Goal: Task Accomplishment & Management: Use online tool/utility

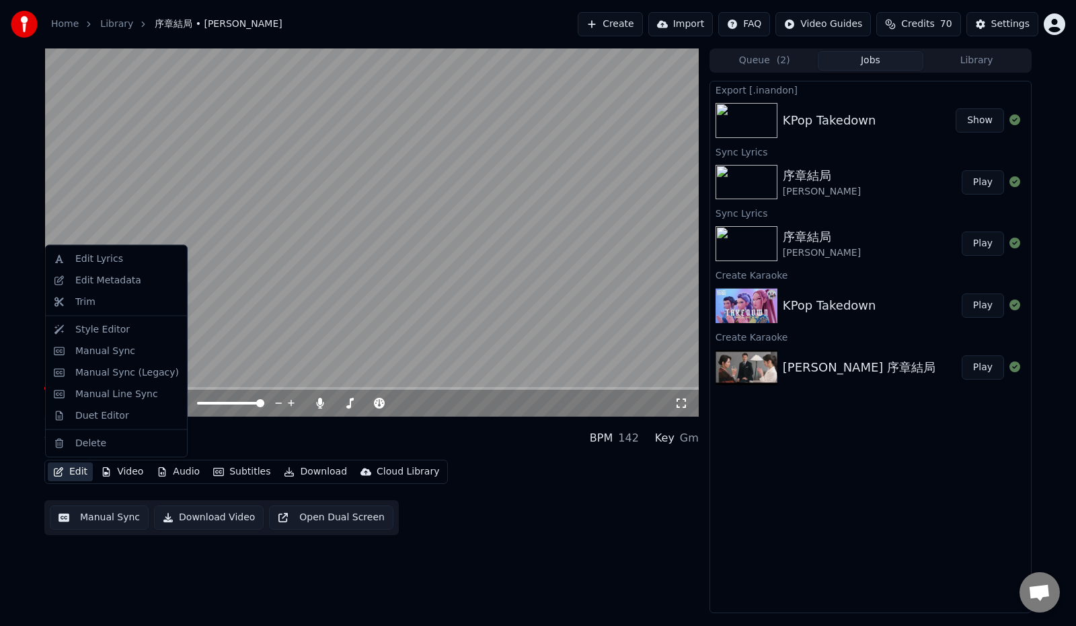
click at [60, 474] on icon "button" at bounding box center [58, 471] width 11 height 9
click at [117, 279] on div "Edit Metadata" at bounding box center [108, 279] width 66 height 13
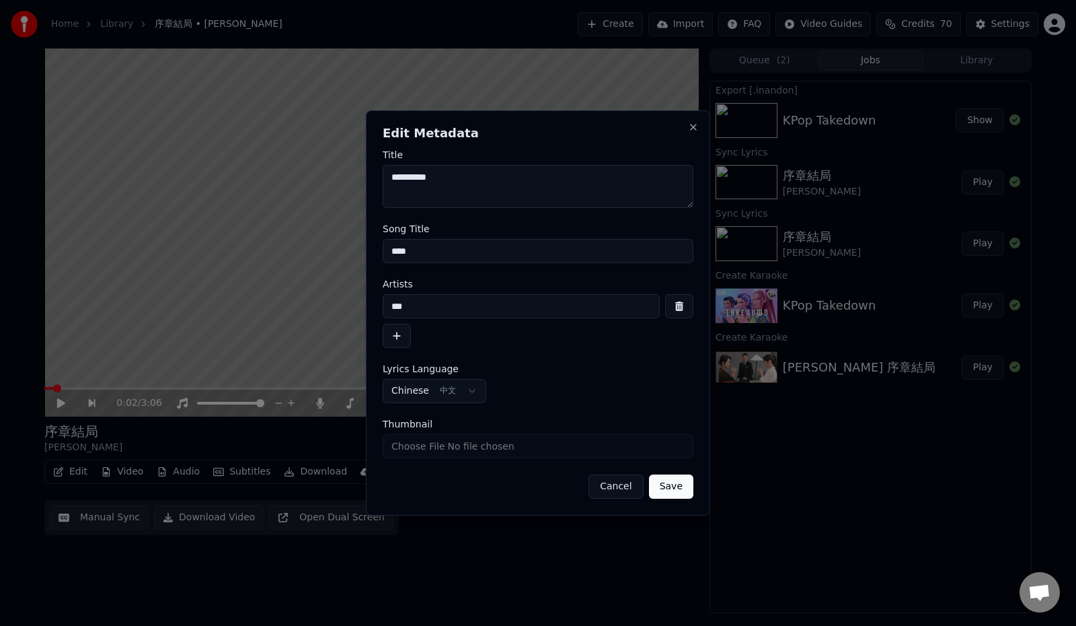
click at [626, 488] on button "Cancel" at bounding box center [616, 486] width 54 height 24
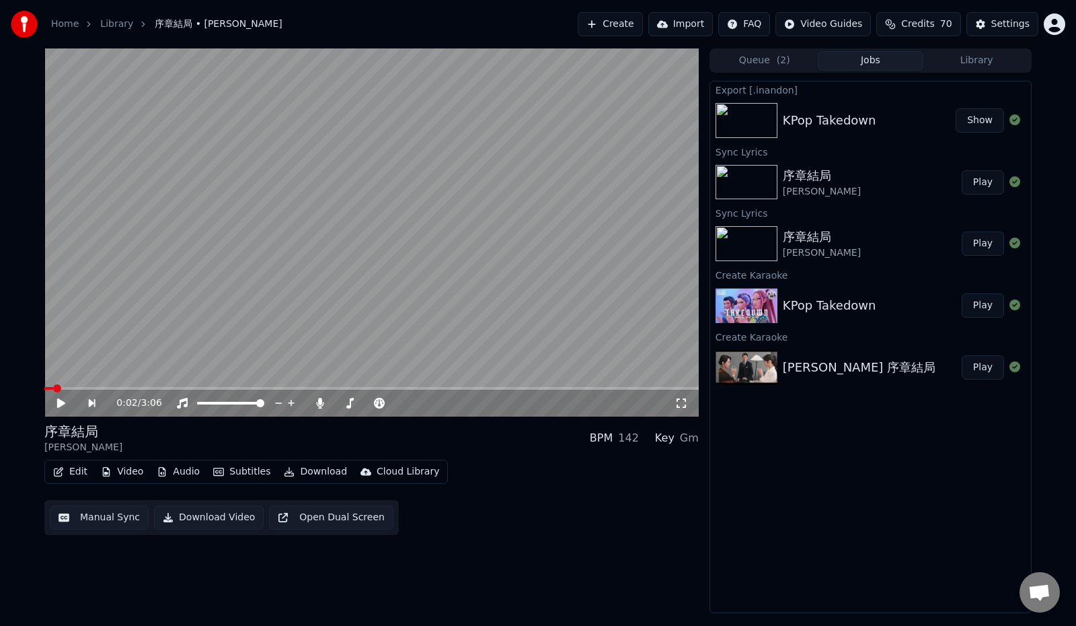
click at [72, 472] on button "Edit" at bounding box center [70, 471] width 45 height 19
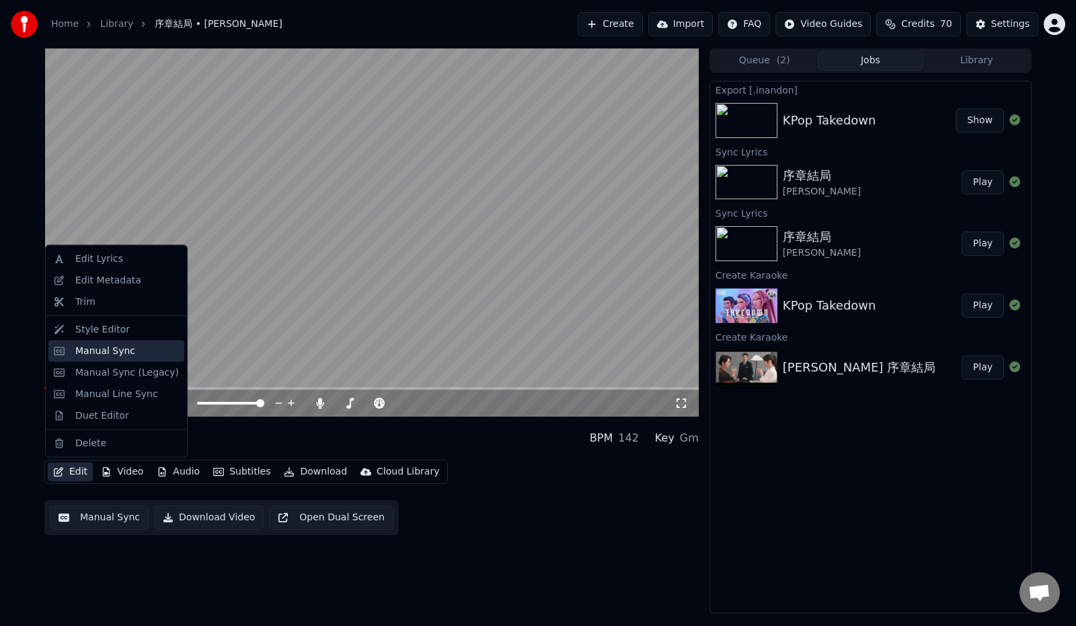
click at [120, 350] on div "Manual Sync" at bounding box center [105, 350] width 60 height 13
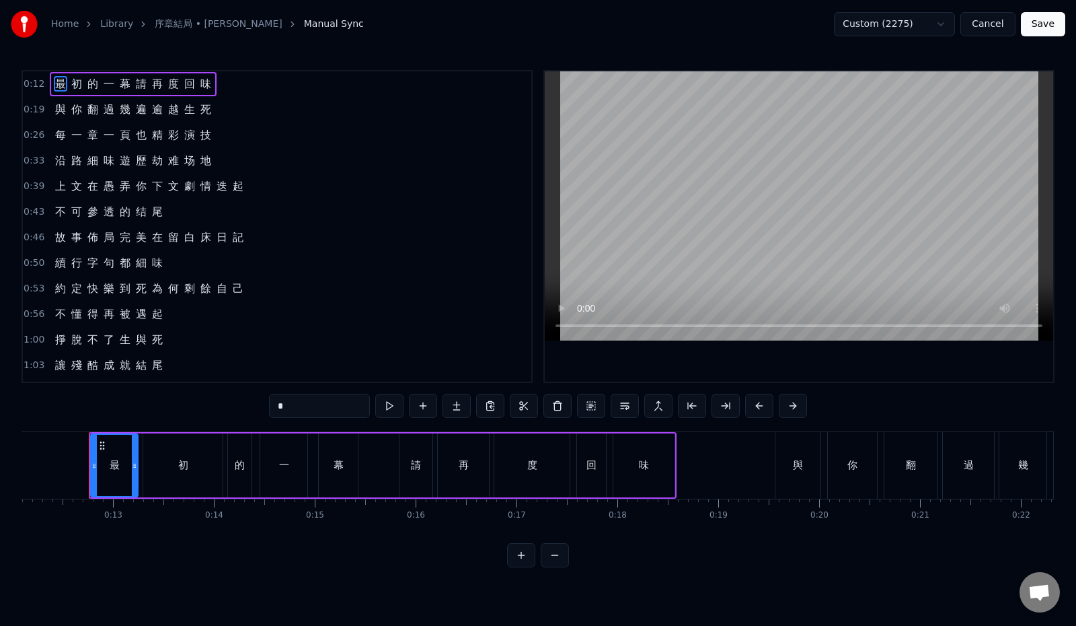
click at [254, 140] on div "0:26 每 一 章 一 頁 也 精 彩 演 技" at bounding box center [277, 135] width 509 height 26
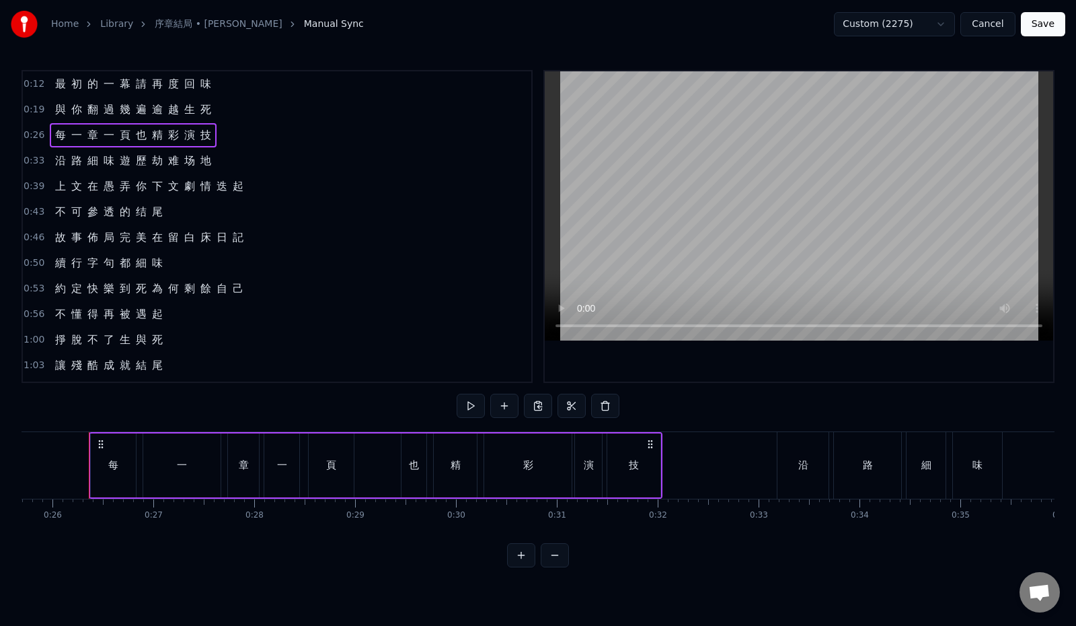
click at [254, 189] on div "0:39 上 文 在 愚 弄 你 下 文 劇 情 迭 起" at bounding box center [277, 187] width 509 height 26
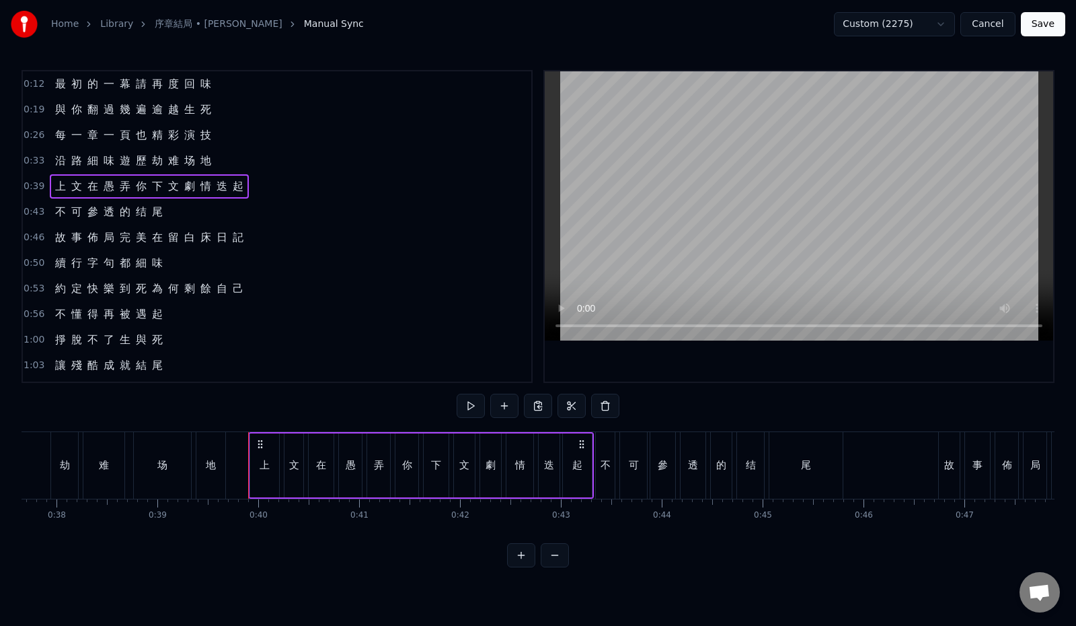
click at [232, 212] on div "0:43 不 可 參 透 的 结 尾" at bounding box center [277, 212] width 509 height 26
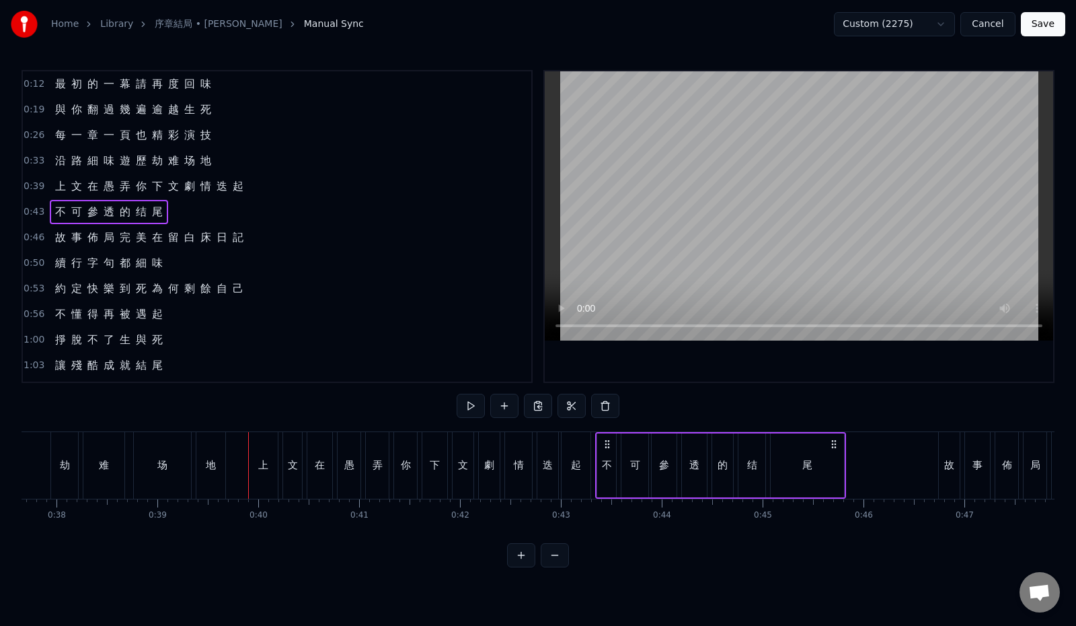
scroll to position [0, 3959]
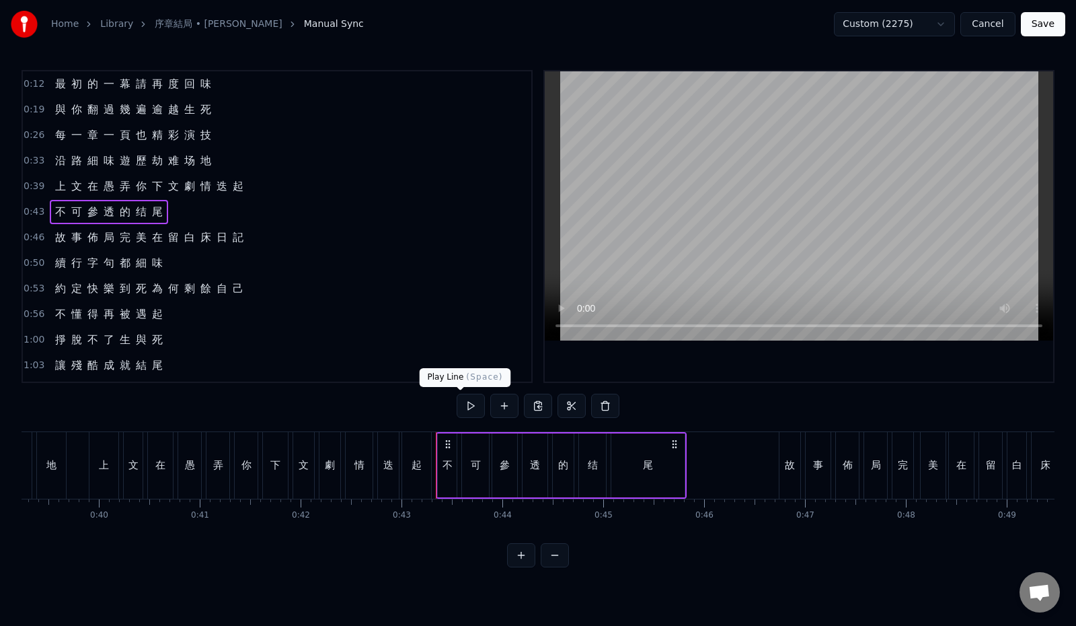
click at [460, 408] on button at bounding box center [471, 406] width 28 height 24
click at [277, 238] on div "0:46 故 事 佈 局 完 美 在 留 白 床 日 記" at bounding box center [277, 238] width 509 height 26
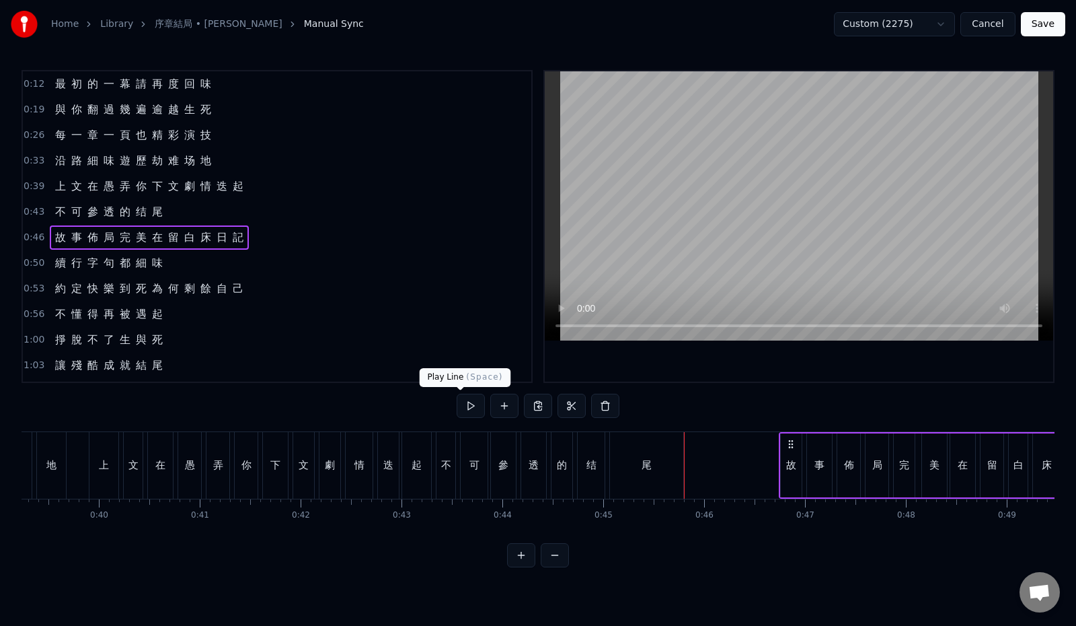
click at [458, 402] on button at bounding box center [471, 406] width 28 height 24
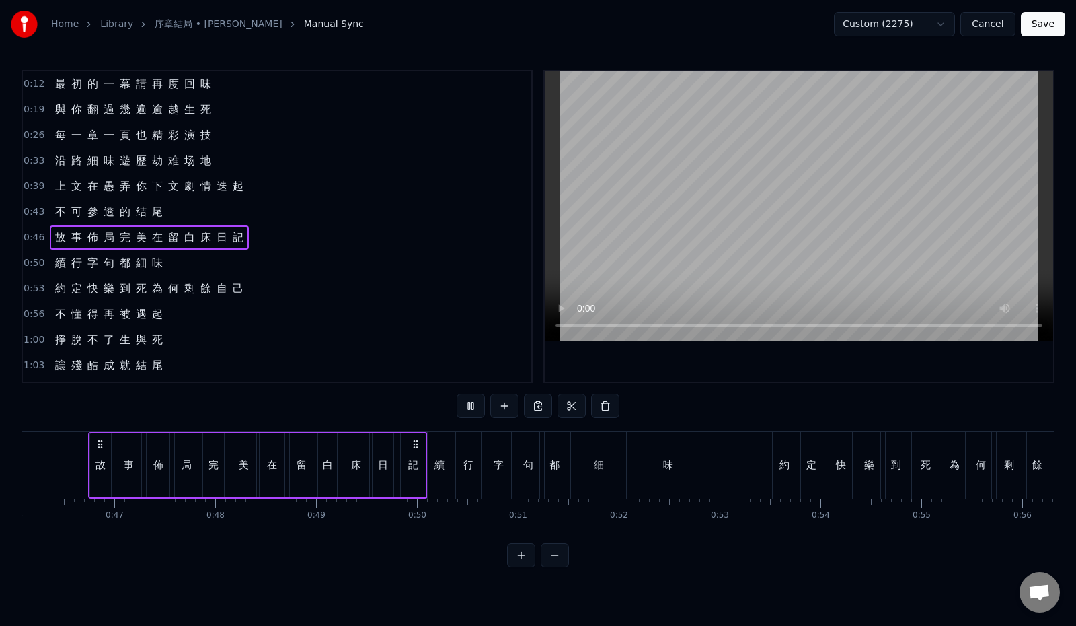
scroll to position [0, 4858]
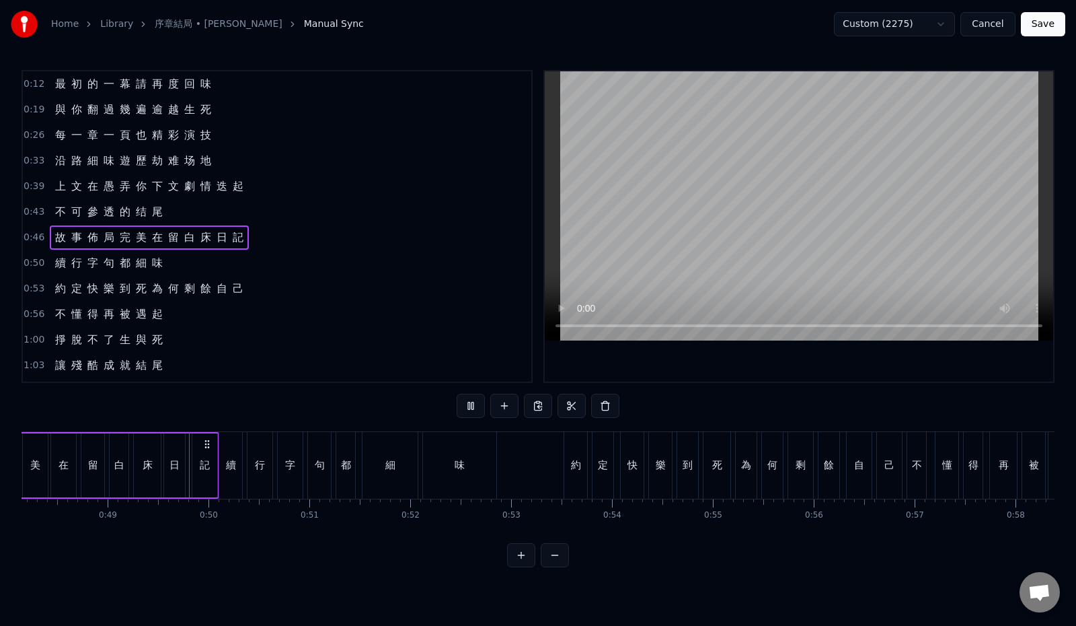
click at [458, 402] on button at bounding box center [471, 406] width 28 height 24
click at [153, 238] on span "在" at bounding box center [157, 236] width 13 height 15
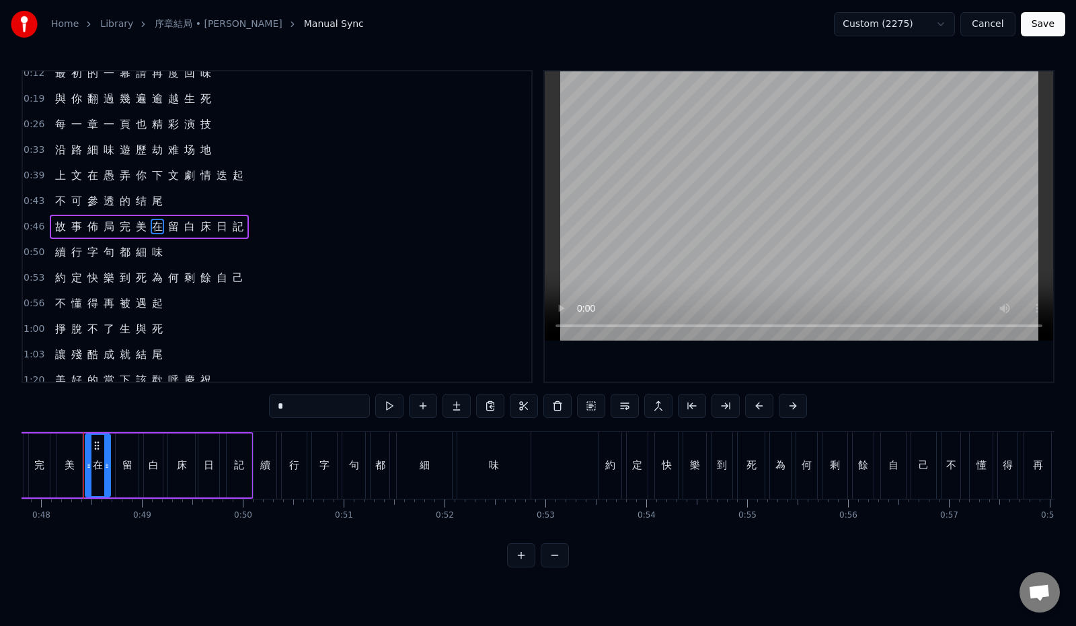
scroll to position [0, 4819]
click at [199, 227] on span "床" at bounding box center [205, 226] width 13 height 15
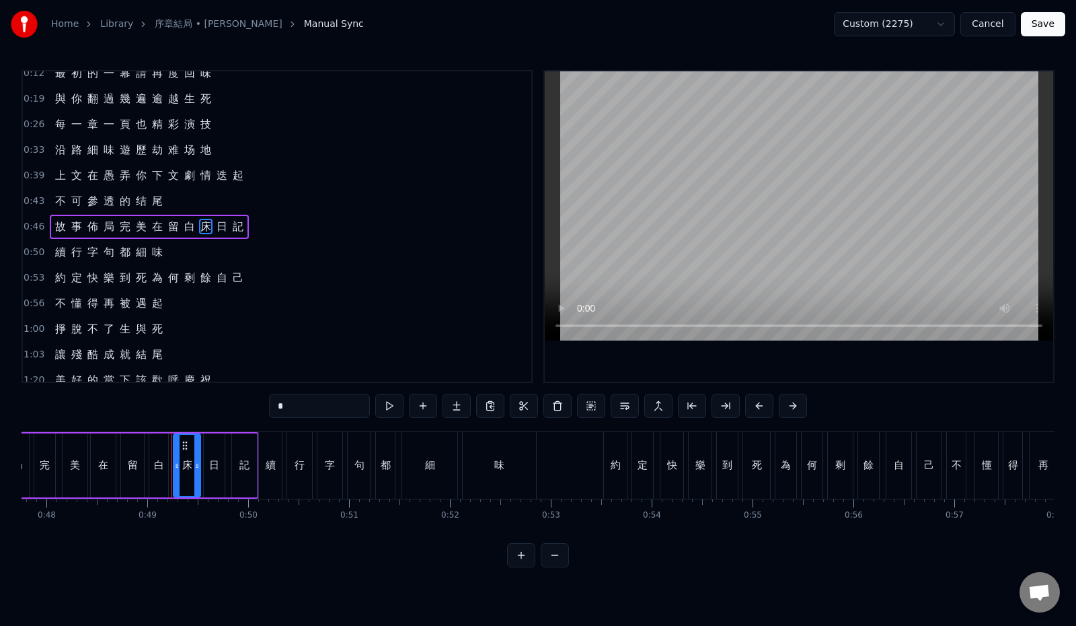
drag, startPoint x: 262, startPoint y: 413, endPoint x: 240, endPoint y: 412, distance: 21.6
click at [269, 412] on input "*" at bounding box center [319, 406] width 101 height 24
paste input "*****"
drag, startPoint x: 251, startPoint y: 406, endPoint x: 228, endPoint y: 404, distance: 22.9
click at [252, 404] on input "******" at bounding box center [302, 406] width 101 height 24
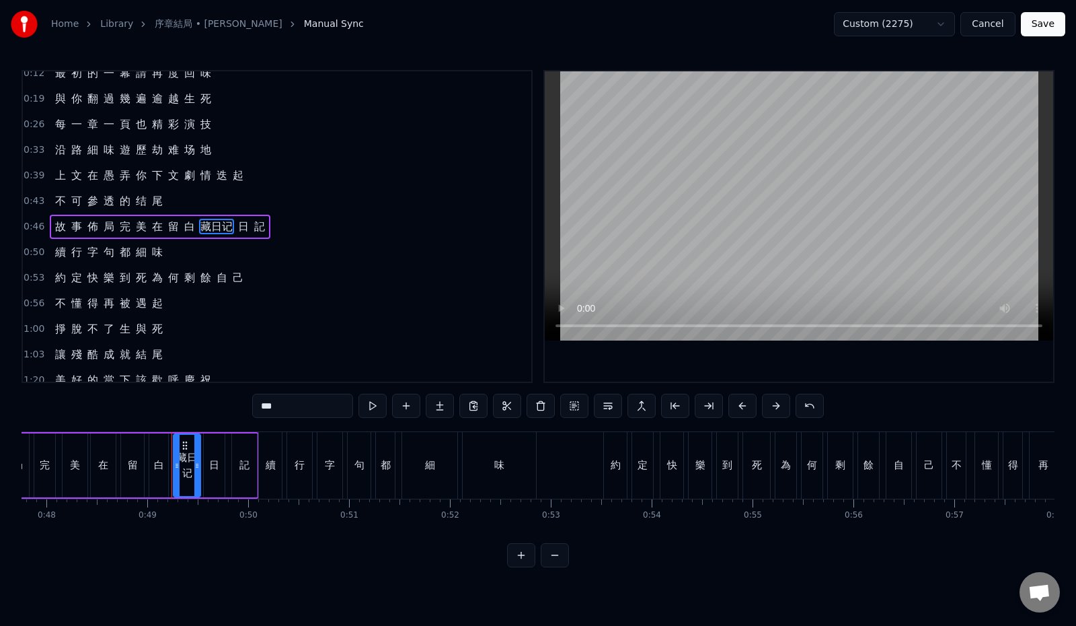
click at [276, 402] on input "***" at bounding box center [302, 406] width 101 height 24
type input "*"
click at [316, 264] on div "0:12 最 初 的 一 幕 請 再 度 回 味 0:19 與 你 翻 過 幾 遍 逾 越 生 死 0:26 每 一 章 一 頁 也 精 彩 演 技 0:33…" at bounding box center [277, 226] width 511 height 313
click at [265, 223] on div "0:46 故 事 佈 局 完 美 在 留 白 藏 日 記" at bounding box center [277, 227] width 509 height 26
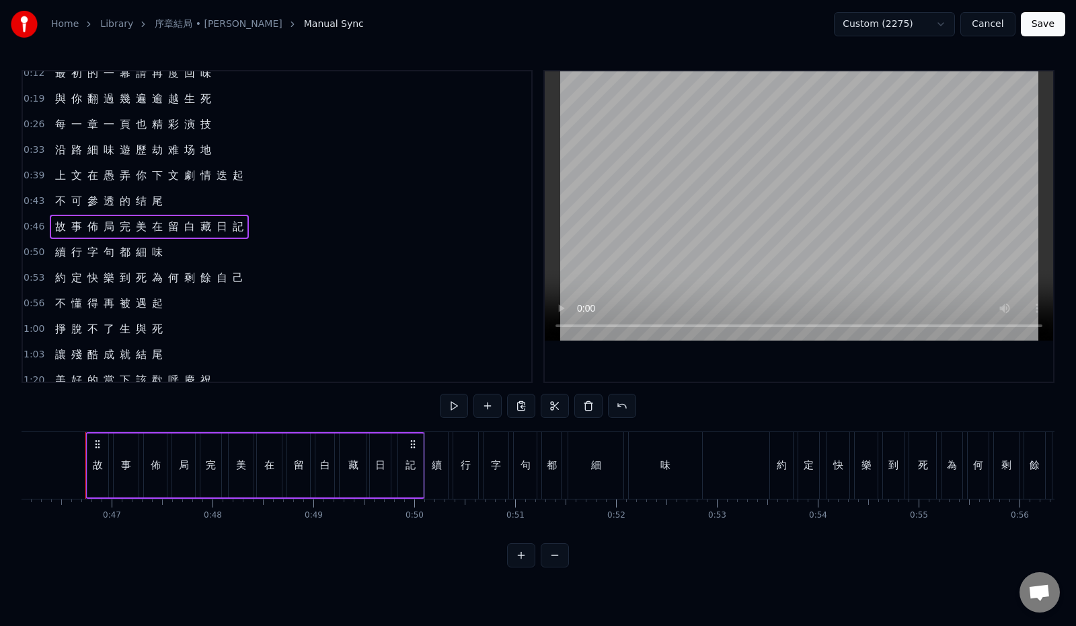
scroll to position [0, 4649]
click at [440, 402] on button at bounding box center [454, 406] width 28 height 24
click at [198, 249] on div "0:50 續 行 字 句 都 細 味" at bounding box center [277, 252] width 509 height 26
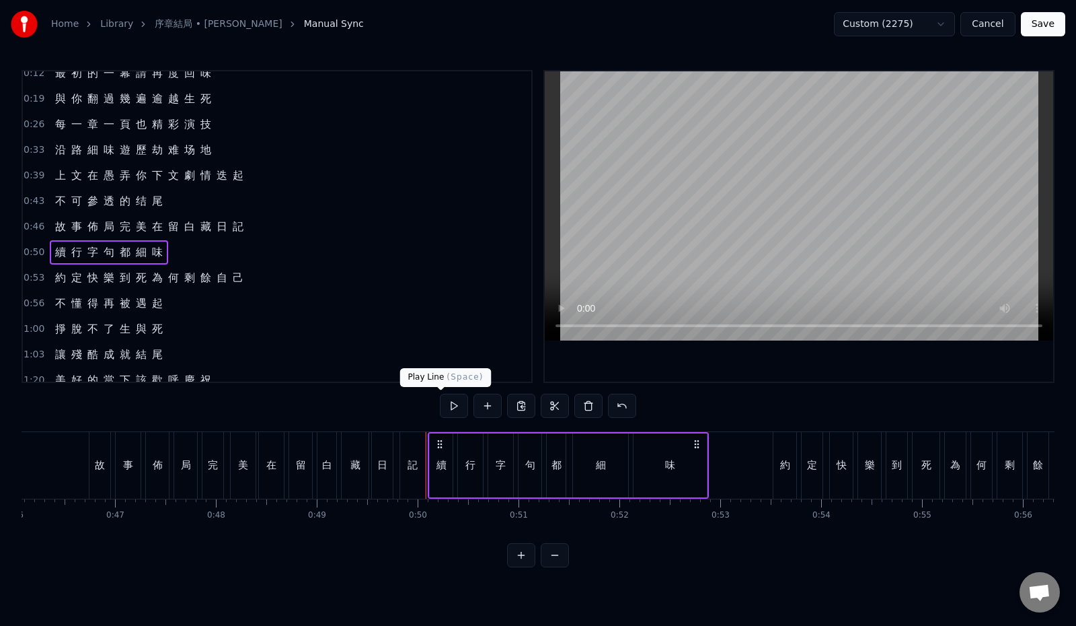
click at [445, 406] on button at bounding box center [454, 406] width 28 height 24
click at [441, 406] on button at bounding box center [454, 406] width 28 height 24
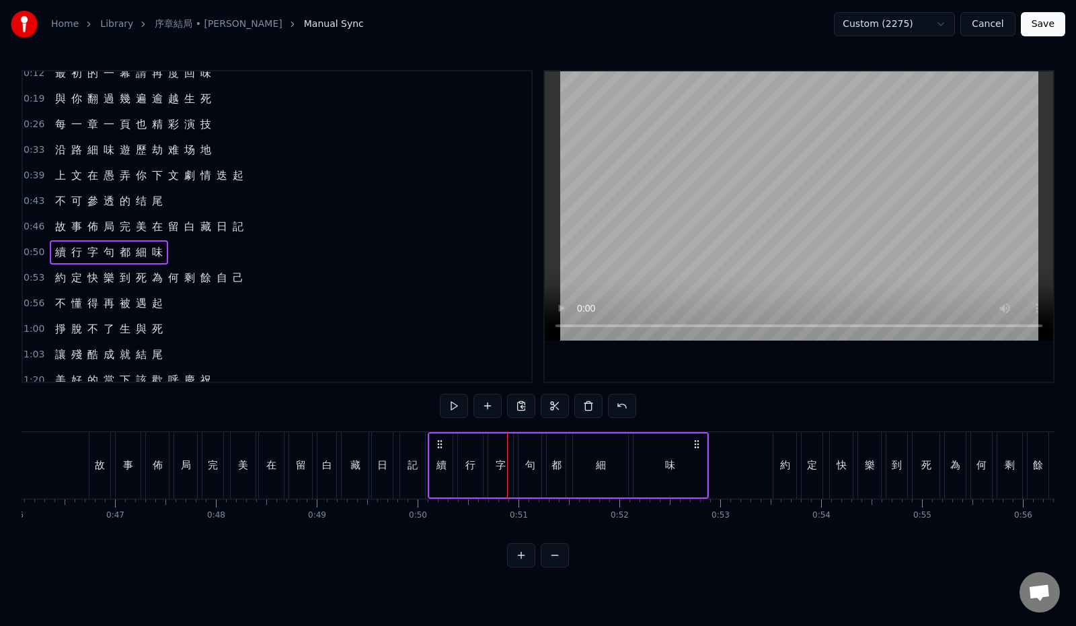
click at [62, 256] on span "續" at bounding box center [60, 251] width 13 height 15
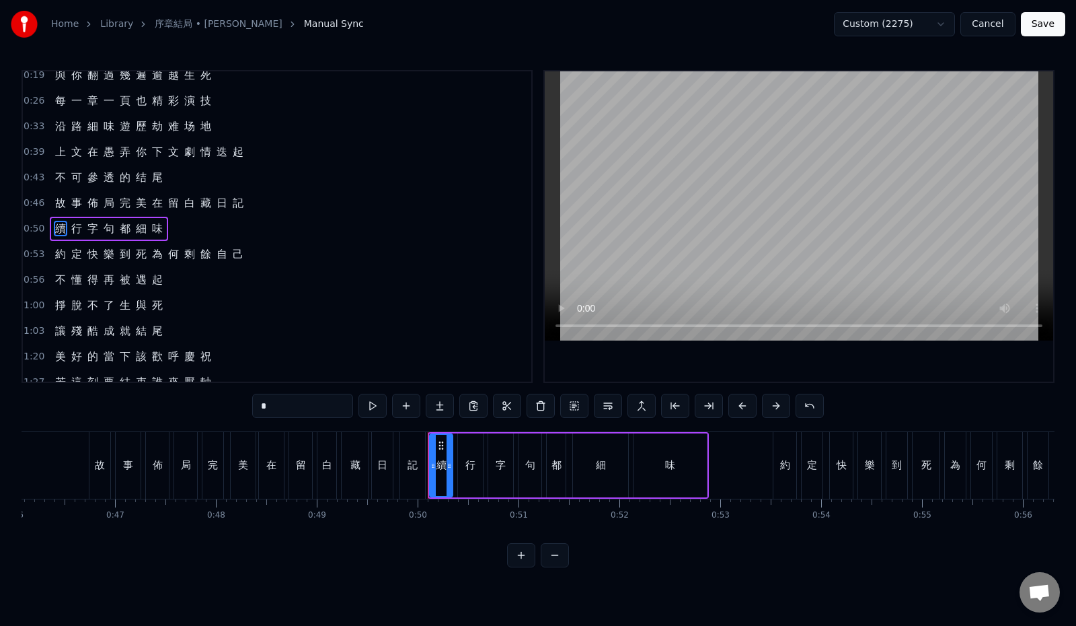
scroll to position [36, 0]
click at [208, 407] on div "0:12 最 初 的 一 幕 請 再 度 回 味 0:19 與 你 翻 過 幾 遍 逾 越 生 死 0:26 每 一 章 一 頁 也 精 彩 演 技 0:33…" at bounding box center [538, 318] width 1033 height 497
paste input "******"
type input "*"
click at [207, 221] on div "0:50 逐 行 字 句 都 細 味" at bounding box center [277, 227] width 509 height 26
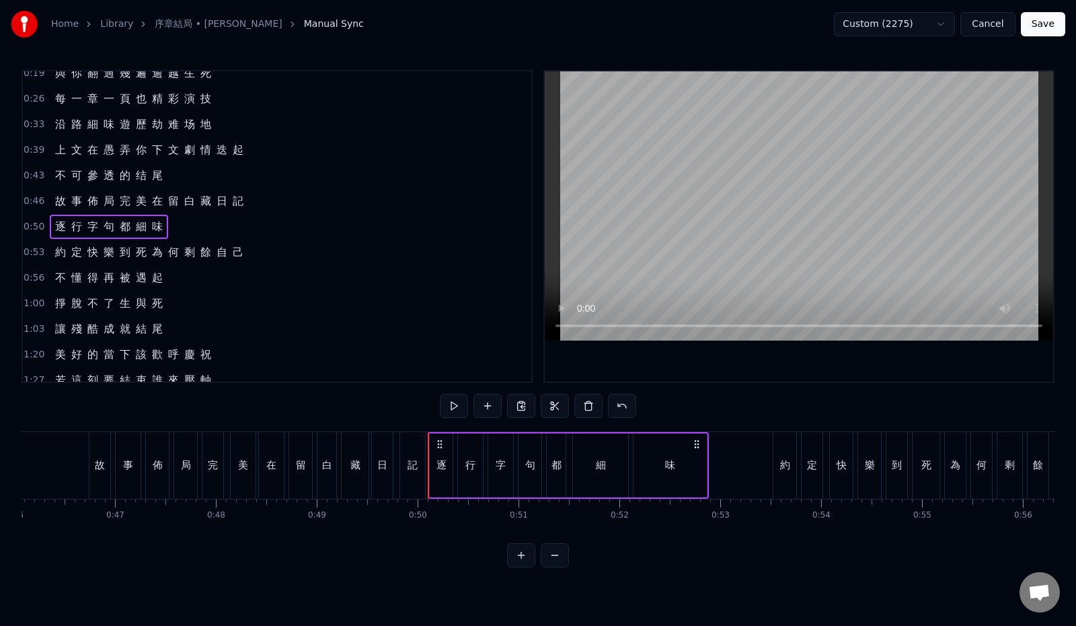
click at [102, 225] on span "句" at bounding box center [108, 226] width 13 height 15
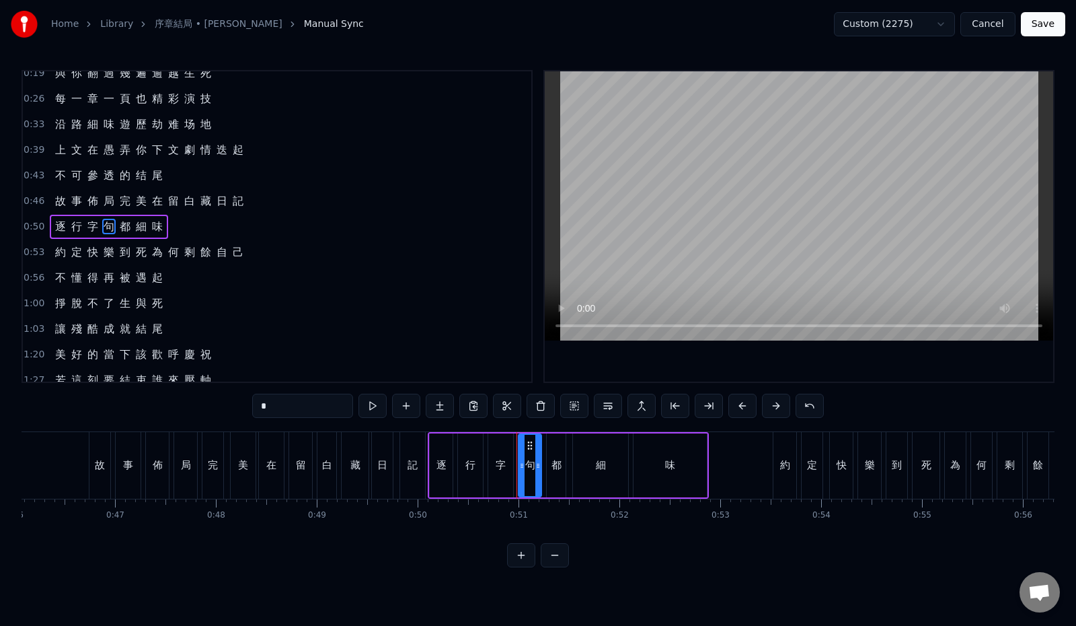
click at [145, 227] on div "逐 行 字 句 都 細 味" at bounding box center [109, 227] width 118 height 24
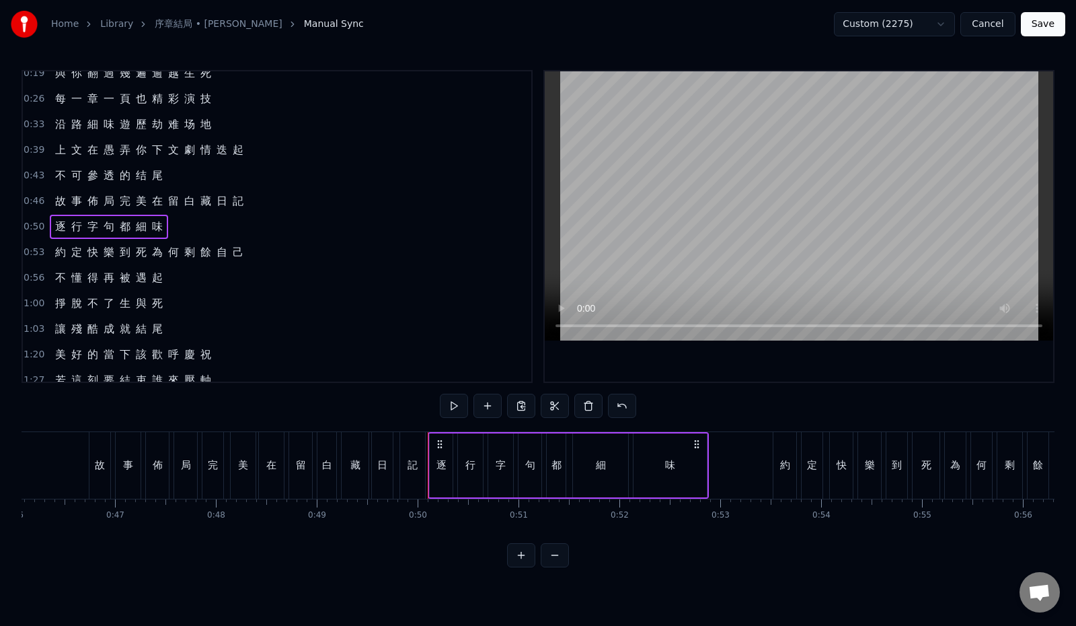
click at [137, 226] on span "細" at bounding box center [141, 226] width 13 height 15
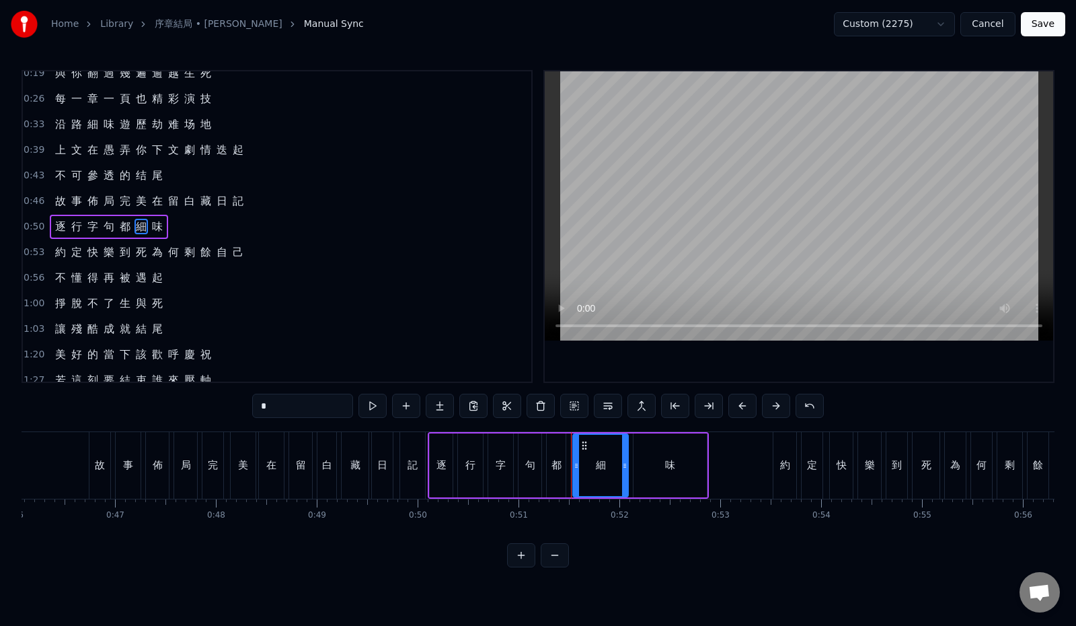
drag, startPoint x: 260, startPoint y: 402, endPoint x: 225, endPoint y: 403, distance: 35.7
click at [252, 403] on input "*" at bounding box center [302, 406] width 101 height 24
paste input "******"
drag, startPoint x: 272, startPoint y: 404, endPoint x: 205, endPoint y: 407, distance: 66.7
click at [205, 407] on div "0:12 最 初 的 一 幕 請 再 度 回 味 0:19 與 你 翻 過 幾 遍 逾 越 生 死 0:26 每 一 章 一 頁 也 精 彩 演 技 0:33…" at bounding box center [538, 318] width 1033 height 497
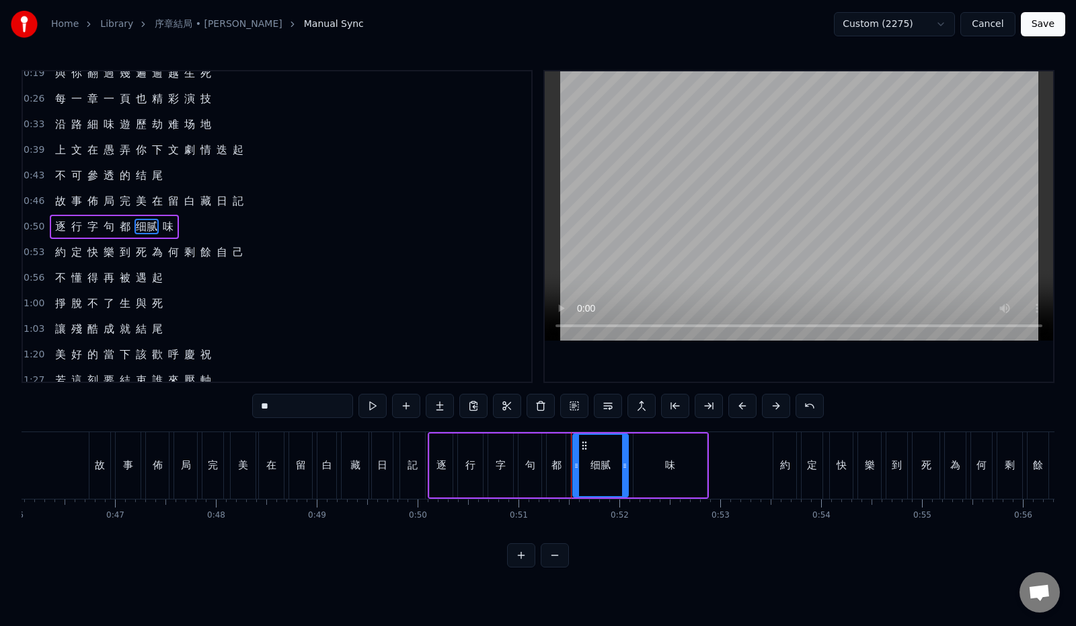
click at [274, 406] on input "**" at bounding box center [302, 406] width 101 height 24
click at [154, 224] on span "味" at bounding box center [157, 226] width 13 height 15
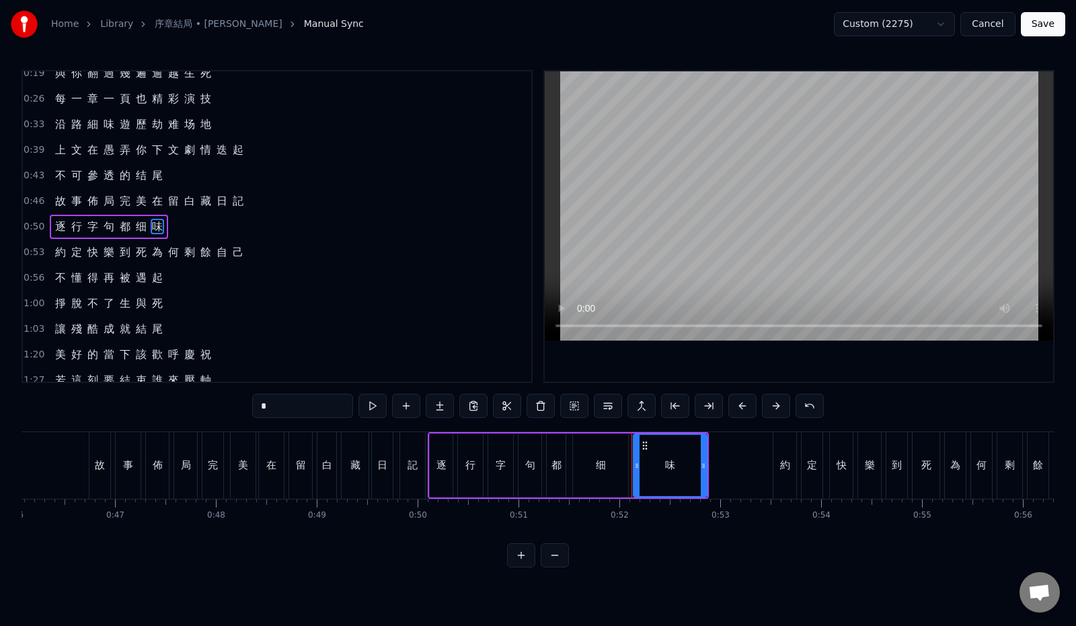
drag, startPoint x: 248, startPoint y: 409, endPoint x: 209, endPoint y: 401, distance: 39.8
click at [209, 401] on div "0:12 最 初 的 一 幕 請 再 度 回 味 0:19 與 你 翻 過 幾 遍 逾 越 生 死 0:26 每 一 章 一 頁 也 精 彩 演 技 0:33…" at bounding box center [538, 318] width 1033 height 497
paste input "******"
drag, startPoint x: 279, startPoint y: 406, endPoint x: 225, endPoint y: 399, distance: 54.3
click at [252, 402] on input "*******" at bounding box center [302, 406] width 101 height 24
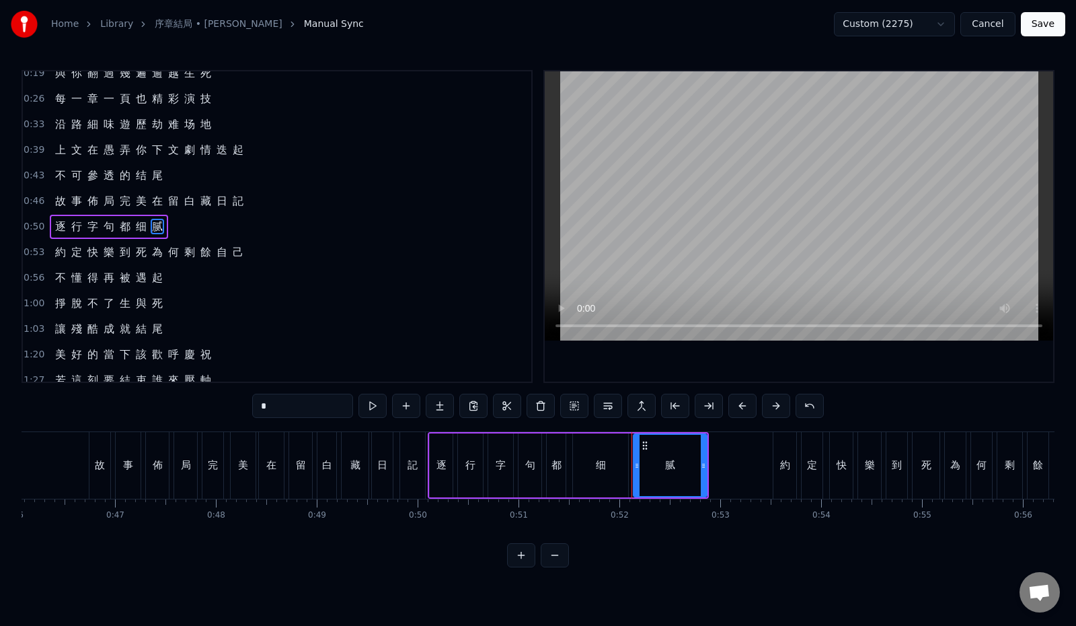
type input "*"
click at [275, 219] on div "0:50 逐 行 字 句 都 细 腻" at bounding box center [277, 227] width 509 height 26
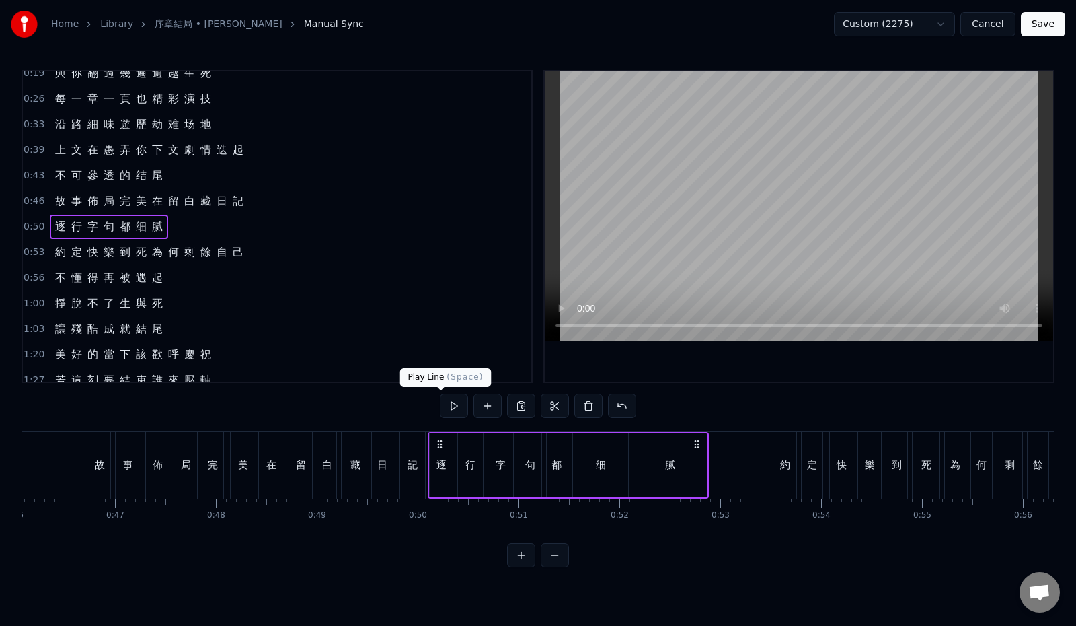
click at [444, 410] on button at bounding box center [454, 406] width 28 height 24
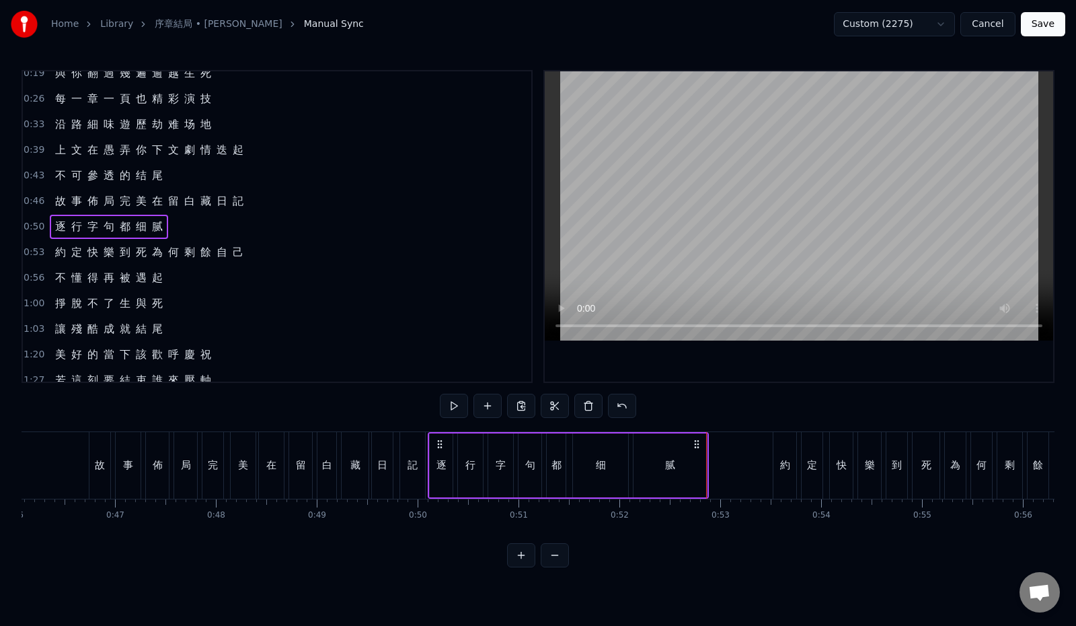
click at [270, 251] on div "0:53 約 定 快 樂 到 死 為 何 剩 餘 自 己" at bounding box center [277, 252] width 509 height 26
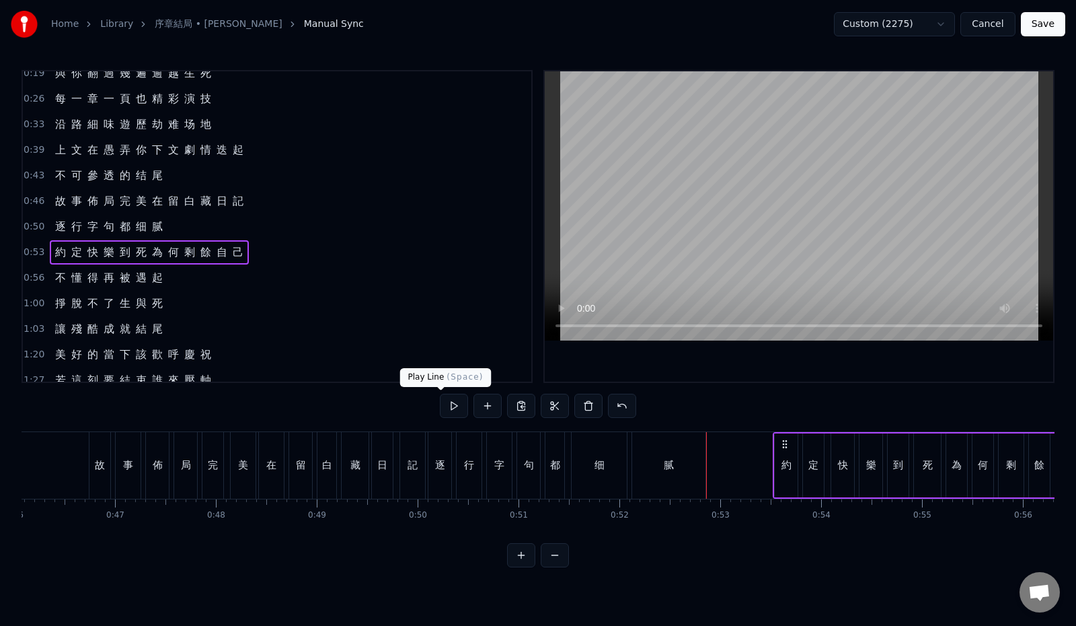
click at [441, 405] on button at bounding box center [454, 406] width 28 height 24
click at [294, 258] on div "0:53 約 定 快 樂 到 死 為 何 剩 餘 自 己" at bounding box center [277, 252] width 509 height 26
click at [440, 404] on button at bounding box center [454, 406] width 28 height 24
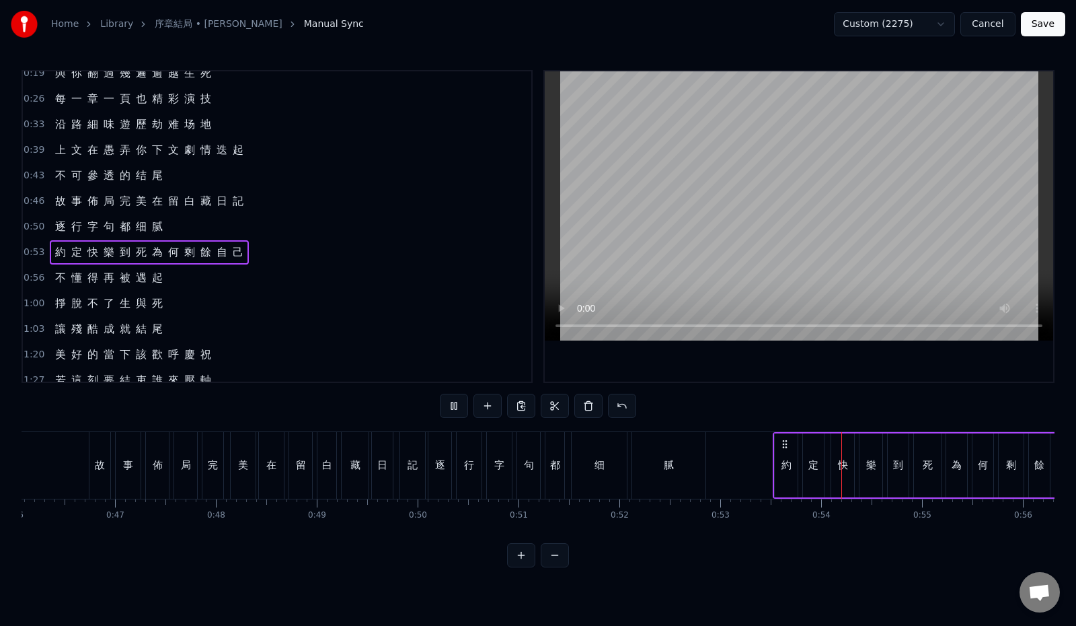
click at [440, 408] on button at bounding box center [454, 406] width 28 height 24
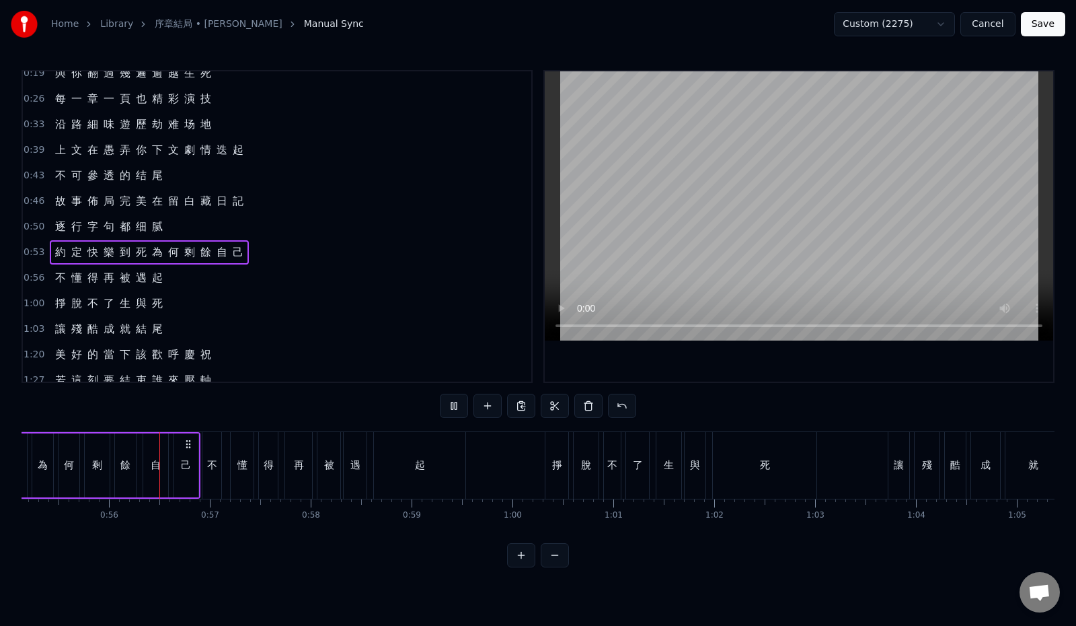
scroll to position [0, 5568]
click at [440, 408] on button at bounding box center [454, 406] width 28 height 24
click at [202, 252] on span "餘" at bounding box center [205, 251] width 13 height 15
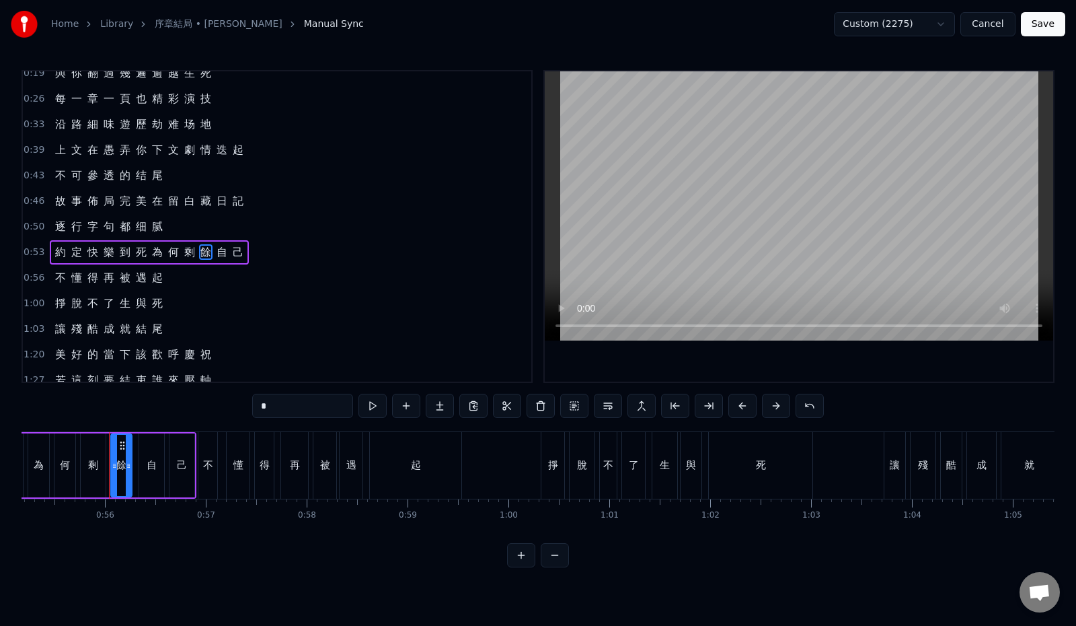
scroll to position [62, 0]
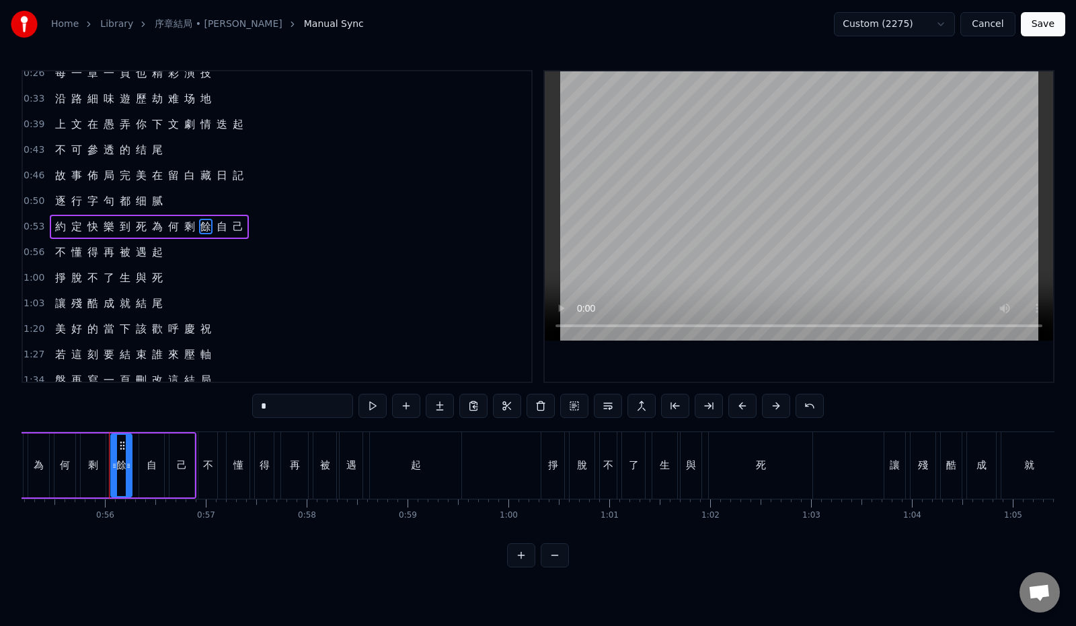
click at [264, 232] on div "0:53 約 定 快 樂 到 死 為 何 剩 餘 自 己" at bounding box center [277, 227] width 509 height 26
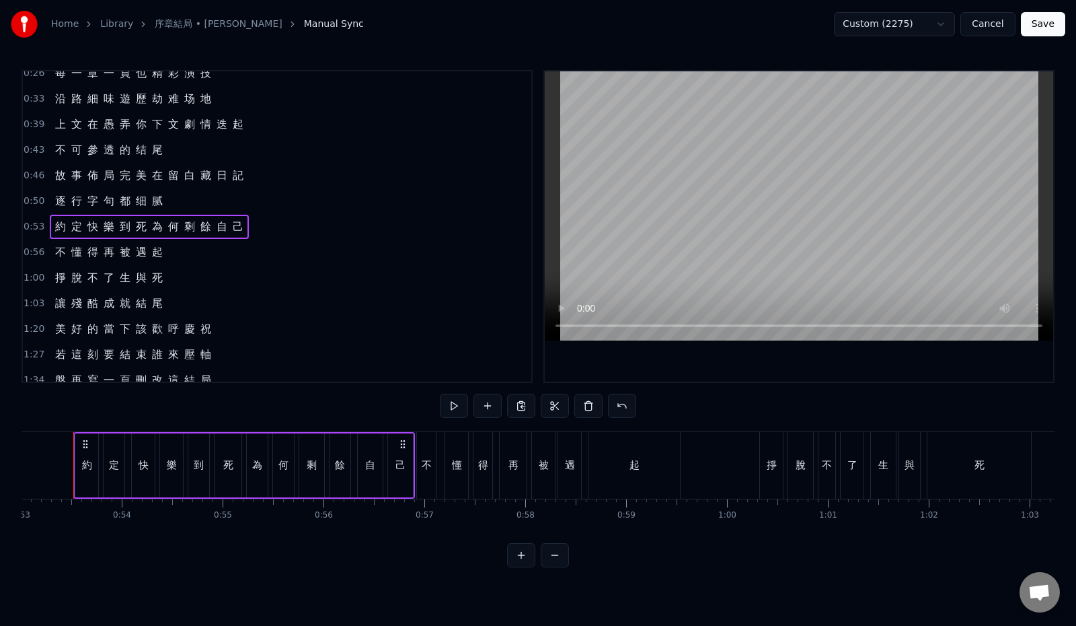
scroll to position [0, 5333]
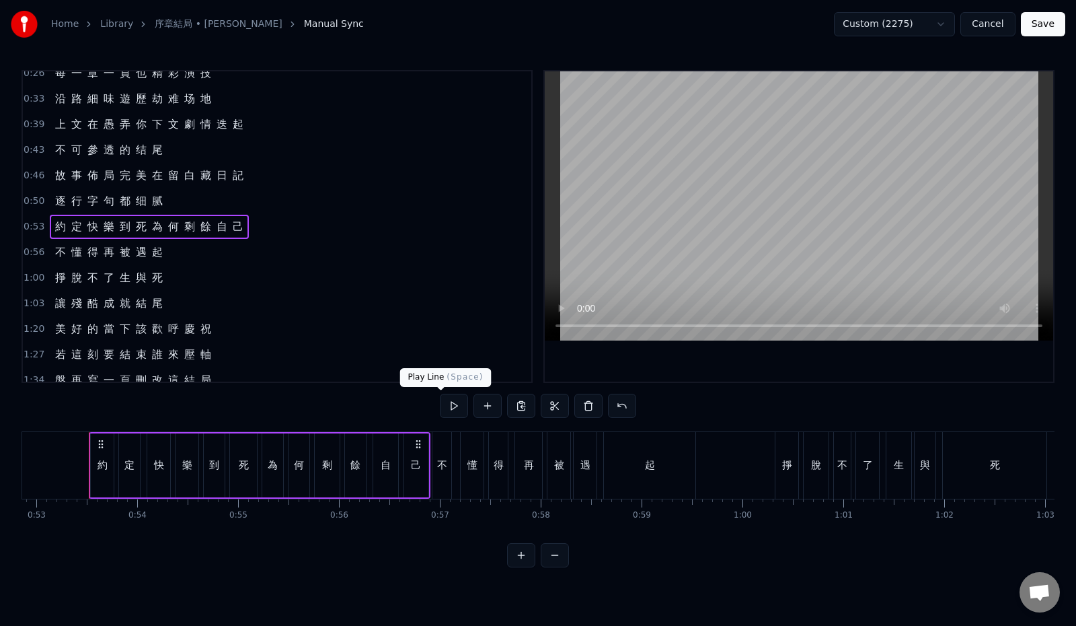
click at [440, 410] on button at bounding box center [454, 406] width 28 height 24
click at [183, 252] on div "0:56 不 懂 得 再 被 遇 起" at bounding box center [277, 252] width 509 height 26
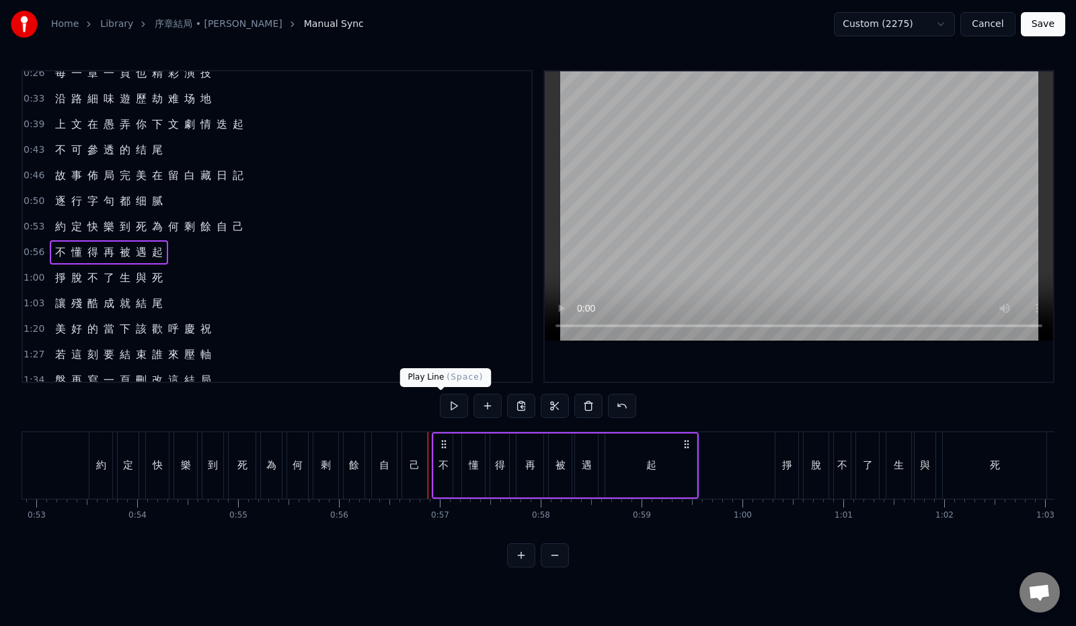
click at [440, 406] on button at bounding box center [454, 406] width 28 height 24
click at [440, 405] on button at bounding box center [454, 406] width 28 height 24
click at [120, 254] on span "被" at bounding box center [124, 251] width 13 height 15
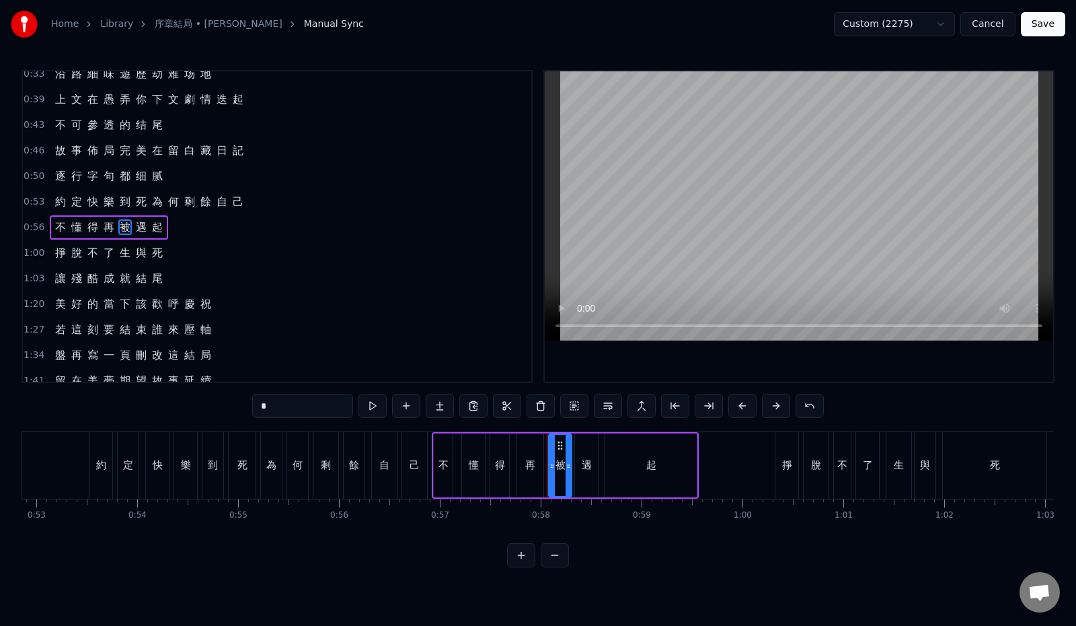
scroll to position [87, 0]
drag, startPoint x: 262, startPoint y: 406, endPoint x: 207, endPoint y: 400, distance: 55.4
click at [207, 400] on div "0:12 最 初 的 一 幕 請 再 度 回 味 0:19 與 你 翻 過 幾 遍 逾 越 生 死 0:26 每 一 章 一 頁 也 精 彩 演 技 0:33…" at bounding box center [538, 318] width 1033 height 497
paste input "****"
drag, startPoint x: 243, startPoint y: 408, endPoint x: 219, endPoint y: 403, distance: 24.8
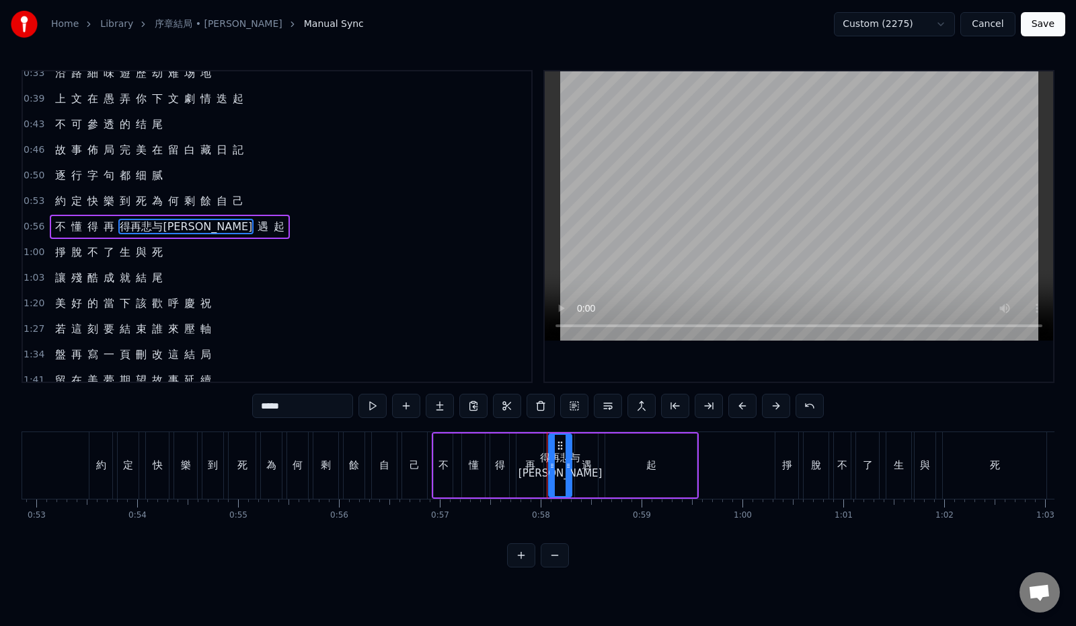
click at [252, 408] on input "*****" at bounding box center [302, 406] width 101 height 24
click at [255, 406] on input "***" at bounding box center [302, 406] width 101 height 24
click at [138, 229] on span "遇" at bounding box center [141, 226] width 13 height 15
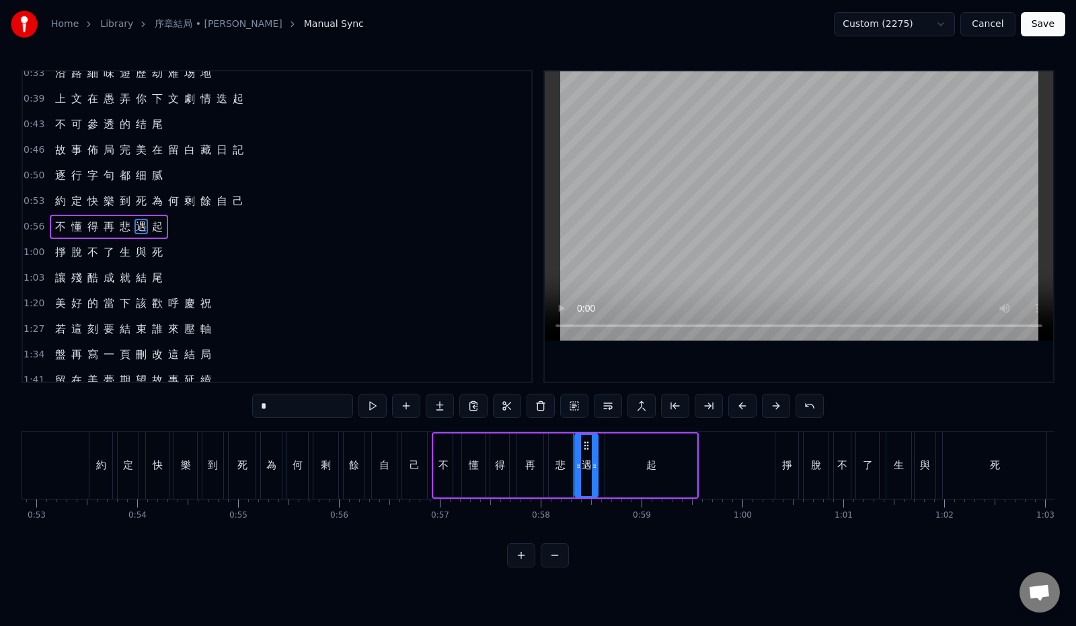
click at [252, 405] on input "*" at bounding box center [302, 406] width 101 height 24
paste input "****"
drag, startPoint x: 252, startPoint y: 404, endPoint x: 198, endPoint y: 404, distance: 54.5
click at [198, 405] on div "0:12 最 初 的 一 幕 請 再 度 回 味 0:19 與 你 翻 過 幾 遍 逾 越 生 死 0:26 每 一 章 一 頁 也 精 彩 演 技 0:33…" at bounding box center [538, 318] width 1033 height 497
click at [259, 406] on input "**" at bounding box center [302, 406] width 101 height 24
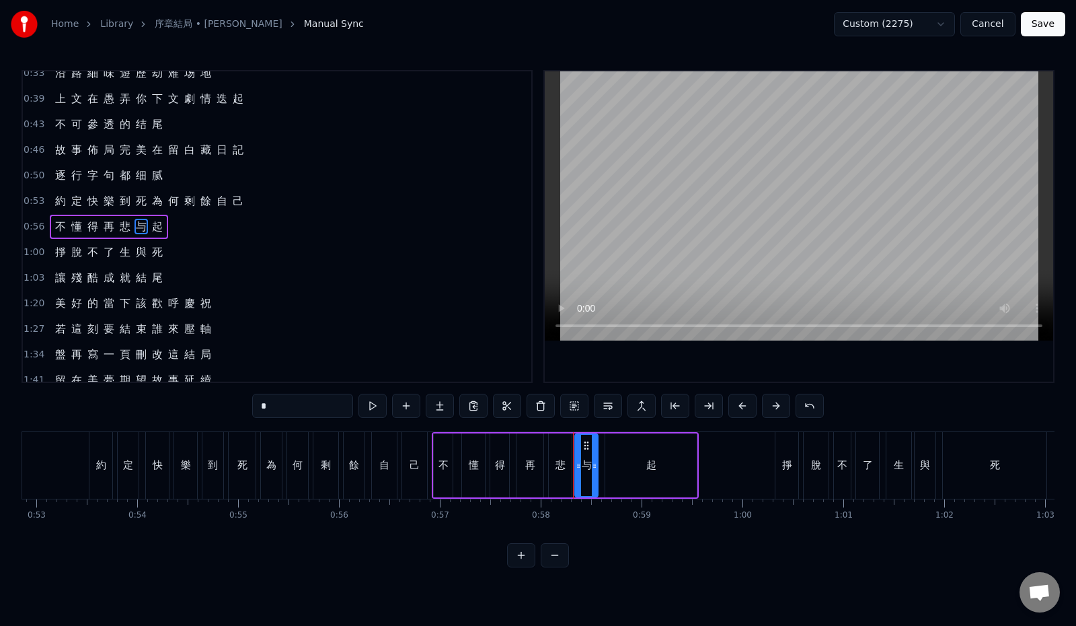
click at [151, 231] on span "起" at bounding box center [157, 226] width 13 height 15
click at [213, 406] on div "0:12 最 初 的 一 幕 請 再 度 回 味 0:19 與 你 翻 過 幾 遍 逾 越 生 死 0:26 每 一 章 一 頁 也 精 彩 演 技 0:33…" at bounding box center [538, 318] width 1033 height 497
paste input "****"
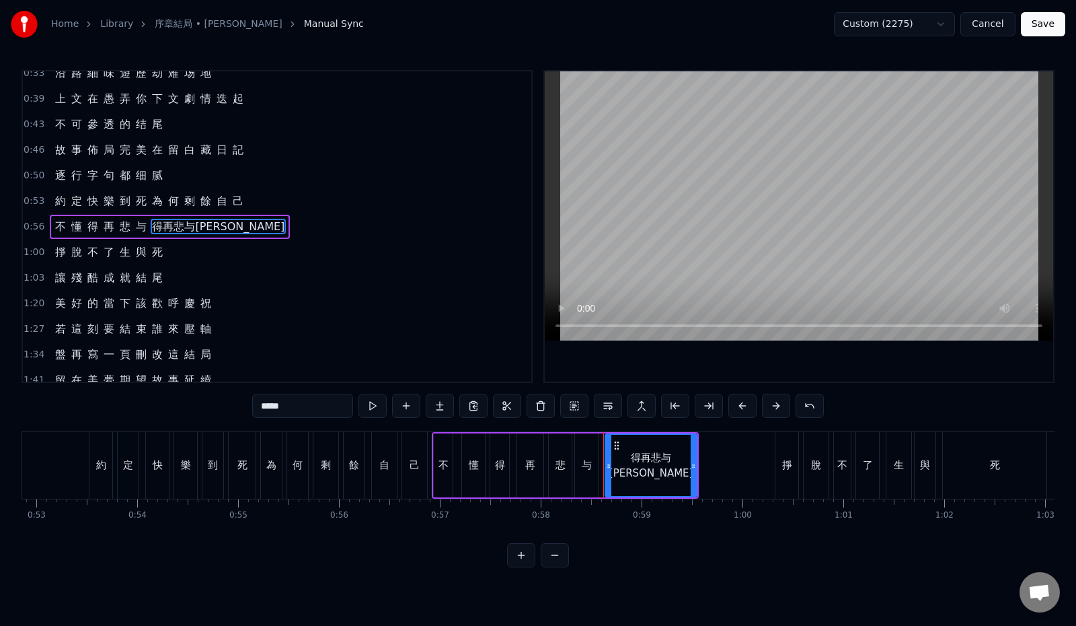
drag, startPoint x: 265, startPoint y: 406, endPoint x: 225, endPoint y: 406, distance: 39.7
click at [252, 409] on input "*****" at bounding box center [302, 406] width 101 height 24
type input "*"
click at [189, 219] on div "0:56 不 懂 得 再 悲 与 [PERSON_NAME]" at bounding box center [277, 227] width 509 height 26
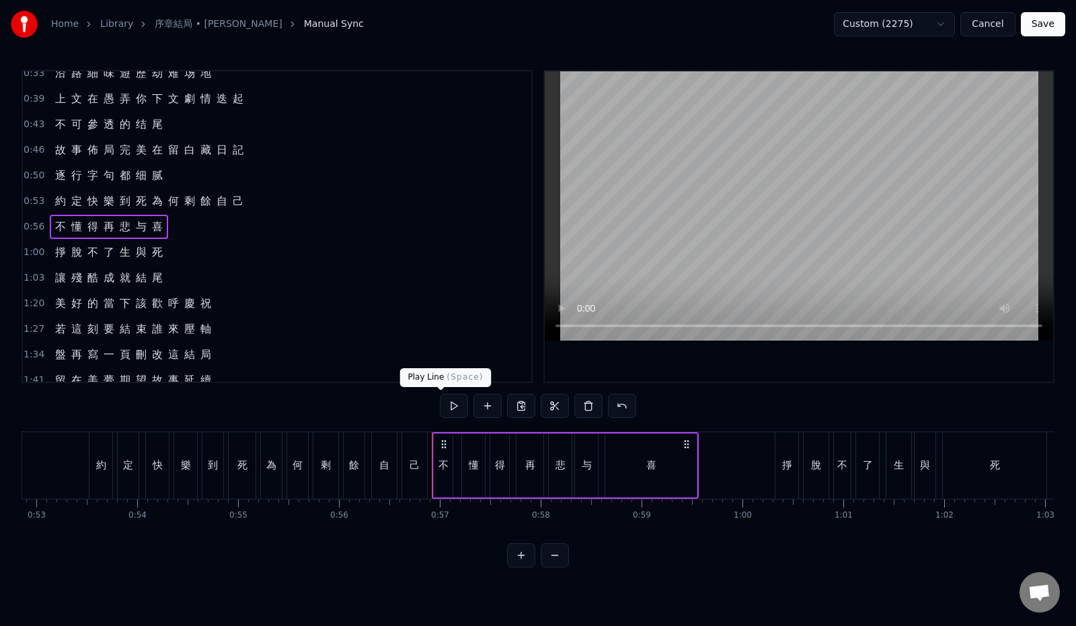
click at [440, 407] on button at bounding box center [454, 406] width 28 height 24
click at [181, 252] on div "1:00 掙 脫 不 了 生 與 死" at bounding box center [277, 252] width 509 height 26
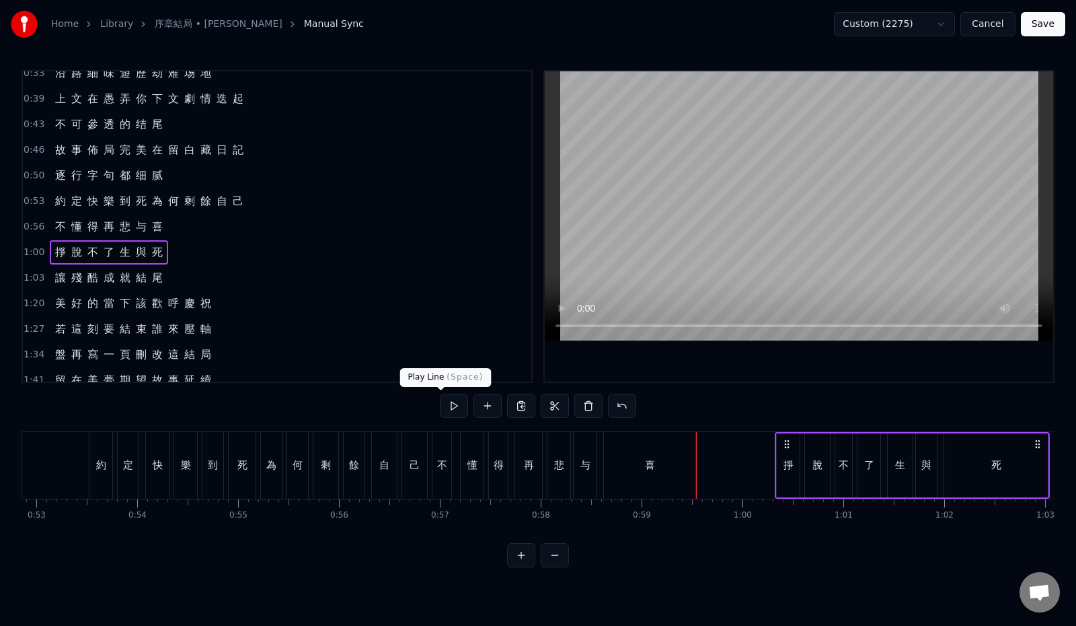
click at [441, 408] on button at bounding box center [454, 406] width 28 height 24
click at [441, 405] on button at bounding box center [454, 406] width 28 height 24
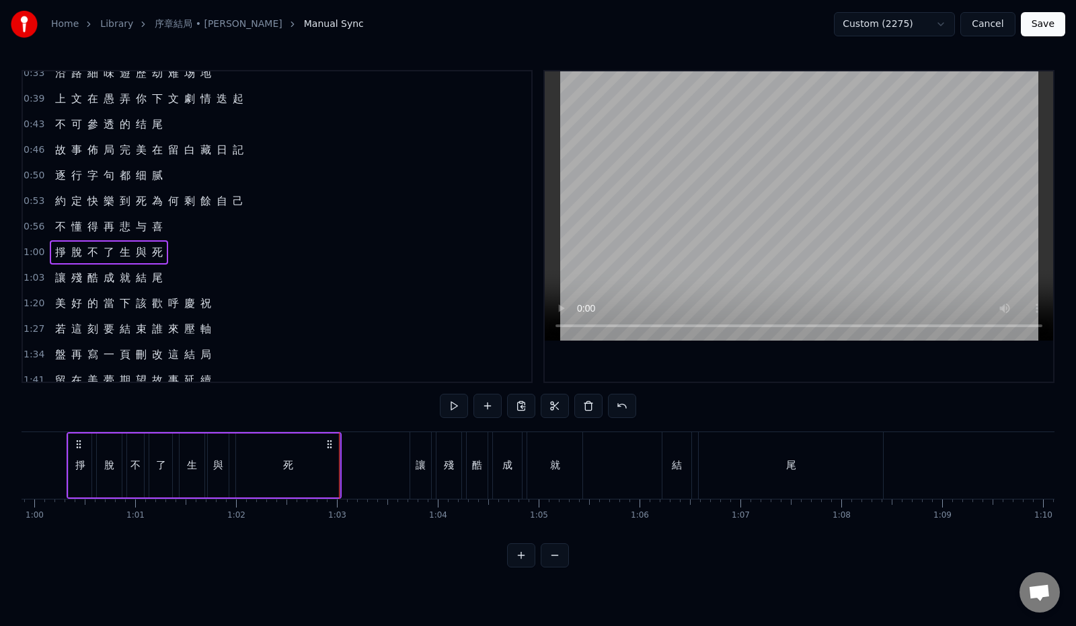
scroll to position [0, 6256]
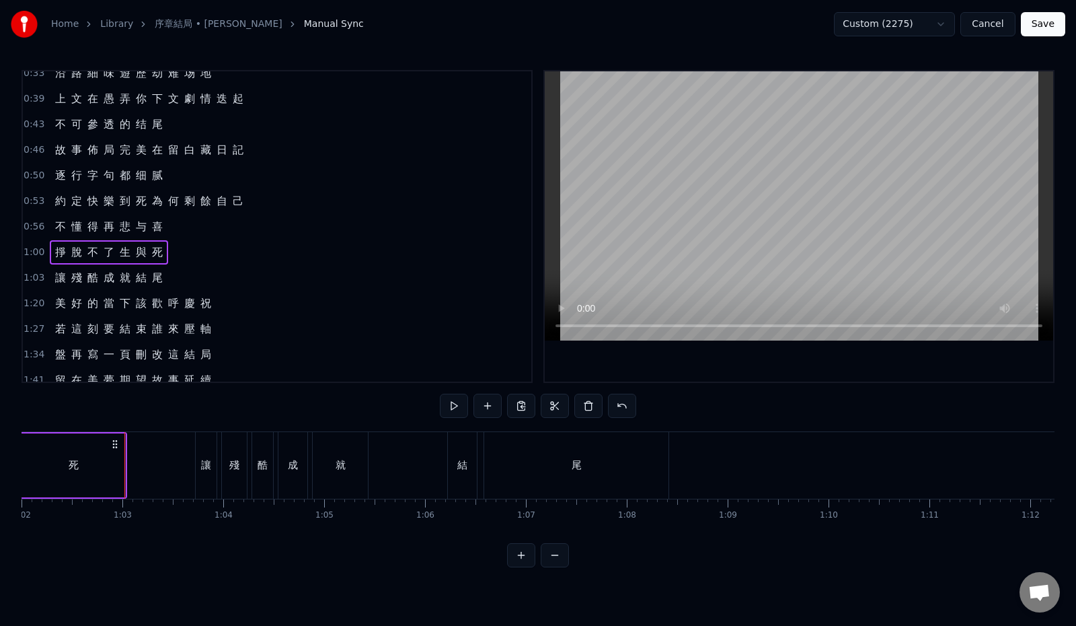
click at [186, 278] on div "1:03 讓 殘 酷 成 就 結 尾" at bounding box center [277, 278] width 509 height 26
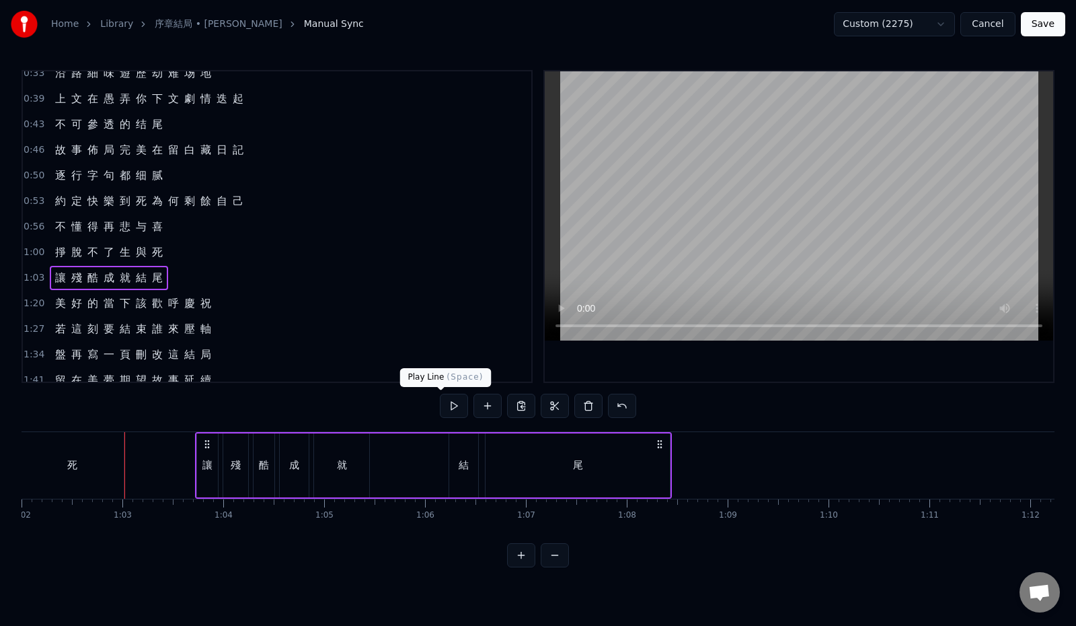
click at [440, 404] on button at bounding box center [454, 406] width 28 height 24
click at [180, 278] on div "1:03 讓 殘 酷 成 就 結 尾" at bounding box center [277, 278] width 509 height 26
click at [442, 409] on button at bounding box center [454, 406] width 28 height 24
click at [442, 408] on button at bounding box center [454, 406] width 28 height 24
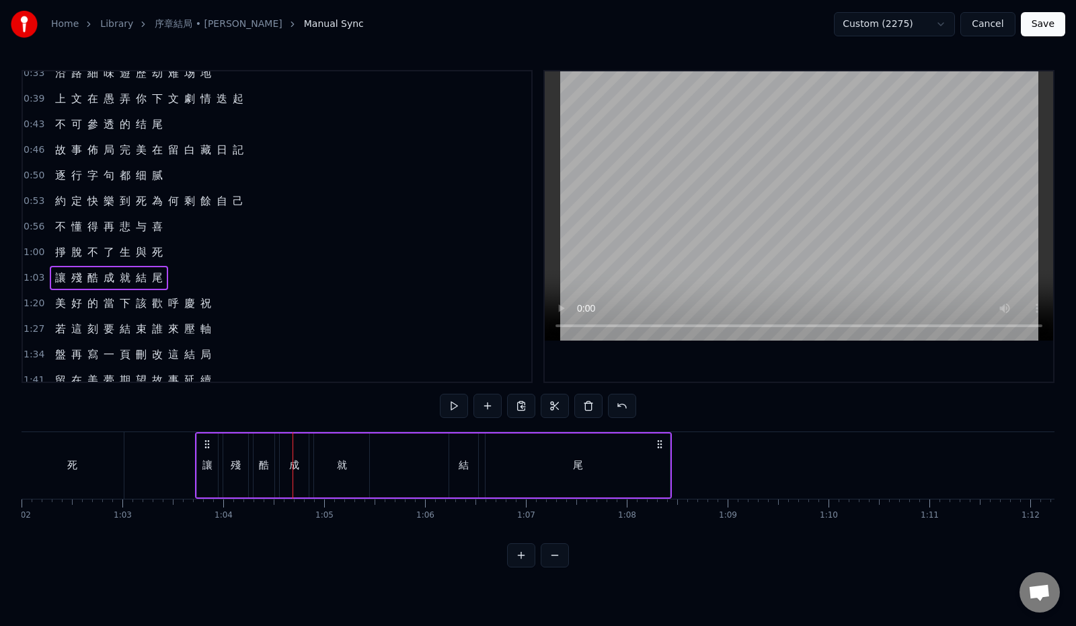
click at [443, 408] on button at bounding box center [454, 406] width 28 height 24
click at [236, 304] on div "1:20 美 好 的 當 下 該 歡 呼 慶 祝" at bounding box center [277, 304] width 509 height 26
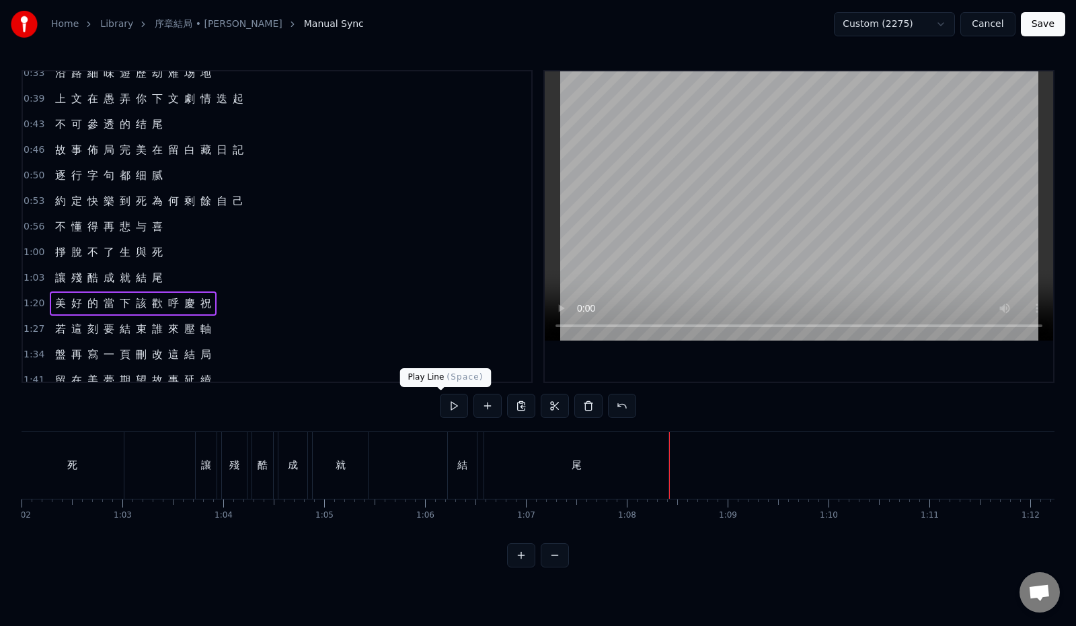
click at [443, 408] on button at bounding box center [454, 406] width 28 height 24
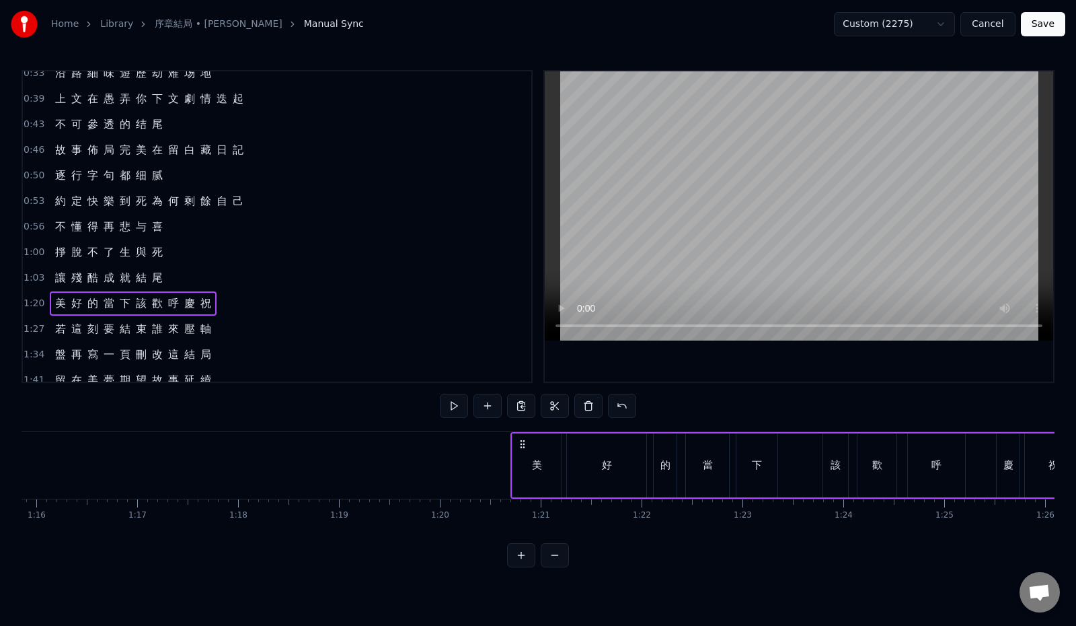
scroll to position [0, 8076]
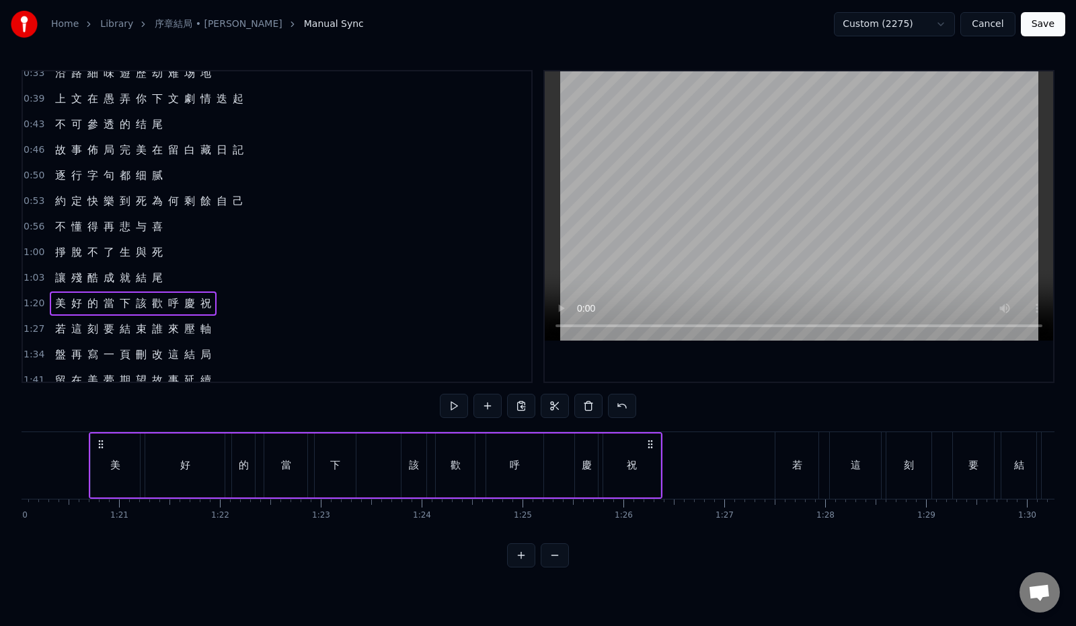
click at [443, 408] on button at bounding box center [454, 406] width 28 height 24
click at [231, 320] on div "1:27 若 這 刻 要 結 束 誰 來 壓 軸" at bounding box center [277, 329] width 509 height 26
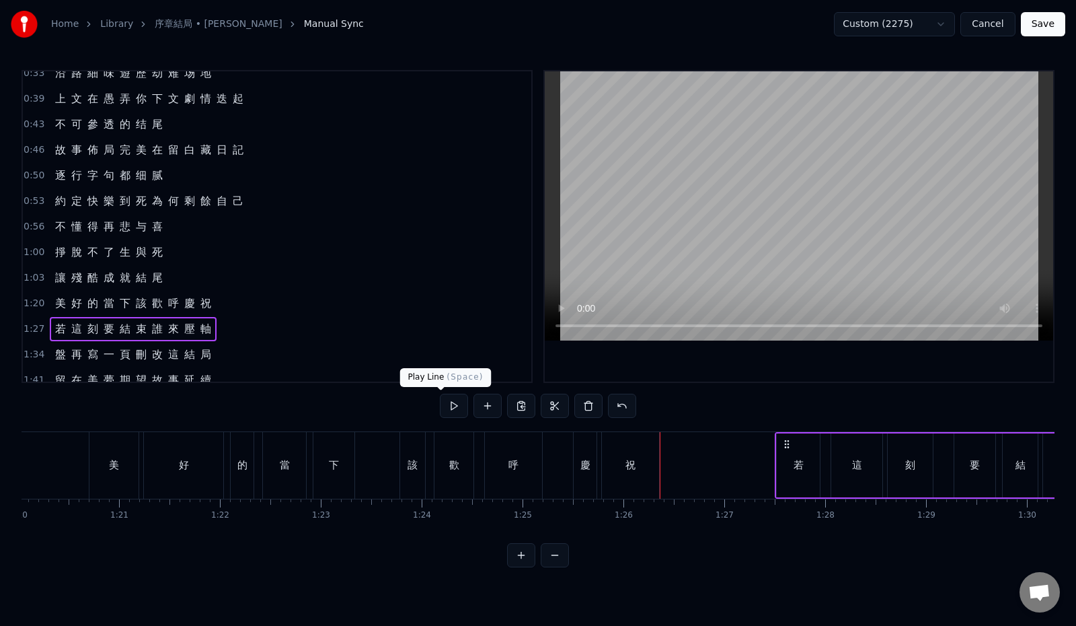
click at [440, 400] on button at bounding box center [454, 406] width 28 height 24
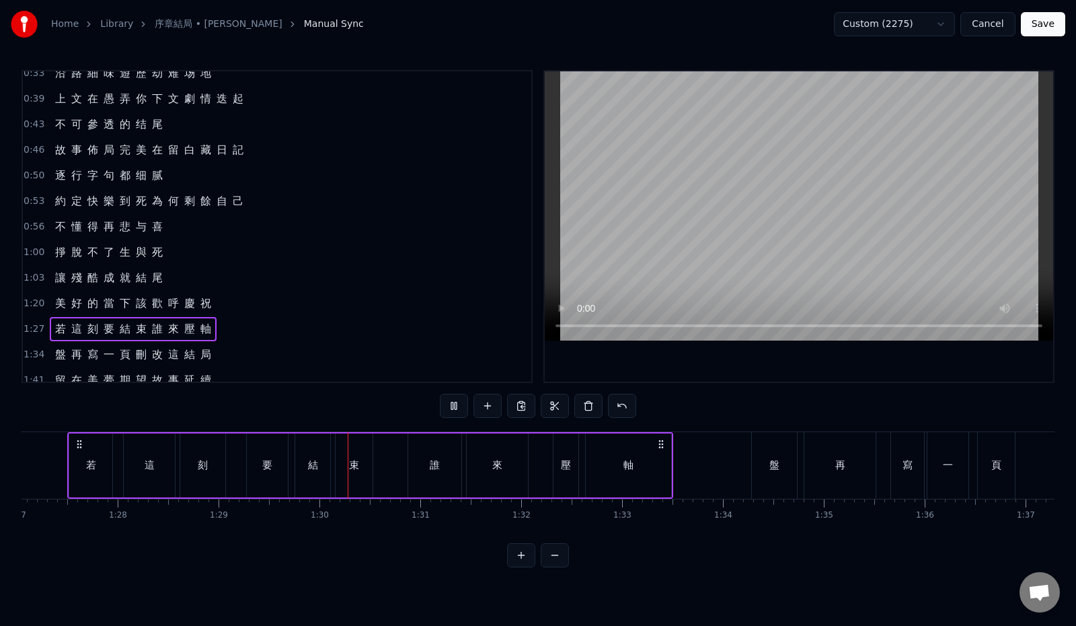
scroll to position [0, 8997]
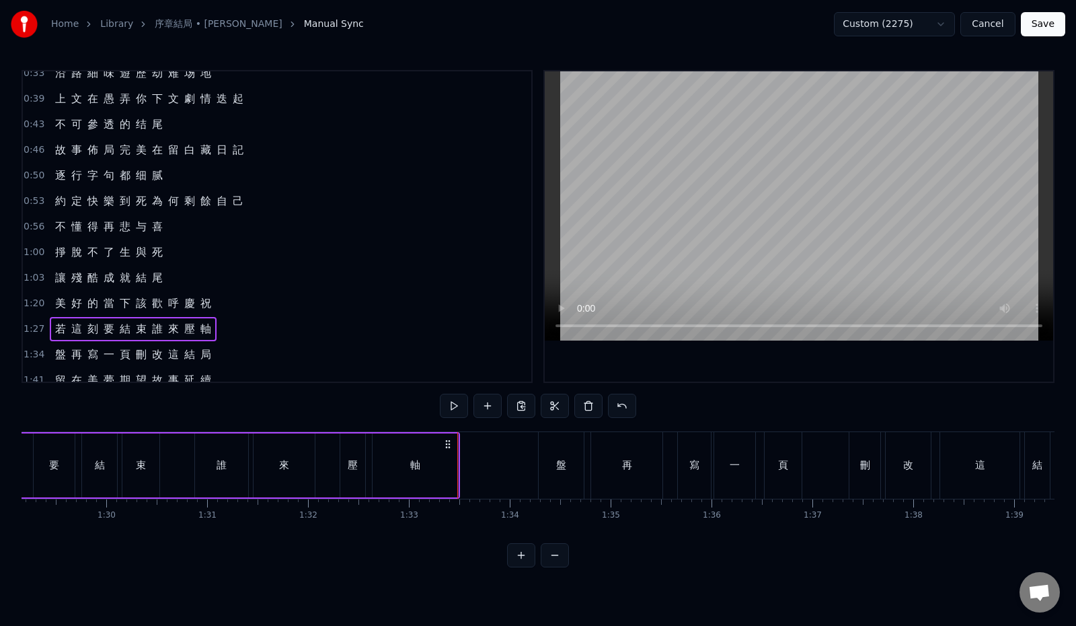
click at [230, 341] on div "1:27 若 這 刻 要 結 束 誰 來 壓 軸" at bounding box center [277, 329] width 509 height 26
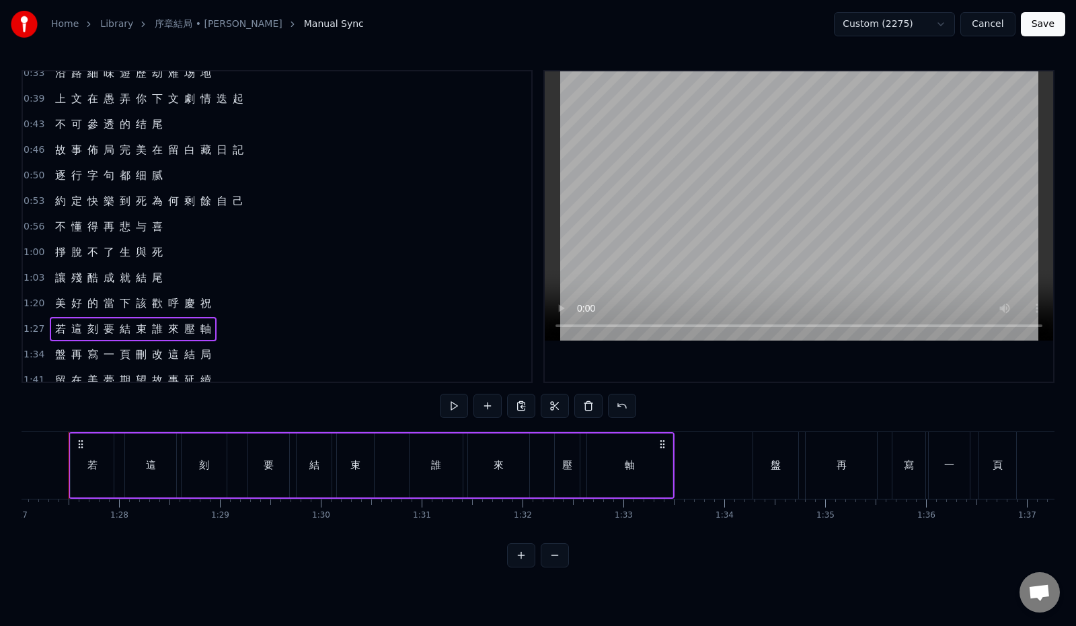
scroll to position [0, 8762]
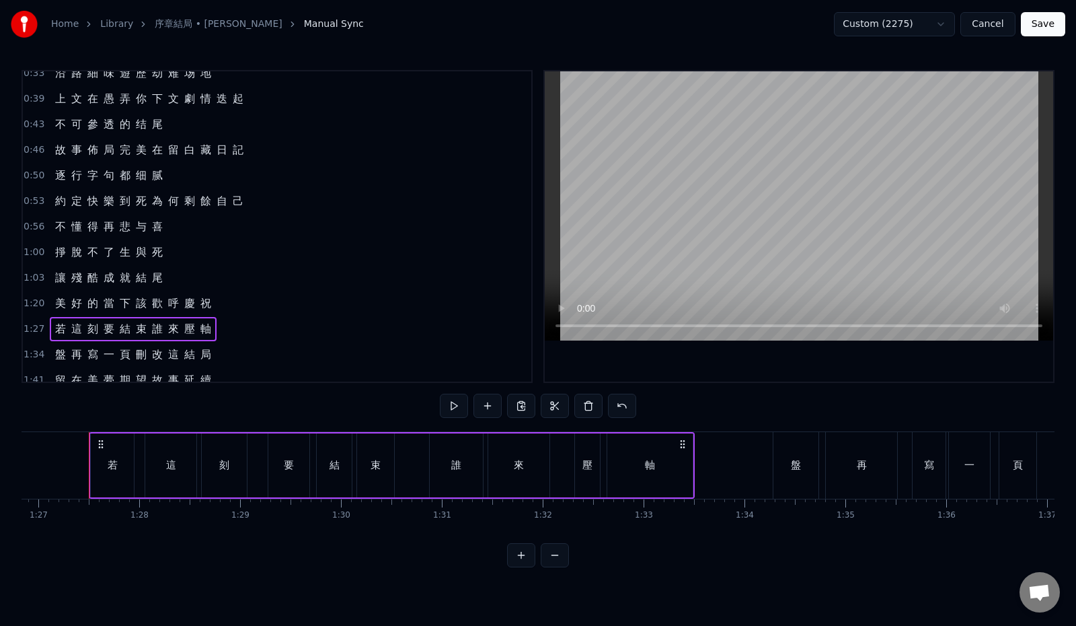
click at [224, 357] on div "1:34 盤 再 寫 一 頁 刪 改 這 結 局" at bounding box center [277, 355] width 509 height 26
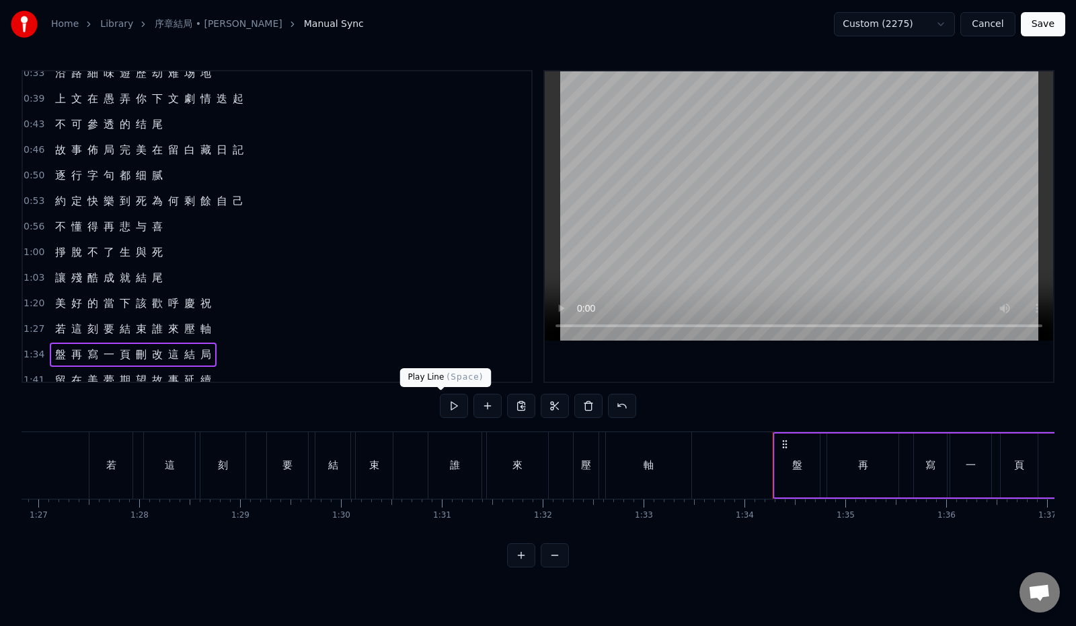
click at [440, 400] on button at bounding box center [454, 406] width 28 height 24
click at [61, 353] on span "盤" at bounding box center [60, 353] width 13 height 15
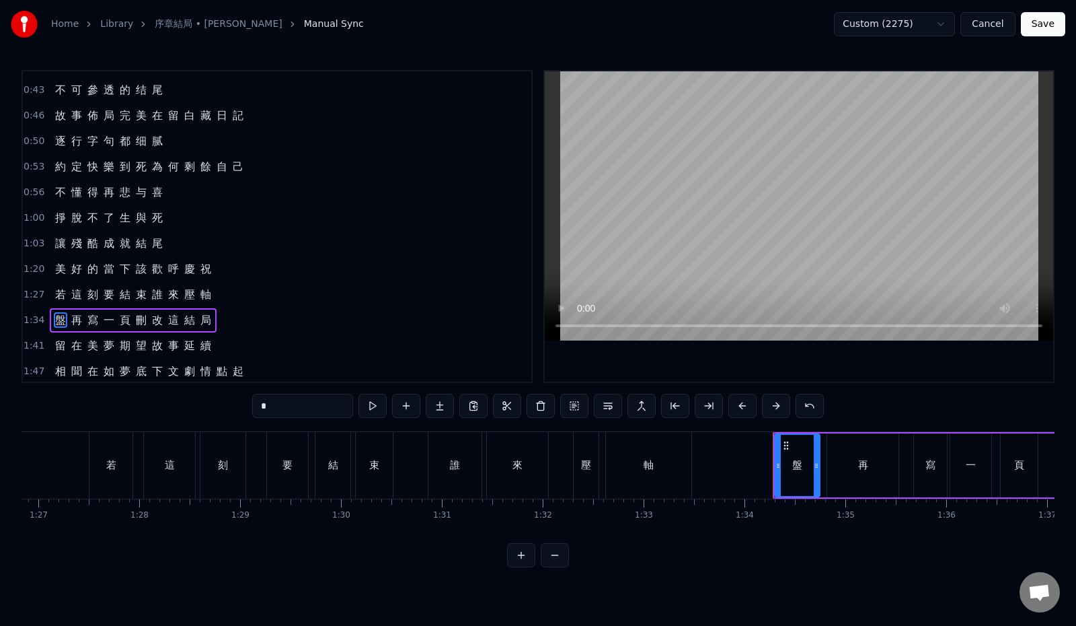
scroll to position [215, 0]
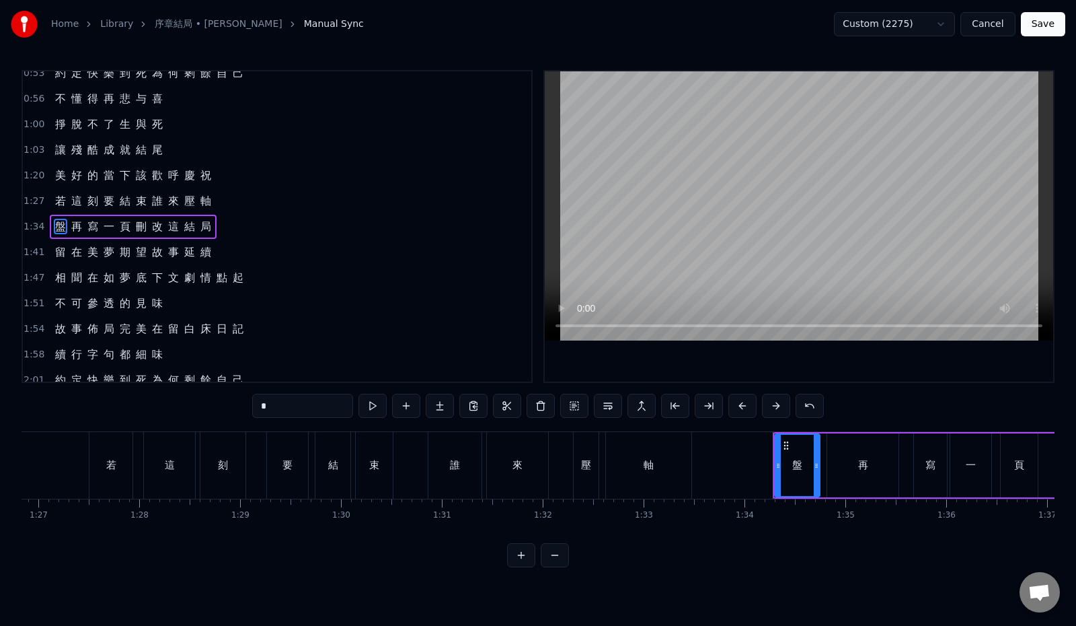
drag, startPoint x: 224, startPoint y: 405, endPoint x: 201, endPoint y: 404, distance: 22.9
click at [200, 404] on div "0:12 最 初 的 一 幕 請 再 度 回 味 0:19 與 你 翻 過 幾 遍 逾 越 生 死 0:26 每 一 章 一 頁 也 精 彩 演 技 0:33…" at bounding box center [538, 318] width 1033 height 497
paste input "text"
type input "*"
click at [238, 226] on div "1:34 盼 再 寫 一 頁 刪 改 這 結 局" at bounding box center [277, 227] width 509 height 26
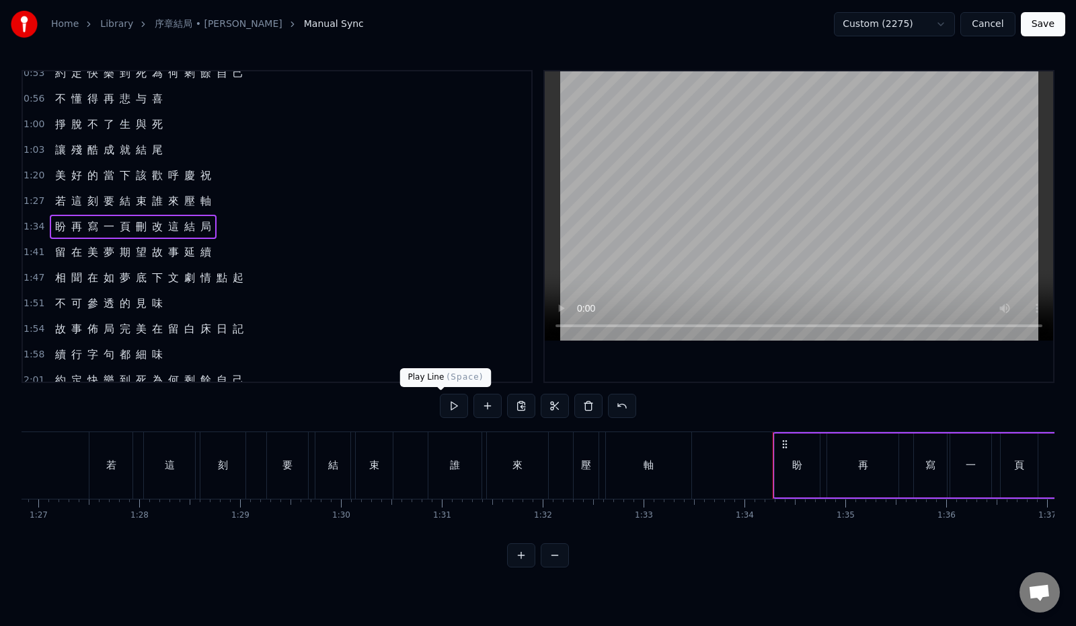
click at [442, 408] on button at bounding box center [454, 406] width 28 height 24
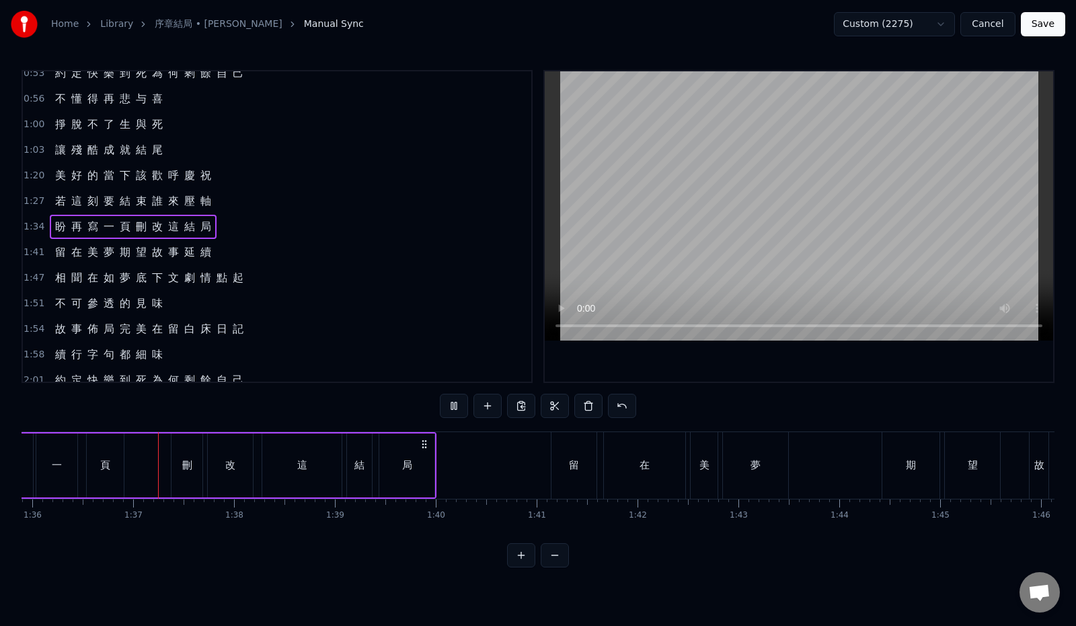
scroll to position [0, 9681]
click at [242, 248] on div "1:41 留 在 美 夢 期 望 故 事 延 續" at bounding box center [277, 252] width 509 height 26
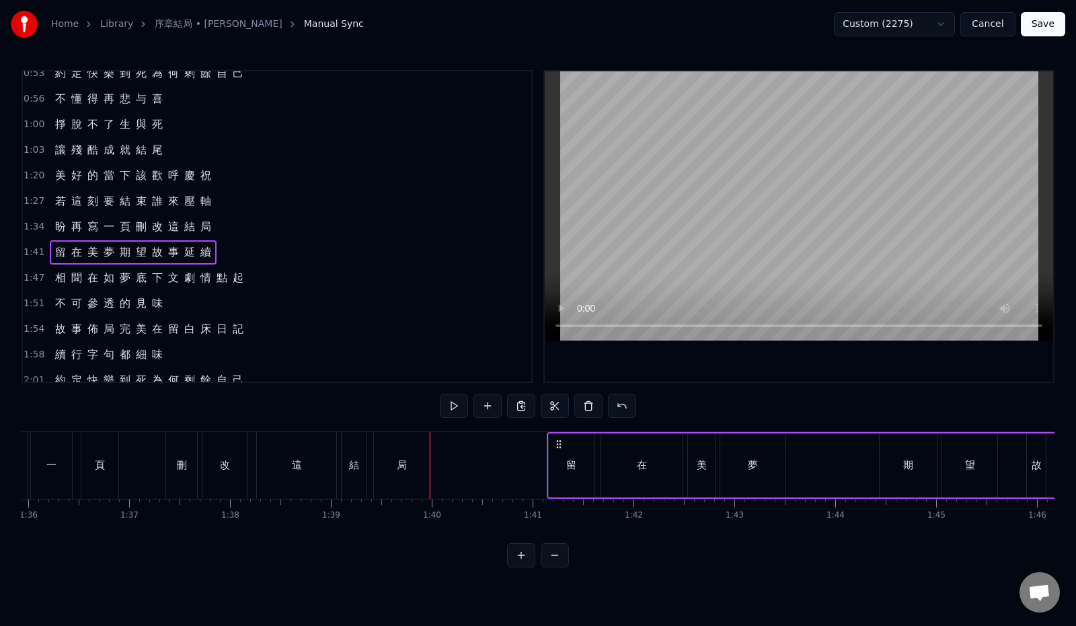
click at [444, 404] on button at bounding box center [454, 406] width 28 height 24
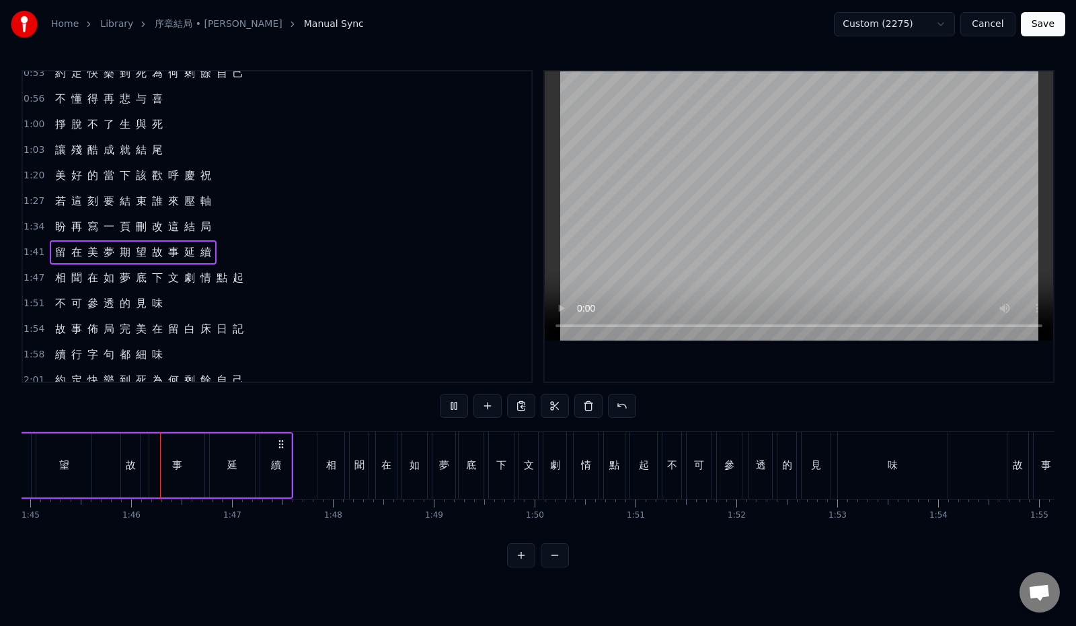
scroll to position [0, 10588]
click at [259, 275] on div "1:47 相 聞 在 如 夢 底 下 文 劇 情 點 起" at bounding box center [277, 278] width 509 height 26
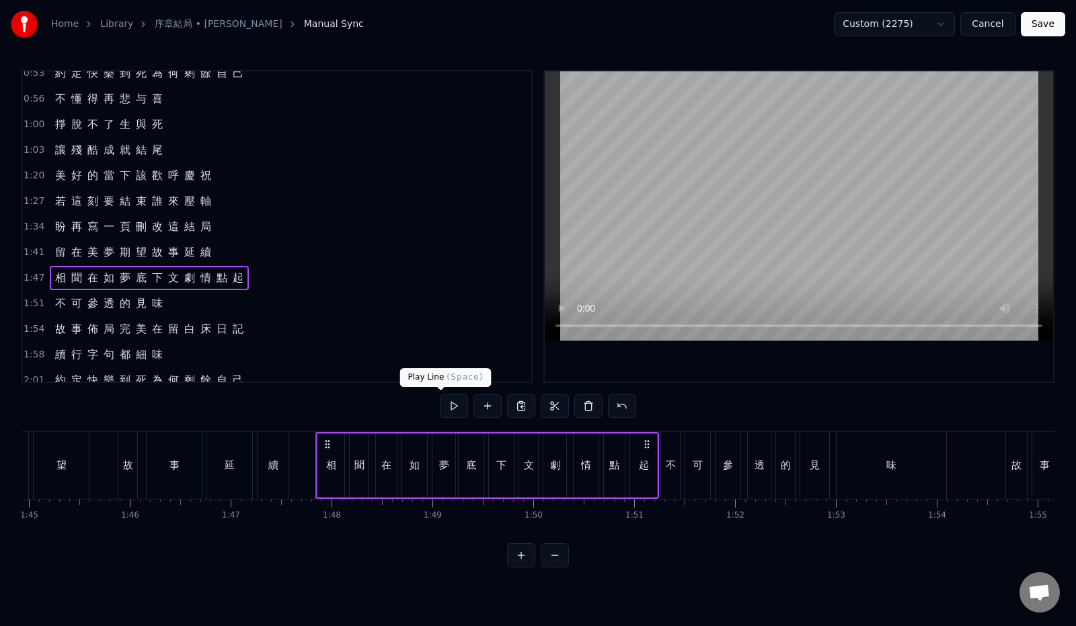
click at [444, 404] on button at bounding box center [454, 406] width 28 height 24
click at [62, 279] on span "相" at bounding box center [60, 277] width 13 height 15
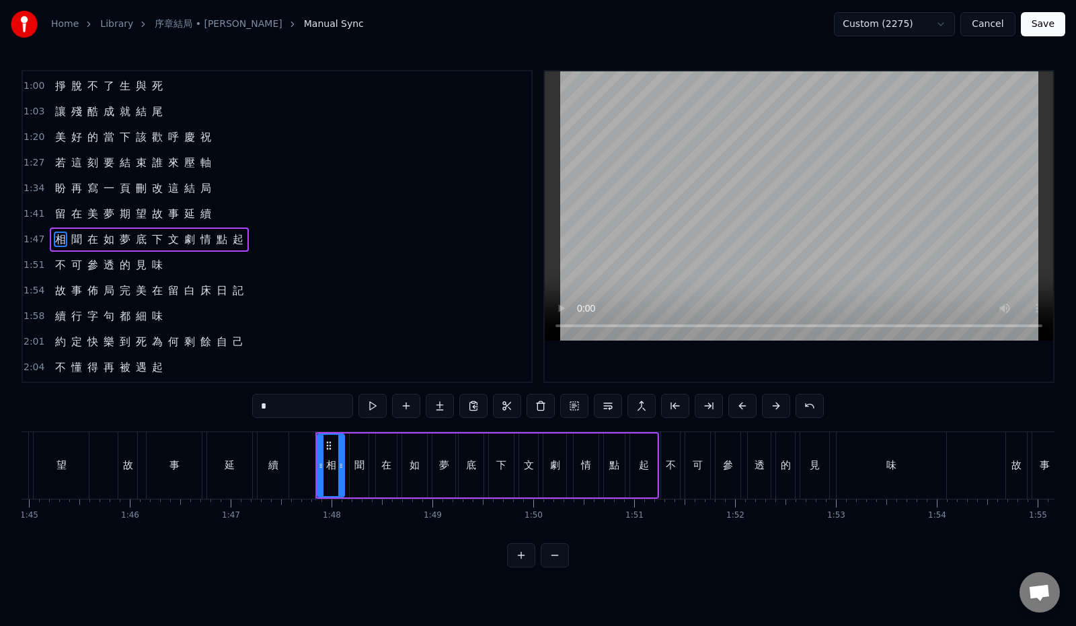
scroll to position [266, 0]
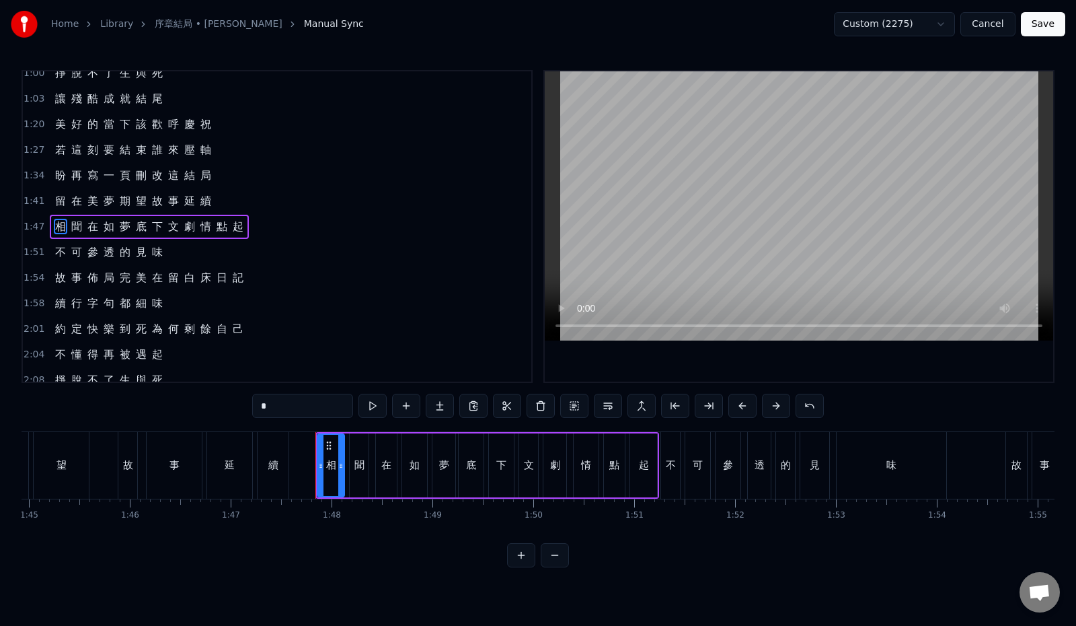
drag, startPoint x: 267, startPoint y: 409, endPoint x: 209, endPoint y: 405, distance: 58.7
click at [209, 405] on div "0:12 最 初 的 一 幕 請 再 度 回 味 0:19 與 你 翻 過 幾 遍 逾 越 生 死 0:26 每 一 章 一 頁 也 精 彩 演 技 0:33…" at bounding box center [538, 318] width 1033 height 497
paste input "*****"
click at [71, 225] on span "聞" at bounding box center [76, 226] width 13 height 15
drag, startPoint x: 254, startPoint y: 410, endPoint x: 221, endPoint y: 406, distance: 33.3
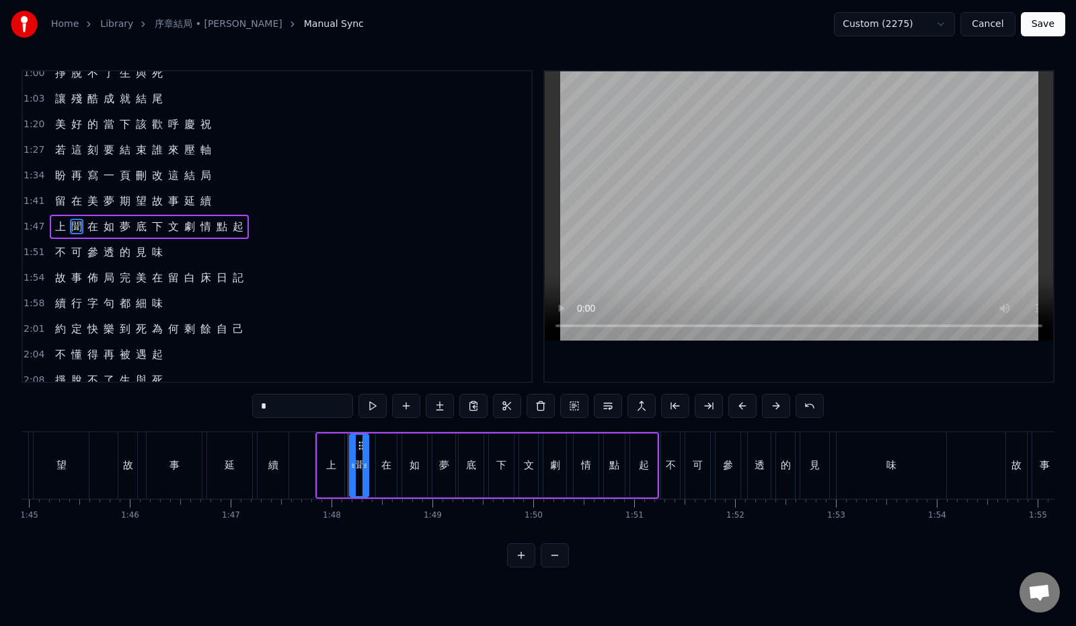
click at [252, 406] on input "*" at bounding box center [302, 406] width 101 height 24
paste input "*****"
drag, startPoint x: 232, startPoint y: 408, endPoint x: 217, endPoint y: 408, distance: 14.8
click at [252, 408] on input "**" at bounding box center [302, 406] width 101 height 24
click at [105, 227] on span "如" at bounding box center [108, 226] width 13 height 15
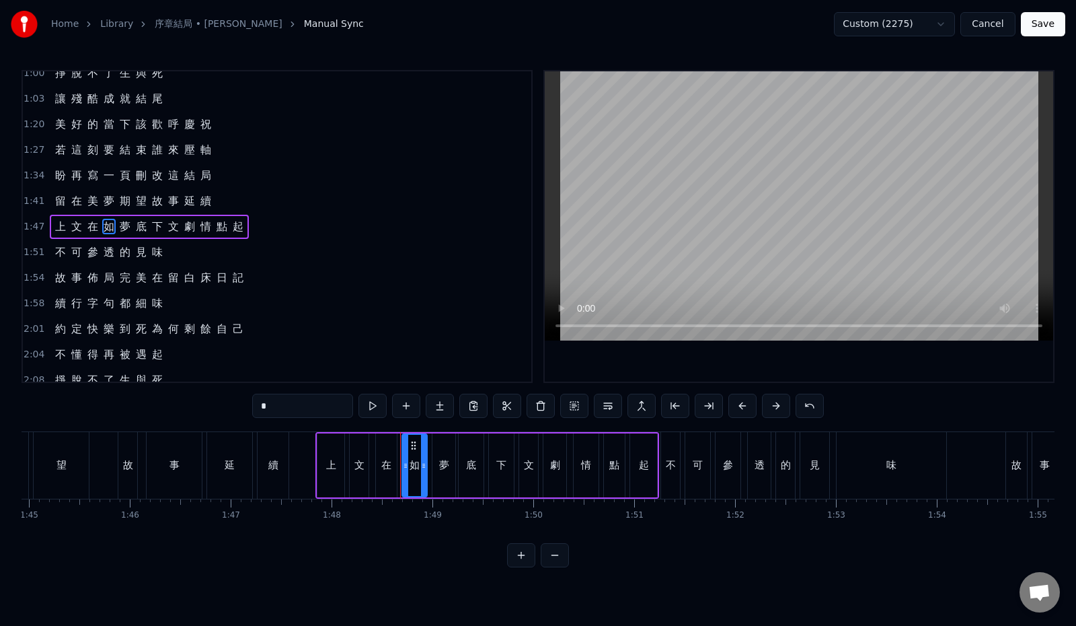
drag, startPoint x: 274, startPoint y: 408, endPoint x: 203, endPoint y: 387, distance: 74.1
click at [207, 405] on div "0:12 最 初 的 一 幕 請 再 度 回 味 0:19 與 你 翻 過 幾 遍 逾 越 生 死 0:26 每 一 章 一 頁 也 精 彩 演 技 0:33…" at bounding box center [538, 318] width 1033 height 497
paste input "*****"
drag, startPoint x: 252, startPoint y: 409, endPoint x: 210, endPoint y: 410, distance: 42.4
click at [210, 410] on div "0:12 最 初 的 一 幕 請 再 度 回 味 0:19 與 你 翻 過 幾 遍 逾 越 生 死 0:26 每 一 章 一 頁 也 精 彩 演 技 0:33…" at bounding box center [538, 318] width 1033 height 497
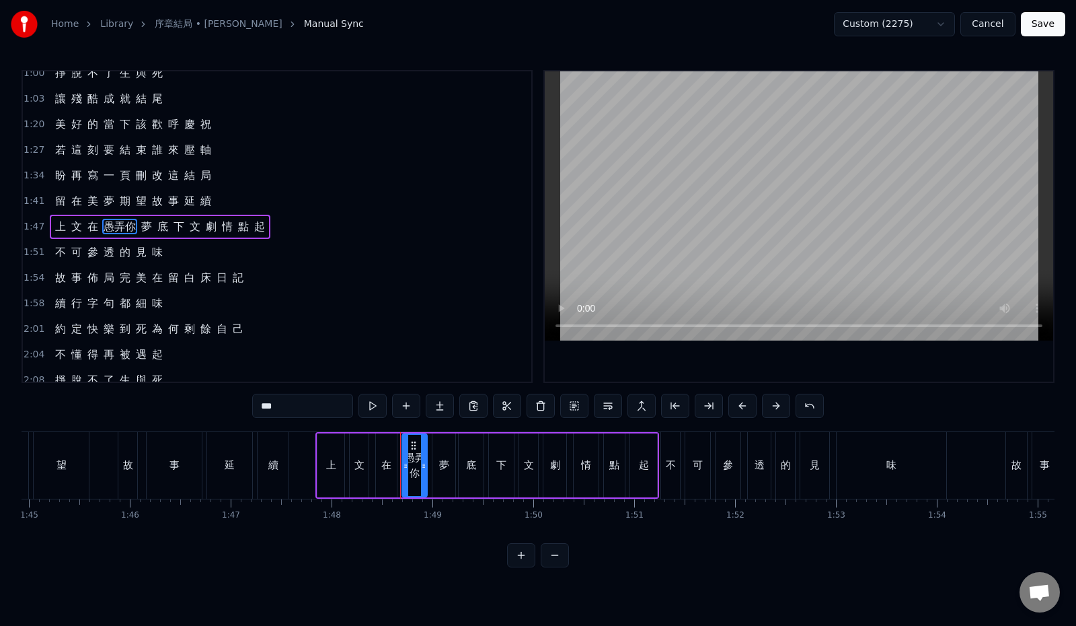
click at [257, 406] on input "***" at bounding box center [302, 406] width 101 height 24
click at [118, 226] on span "夢" at bounding box center [124, 226] width 13 height 15
drag, startPoint x: 236, startPoint y: 404, endPoint x: 202, endPoint y: 403, distance: 34.3
click at [202, 403] on div "0:12 最 初 的 一 幕 請 再 度 回 味 0:19 與 你 翻 過 幾 遍 逾 越 生 死 0:26 每 一 章 一 頁 也 精 彩 演 技 0:33…" at bounding box center [538, 318] width 1033 height 497
paste input "*****"
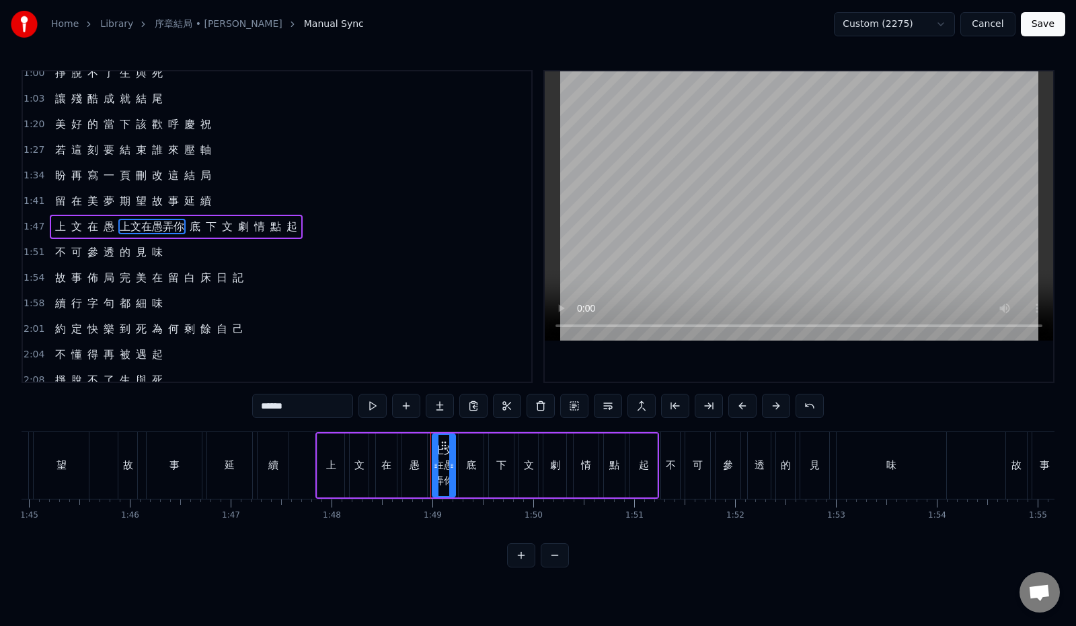
drag, startPoint x: 260, startPoint y: 406, endPoint x: 195, endPoint y: 403, distance: 65.3
click at [195, 403] on div "0:12 最 初 的 一 幕 請 再 度 回 味 0:19 與 你 翻 過 幾 遍 逾 越 生 死 0:26 每 一 章 一 頁 也 精 彩 演 技 0:33…" at bounding box center [538, 318] width 1033 height 497
click at [267, 409] on input "**" at bounding box center [302, 406] width 101 height 24
click at [135, 231] on span "底" at bounding box center [141, 226] width 13 height 15
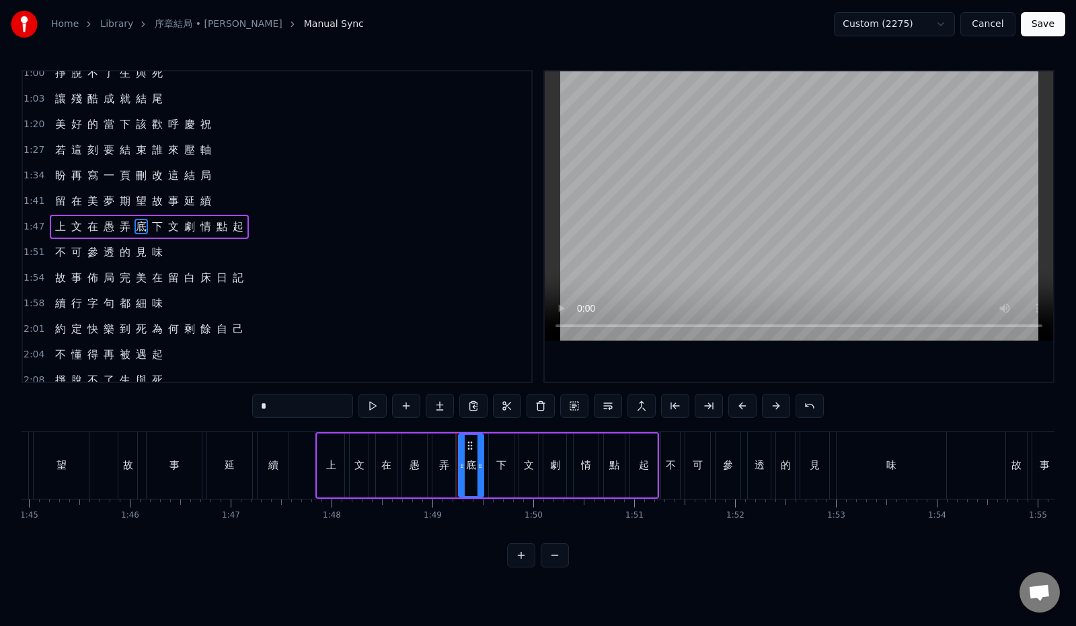
drag, startPoint x: 261, startPoint y: 409, endPoint x: 209, endPoint y: 407, distance: 52.5
click at [209, 407] on div "0:12 最 初 的 一 幕 請 再 度 回 味 0:19 與 你 翻 過 幾 遍 逾 越 生 死 0:26 每 一 章 一 頁 也 精 彩 演 技 0:33…" at bounding box center [538, 318] width 1033 height 497
paste input "*****"
drag, startPoint x: 242, startPoint y: 406, endPoint x: 184, endPoint y: 406, distance: 58.5
click at [184, 406] on div "0:12 最 初 的 一 幕 請 再 度 回 味 0:19 與 你 翻 過 幾 遍 逾 越 生 死 0:26 每 一 章 一 頁 也 精 彩 演 技 0:33…" at bounding box center [538, 318] width 1033 height 497
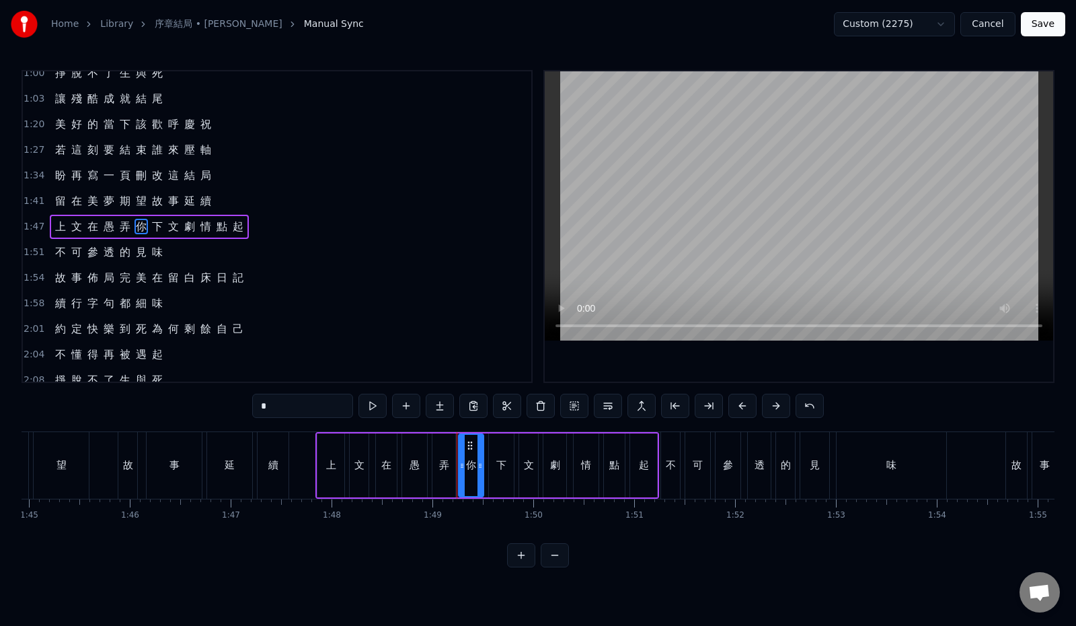
type input "*"
click at [264, 229] on div "1:47 上 文 在 愚 弄 你 下 文 劇 情 點 起" at bounding box center [277, 227] width 509 height 26
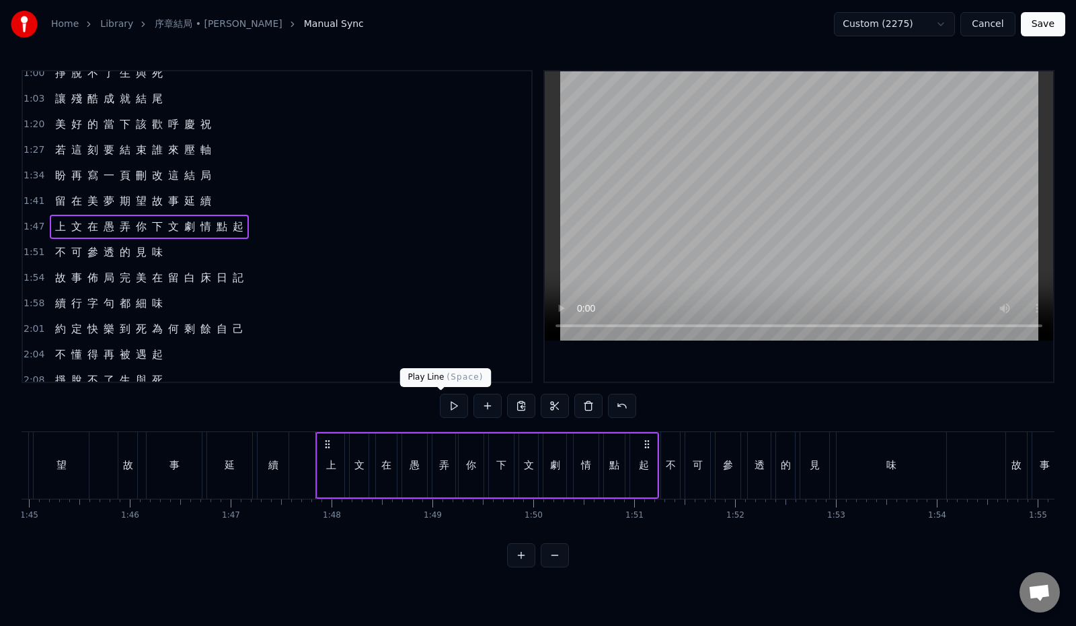
click at [441, 406] on button at bounding box center [454, 406] width 28 height 24
click at [224, 226] on span "點" at bounding box center [221, 226] width 13 height 15
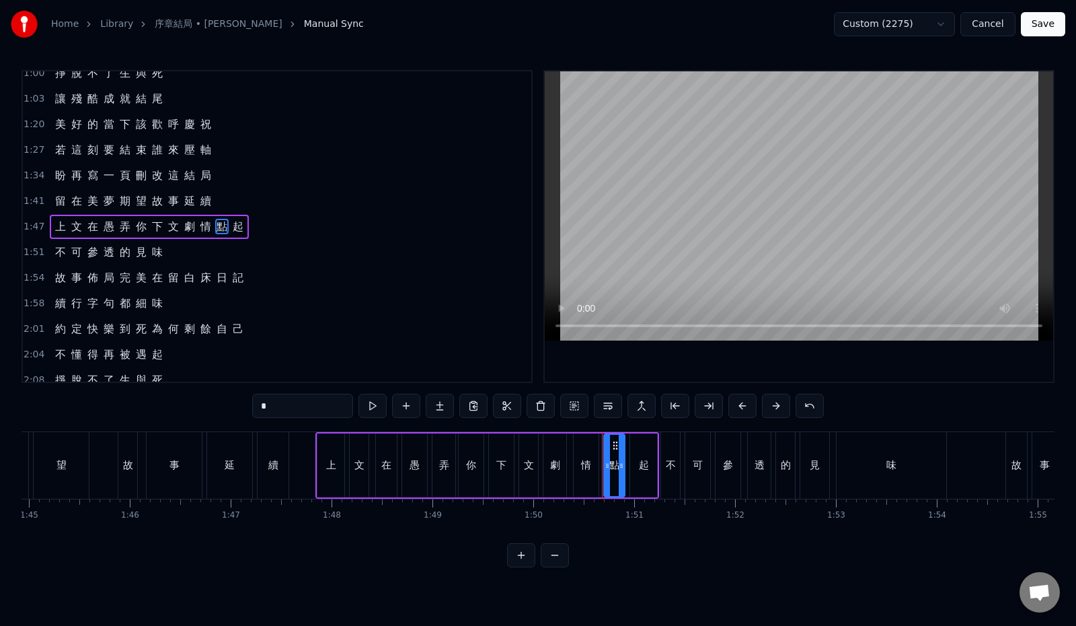
click at [221, 230] on span "點" at bounding box center [221, 226] width 13 height 15
drag, startPoint x: 211, startPoint y: 404, endPoint x: 193, endPoint y: 402, distance: 18.2
click at [193, 402] on div "0:12 最 初 的 一 幕 請 再 度 回 味 0:19 與 你 翻 過 幾 遍 逾 越 生 死 0:26 每 一 章 一 頁 也 精 彩 演 技 0:33…" at bounding box center [538, 318] width 1033 height 497
paste input "text"
type input "*"
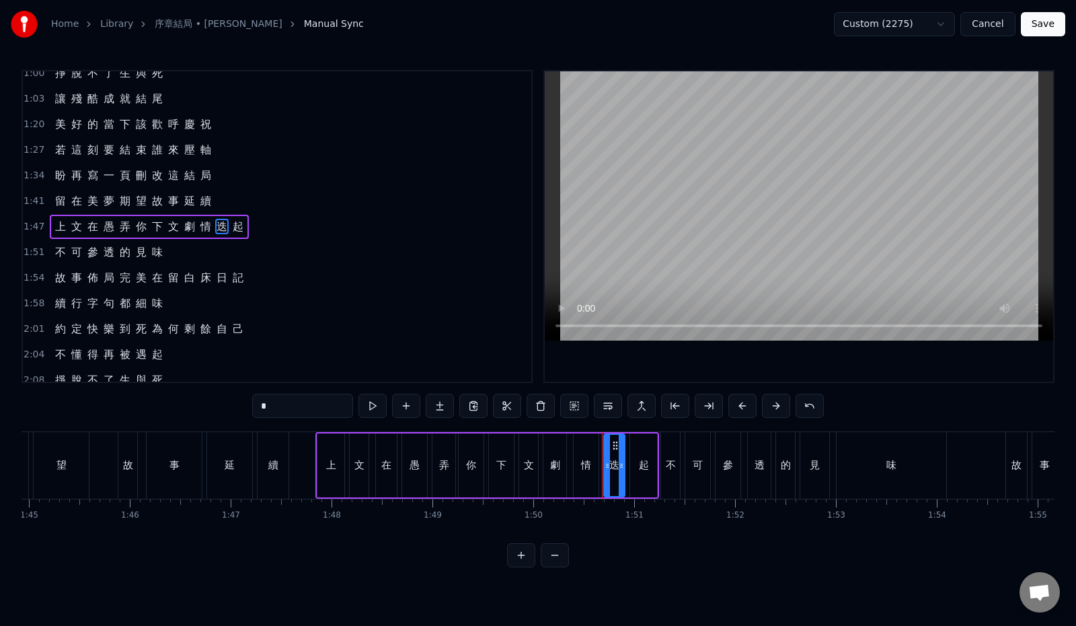
click at [279, 202] on div "1:41 留 在 美 夢 期 望 故 事 延 續" at bounding box center [277, 201] width 509 height 26
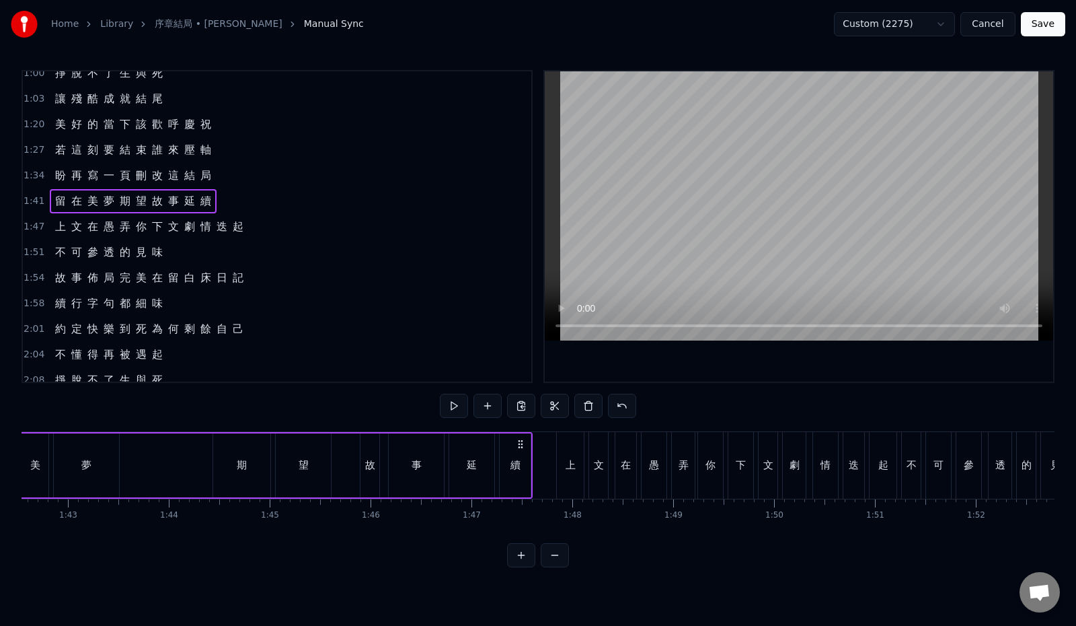
click at [283, 221] on div "1:47 上 文 在 愚 弄 你 下 文 劇 情 迭 起" at bounding box center [277, 227] width 509 height 26
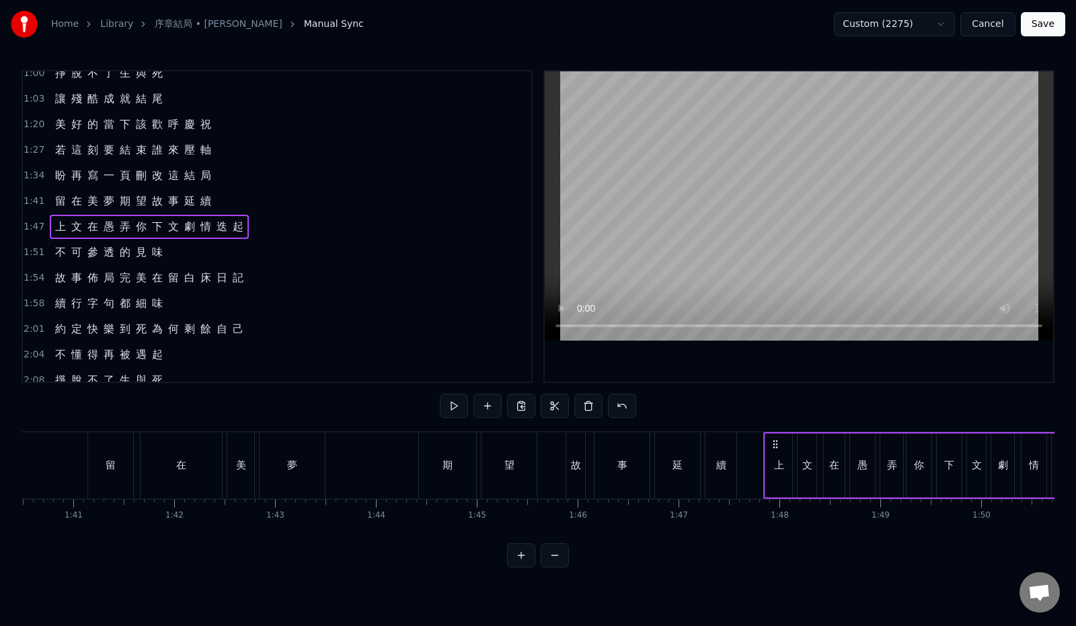
scroll to position [0, 10139]
click at [441, 402] on button at bounding box center [454, 406] width 28 height 24
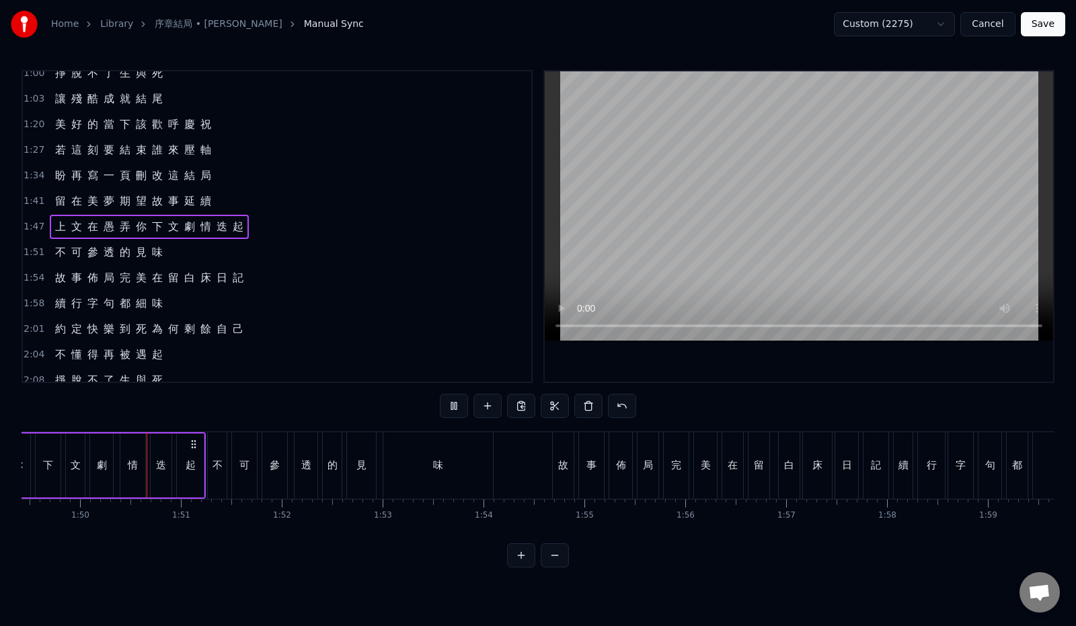
scroll to position [0, 11042]
click at [214, 255] on div "1:51 不 可 參 透 的 見 味" at bounding box center [277, 252] width 509 height 26
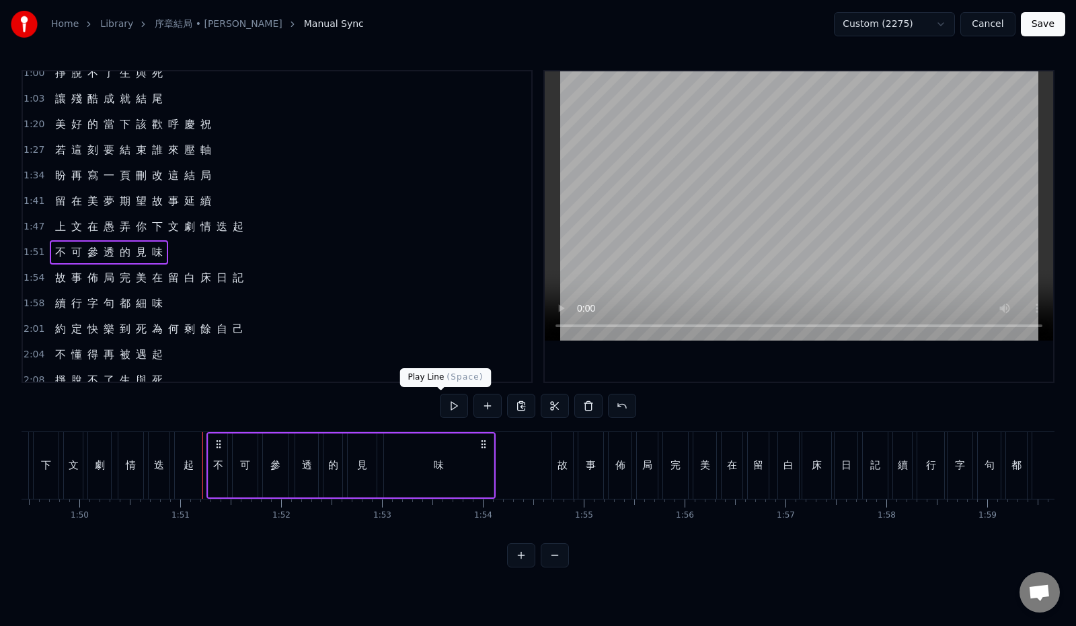
click at [443, 406] on button at bounding box center [454, 406] width 28 height 24
click at [135, 247] on span "見" at bounding box center [141, 251] width 13 height 15
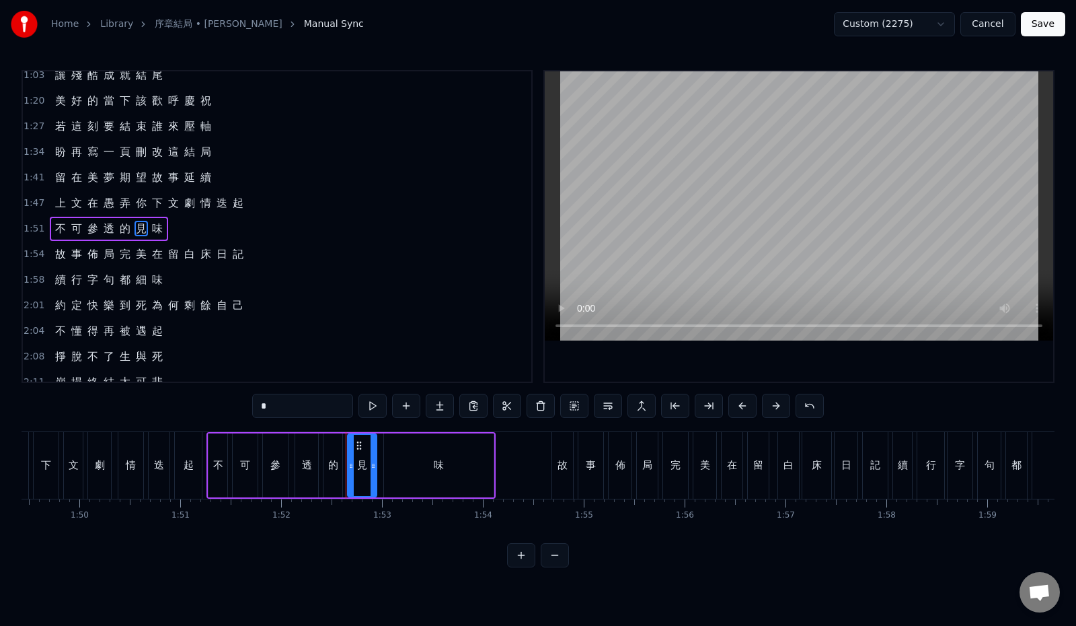
scroll to position [292, 0]
drag, startPoint x: 239, startPoint y: 408, endPoint x: 198, endPoint y: 406, distance: 41.1
click at [198, 406] on div "0:12 最 初 的 一 幕 請 再 度 回 味 0:19 與 你 翻 過 幾 遍 逾 越 生 死 0:26 每 一 章 一 頁 也 精 彩 演 技 0:33…" at bounding box center [538, 318] width 1033 height 497
paste input "*"
click at [153, 229] on span "味" at bounding box center [157, 226] width 13 height 15
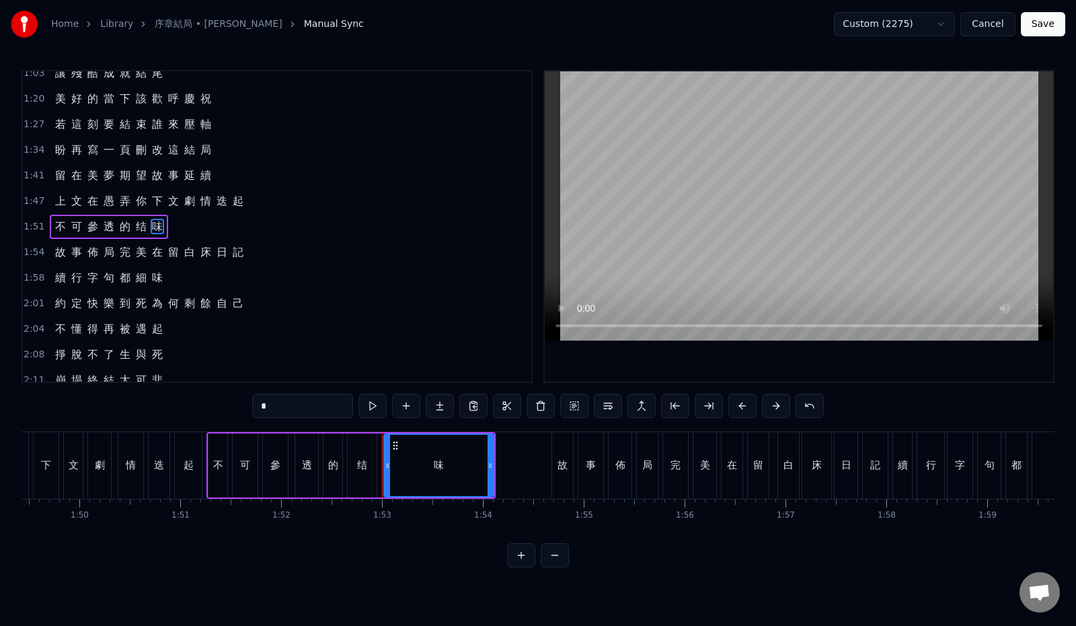
drag, startPoint x: 239, startPoint y: 408, endPoint x: 222, endPoint y: 407, distance: 16.9
click at [252, 407] on input "*" at bounding box center [302, 406] width 101 height 24
paste input "*"
drag, startPoint x: 234, startPoint y: 408, endPoint x: 212, endPoint y: 412, distance: 22.6
click at [212, 412] on div "0:12 最 初 的 一 幕 請 再 度 回 味 0:19 與 你 翻 過 幾 遍 逾 越 生 死 0:26 每 一 章 一 頁 也 精 彩 演 技 0:33…" at bounding box center [538, 318] width 1033 height 497
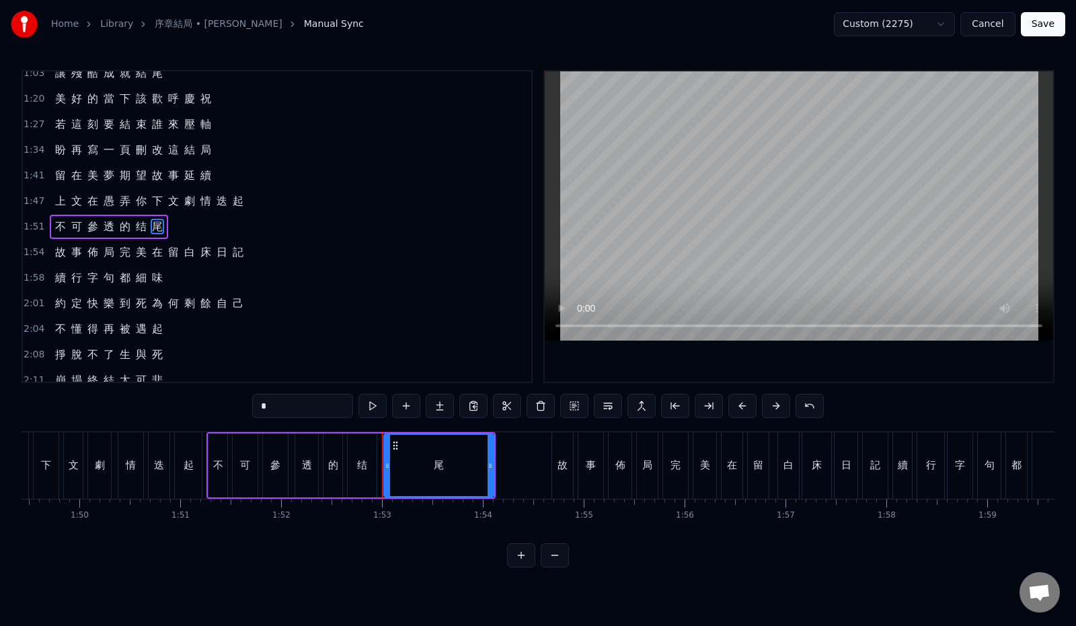
type input "*"
click at [205, 230] on div "1:51 不 可 參 透 的 结 尾" at bounding box center [277, 227] width 509 height 26
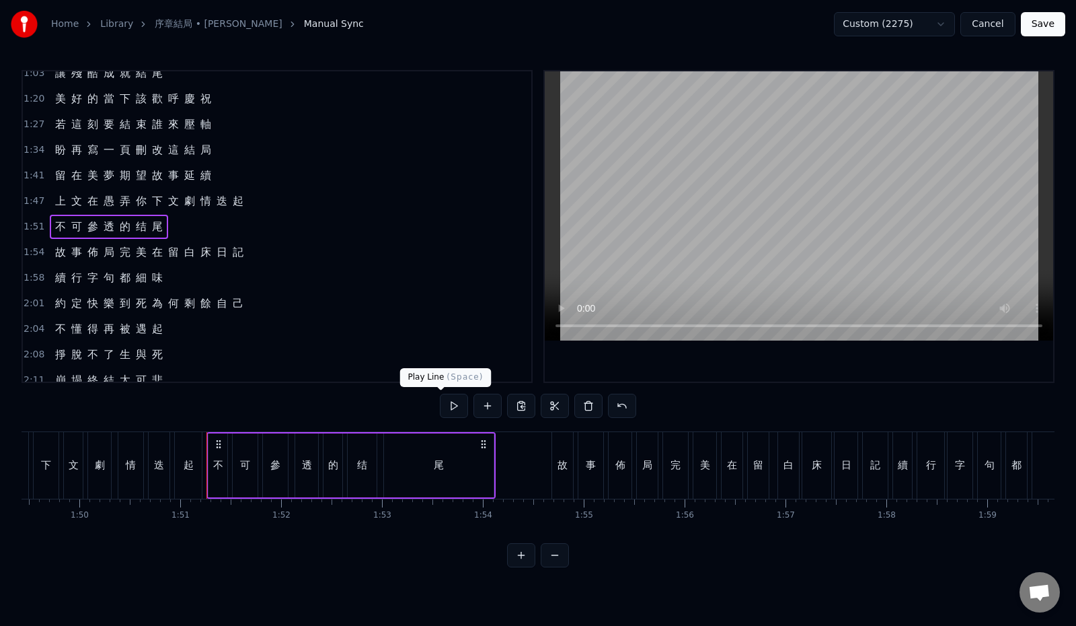
click at [440, 404] on button at bounding box center [454, 406] width 28 height 24
click at [260, 254] on div "1:54 故 事 佈 局 完 美 在 留 白 床 日 記" at bounding box center [277, 252] width 509 height 26
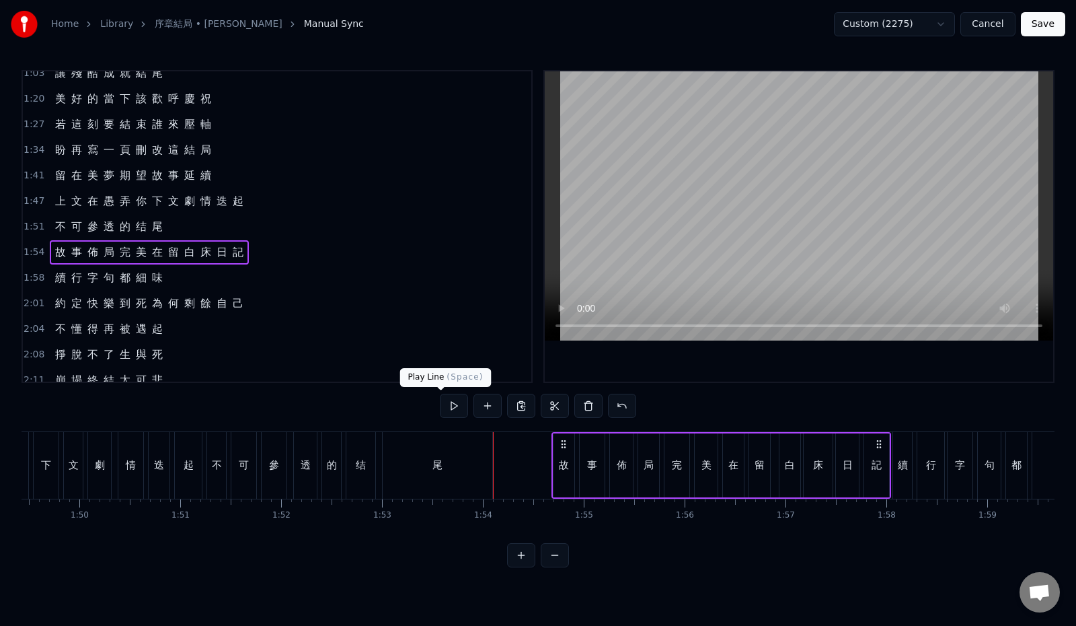
click at [440, 403] on button at bounding box center [454, 406] width 28 height 24
click at [440, 408] on button at bounding box center [454, 406] width 28 height 24
click at [204, 250] on span "床" at bounding box center [205, 251] width 13 height 15
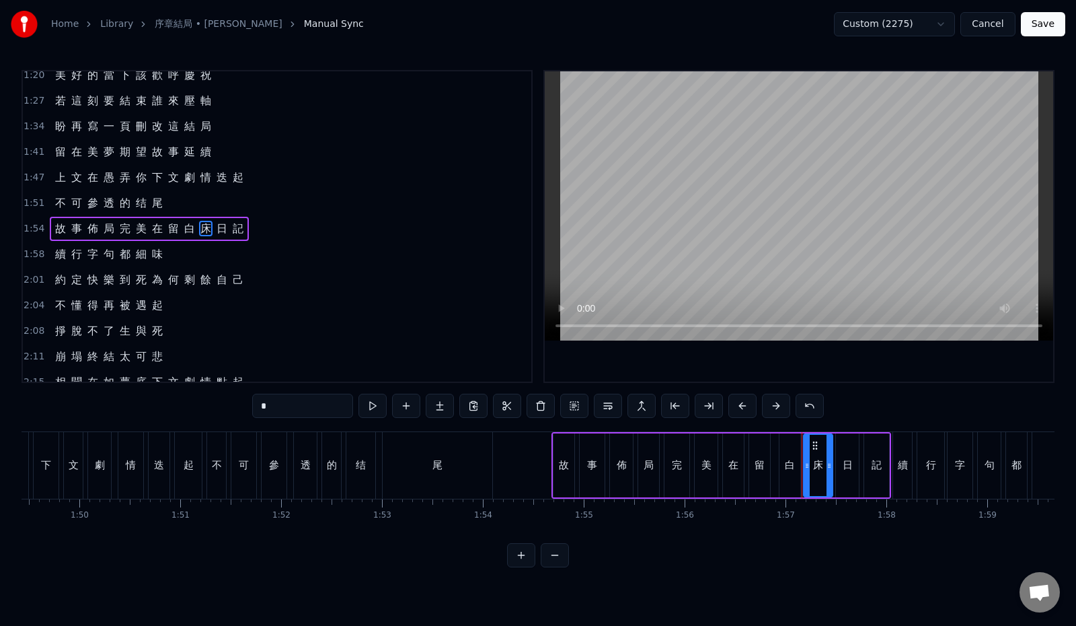
scroll to position [318, 0]
drag, startPoint x: 237, startPoint y: 410, endPoint x: 220, endPoint y: 409, distance: 17.5
click at [252, 409] on input "*" at bounding box center [302, 406] width 101 height 24
paste input "text"
type input "*"
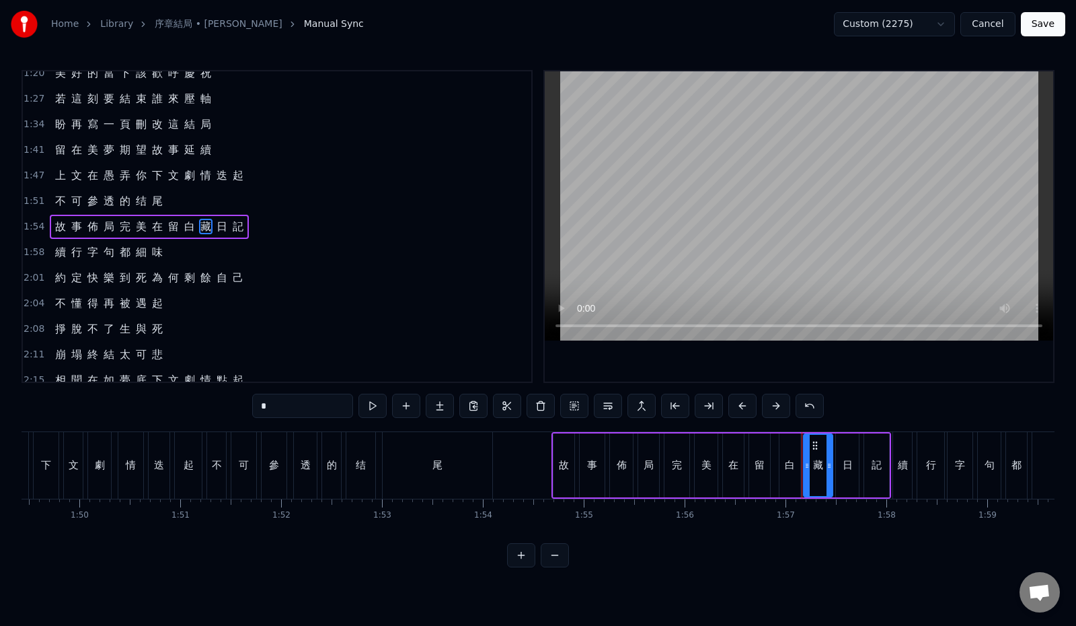
click at [264, 222] on div "1:54 故 事 佈 局 完 美 在 留 白 藏 日 記" at bounding box center [277, 227] width 509 height 26
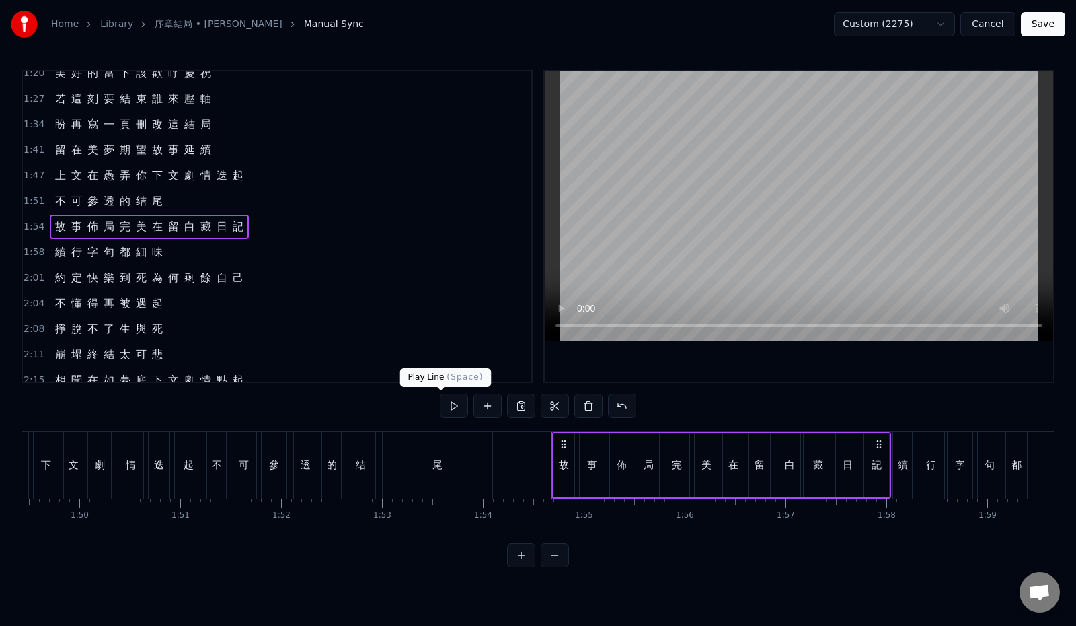
click at [440, 408] on button at bounding box center [454, 406] width 28 height 24
click at [194, 260] on div "1:58 續 行 字 句 都 細 味" at bounding box center [277, 252] width 509 height 26
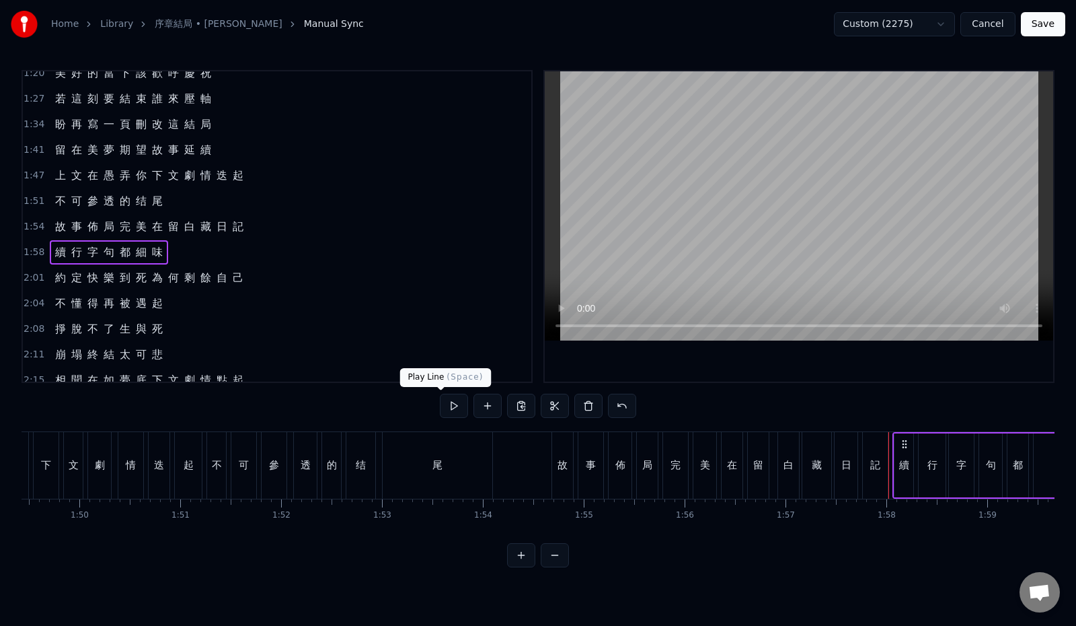
click at [440, 402] on button at bounding box center [454, 406] width 28 height 24
click at [152, 254] on span "味" at bounding box center [157, 251] width 13 height 15
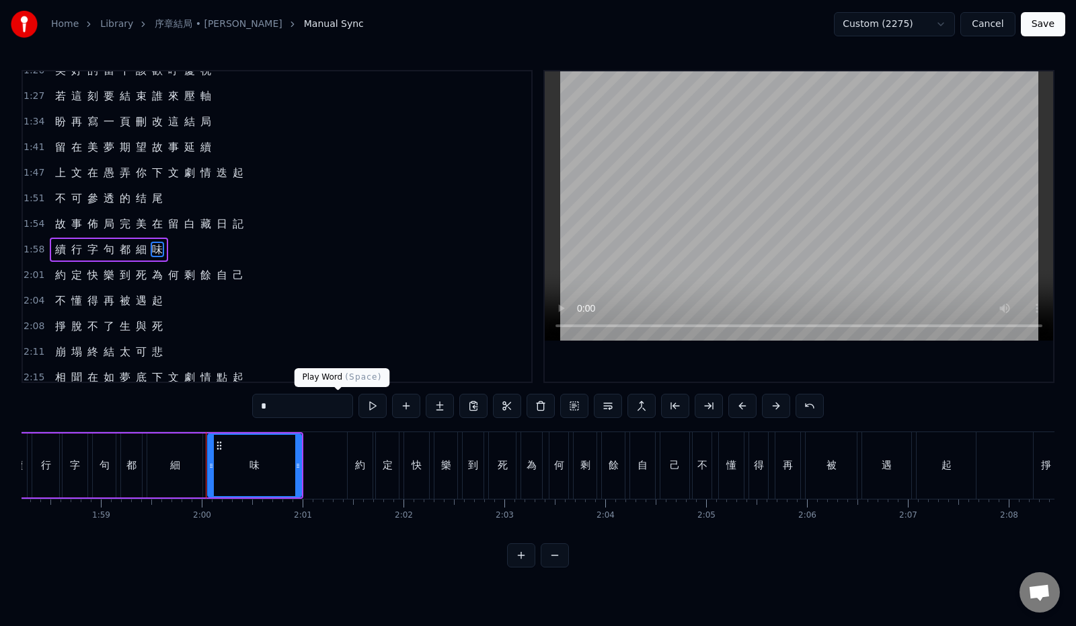
scroll to position [0, 12046]
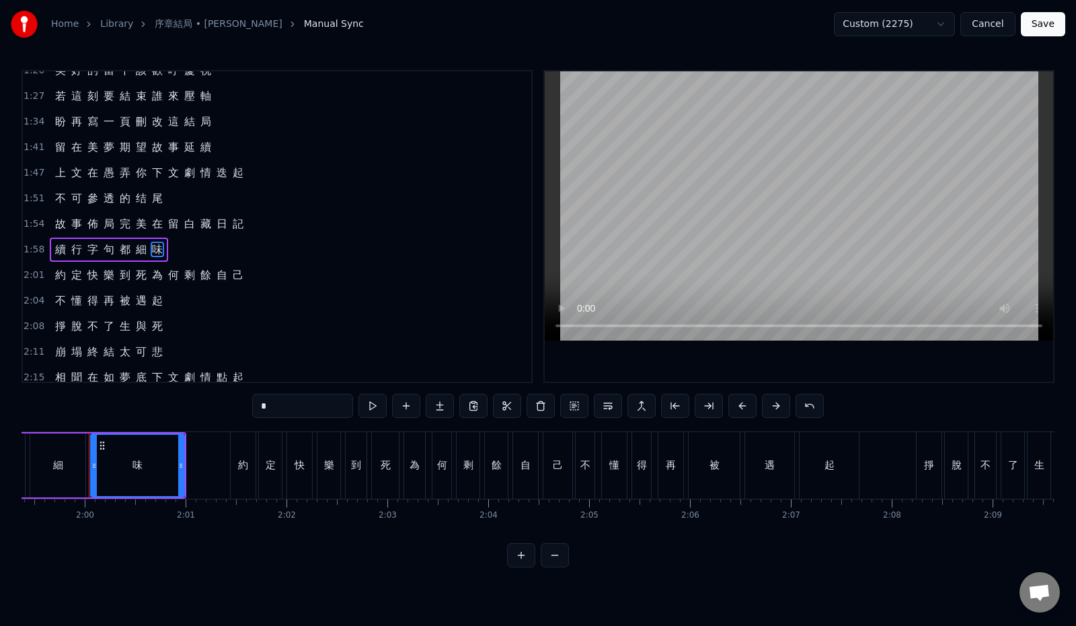
drag, startPoint x: 289, startPoint y: 410, endPoint x: 206, endPoint y: 409, distance: 82.7
click at [206, 409] on div "0:12 最 初 的 一 幕 請 再 度 回 味 0:19 與 你 翻 過 幾 遍 逾 越 生 死 0:26 每 一 章 一 頁 也 精 彩 演 技 0:33…" at bounding box center [538, 318] width 1033 height 497
paste input "text"
type input "*"
click at [65, 251] on div "續 行 字 句 都 細 腻" at bounding box center [109, 249] width 118 height 24
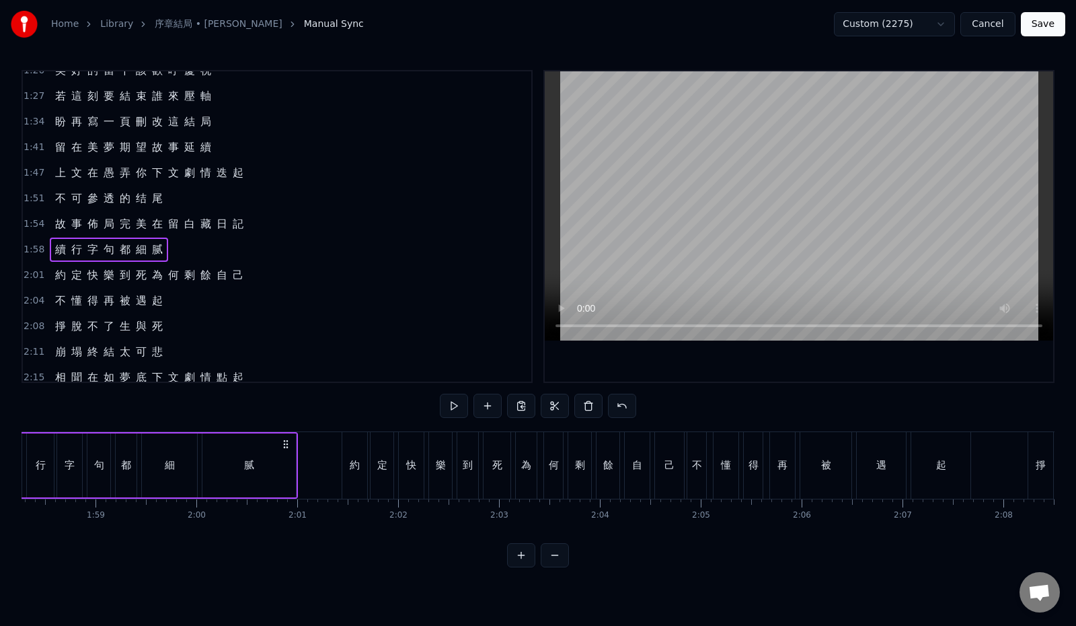
scroll to position [0, 11846]
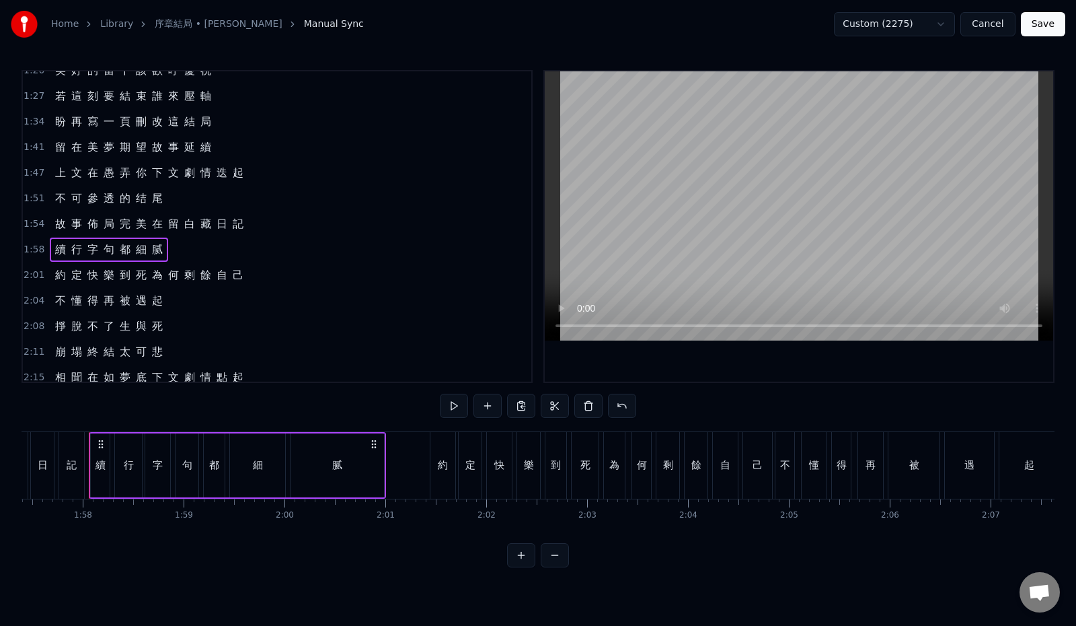
click at [59, 248] on span "續" at bounding box center [60, 249] width 13 height 15
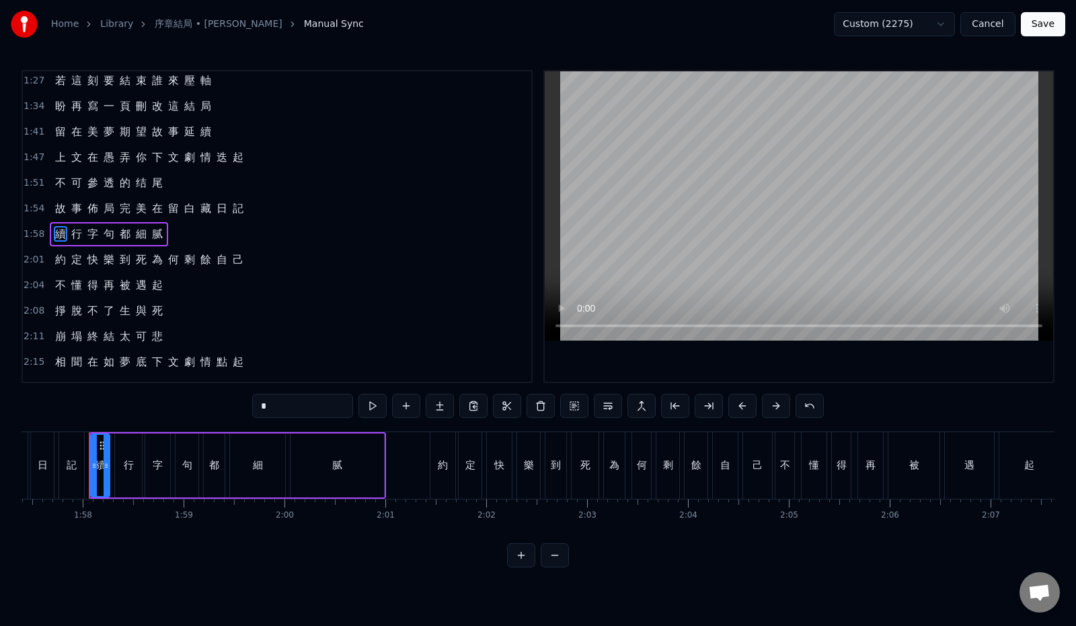
scroll to position [343, 0]
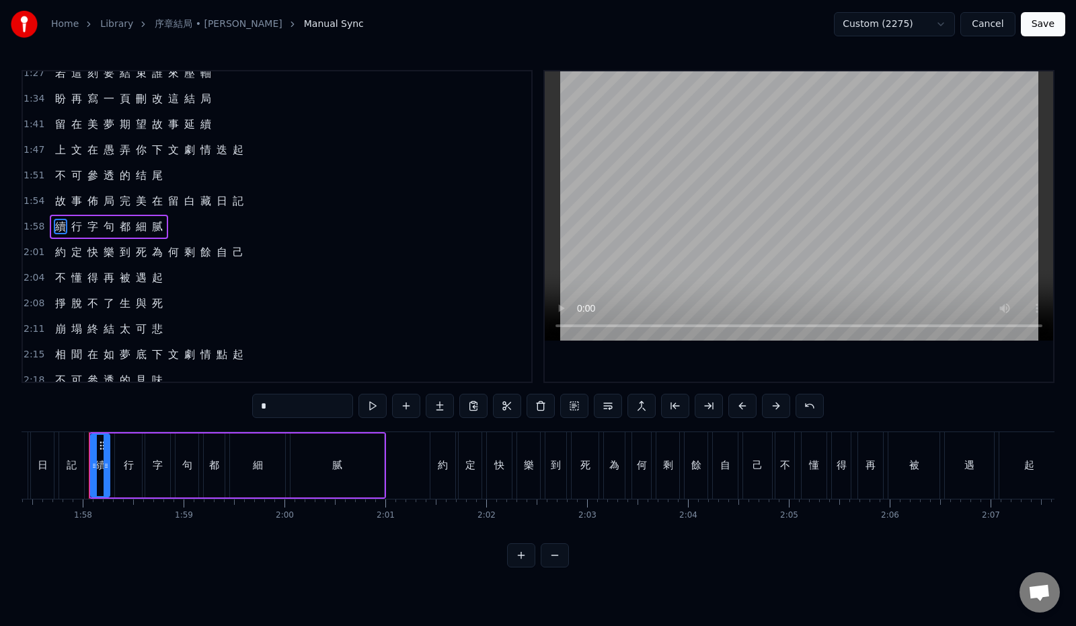
click at [61, 226] on span "續" at bounding box center [60, 226] width 13 height 15
click at [208, 407] on div "0:12 最 初 的 一 幕 請 再 度 回 味 0:19 與 你 翻 過 幾 遍 逾 越 生 死 0:26 每 一 章 一 頁 也 精 彩 演 技 0:33…" at bounding box center [538, 318] width 1033 height 497
paste input "text"
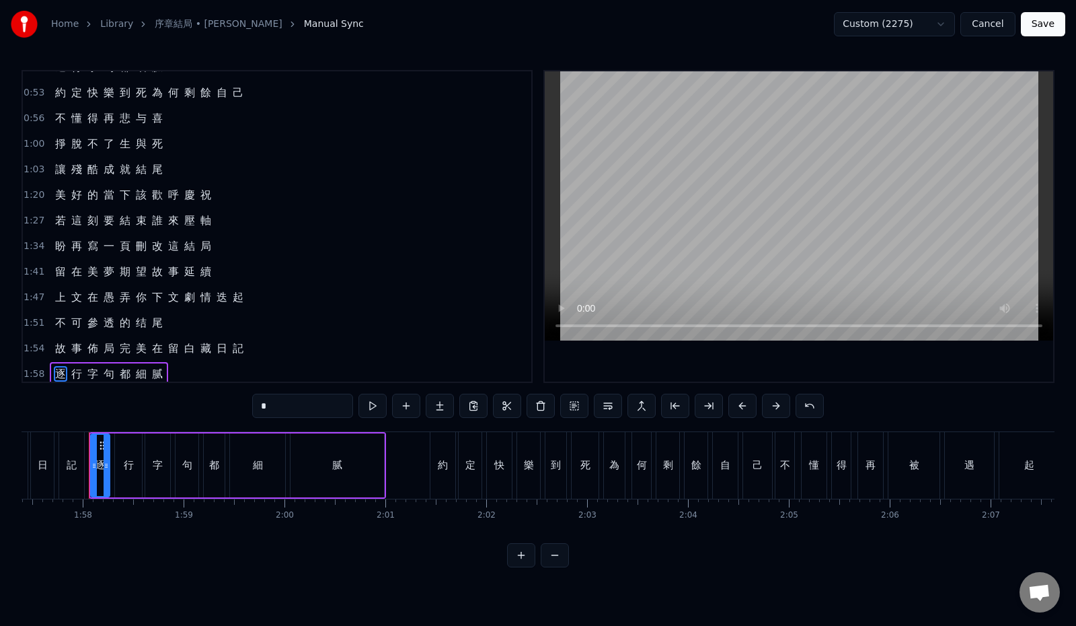
scroll to position [276, 0]
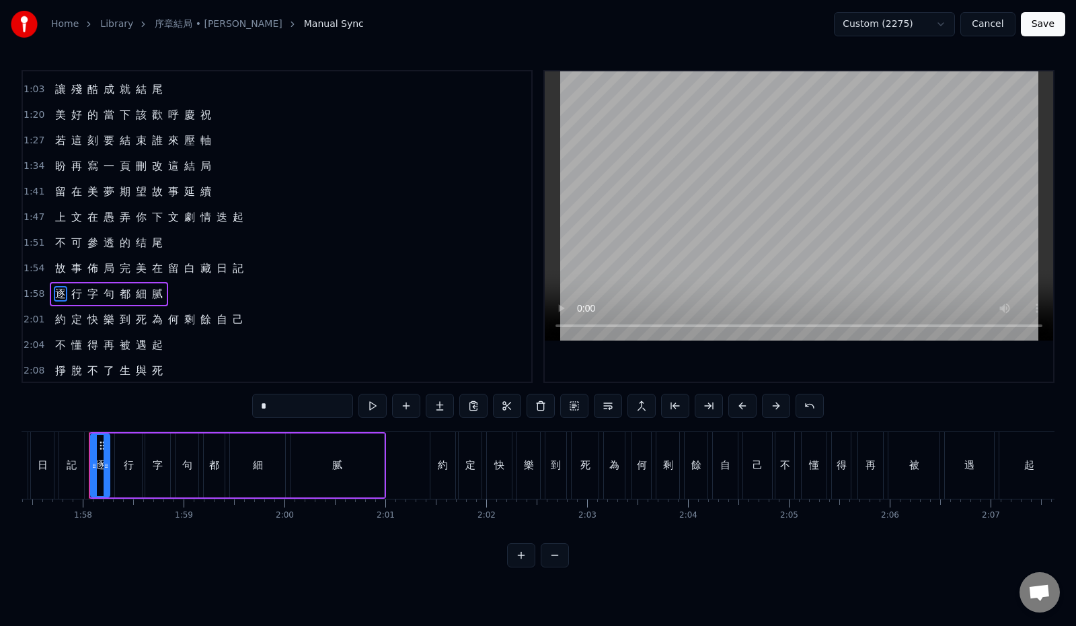
type input "*"
click at [213, 298] on div "1:58 逐 行 字 句 都 細 腻" at bounding box center [277, 294] width 509 height 26
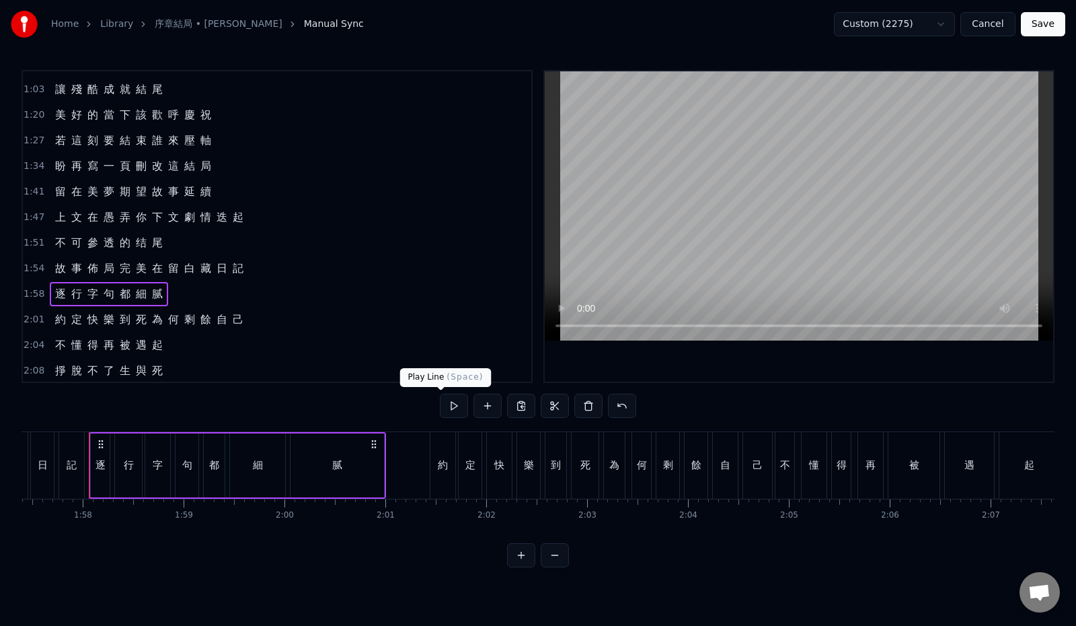
click at [440, 405] on button at bounding box center [454, 406] width 28 height 24
click at [265, 319] on div "2:01 約 定 快 樂 到 死 為 何 剩 餘 自 己" at bounding box center [277, 320] width 509 height 26
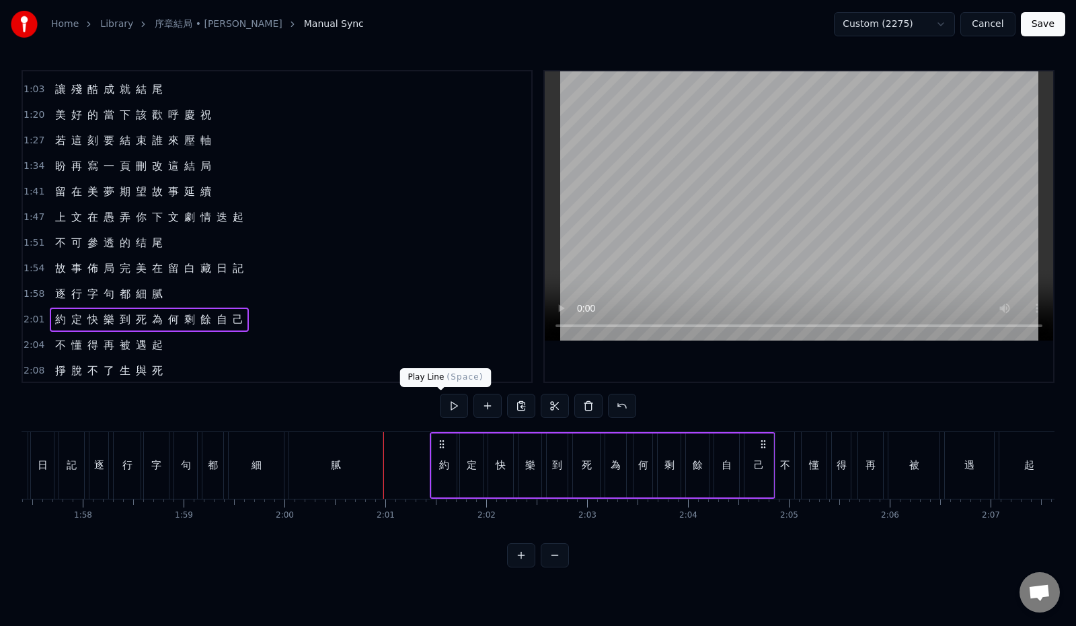
click at [440, 404] on button at bounding box center [454, 406] width 28 height 24
click at [198, 350] on div "2:04 不 懂 得 再 被 遇 起" at bounding box center [277, 345] width 509 height 26
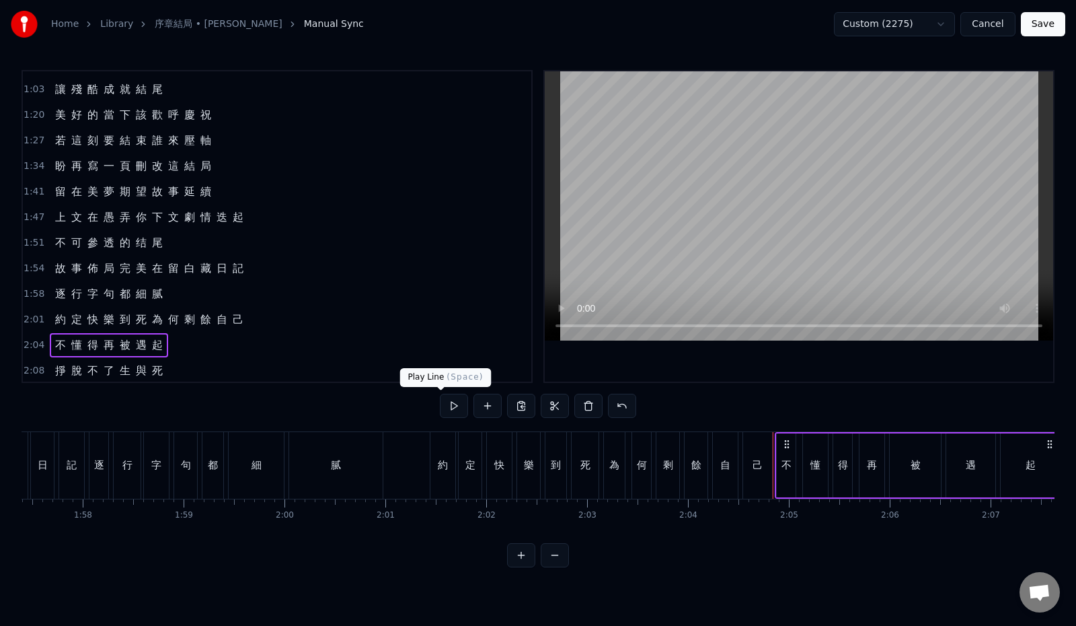
click at [440, 398] on button at bounding box center [454, 406] width 28 height 24
click at [440, 402] on button at bounding box center [454, 406] width 28 height 24
click at [125, 346] on span "被" at bounding box center [124, 344] width 13 height 15
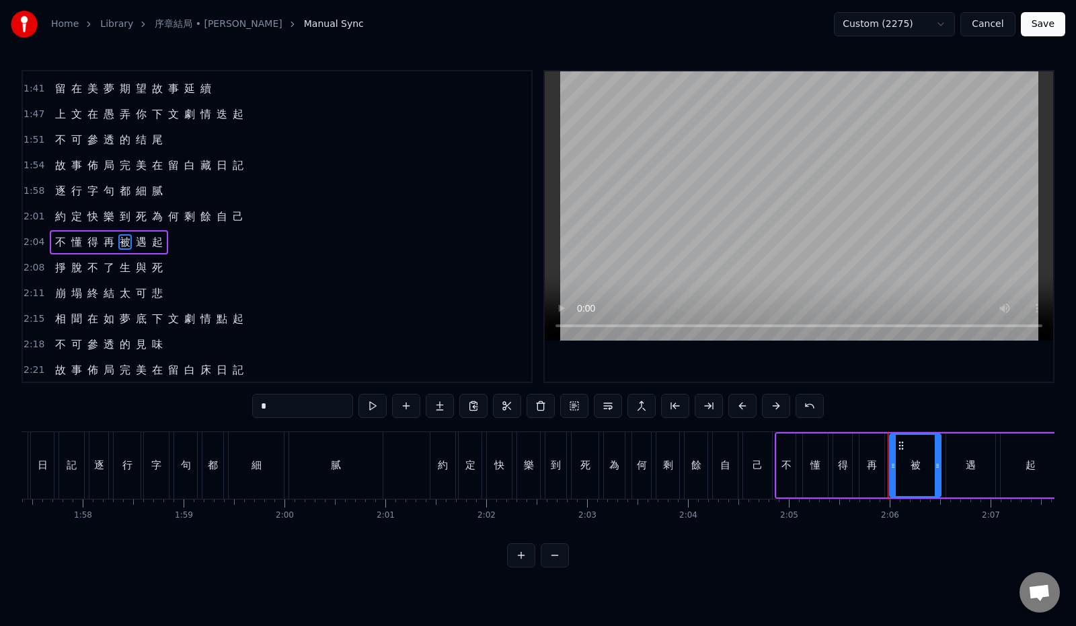
scroll to position [394, 0]
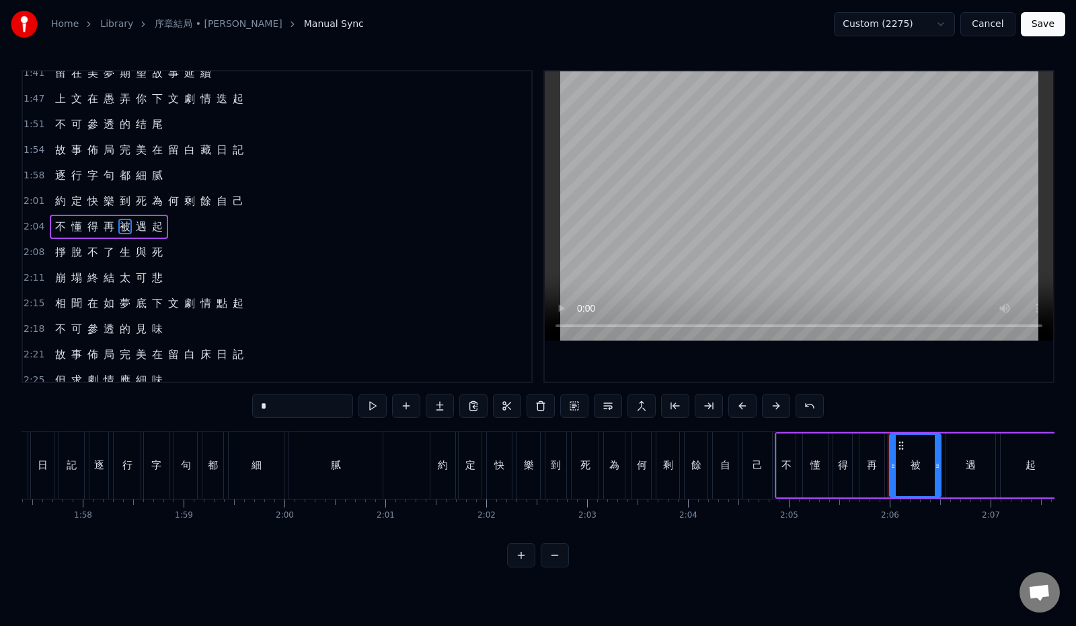
click at [126, 230] on span "被" at bounding box center [124, 226] width 13 height 15
drag, startPoint x: 233, startPoint y: 410, endPoint x: 215, endPoint y: 409, distance: 18.2
click at [252, 409] on input "*" at bounding box center [302, 406] width 101 height 24
paste input "**"
click at [139, 225] on span "遇" at bounding box center [141, 226] width 13 height 15
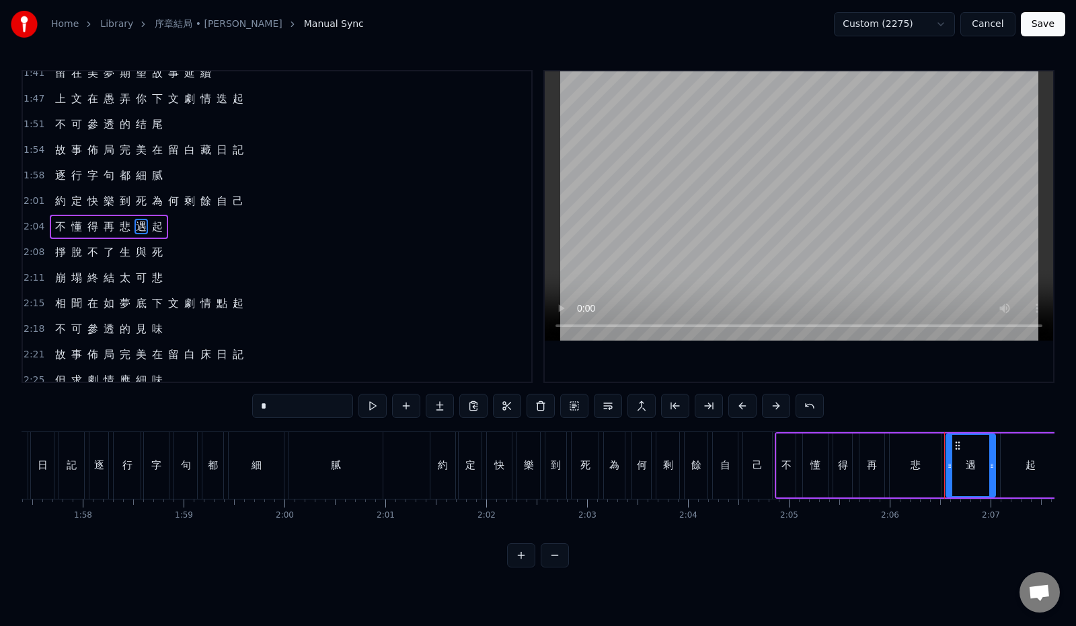
drag, startPoint x: 241, startPoint y: 404, endPoint x: 207, endPoint y: 387, distance: 37.9
click at [211, 401] on div "0:12 最 初 的 一 幕 請 再 度 回 味 0:19 與 你 翻 過 幾 遍 逾 越 生 死 0:26 每 一 章 一 頁 也 精 彩 演 技 0:33…" at bounding box center [538, 318] width 1033 height 497
paste input "**"
click at [259, 404] on input "***" at bounding box center [302, 406] width 101 height 24
drag, startPoint x: 233, startPoint y: 406, endPoint x: 220, endPoint y: 407, distance: 12.9
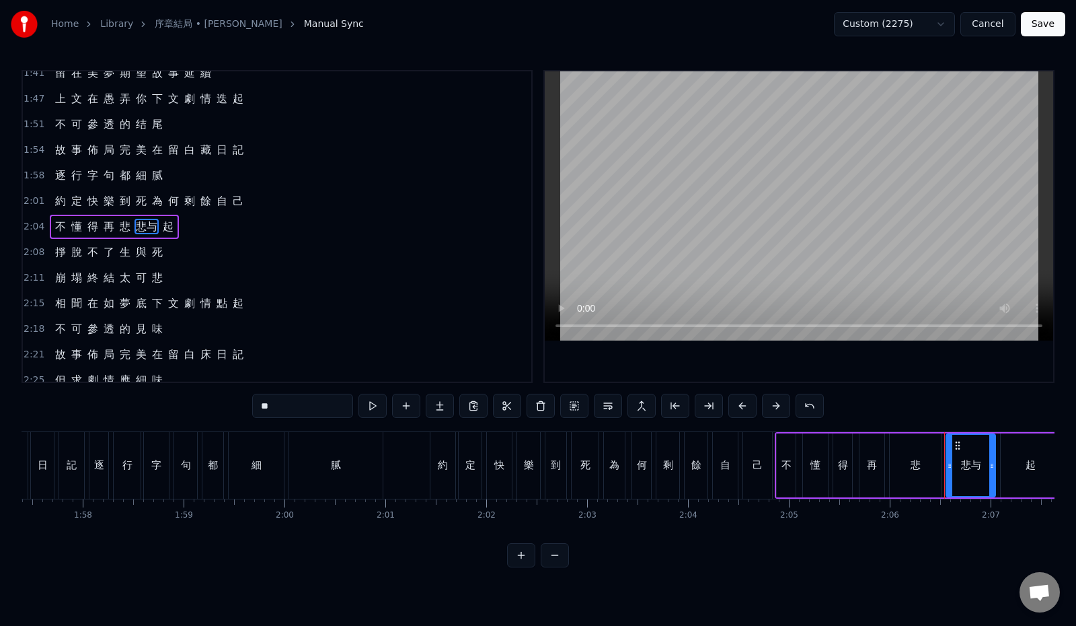
click at [252, 407] on input "**" at bounding box center [302, 406] width 101 height 24
click at [155, 227] on span "起" at bounding box center [157, 226] width 13 height 15
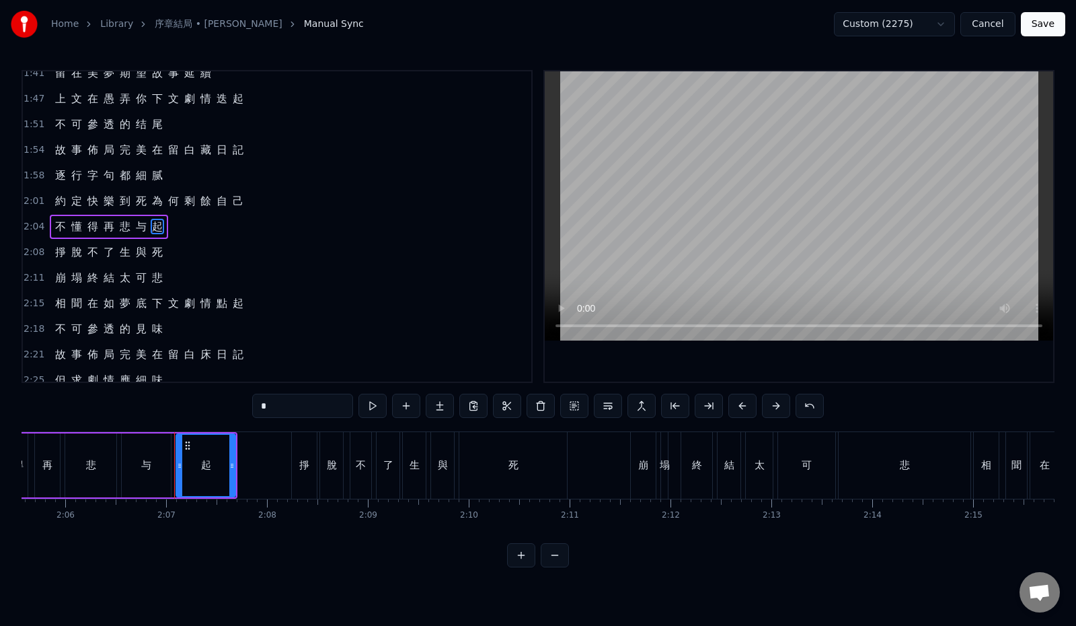
scroll to position [0, 12756]
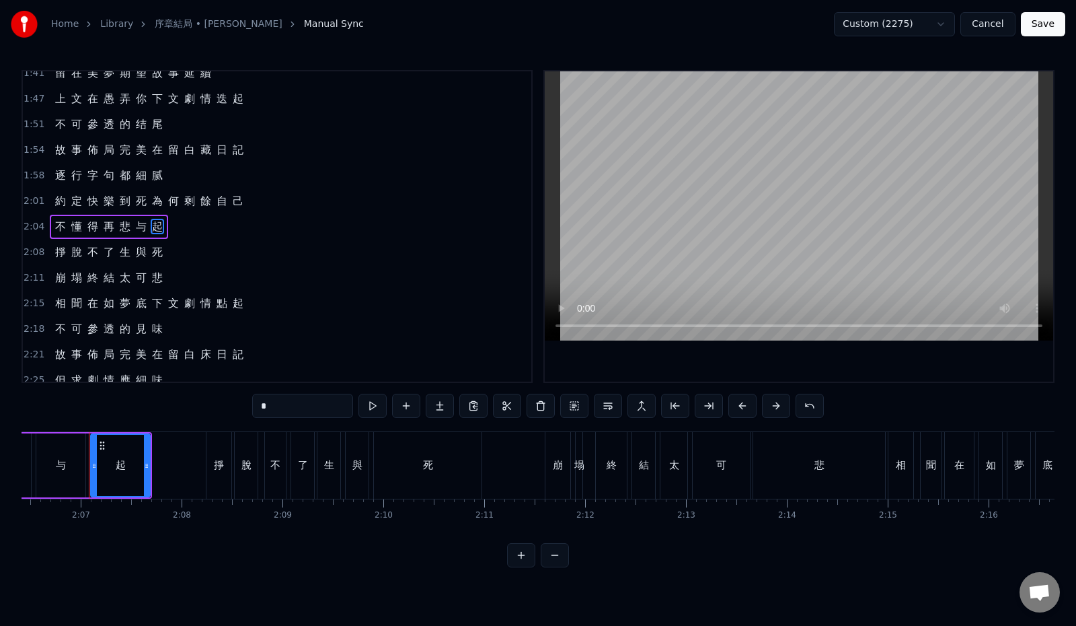
drag, startPoint x: 248, startPoint y: 407, endPoint x: 226, endPoint y: 406, distance: 21.6
click at [252, 406] on input "*" at bounding box center [302, 406] width 101 height 24
paste input "**"
drag, startPoint x: 242, startPoint y: 404, endPoint x: 209, endPoint y: 403, distance: 33.0
click at [209, 404] on div "0:12 最 初 的 一 幕 請 再 度 回 味 0:19 與 你 翻 過 幾 遍 逾 越 生 死 0:26 每 一 章 一 頁 也 精 彩 演 技 0:33…" at bounding box center [538, 318] width 1033 height 497
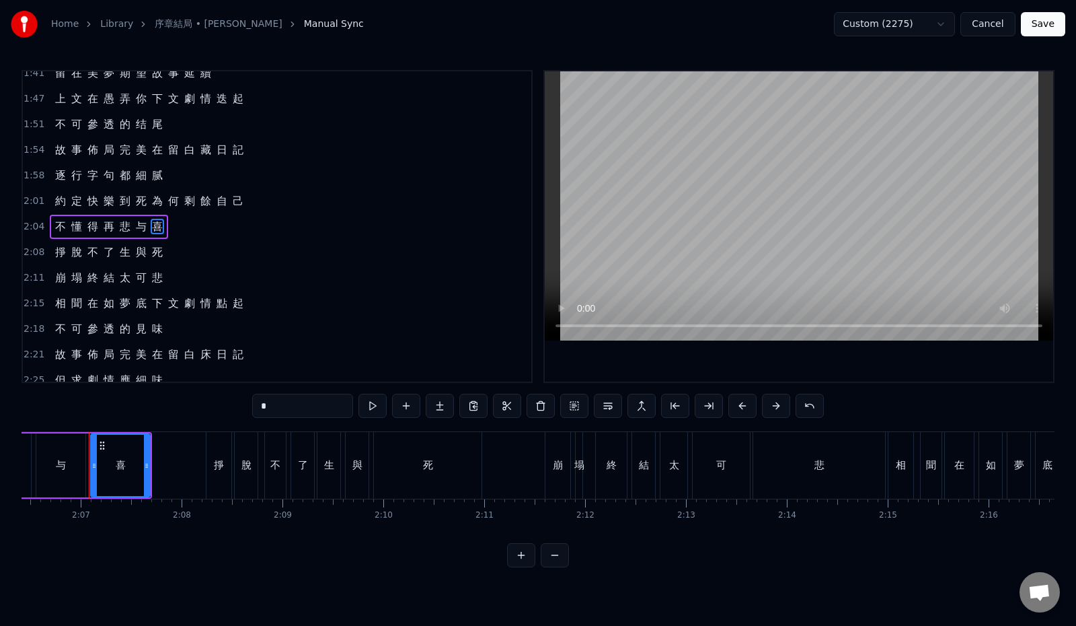
type input "*"
click at [187, 226] on div "2:04 不 懂 得 再 悲 与 [PERSON_NAME]" at bounding box center [277, 227] width 509 height 26
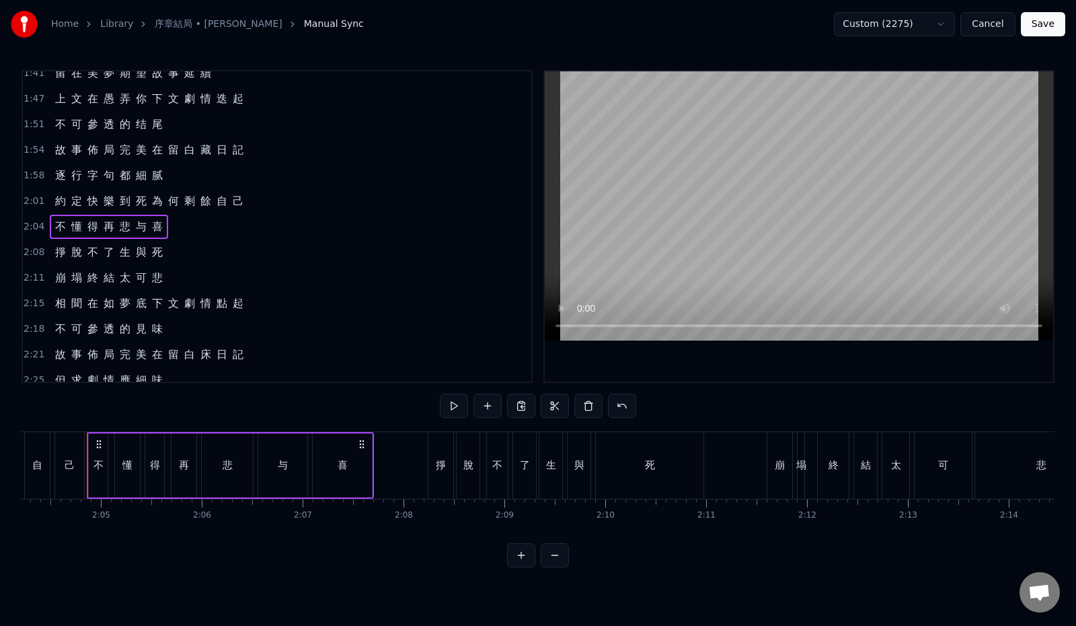
scroll to position [0, 12532]
click at [440, 407] on button at bounding box center [454, 406] width 28 height 24
click at [174, 258] on div "2:08 掙 脫 不 了 生 與 死" at bounding box center [277, 252] width 509 height 26
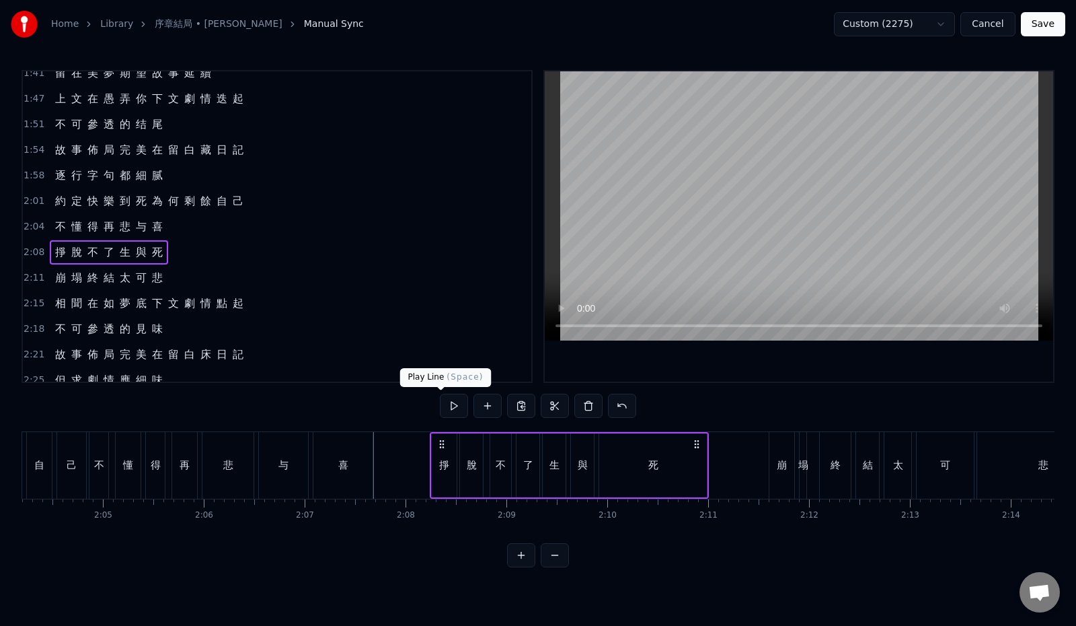
click at [441, 406] on button at bounding box center [454, 406] width 28 height 24
click at [168, 278] on div "2:11 崩 塌 終 結 太 可 悲" at bounding box center [277, 278] width 509 height 26
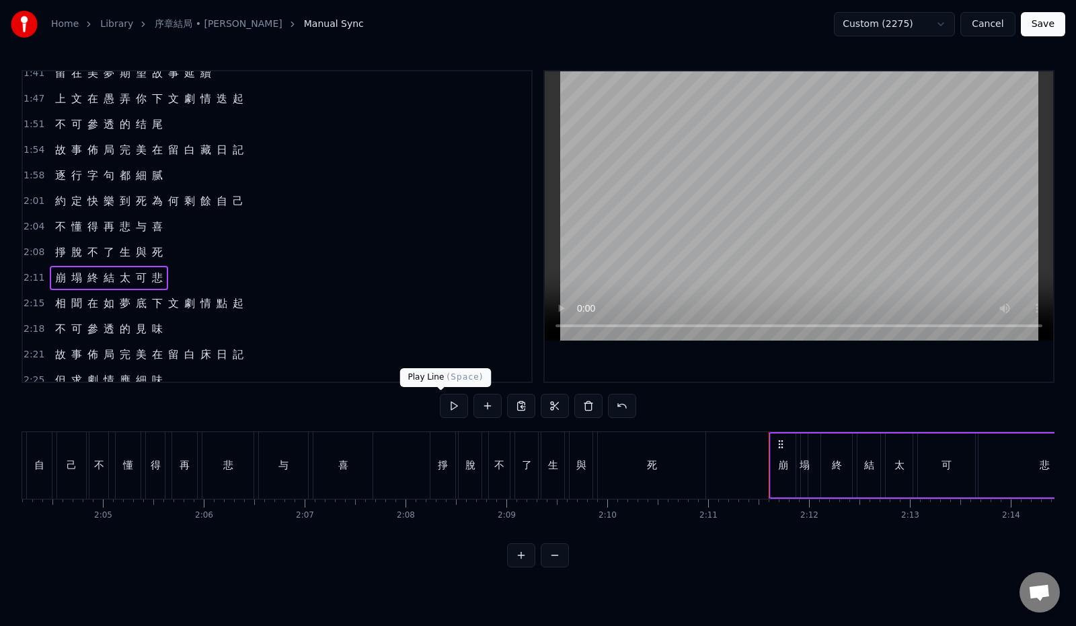
click at [445, 400] on button at bounding box center [454, 406] width 28 height 24
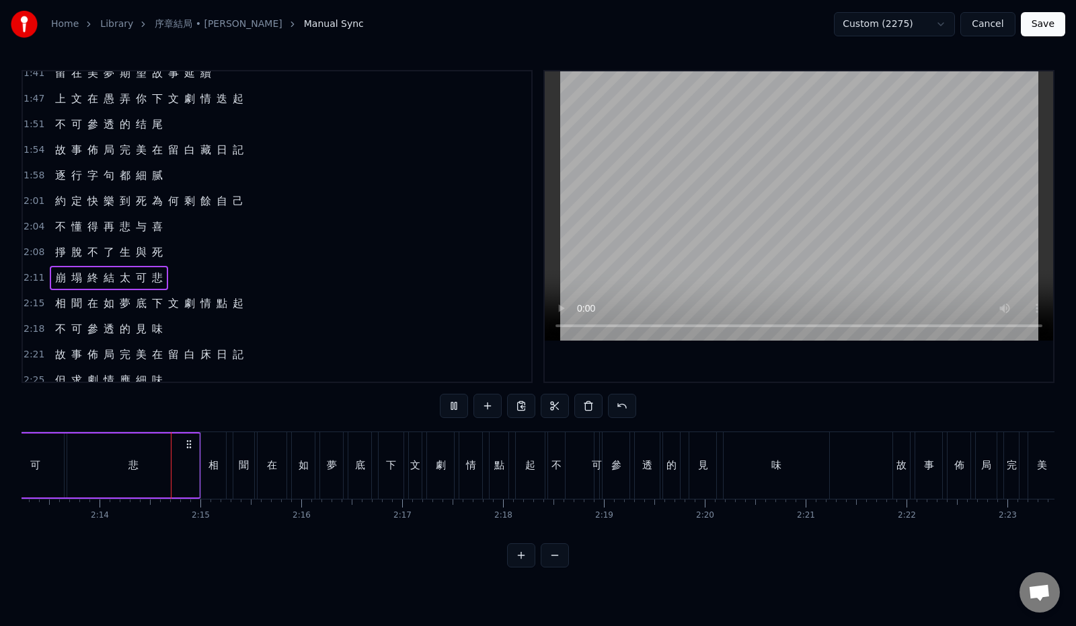
scroll to position [0, 13448]
click at [276, 303] on div "2:15 相 聞 在 如 夢 底 下 文 劇 情 點 起" at bounding box center [277, 304] width 509 height 26
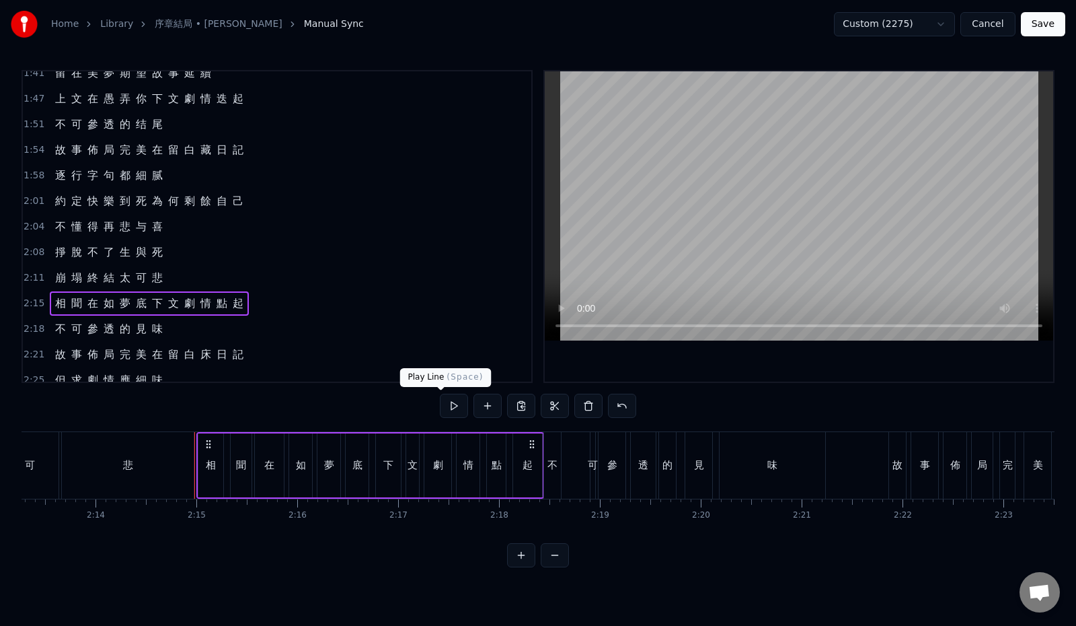
click at [449, 410] on button at bounding box center [454, 406] width 28 height 24
click at [203, 270] on div "2:11 崩 塌 終 結 太 可 悲" at bounding box center [277, 278] width 509 height 26
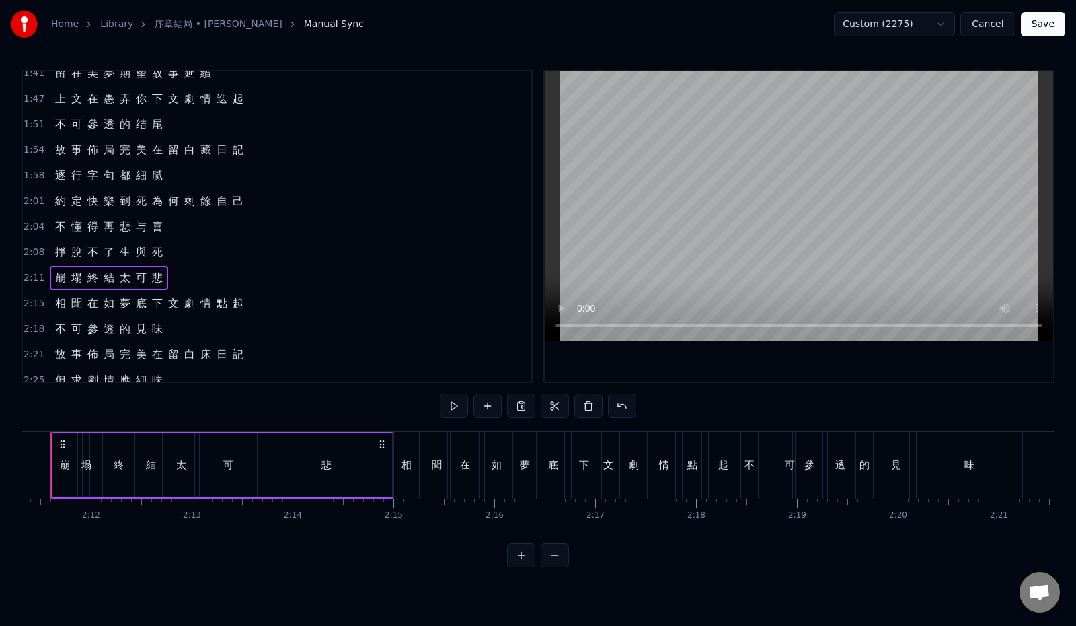
scroll to position [0, 13212]
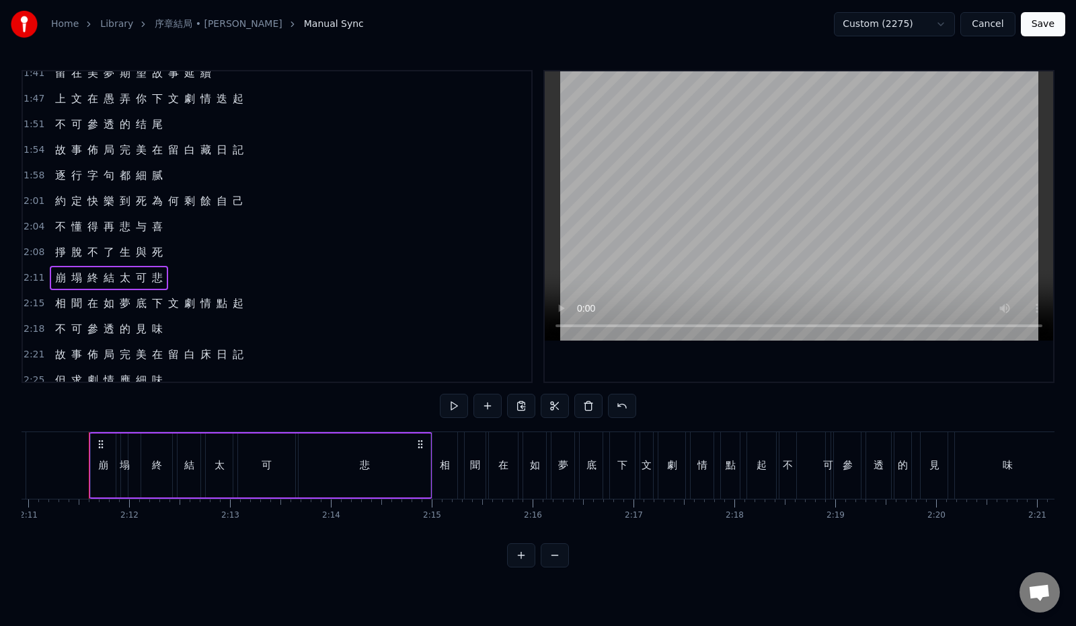
click at [266, 301] on div "2:15 相 聞 在 如 夢 底 下 文 劇 情 點 起" at bounding box center [277, 304] width 509 height 26
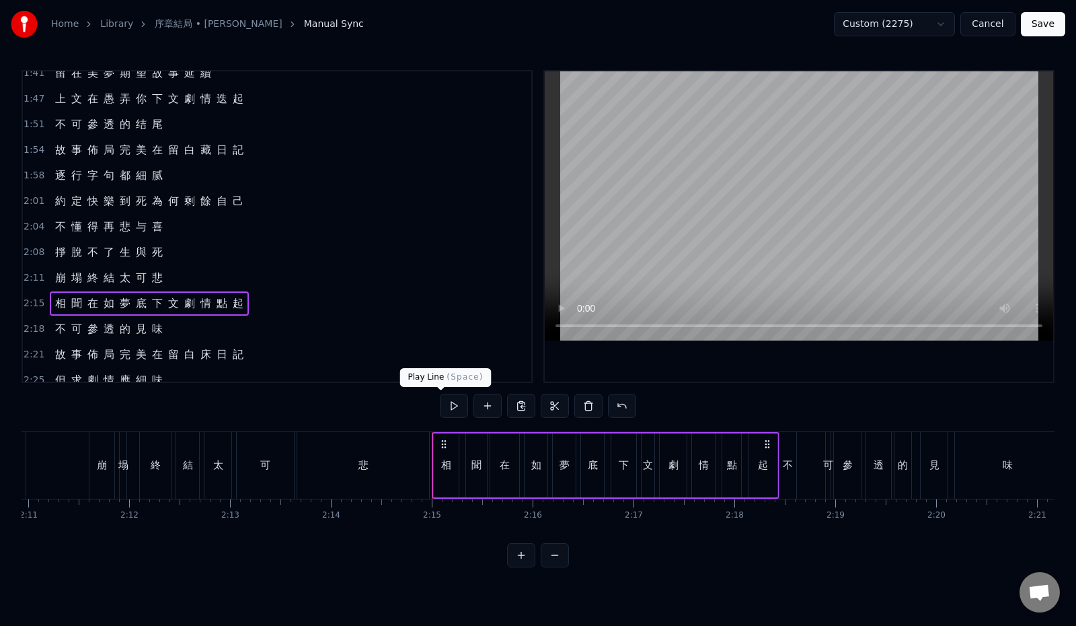
click at [443, 402] on button at bounding box center [454, 406] width 28 height 24
click at [59, 95] on span "上" at bounding box center [60, 98] width 13 height 15
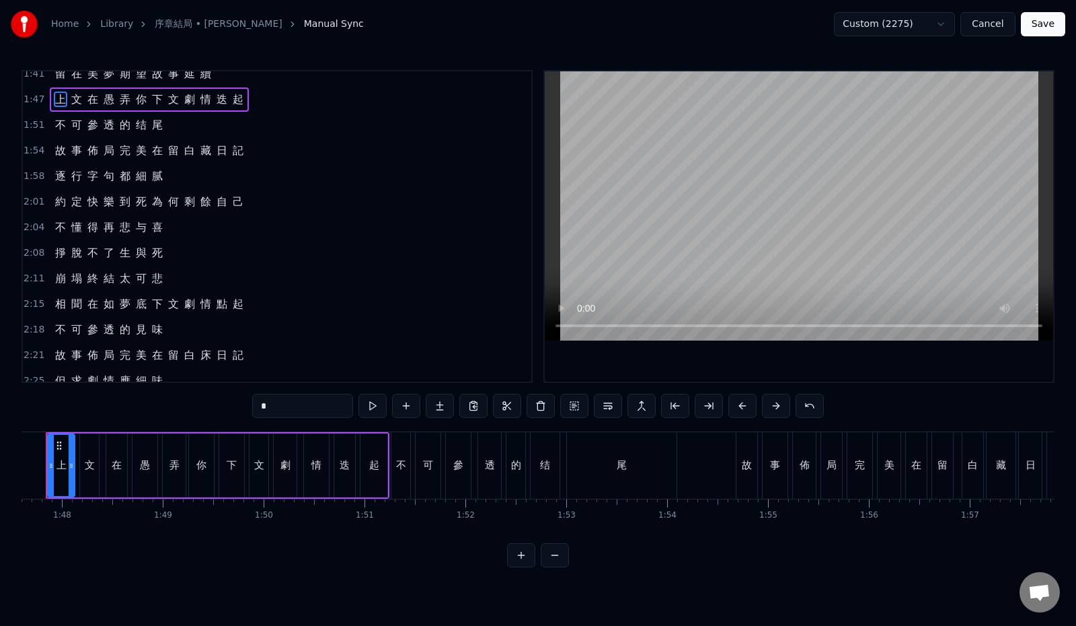
scroll to position [0, 10815]
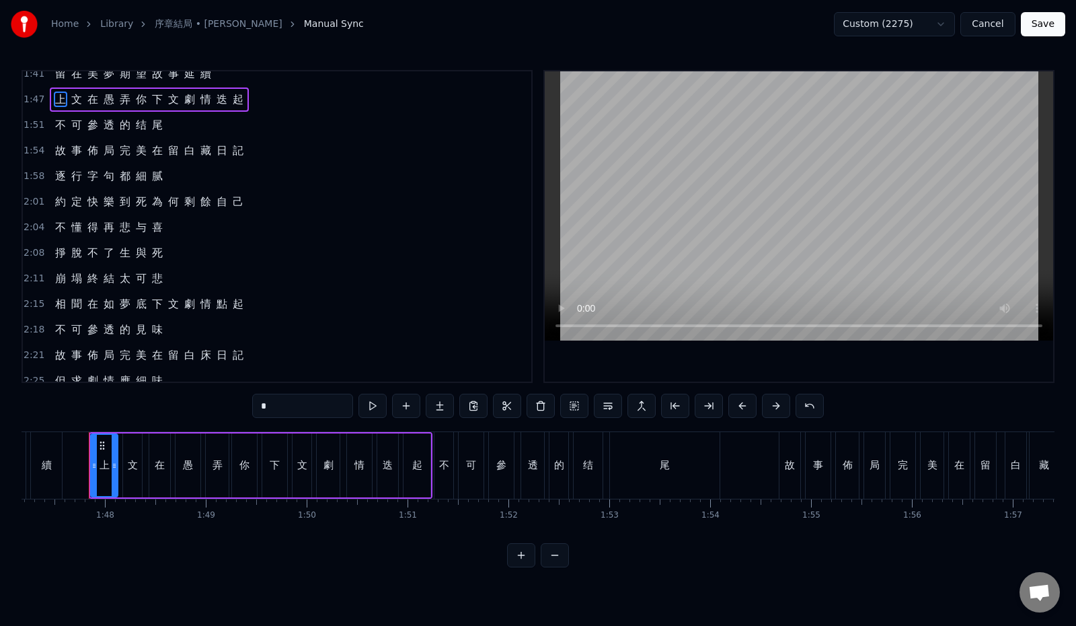
drag, startPoint x: 243, startPoint y: 407, endPoint x: 199, endPoint y: 405, distance: 43.8
click at [199, 405] on div "0:12 最 初 的 一 幕 請 再 度 回 味 0:19 與 你 翻 過 幾 遍 逾 越 生 死 0:26 每 一 章 一 頁 也 精 彩 演 技 0:33…" at bounding box center [538, 318] width 1033 height 497
click at [61, 307] on span "相" at bounding box center [60, 303] width 13 height 15
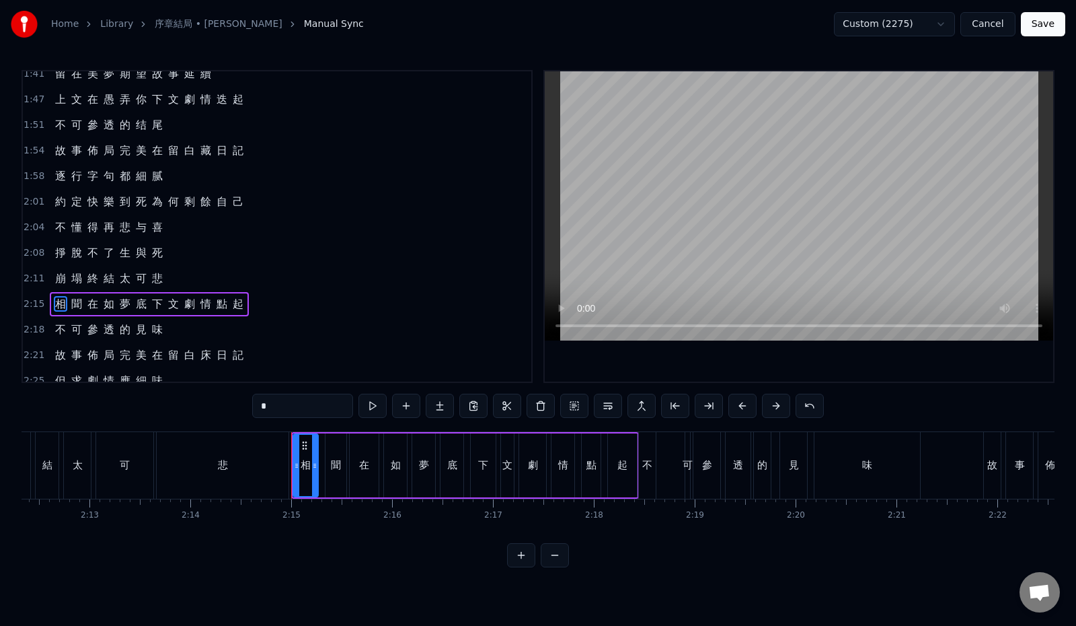
scroll to position [0, 13556]
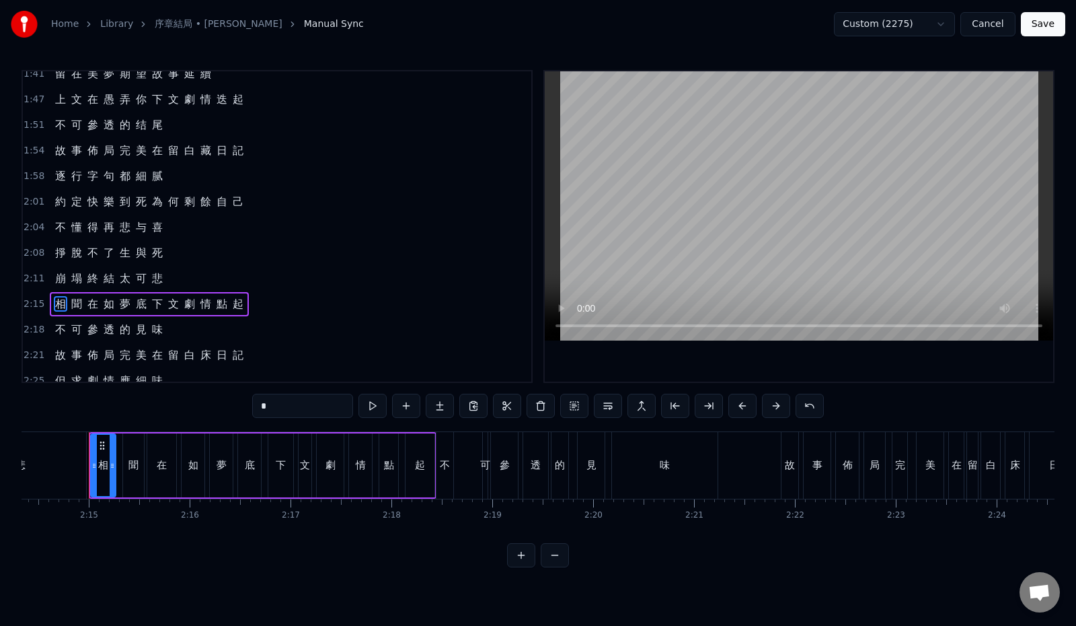
drag, startPoint x: 254, startPoint y: 410, endPoint x: 206, endPoint y: 404, distance: 48.1
click at [206, 404] on div "0:12 最 初 的 一 幕 請 再 度 回 味 0:19 與 你 翻 過 幾 遍 逾 越 生 死 0:26 每 一 章 一 頁 也 精 彩 演 技 0:33…" at bounding box center [538, 318] width 1033 height 497
paste input "text"
click at [70, 98] on span "文" at bounding box center [76, 98] width 13 height 15
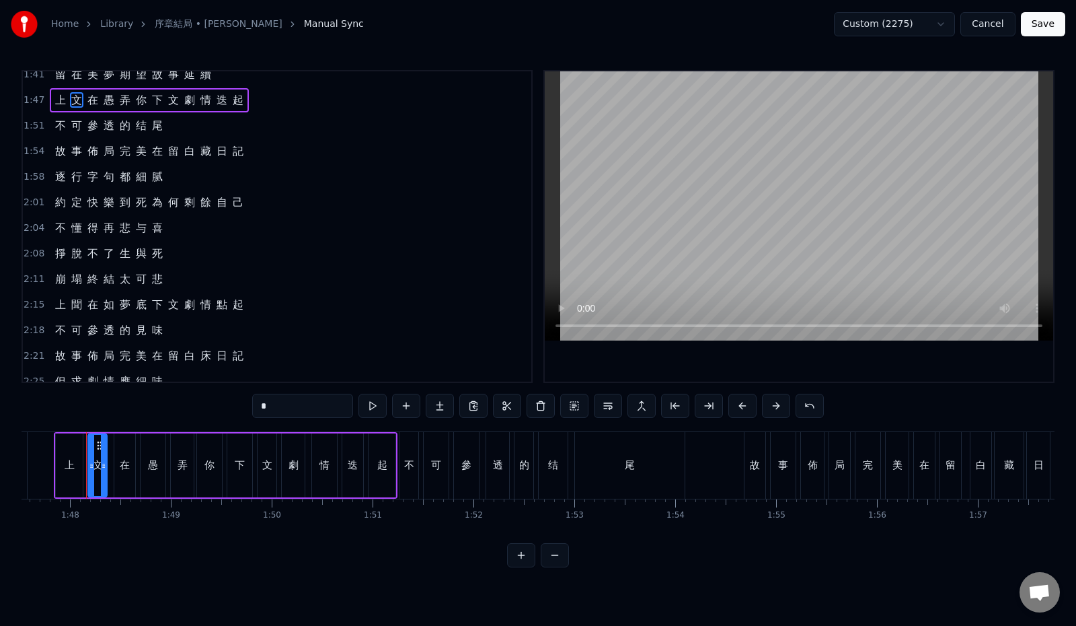
scroll to position [0, 10847]
drag, startPoint x: 241, startPoint y: 402, endPoint x: 215, endPoint y: 402, distance: 26.2
click at [252, 402] on input "*" at bounding box center [302, 406] width 101 height 24
click at [71, 305] on span "聞" at bounding box center [76, 304] width 13 height 15
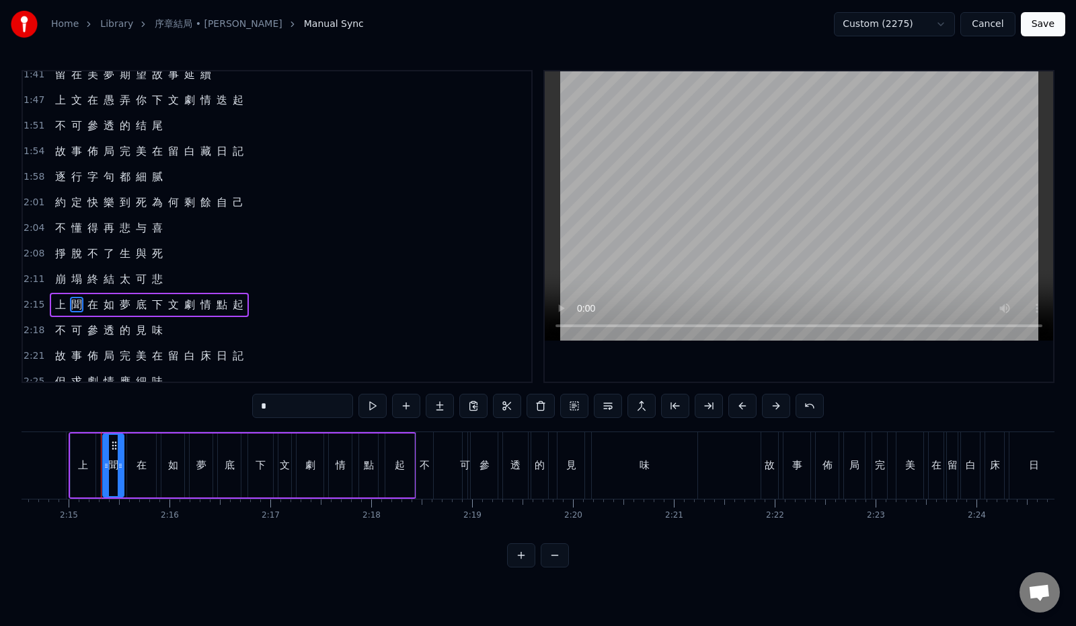
scroll to position [0, 13588]
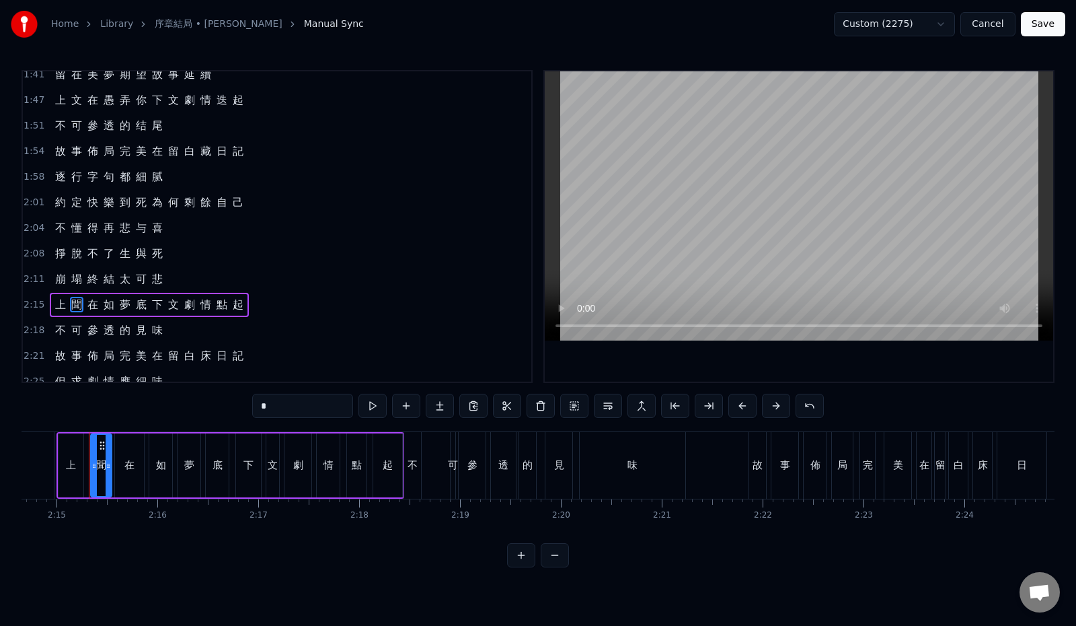
drag, startPoint x: 252, startPoint y: 409, endPoint x: 223, endPoint y: 408, distance: 29.6
click at [252, 408] on input "*" at bounding box center [302, 406] width 101 height 24
paste input "text"
type input "*"
click at [260, 301] on div "2:15 上 文 在 如 夢 底 下 文 劇 情 點 起" at bounding box center [277, 305] width 509 height 26
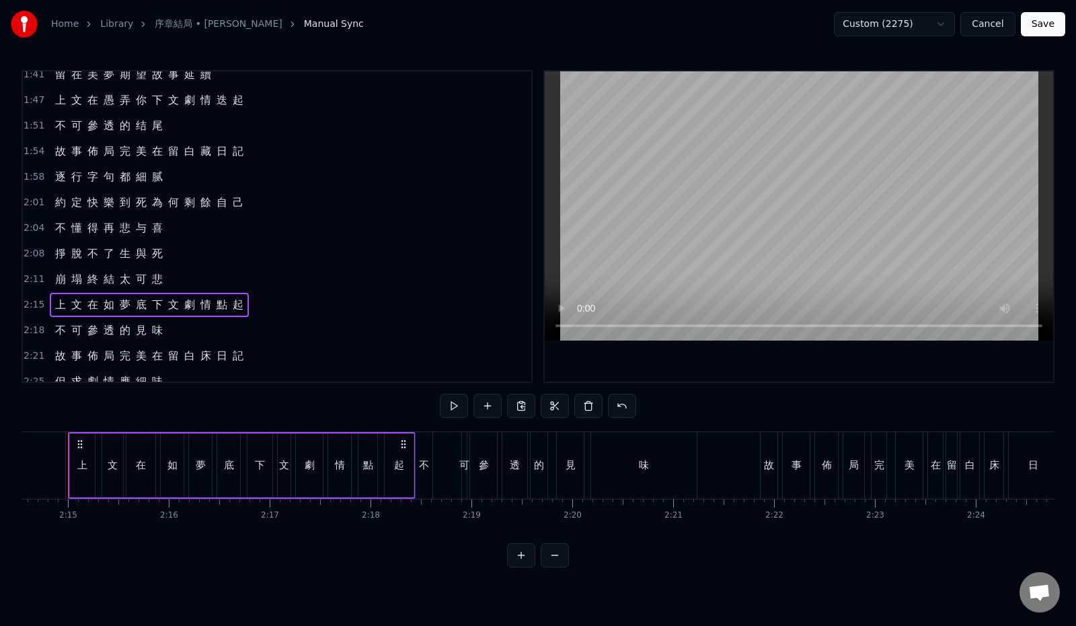
scroll to position [0, 13556]
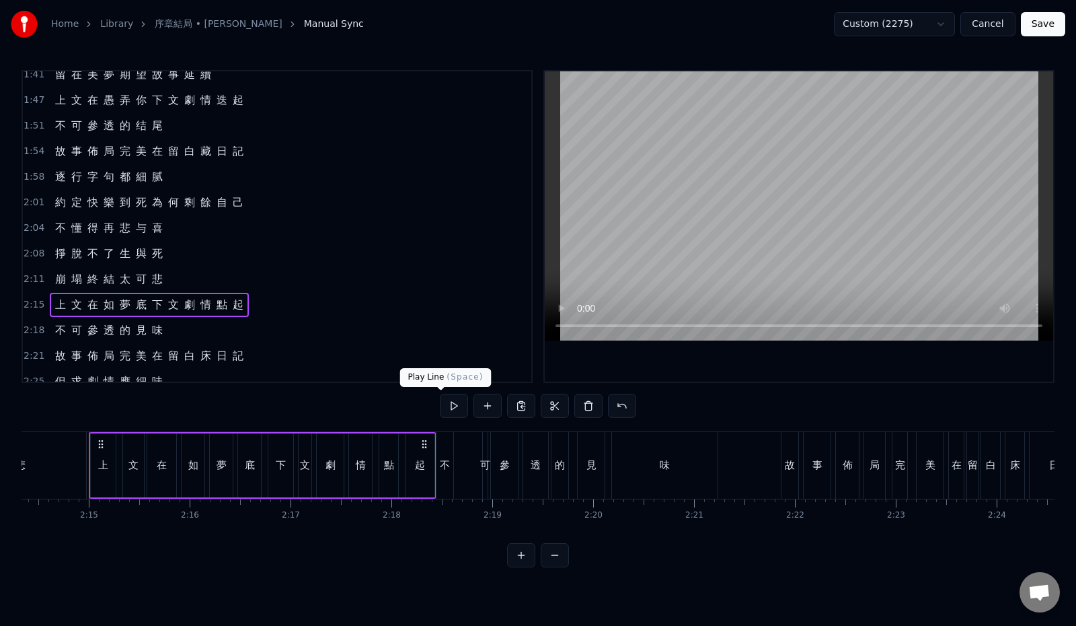
click at [440, 408] on button at bounding box center [454, 406] width 28 height 24
click at [276, 309] on div "2:15 上 文 在 如 夢 底 下 文 劇 情 點 起" at bounding box center [277, 305] width 509 height 26
click at [440, 408] on button at bounding box center [454, 406] width 28 height 24
click at [234, 328] on div "2:18 不 可 參 透 的 見 味" at bounding box center [277, 331] width 509 height 26
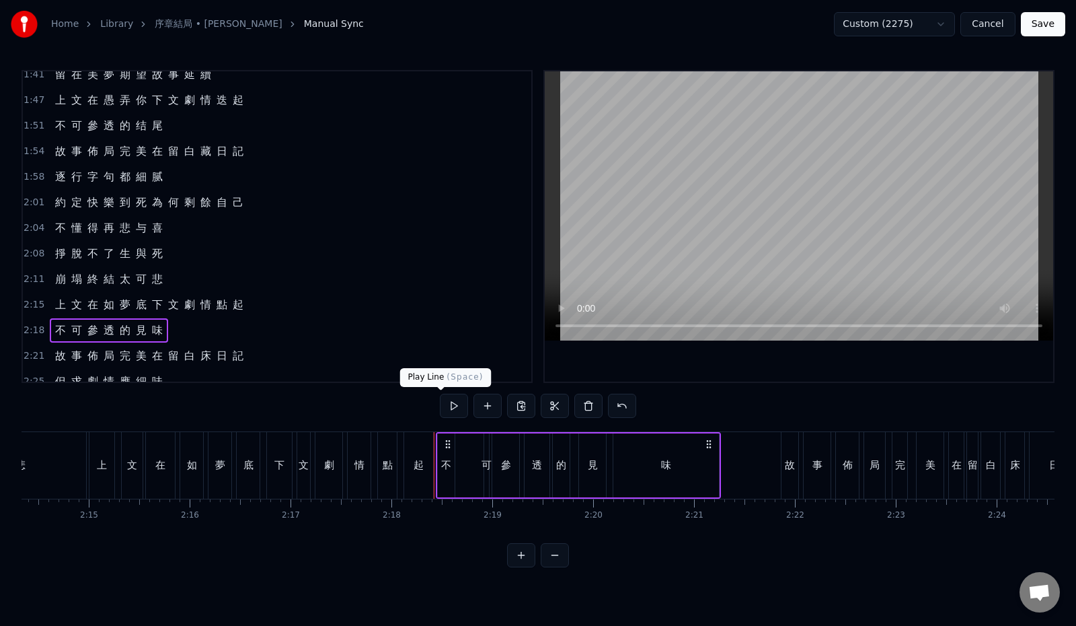
click at [441, 402] on button at bounding box center [454, 406] width 28 height 24
click at [198, 331] on div "2:18 不 可 參 透 的 見 味" at bounding box center [277, 331] width 509 height 26
click at [440, 405] on button at bounding box center [454, 406] width 28 height 24
click at [440, 407] on button at bounding box center [454, 406] width 28 height 24
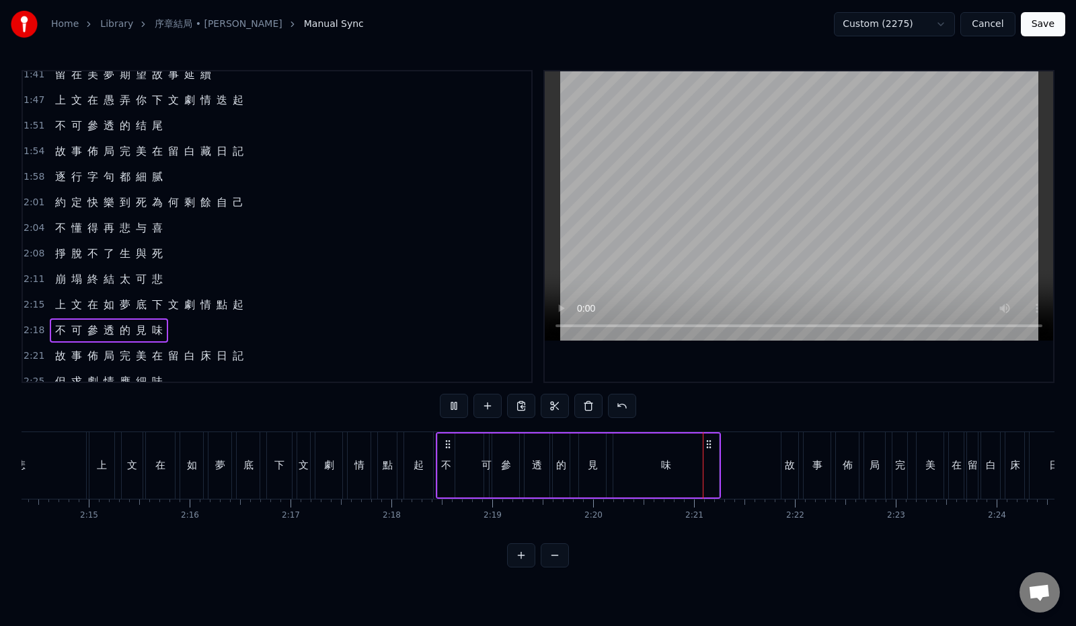
click at [440, 407] on button at bounding box center [454, 406] width 28 height 24
click at [190, 331] on div "2:18 不 可 參 透 的 見 味" at bounding box center [277, 331] width 509 height 26
click at [440, 406] on button at bounding box center [454, 406] width 28 height 24
click at [198, 277] on div "2:11 崩 塌 終 結 太 可 悲" at bounding box center [277, 279] width 509 height 26
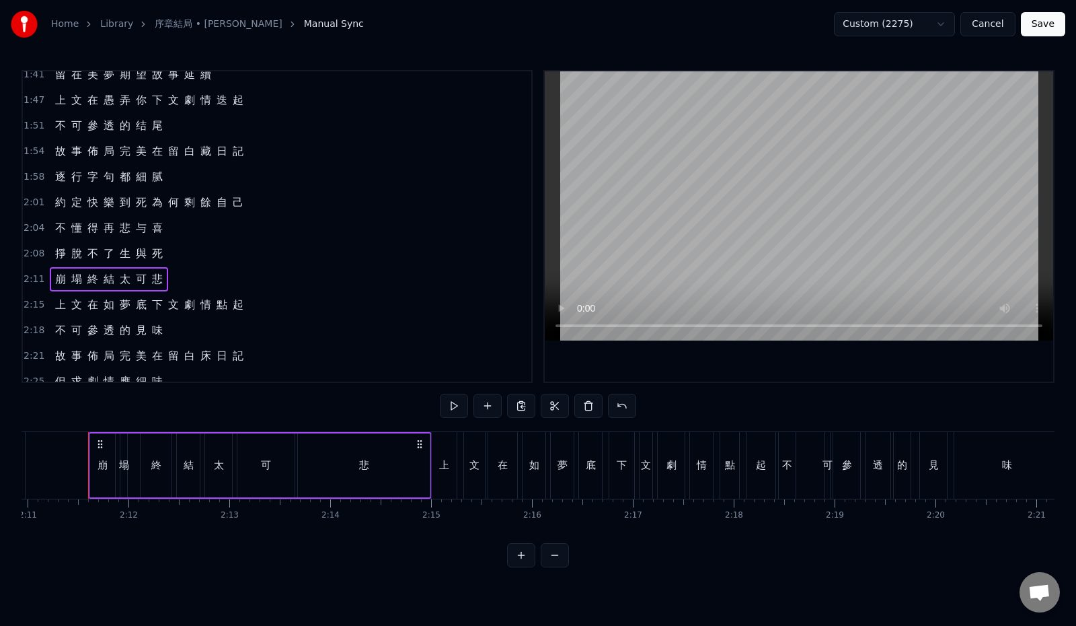
scroll to position [0, 13212]
click at [443, 403] on button at bounding box center [454, 406] width 28 height 24
click at [278, 307] on div "2:15 上 文 在 如 夢 底 下 文 劇 情 點 起" at bounding box center [277, 305] width 509 height 26
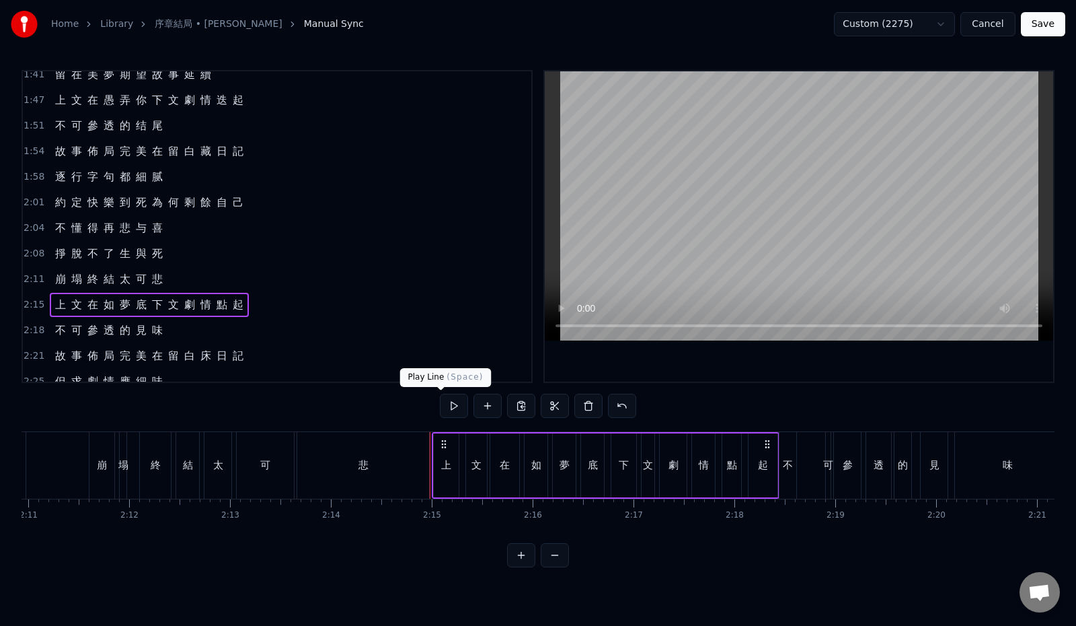
click at [441, 404] on button at bounding box center [454, 406] width 28 height 24
click at [109, 304] on span "如" at bounding box center [108, 304] width 13 height 15
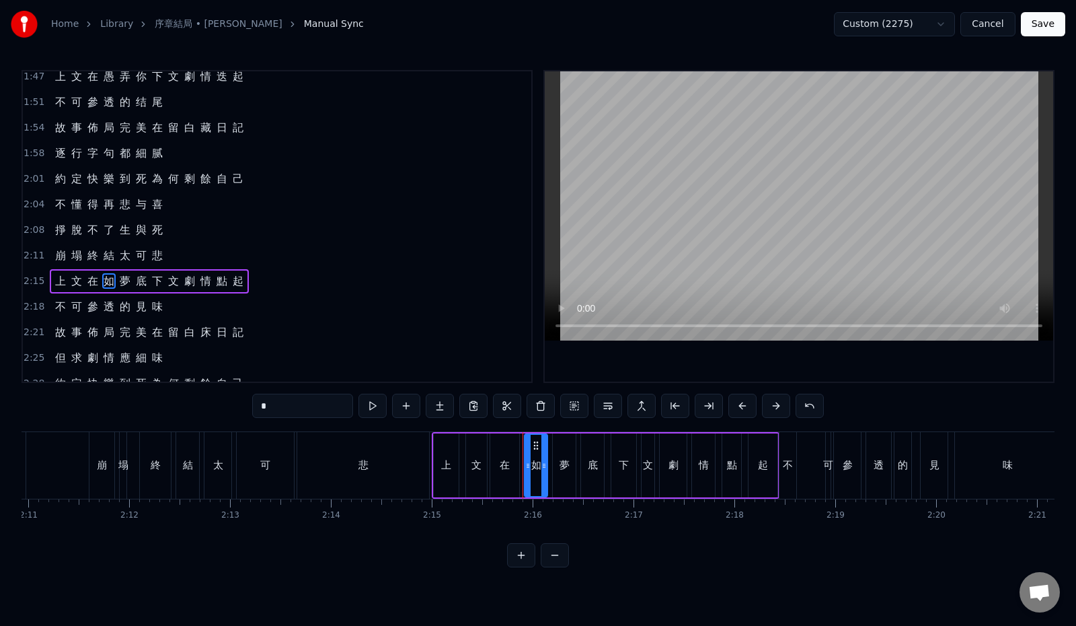
scroll to position [404, 0]
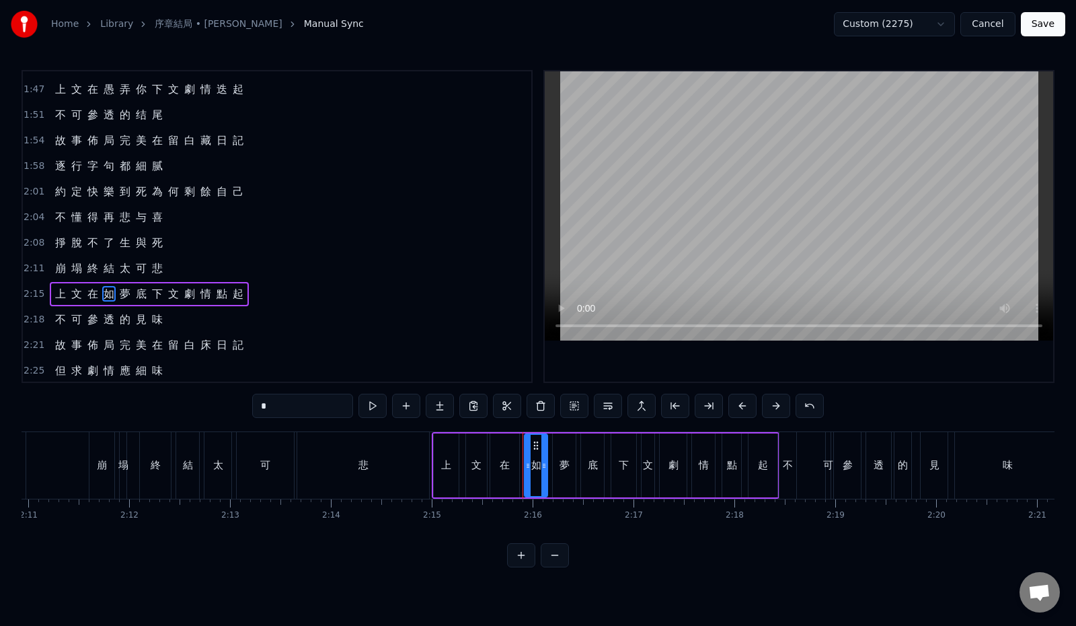
click at [139, 113] on span "结" at bounding box center [141, 114] width 13 height 15
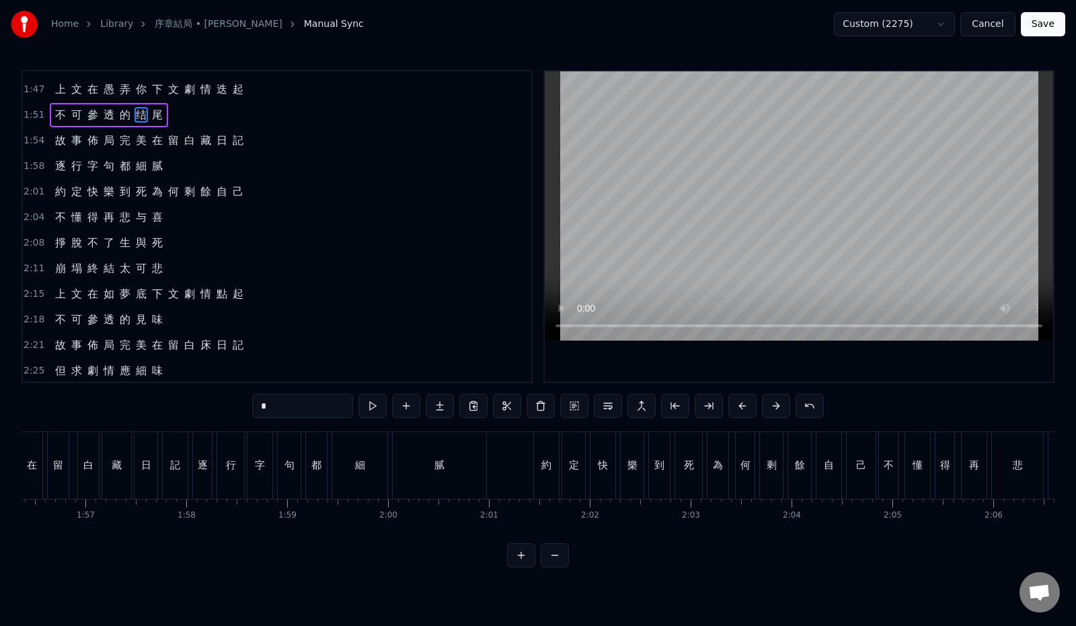
scroll to position [0, 11299]
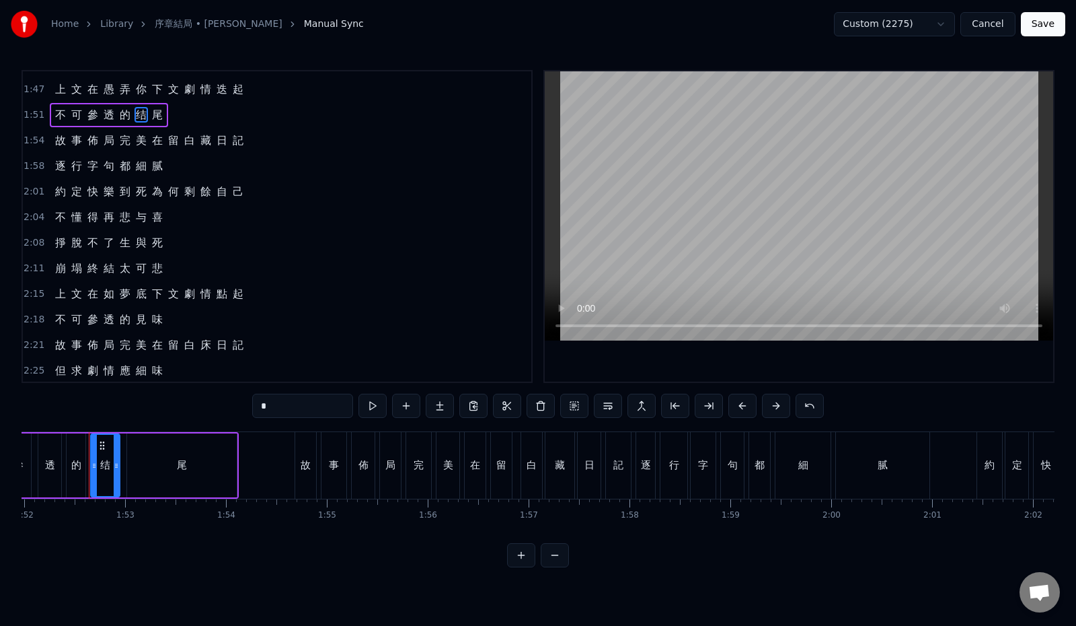
click at [108, 89] on span "愚" at bounding box center [108, 88] width 13 height 15
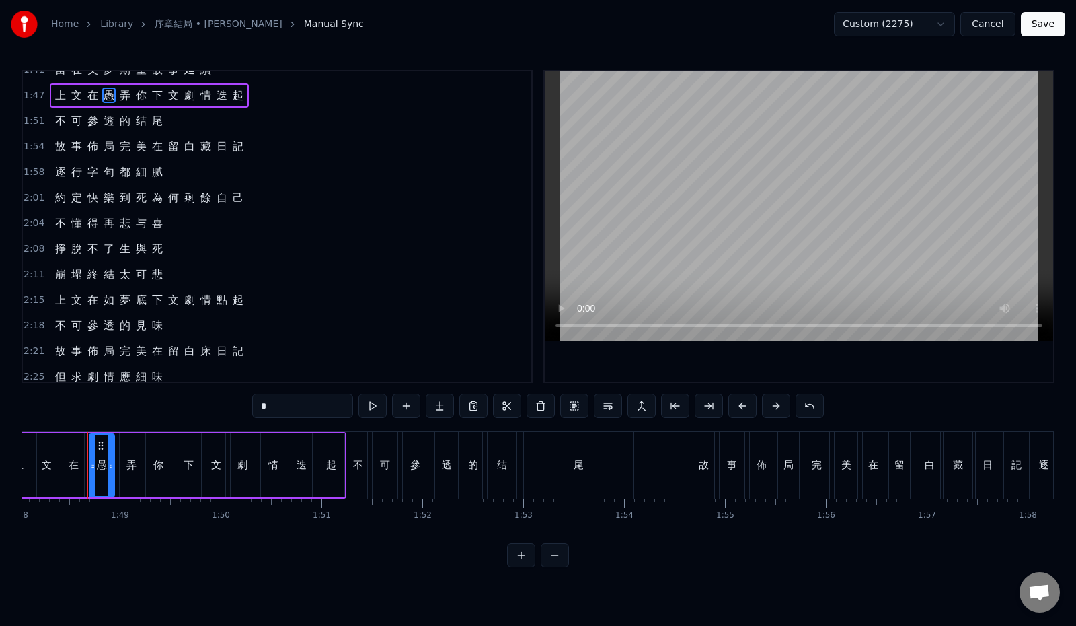
scroll to position [0, 10900]
drag, startPoint x: 244, startPoint y: 409, endPoint x: 186, endPoint y: 390, distance: 61.5
click at [201, 408] on div "0:12 最 初 的 一 幕 請 再 度 回 味 0:19 與 你 翻 過 幾 遍 逾 越 生 死 0:26 每 一 章 一 頁 也 精 彩 演 技 0:33…" at bounding box center [538, 318] width 1033 height 497
click at [112, 299] on span "如" at bounding box center [108, 300] width 13 height 16
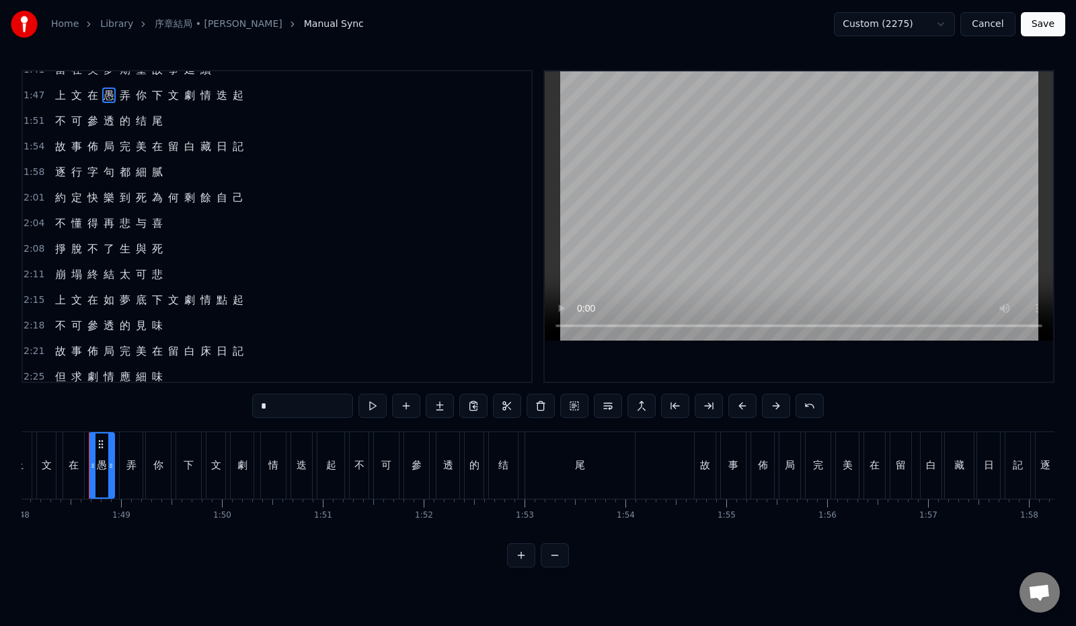
click at [111, 298] on span "如" at bounding box center [108, 299] width 13 height 15
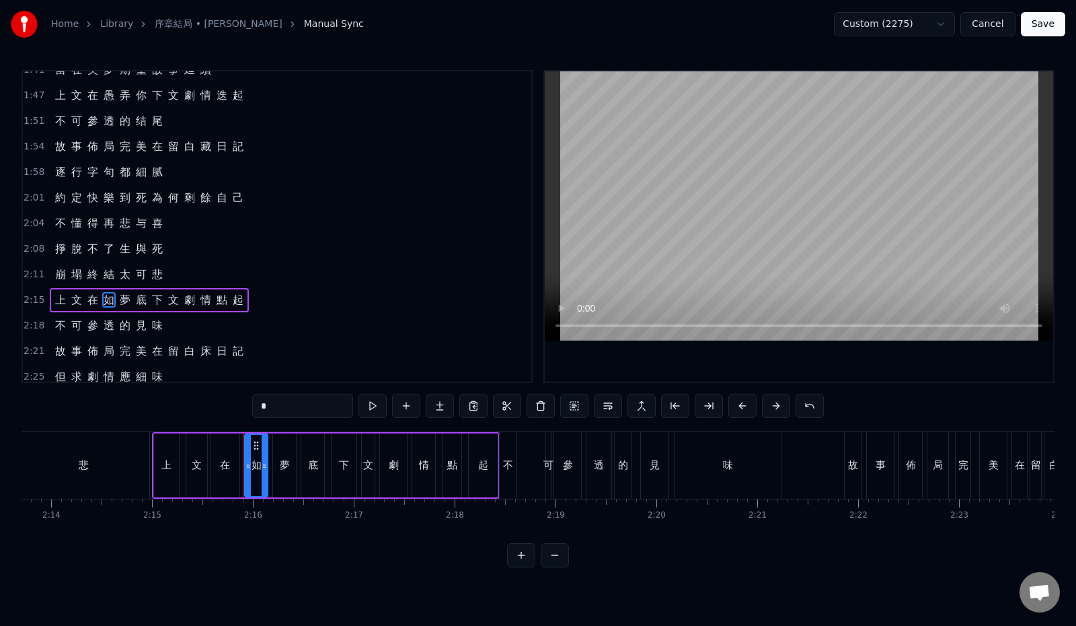
scroll to position [0, 13646]
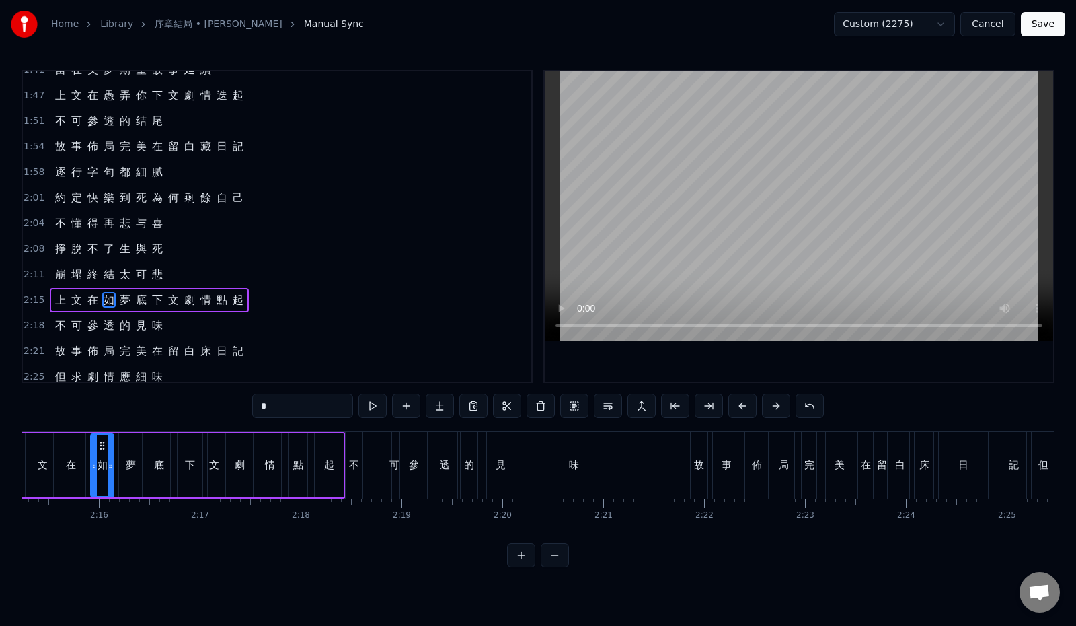
drag, startPoint x: 255, startPoint y: 406, endPoint x: 213, endPoint y: 405, distance: 42.4
click at [213, 405] on div "0:12 最 初 的 一 幕 請 再 度 回 味 0:19 與 你 翻 過 幾 遍 逾 越 生 死 0:26 每 一 章 一 頁 也 精 彩 演 技 0:33…" at bounding box center [538, 318] width 1033 height 497
paste input "text"
click at [127, 301] on span "夢" at bounding box center [124, 299] width 13 height 15
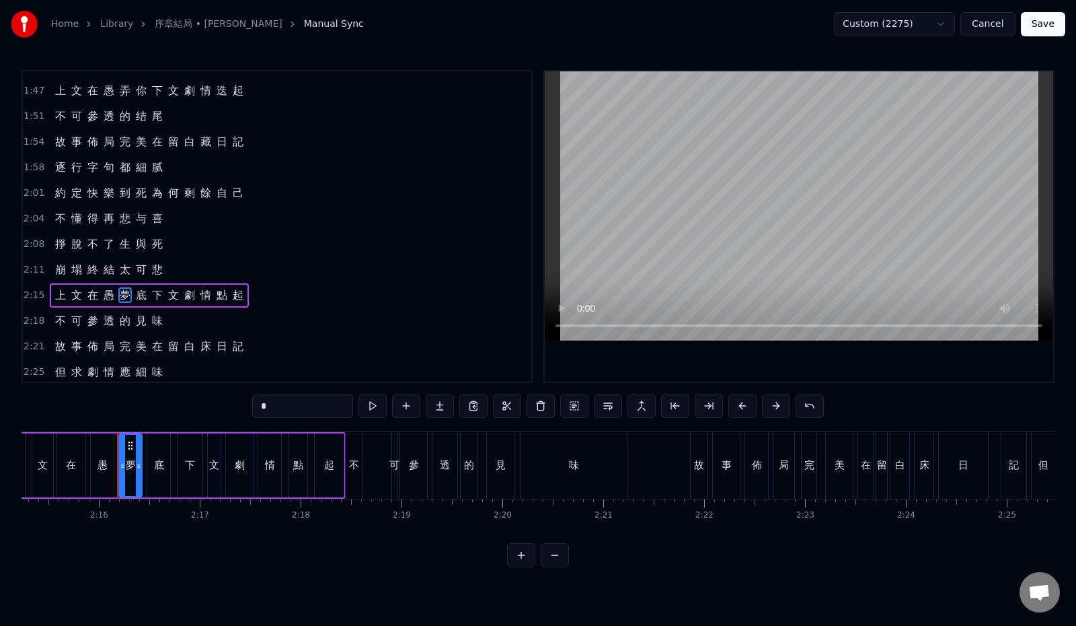
scroll to position [336, 0]
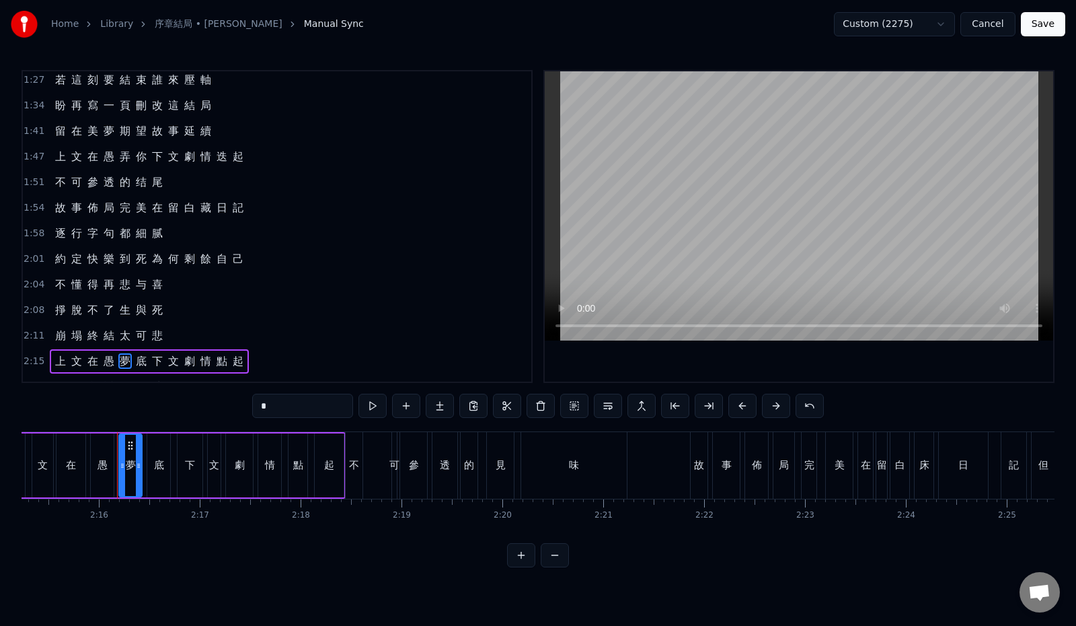
click at [127, 157] on span "弄" at bounding box center [124, 156] width 13 height 15
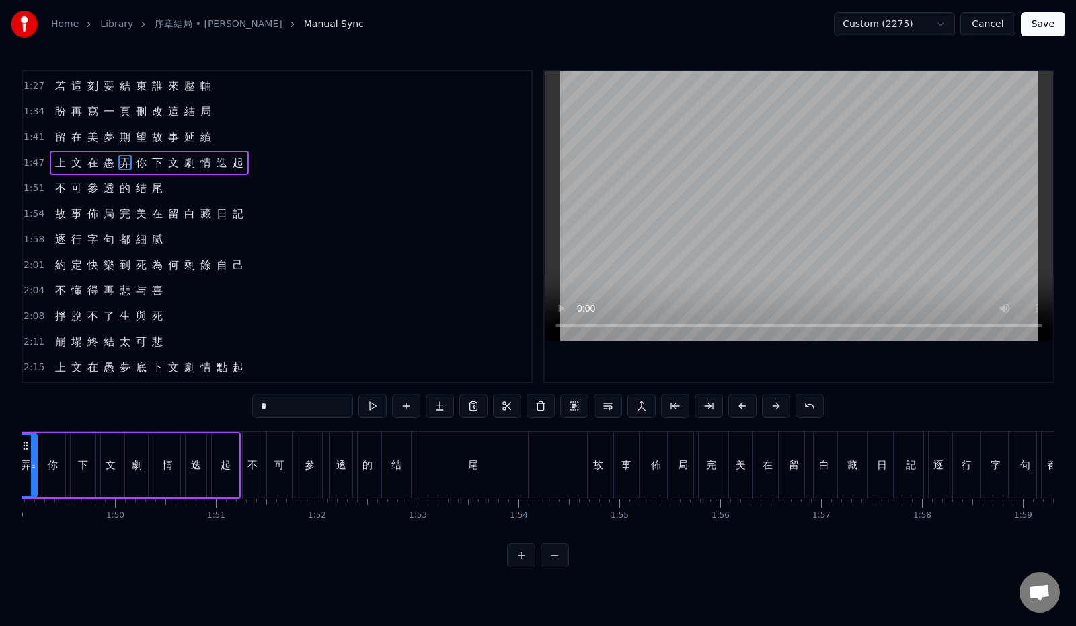
scroll to position [0, 10930]
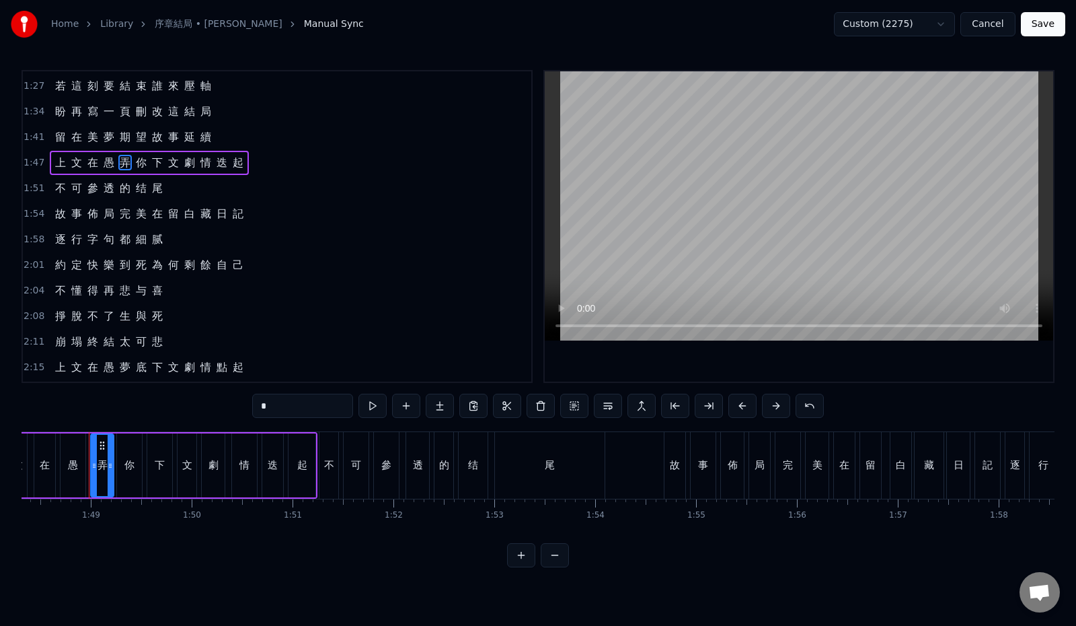
drag, startPoint x: 248, startPoint y: 406, endPoint x: 207, endPoint y: 408, distance: 41.1
click at [207, 408] on div "0:12 最 初 的 一 幕 請 再 度 回 味 0:19 與 你 翻 過 幾 遍 逾 越 生 死 0:26 每 一 章 一 頁 也 精 彩 演 技 0:33…" at bounding box center [538, 318] width 1033 height 497
click at [123, 372] on span "夢" at bounding box center [124, 366] width 13 height 15
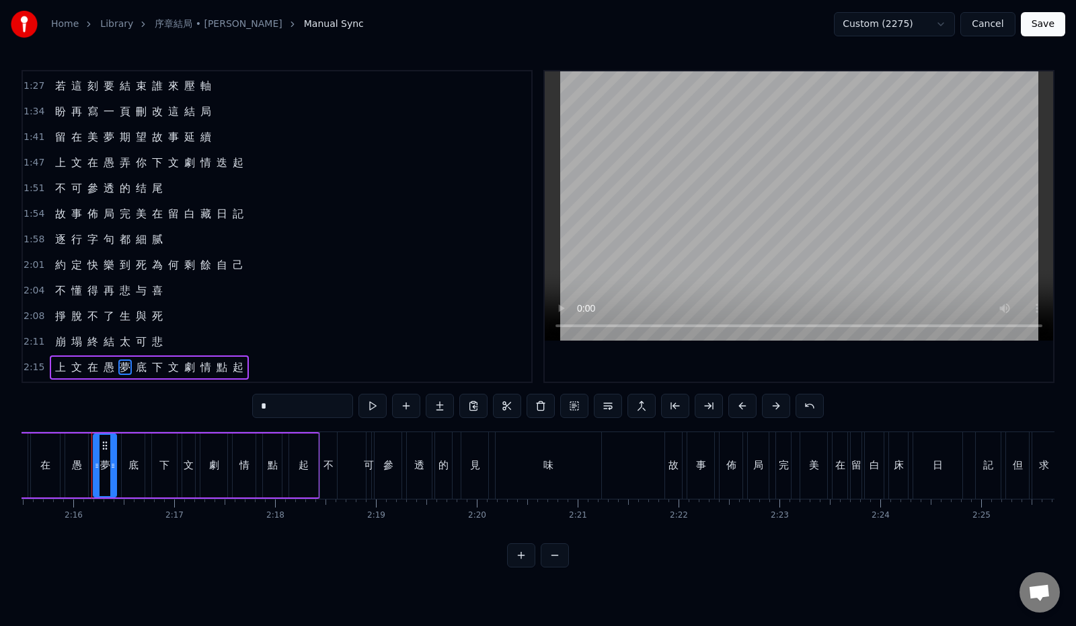
scroll to position [0, 13675]
drag, startPoint x: 248, startPoint y: 406, endPoint x: 200, endPoint y: 410, distance: 47.9
click at [200, 410] on div "0:12 最 初 的 一 幕 請 再 度 回 味 0:19 與 你 翻 過 幾 遍 逾 越 生 死 0:26 每 一 章 一 頁 也 精 彩 演 技 0:33…" at bounding box center [538, 318] width 1033 height 497
paste input "text"
type input "*"
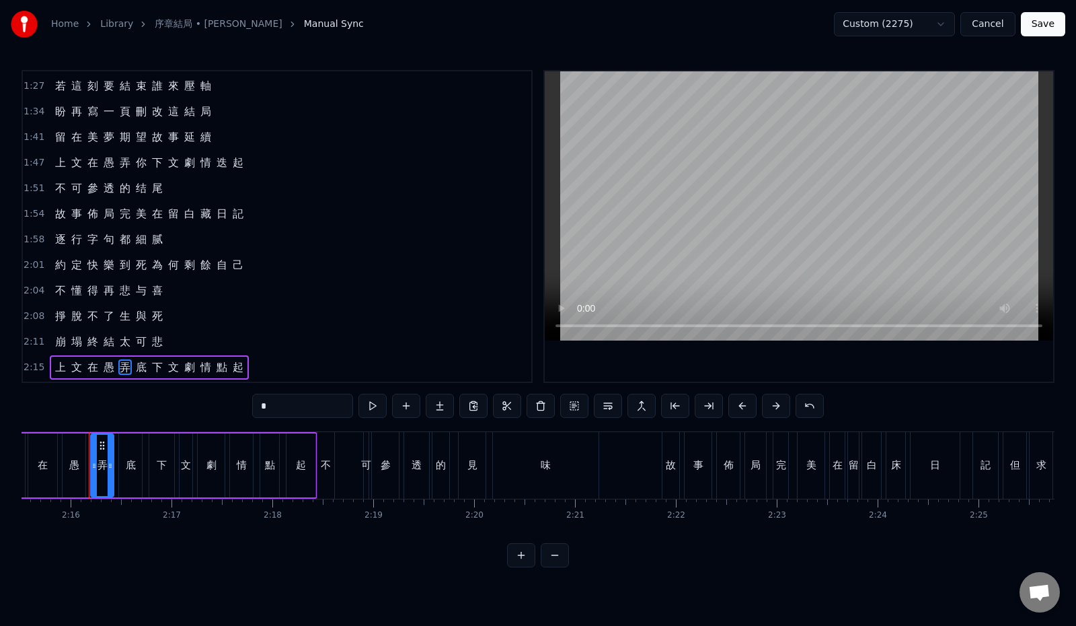
click at [145, 369] on div "上 文 在 愚 弄 底 下 文 劇 情 點 起" at bounding box center [149, 367] width 199 height 24
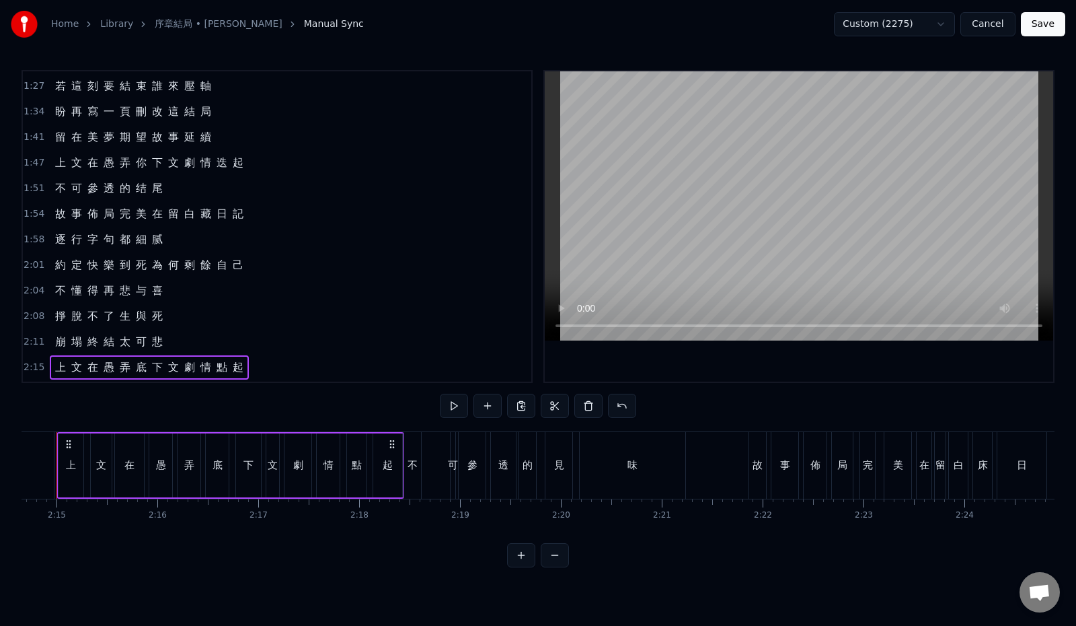
scroll to position [0, 13556]
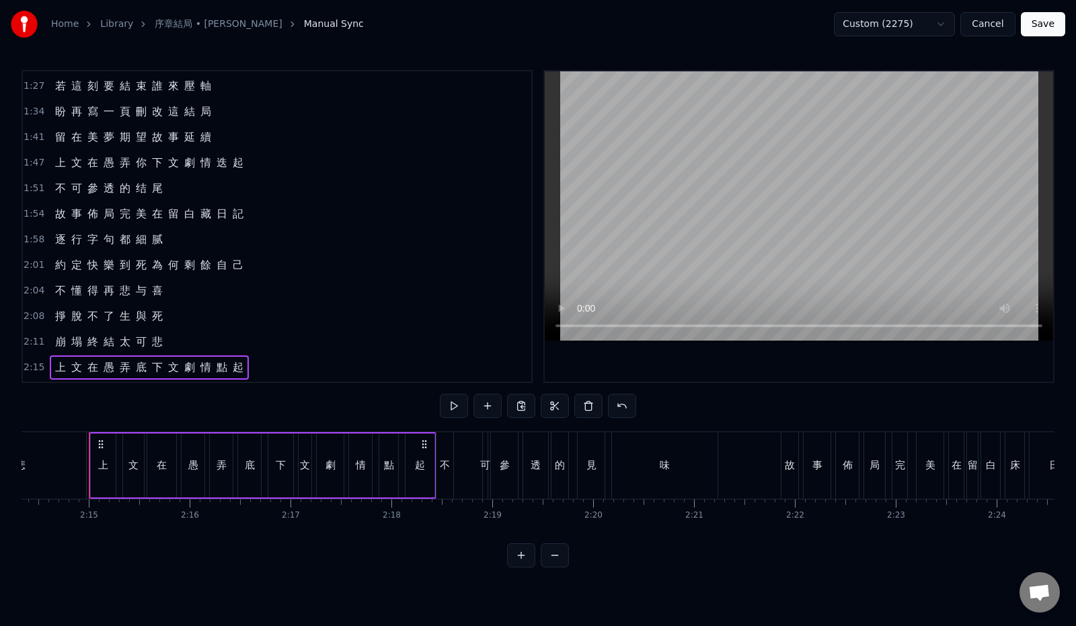
click at [136, 369] on span "底" at bounding box center [141, 366] width 13 height 15
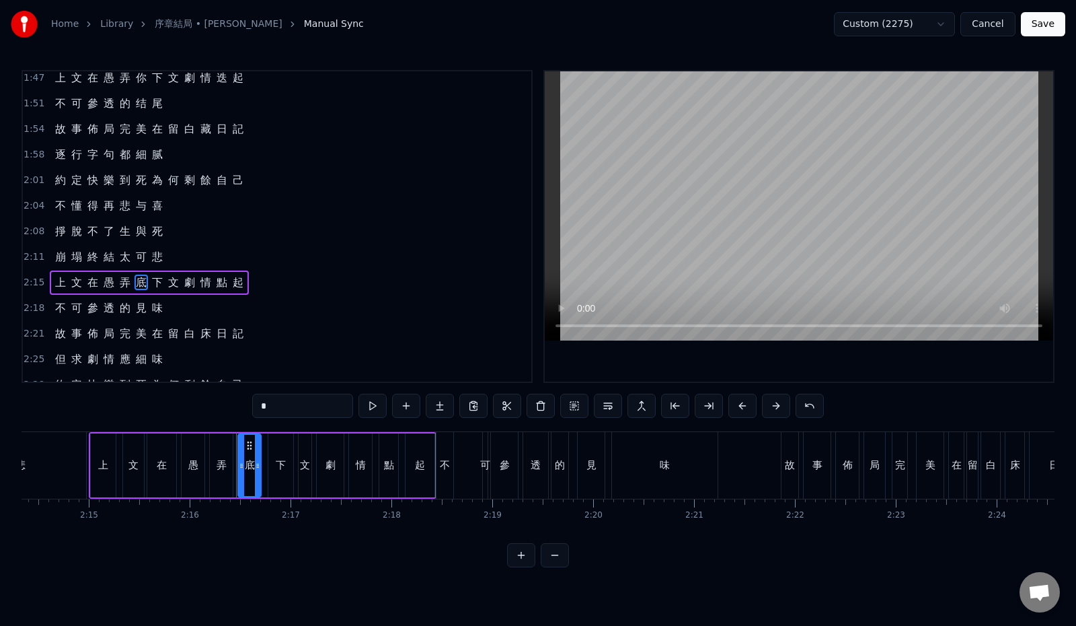
scroll to position [404, 0]
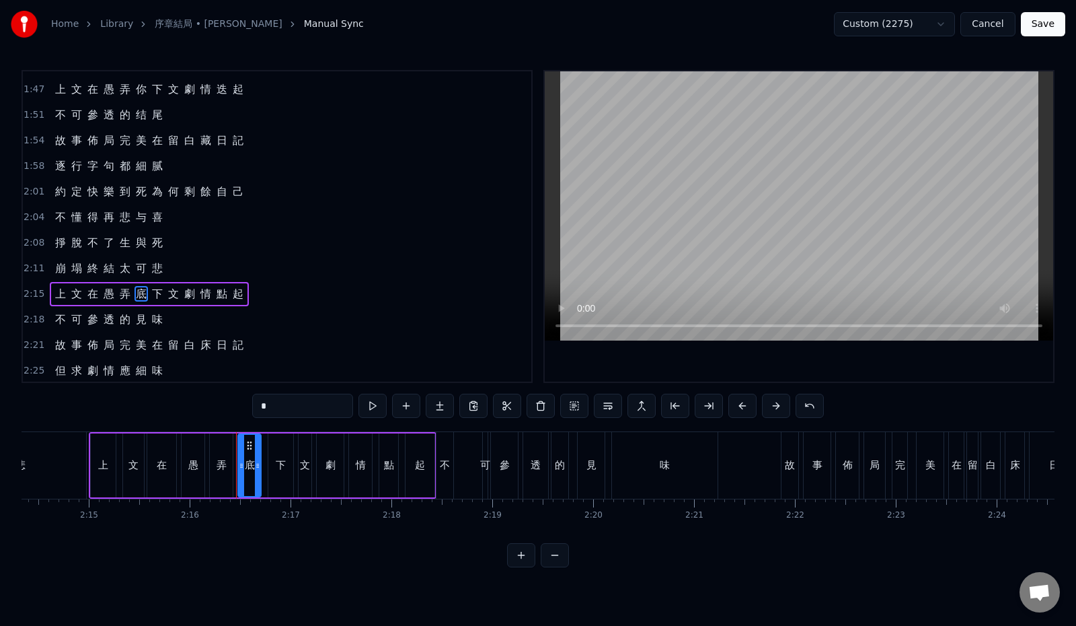
click at [139, 91] on span "你" at bounding box center [141, 88] width 13 height 15
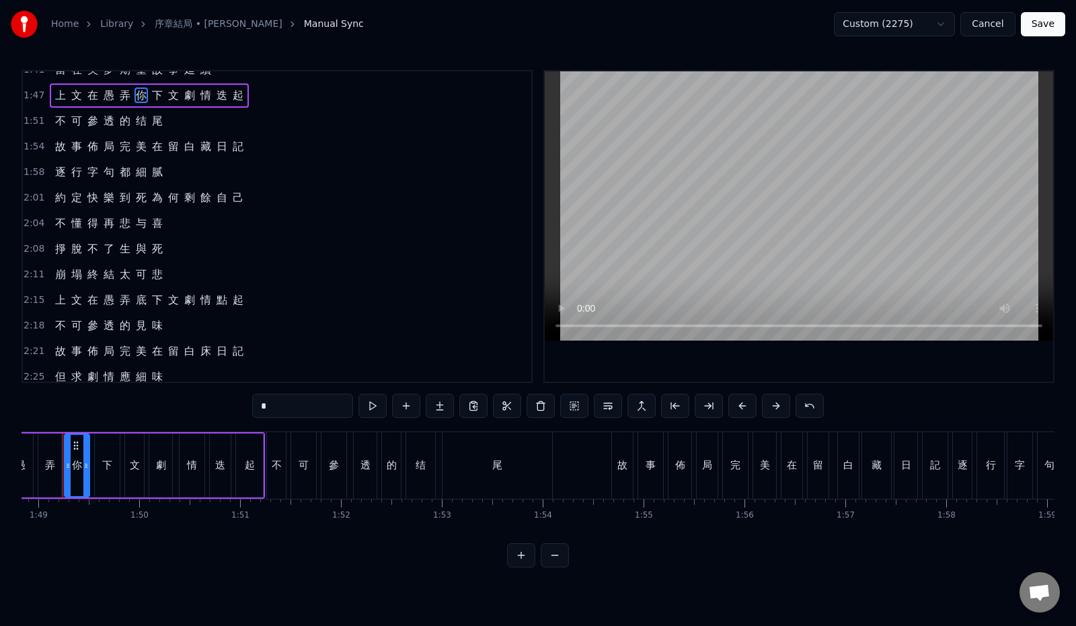
scroll to position [0, 10956]
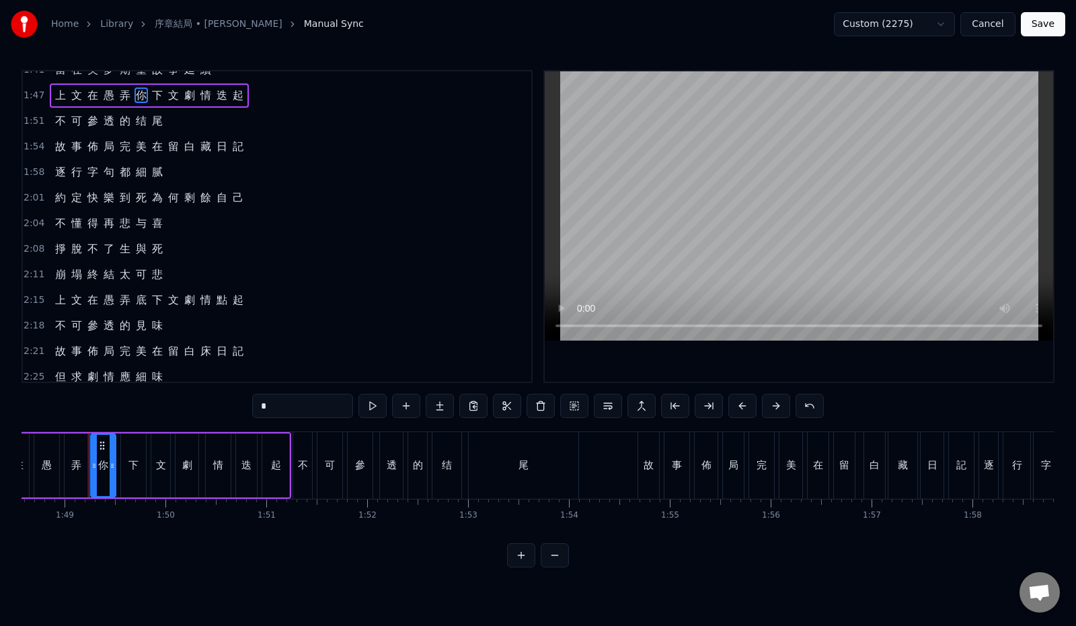
drag, startPoint x: 259, startPoint y: 408, endPoint x: 198, endPoint y: 407, distance: 60.5
click at [198, 407] on div "0:12 最 初 的 一 幕 請 再 度 回 味 0:19 與 你 翻 過 幾 遍 逾 越 生 死 0:26 每 一 章 一 頁 也 精 彩 演 技 0:33…" at bounding box center [538, 318] width 1033 height 497
click at [138, 299] on span "底" at bounding box center [141, 299] width 13 height 15
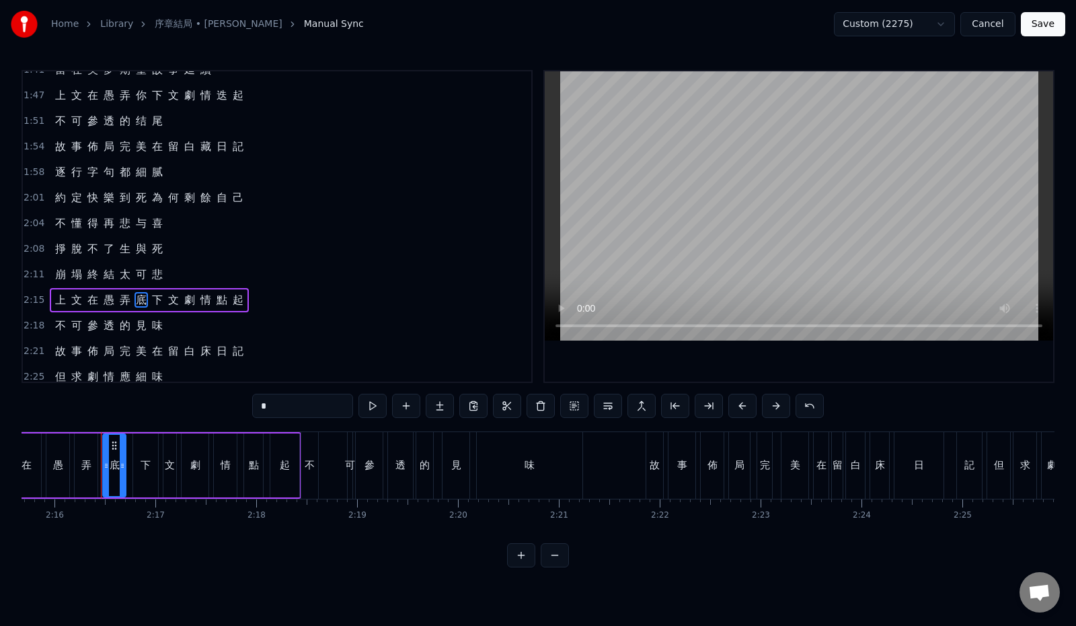
scroll to position [0, 13703]
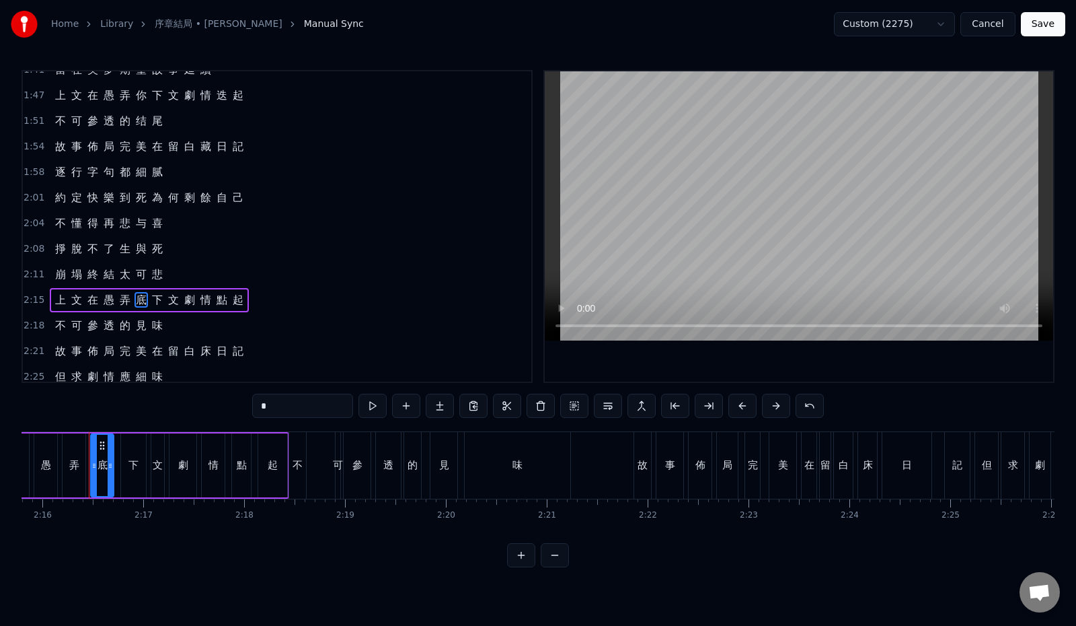
drag, startPoint x: 215, startPoint y: 407, endPoint x: 207, endPoint y: 407, distance: 8.1
click at [207, 407] on div "0:12 最 初 的 一 幕 請 再 度 回 味 0:19 與 你 翻 過 幾 遍 逾 越 生 死 0:26 每 一 章 一 頁 也 精 彩 演 技 0:33…" at bounding box center [538, 318] width 1033 height 497
paste input "text"
type input "*"
click at [274, 291] on div "2:15 上 文 在 愚 弄 你 下 文 劇 情 點 起" at bounding box center [277, 300] width 509 height 26
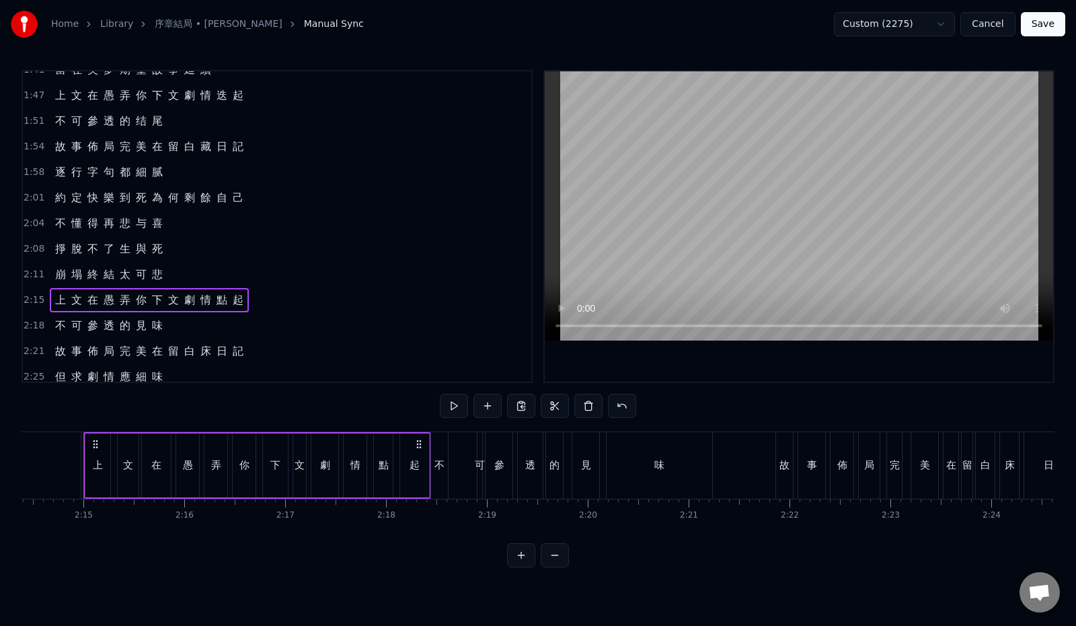
scroll to position [0, 13556]
click at [443, 400] on button at bounding box center [454, 406] width 28 height 24
click at [219, 97] on span "迭" at bounding box center [221, 94] width 13 height 15
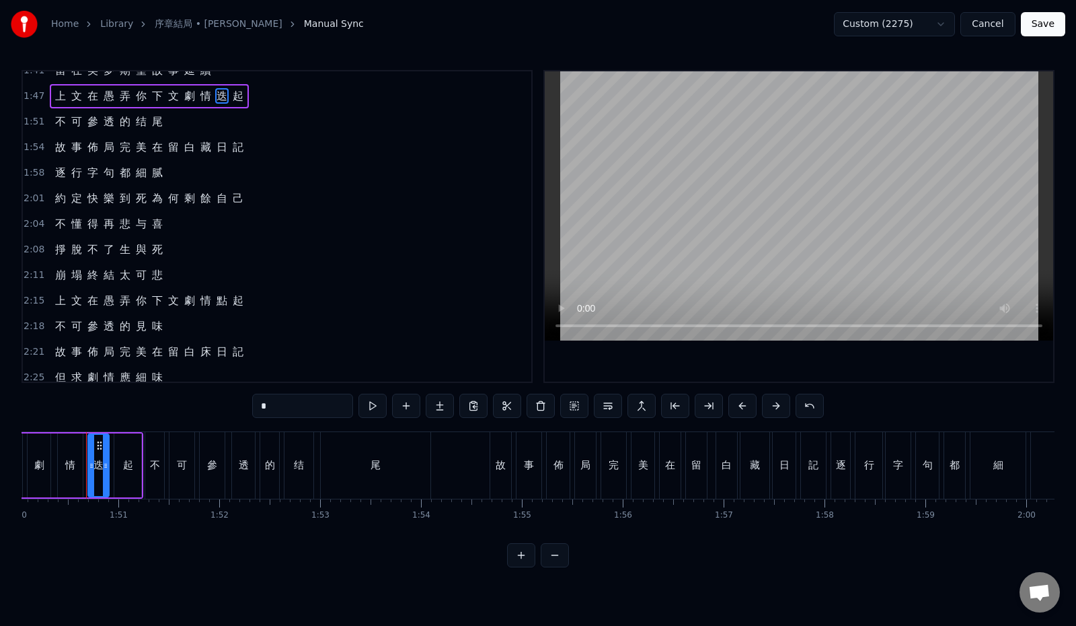
scroll to position [0, 11101]
drag, startPoint x: 252, startPoint y: 404, endPoint x: 219, endPoint y: 403, distance: 33.7
click at [252, 403] on input "*" at bounding box center [302, 406] width 101 height 24
click at [221, 299] on span "點" at bounding box center [221, 300] width 13 height 15
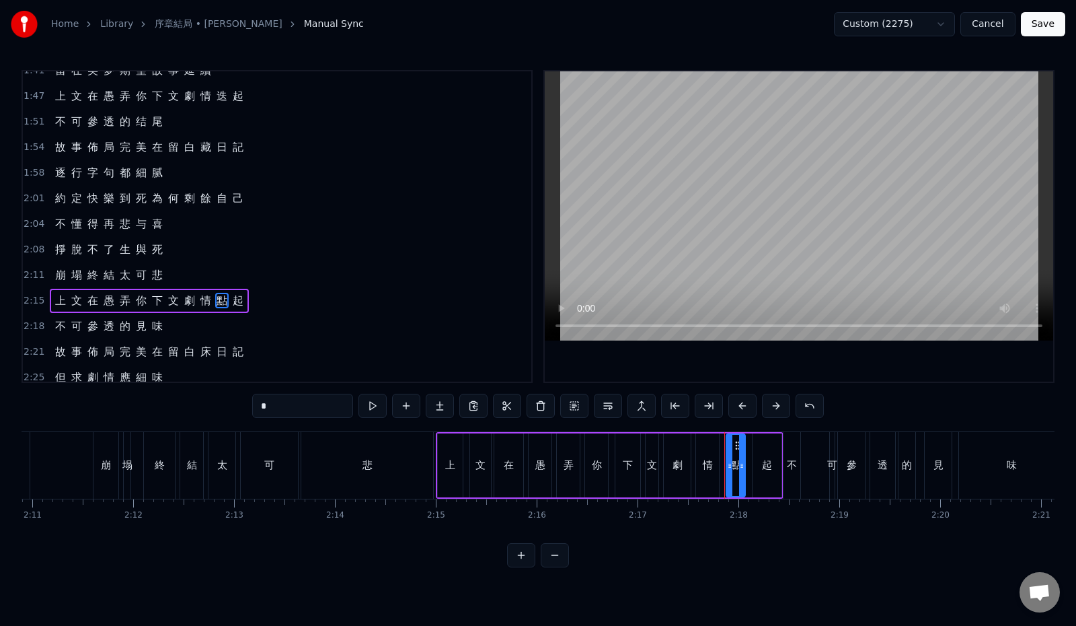
scroll to position [0, 13844]
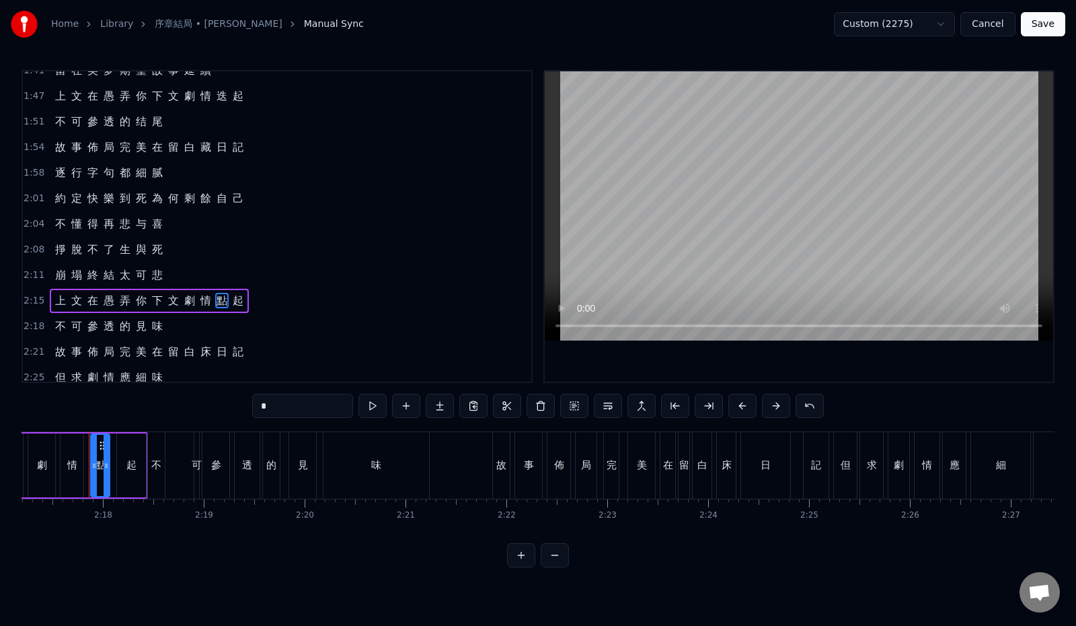
drag, startPoint x: 245, startPoint y: 410, endPoint x: 197, endPoint y: 409, distance: 47.8
click at [197, 409] on div "0:12 最 初 的 一 幕 請 再 度 回 味 0:19 與 你 翻 過 幾 遍 逾 越 生 死 0:26 每 一 章 一 頁 也 精 彩 演 技 0:33…" at bounding box center [538, 318] width 1033 height 497
paste input "text"
click at [136, 322] on span "見" at bounding box center [141, 325] width 13 height 15
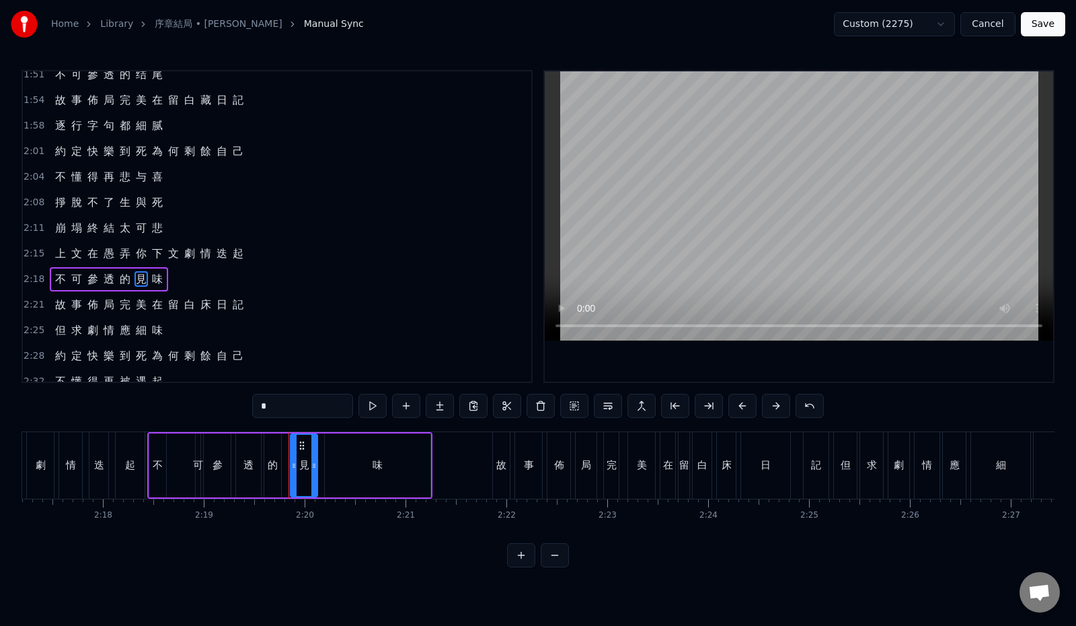
scroll to position [424, 0]
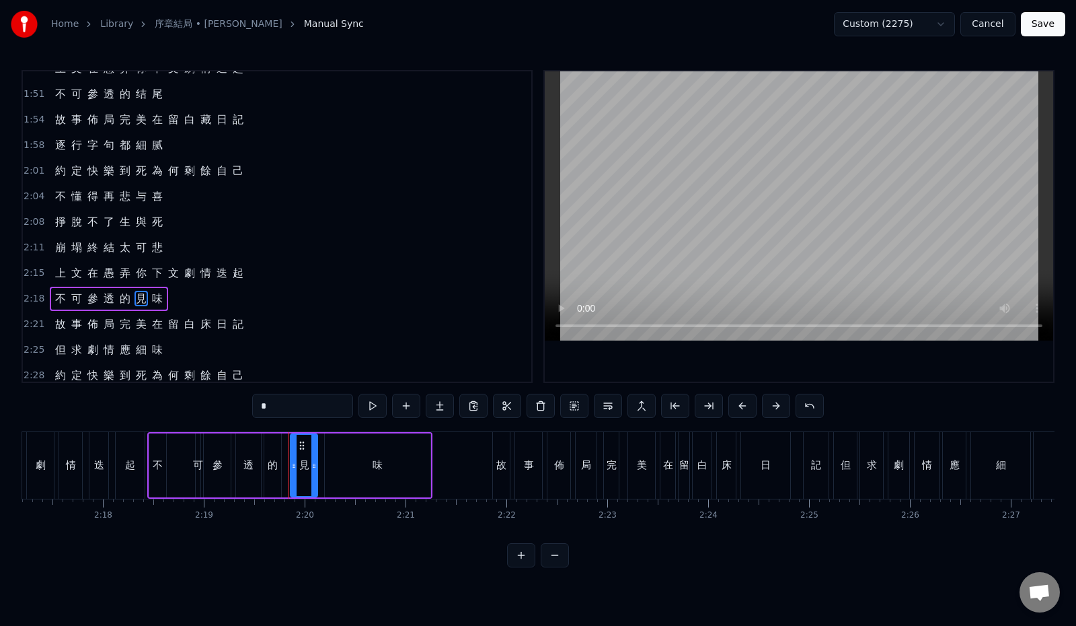
click at [144, 98] on span "结" at bounding box center [141, 93] width 13 height 15
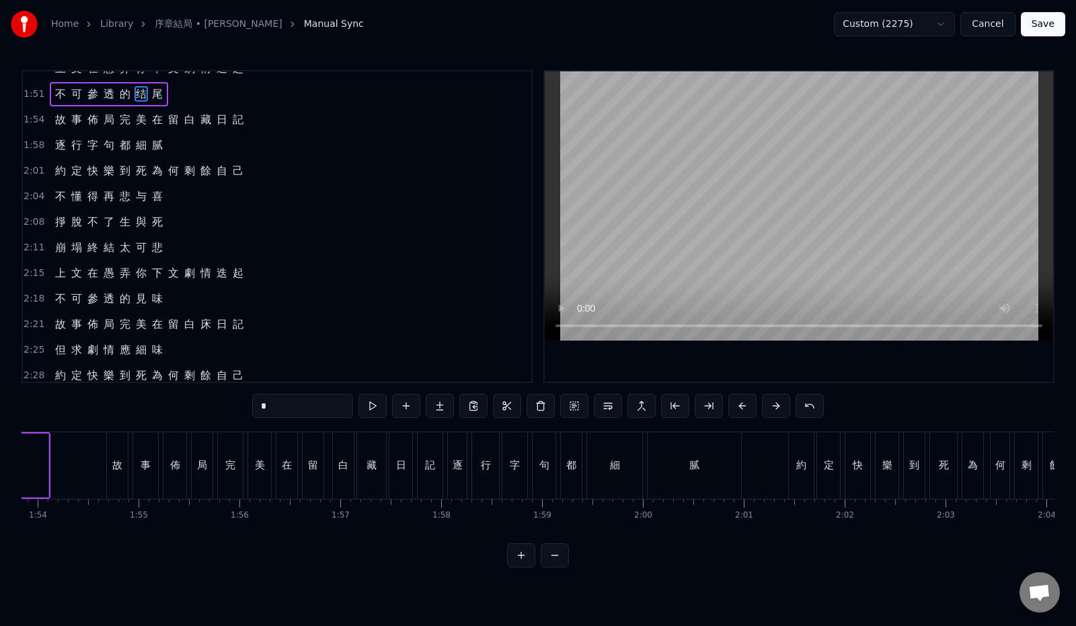
scroll to position [0, 11299]
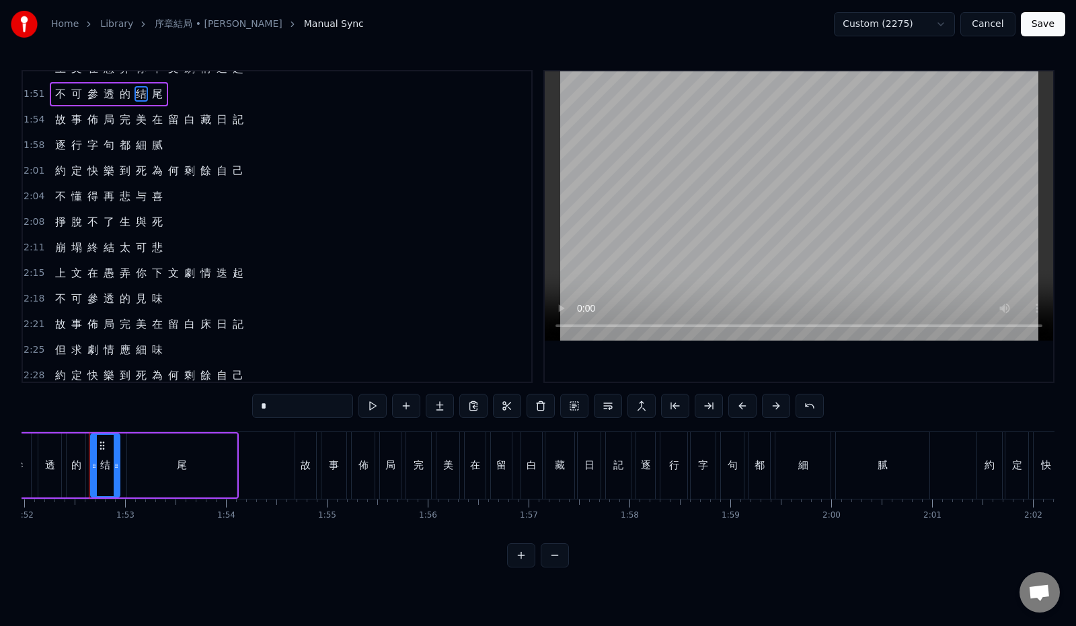
drag, startPoint x: 250, startPoint y: 413, endPoint x: 194, endPoint y: 407, distance: 56.2
click at [194, 407] on div "0:12 最 初 的 一 幕 請 再 度 回 味 0:19 與 你 翻 過 幾 遍 逾 越 生 死 0:26 每 一 章 一 頁 也 精 彩 演 技 0:33…" at bounding box center [538, 318] width 1033 height 497
click at [140, 297] on span "見" at bounding box center [141, 298] width 13 height 15
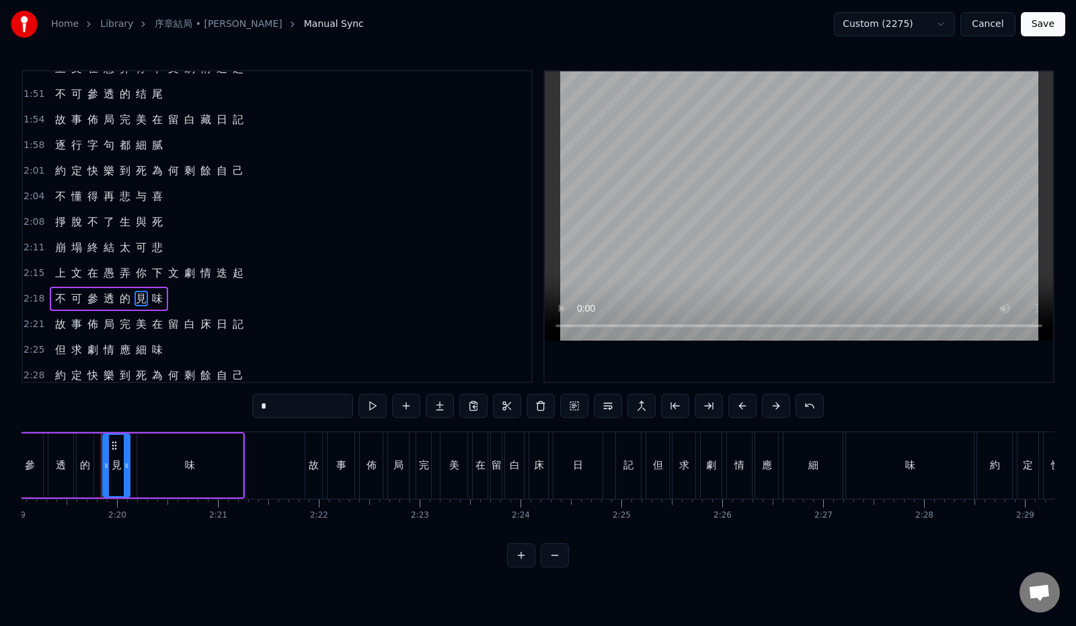
scroll to position [0, 14044]
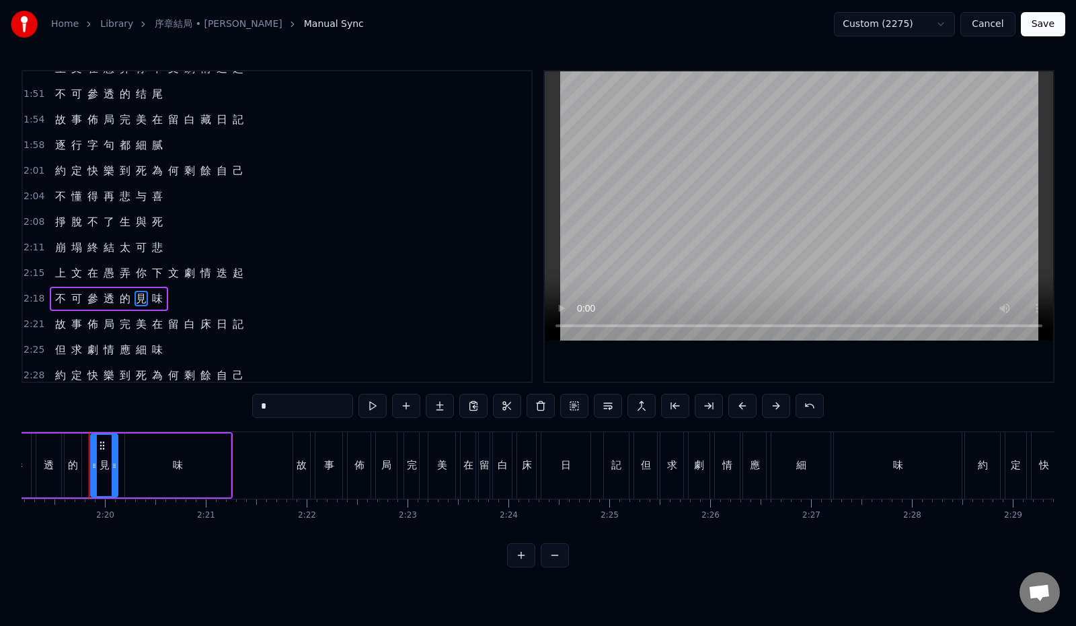
drag, startPoint x: 252, startPoint y: 408, endPoint x: 211, endPoint y: 409, distance: 40.4
click at [211, 409] on div "0:12 最 初 的 一 幕 請 再 度 回 味 0:19 與 你 翻 過 幾 遍 逾 越 生 死 0:26 每 一 章 一 頁 也 精 彩 演 技 0:33…" at bounding box center [538, 318] width 1033 height 497
paste input "text"
type input "*"
click at [204, 196] on div "2:04 不 懂 得 再 悲 与 [PERSON_NAME]" at bounding box center [277, 197] width 509 height 26
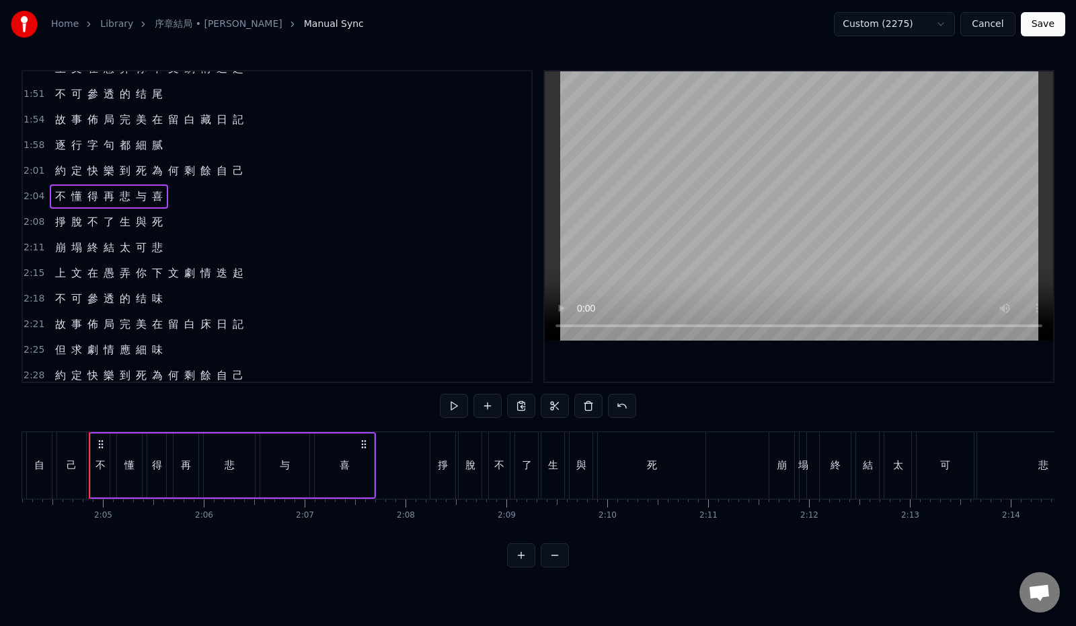
click at [159, 97] on span "尾" at bounding box center [157, 93] width 13 height 15
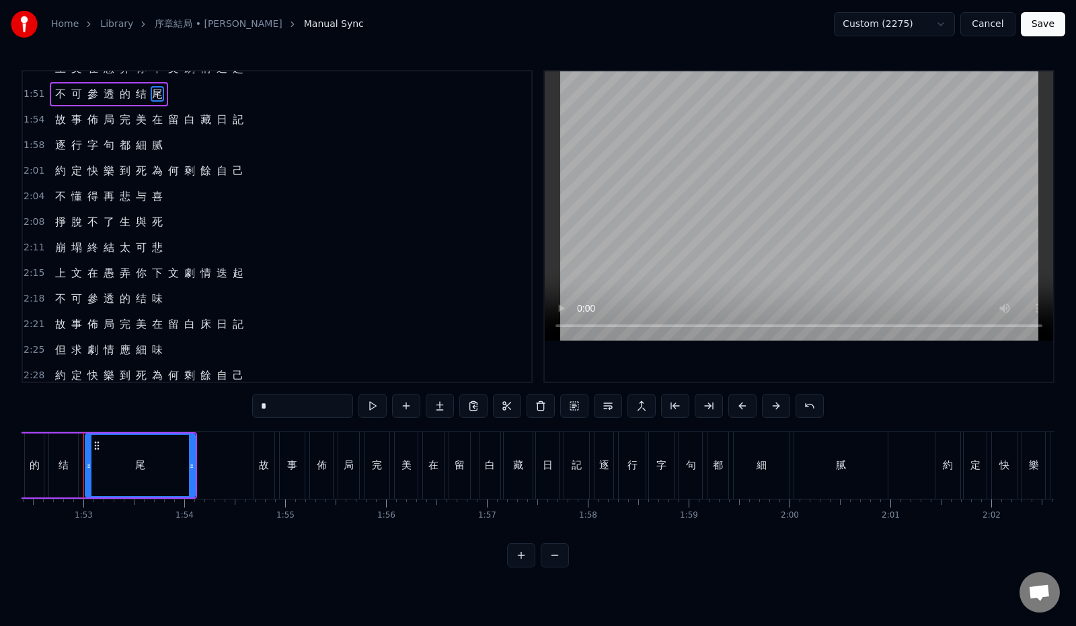
scroll to position [0, 11336]
drag, startPoint x: 241, startPoint y: 408, endPoint x: 192, endPoint y: 402, distance: 48.8
click at [192, 402] on div "0:12 最 初 的 一 幕 請 再 度 回 味 0:19 與 你 翻 過 幾 遍 逾 越 生 死 0:26 每 一 章 一 頁 也 精 彩 演 技 0:33…" at bounding box center [538, 318] width 1033 height 497
click at [157, 299] on span "味" at bounding box center [157, 298] width 13 height 15
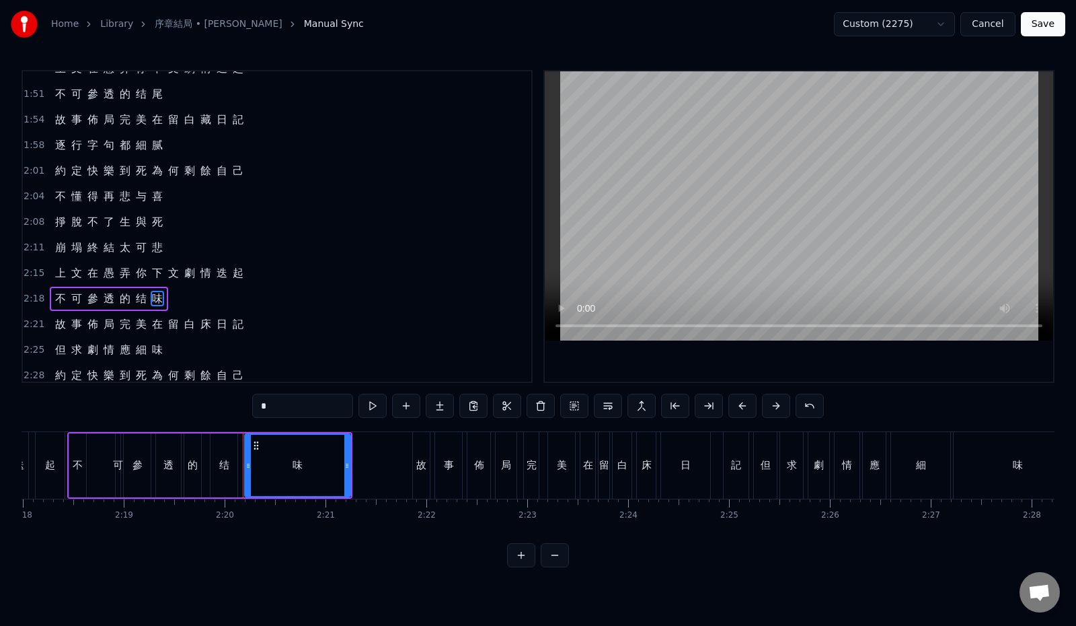
scroll to position [0, 14078]
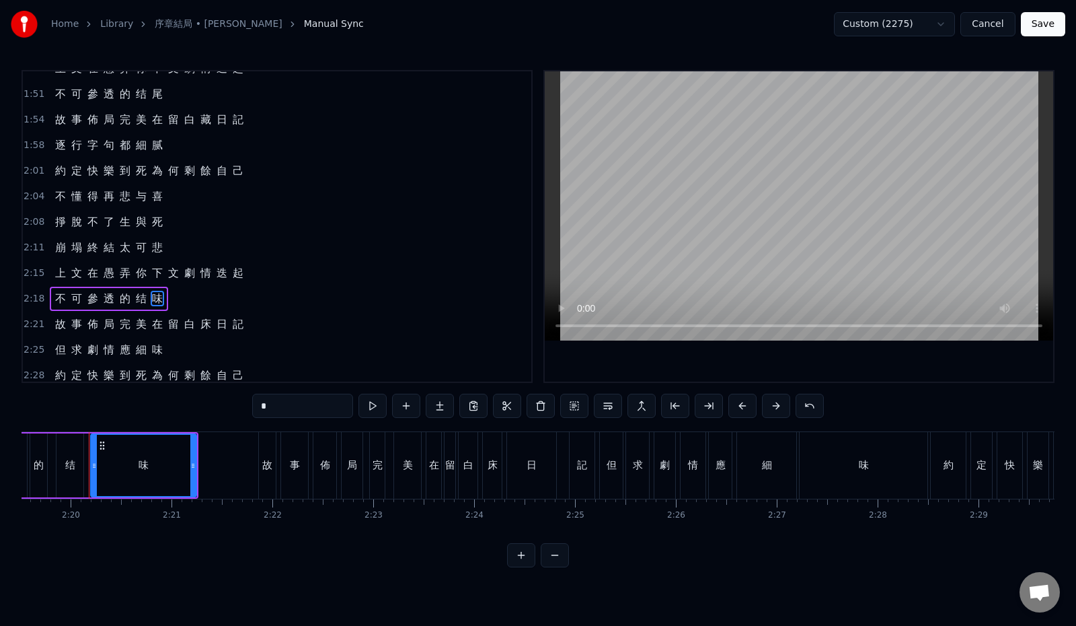
drag, startPoint x: 260, startPoint y: 404, endPoint x: 203, endPoint y: 400, distance: 56.7
click at [203, 400] on div "0:12 最 初 的 一 幕 請 再 度 回 味 0:19 與 你 翻 過 幾 遍 逾 越 生 死 0:26 每 一 章 一 頁 也 精 彩 演 技 0:33…" at bounding box center [538, 318] width 1033 height 497
paste input "text"
type input "*"
click at [276, 265] on div "2:15 上 文 在 愚 弄 你 下 文 劇 情 迭 起" at bounding box center [277, 273] width 509 height 26
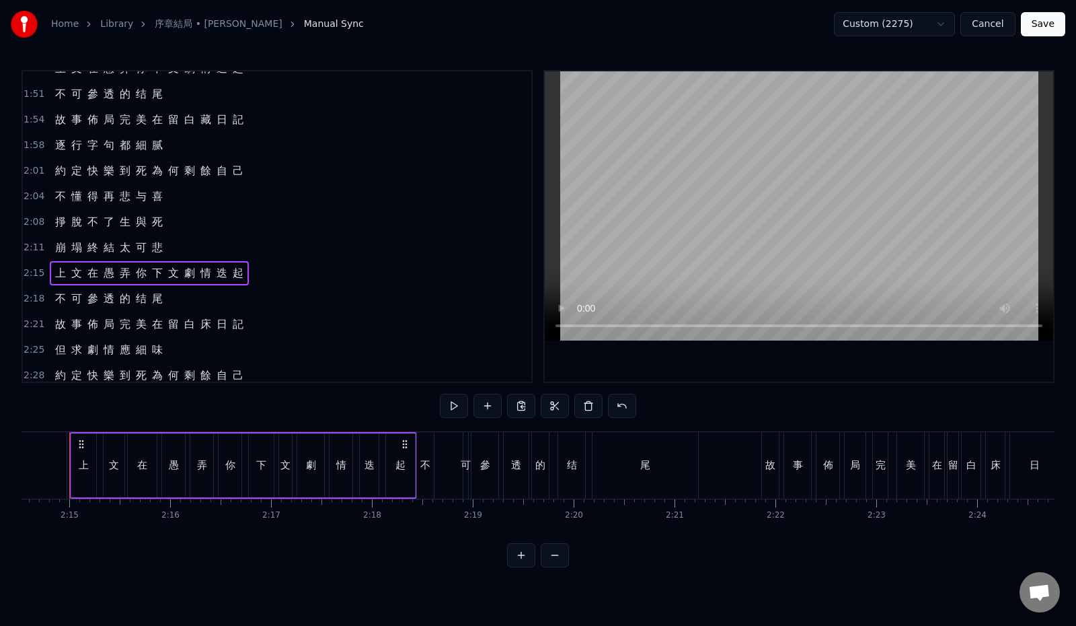
scroll to position [0, 13556]
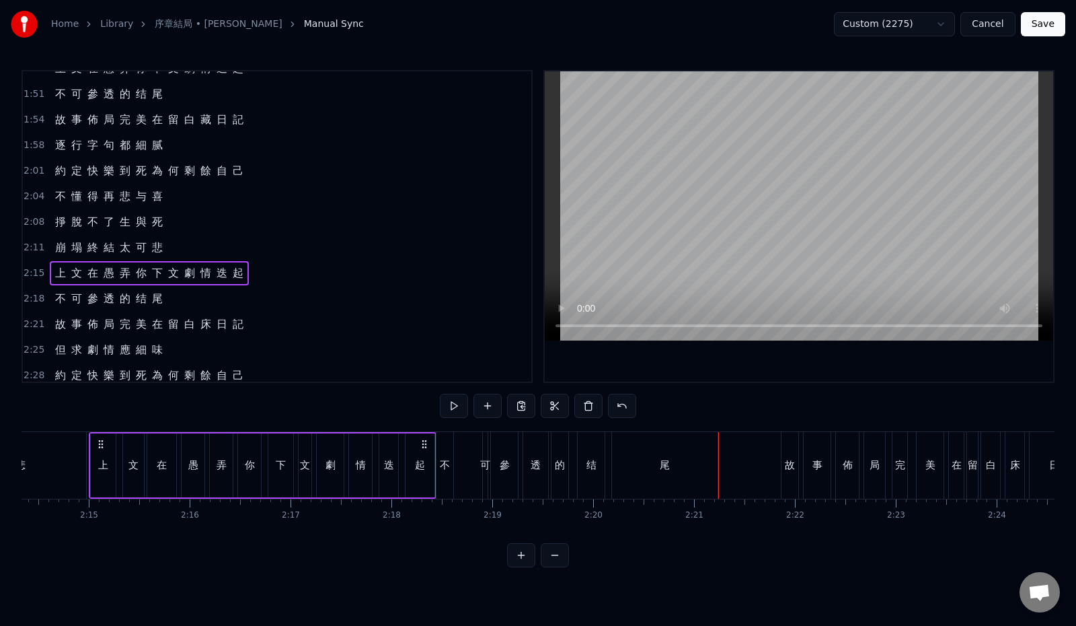
click at [231, 295] on div "2:18 不 可 參 透 的 结 尾" at bounding box center [277, 299] width 509 height 26
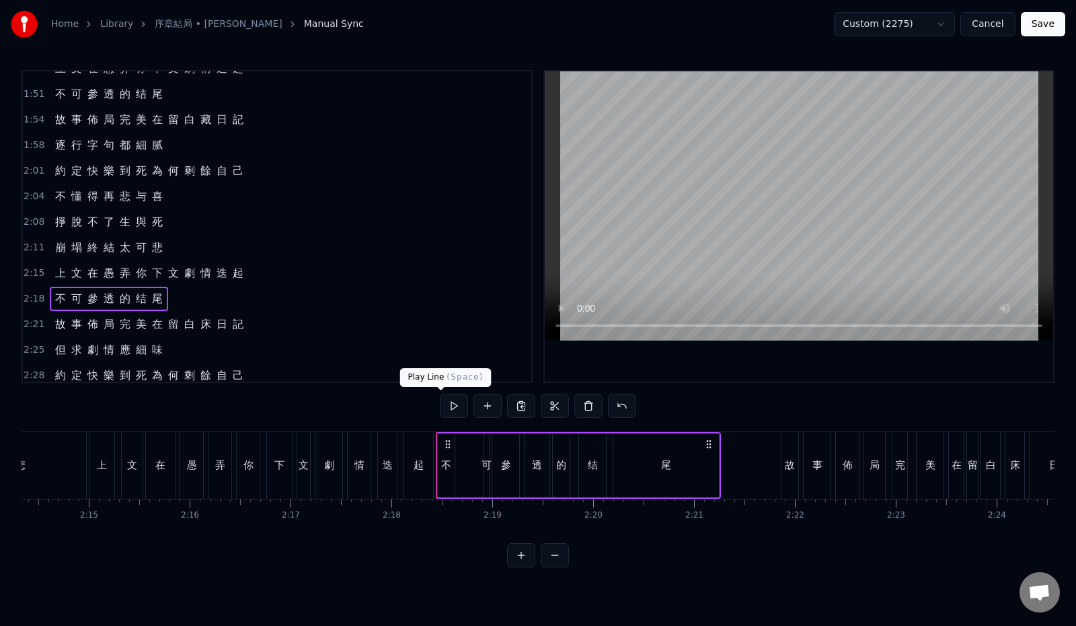
click at [440, 402] on button at bounding box center [454, 406] width 28 height 24
click at [264, 271] on div "2:15 上 文 在 愚 弄 你 下 文 劇 情 迭 起" at bounding box center [277, 273] width 509 height 26
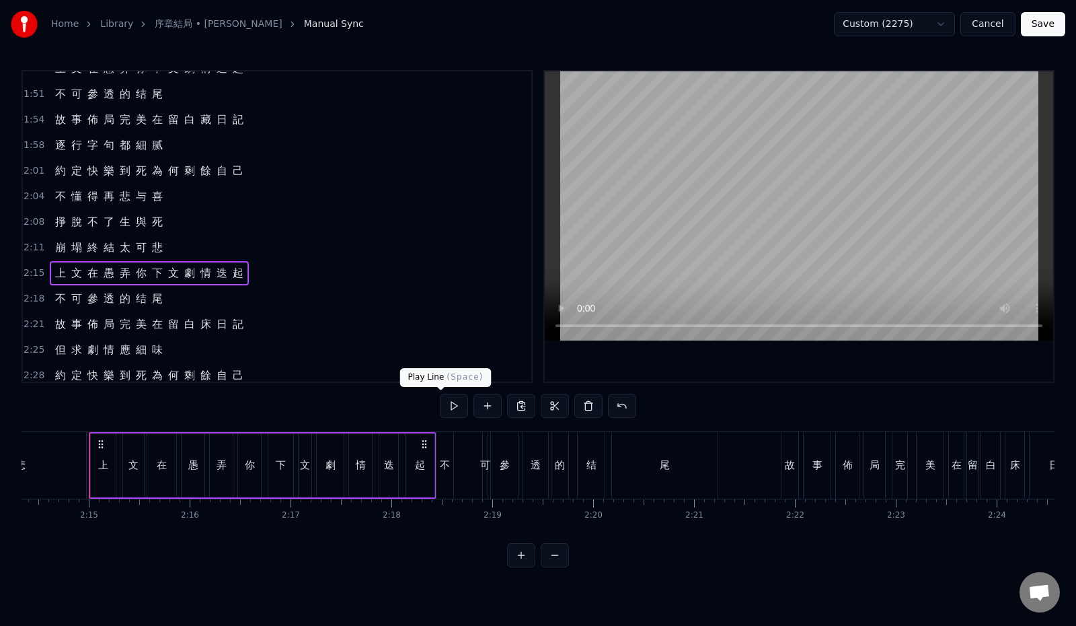
click at [443, 406] on button at bounding box center [454, 406] width 28 height 24
click at [203, 293] on div "2:18 不 可 參 透 的 结 尾" at bounding box center [277, 299] width 509 height 26
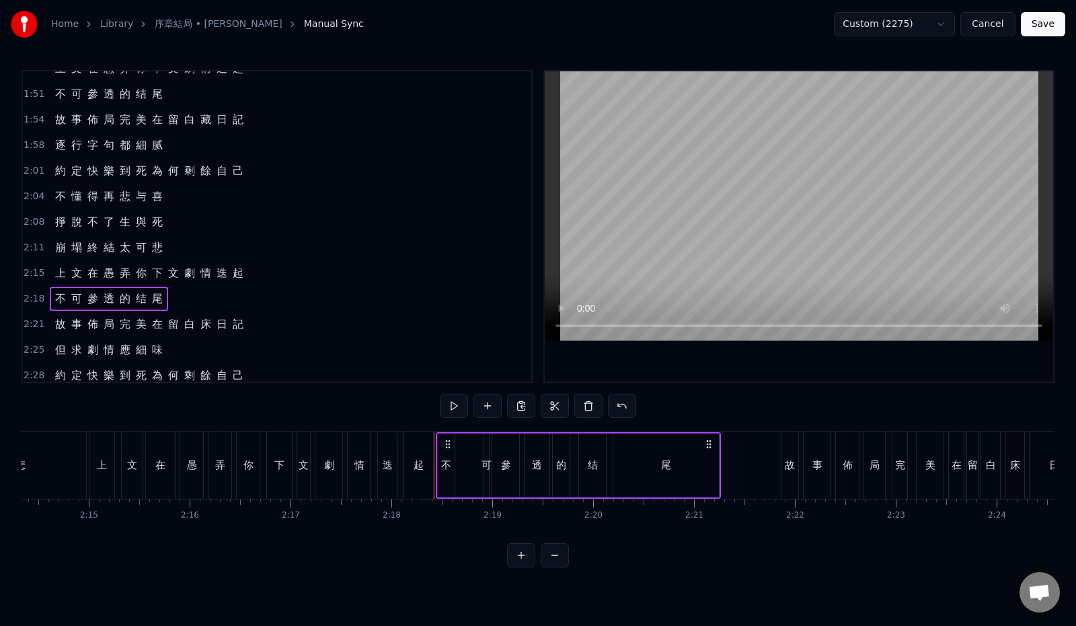
click at [447, 404] on button at bounding box center [454, 406] width 28 height 24
click at [57, 297] on span "不" at bounding box center [60, 298] width 13 height 15
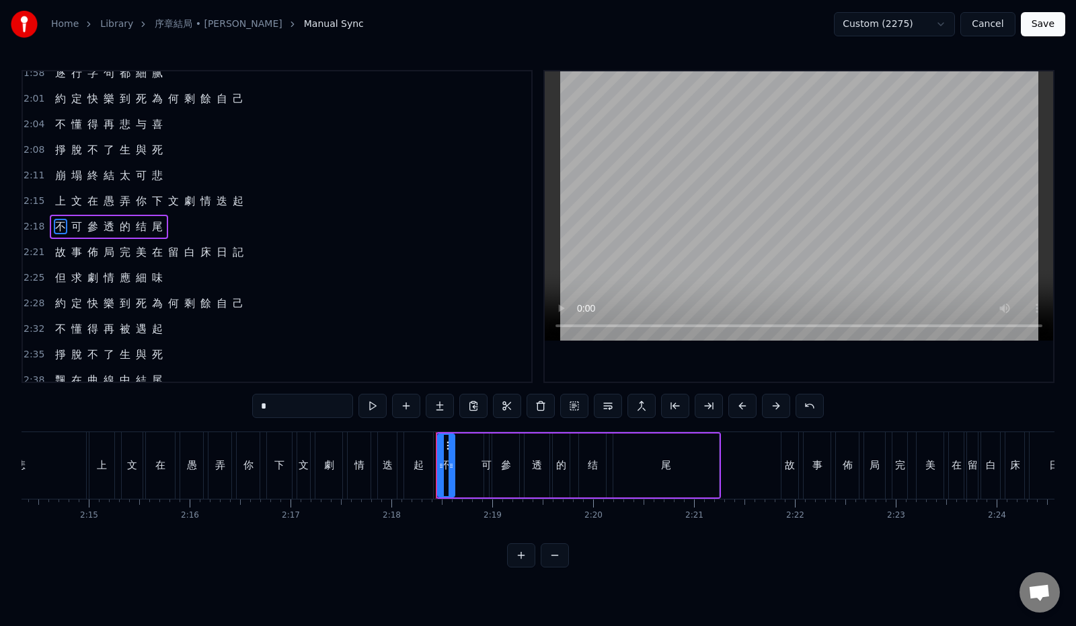
scroll to position [496, 0]
drag, startPoint x: 248, startPoint y: 404, endPoint x: 217, endPoint y: 404, distance: 31.0
click at [252, 404] on input "*" at bounding box center [302, 406] width 101 height 24
paste input "****"
drag, startPoint x: 277, startPoint y: 407, endPoint x: 232, endPoint y: 406, distance: 45.1
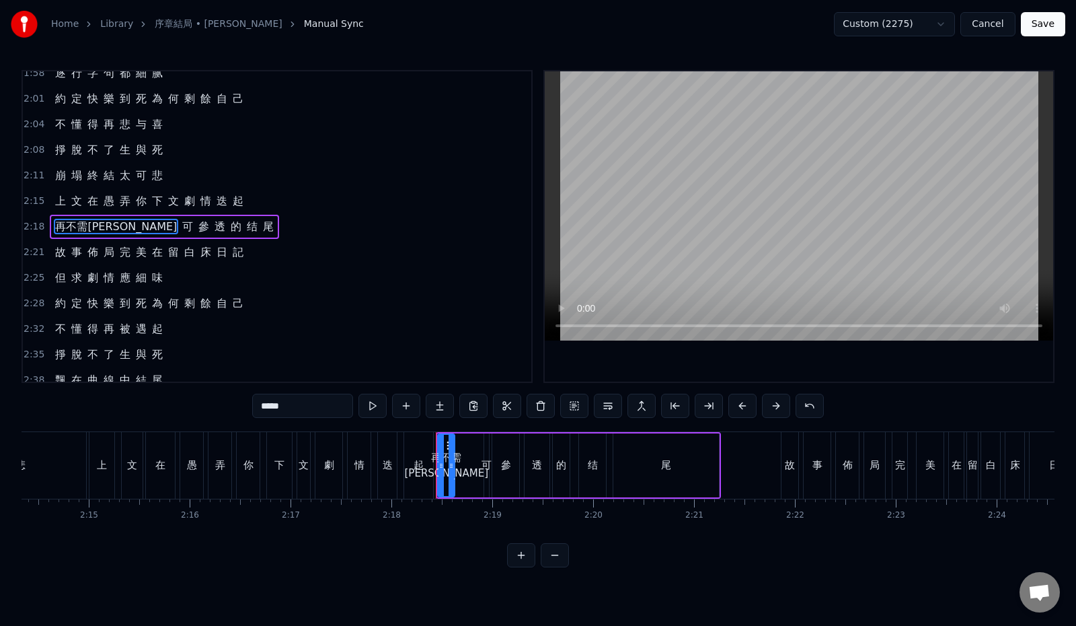
click at [252, 406] on input "*****" at bounding box center [302, 406] width 101 height 24
type input "*"
click at [270, 260] on div "2:21 故 事 佈 局 完 美 在 留 白 床 日 記" at bounding box center [277, 252] width 509 height 26
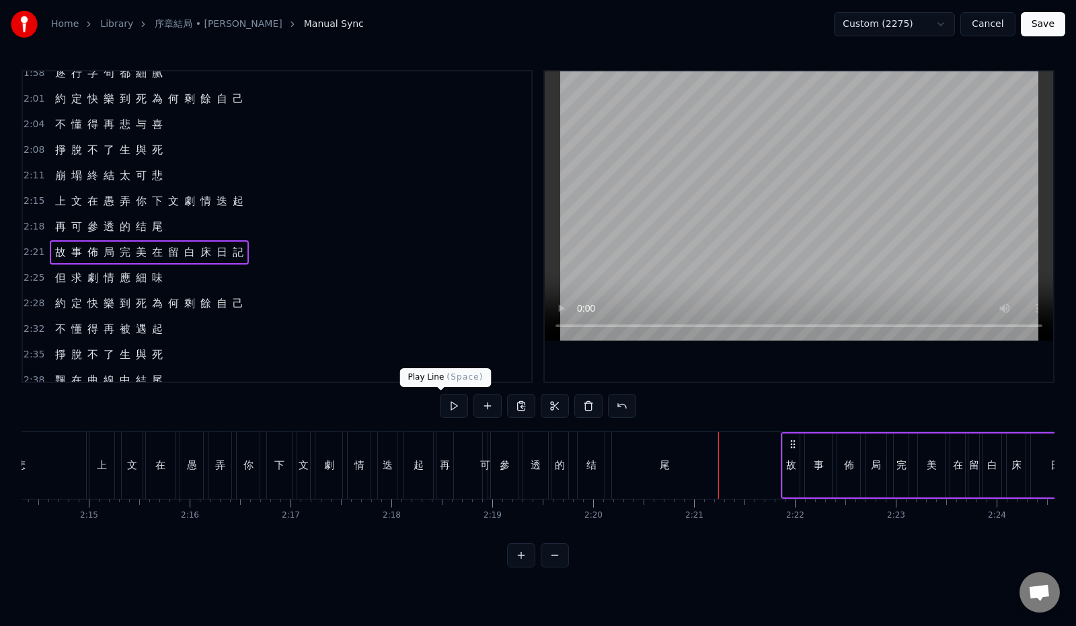
click at [442, 406] on button at bounding box center [454, 406] width 28 height 24
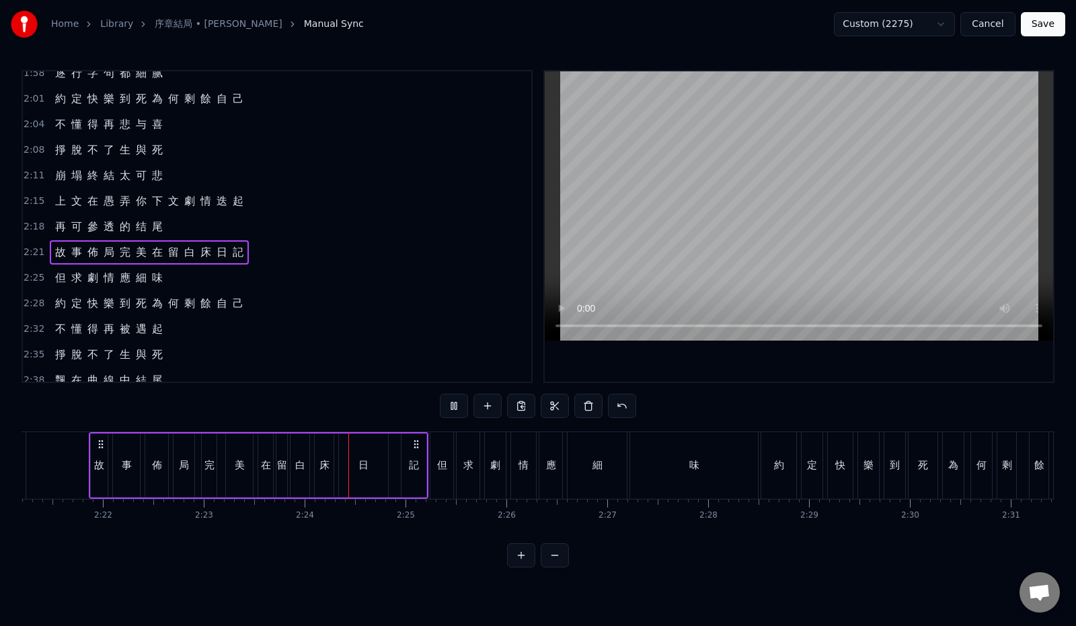
scroll to position [0, 14457]
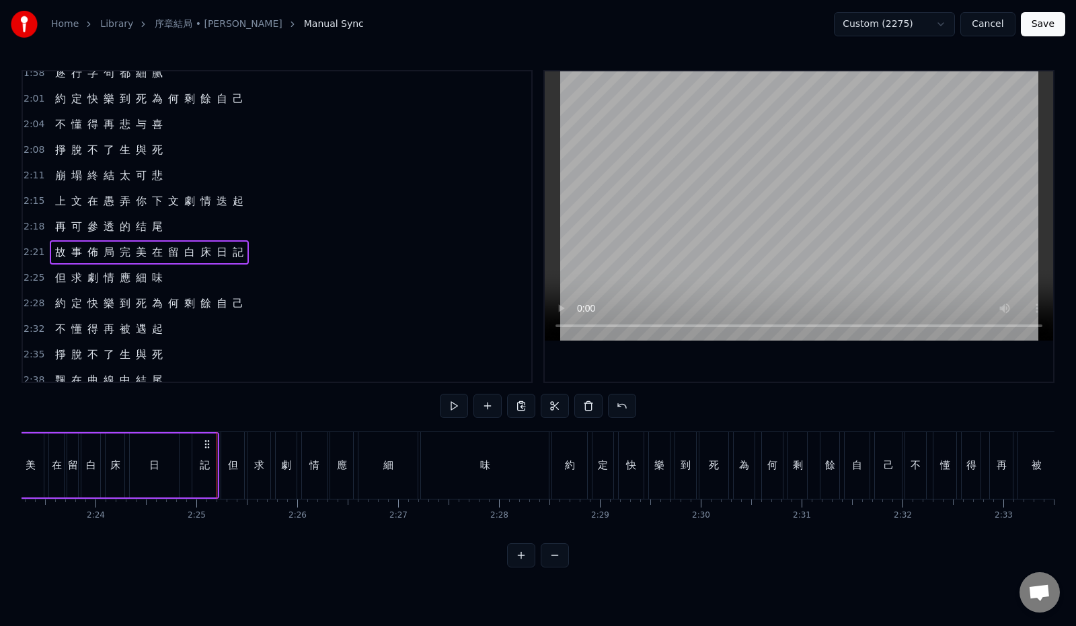
click at [73, 225] on span "可" at bounding box center [76, 226] width 13 height 15
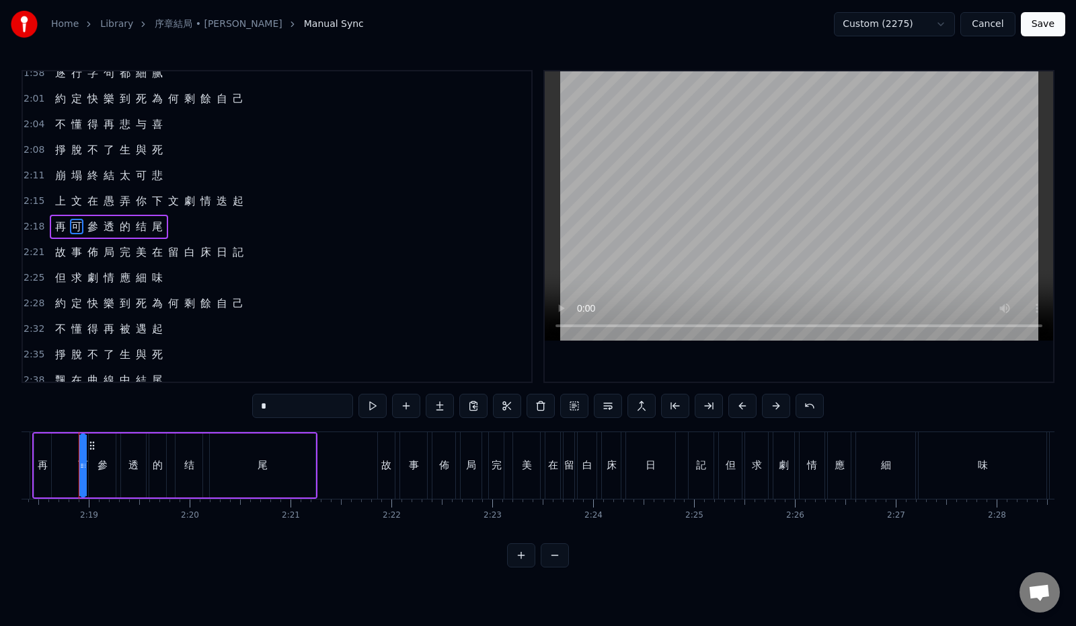
scroll to position [0, 13949]
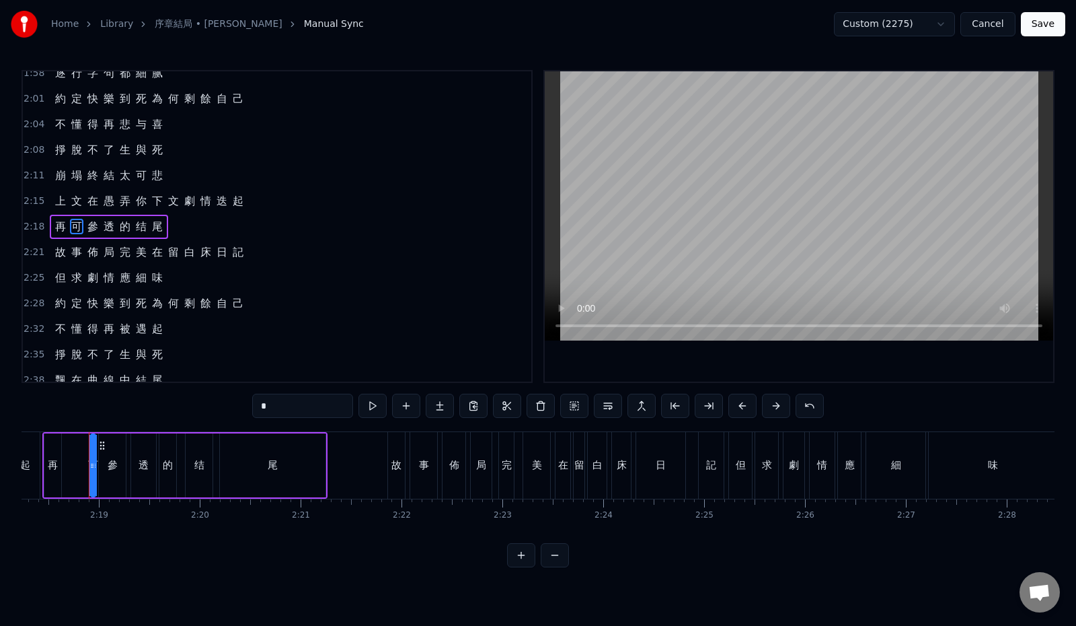
drag, startPoint x: 250, startPoint y: 406, endPoint x: 203, endPoint y: 405, distance: 47.1
click at [203, 405] on div "0:12 最 初 的 一 幕 請 再 度 回 味 0:19 與 你 翻 過 幾 遍 逾 越 生 死 0:26 每 一 章 一 頁 也 精 彩 演 技 0:33…" at bounding box center [538, 318] width 1033 height 497
paste input "****"
drag, startPoint x: 243, startPoint y: 406, endPoint x: 309, endPoint y: 408, distance: 66.0
click at [309, 408] on input "*****" at bounding box center [302, 406] width 101 height 24
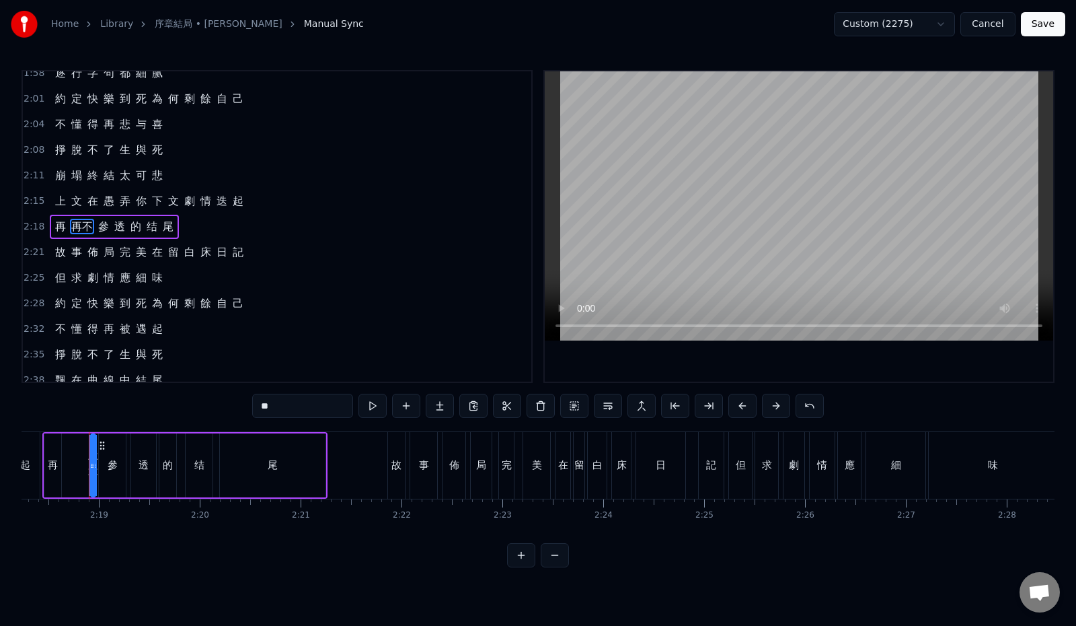
drag, startPoint x: 232, startPoint y: 402, endPoint x: 221, endPoint y: 404, distance: 11.0
click at [252, 404] on input "**" at bounding box center [302, 406] width 101 height 24
click at [90, 223] on span "參" at bounding box center [92, 226] width 13 height 15
drag, startPoint x: 248, startPoint y: 405, endPoint x: 209, endPoint y: 402, distance: 39.2
click at [209, 402] on div "0:12 最 初 的 一 幕 請 再 度 回 味 0:19 與 你 翻 過 幾 遍 逾 越 生 死 0:26 每 一 章 一 頁 也 精 彩 演 技 0:33…" at bounding box center [538, 318] width 1033 height 497
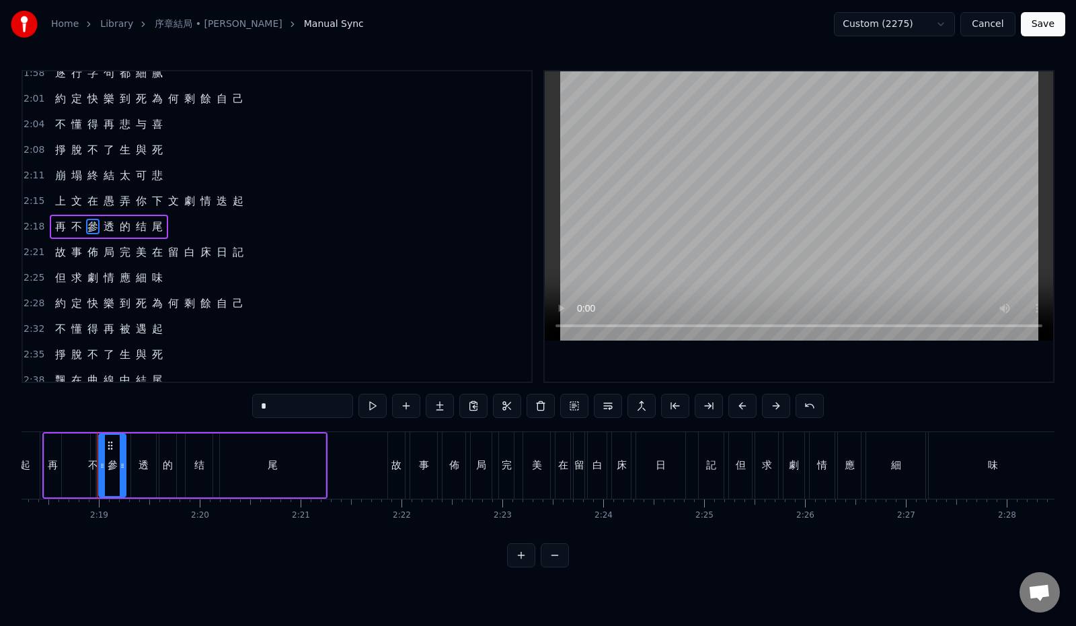
paste input "****"
drag, startPoint x: 238, startPoint y: 406, endPoint x: 210, endPoint y: 406, distance: 28.3
click at [210, 406] on div "0:12 最 初 的 一 幕 請 再 度 回 味 0:19 與 你 翻 過 幾 遍 逾 越 生 死 0:26 每 一 章 一 頁 也 精 彩 演 技 0:33…" at bounding box center [538, 318] width 1033 height 497
click at [255, 406] on input "***" at bounding box center [302, 406] width 101 height 24
click at [104, 223] on span "透" at bounding box center [108, 226] width 13 height 15
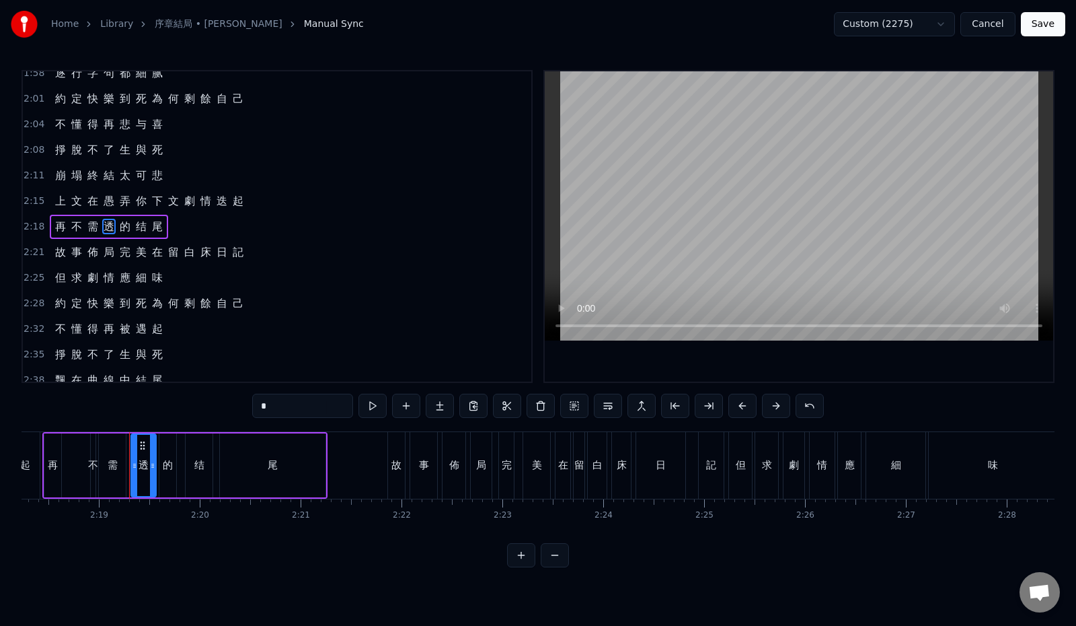
drag, startPoint x: 198, startPoint y: 402, endPoint x: 192, endPoint y: 403, distance: 6.8
click at [192, 403] on div "0:12 最 初 的 一 幕 請 再 度 回 味 0:19 與 你 翻 過 幾 遍 逾 越 生 死 0:26 每 一 章 一 頁 也 精 彩 演 技 0:33…" at bounding box center [538, 318] width 1033 height 497
paste input "****"
drag, startPoint x: 252, startPoint y: 408, endPoint x: 212, endPoint y: 408, distance: 39.7
click at [212, 408] on div "0:12 最 初 的 一 幕 請 再 度 回 味 0:19 與 你 翻 過 幾 遍 逾 越 生 死 0:26 每 一 章 一 頁 也 精 彩 演 技 0:33…" at bounding box center [538, 318] width 1033 height 497
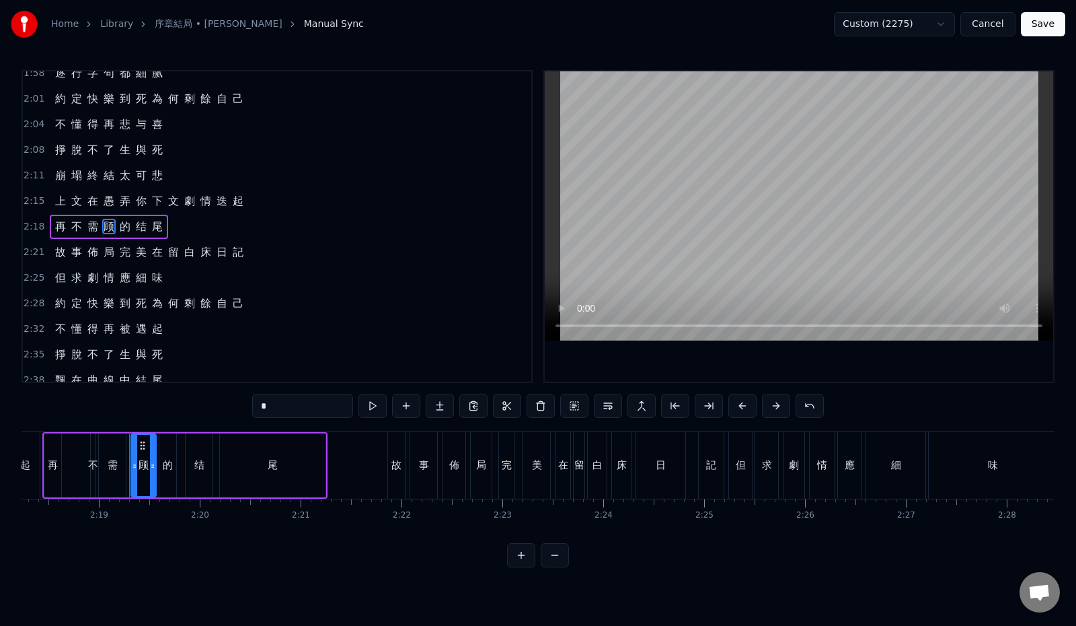
click at [123, 227] on span "的" at bounding box center [124, 226] width 13 height 15
drag, startPoint x: 256, startPoint y: 406, endPoint x: 214, endPoint y: 405, distance: 42.4
click at [214, 405] on div "0:12 最 初 的 一 幕 請 再 度 回 味 0:19 與 你 翻 過 幾 遍 逾 越 生 死 0:26 每 一 章 一 頁 也 精 彩 演 技 0:33…" at bounding box center [538, 318] width 1033 height 497
paste input "****"
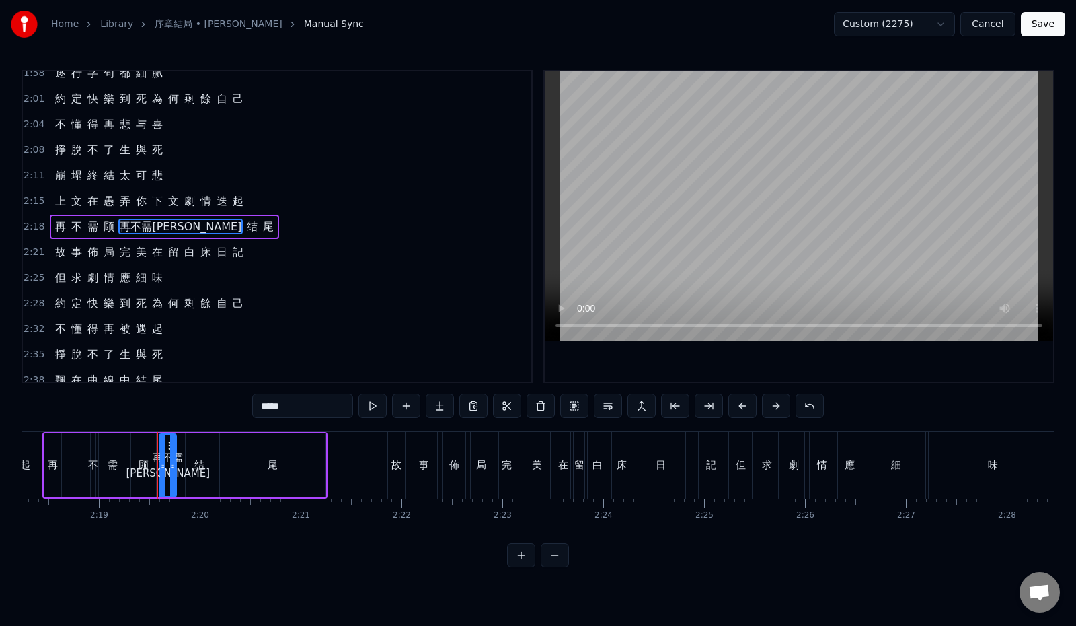
drag, startPoint x: 259, startPoint y: 405, endPoint x: 215, endPoint y: 397, distance: 45.1
click at [252, 402] on input "*****" at bounding box center [302, 406] width 101 height 24
type input "*"
click at [267, 196] on div "2:15 上 文 在 愚 弄 你 下 文 劇 情 迭 起" at bounding box center [277, 201] width 509 height 26
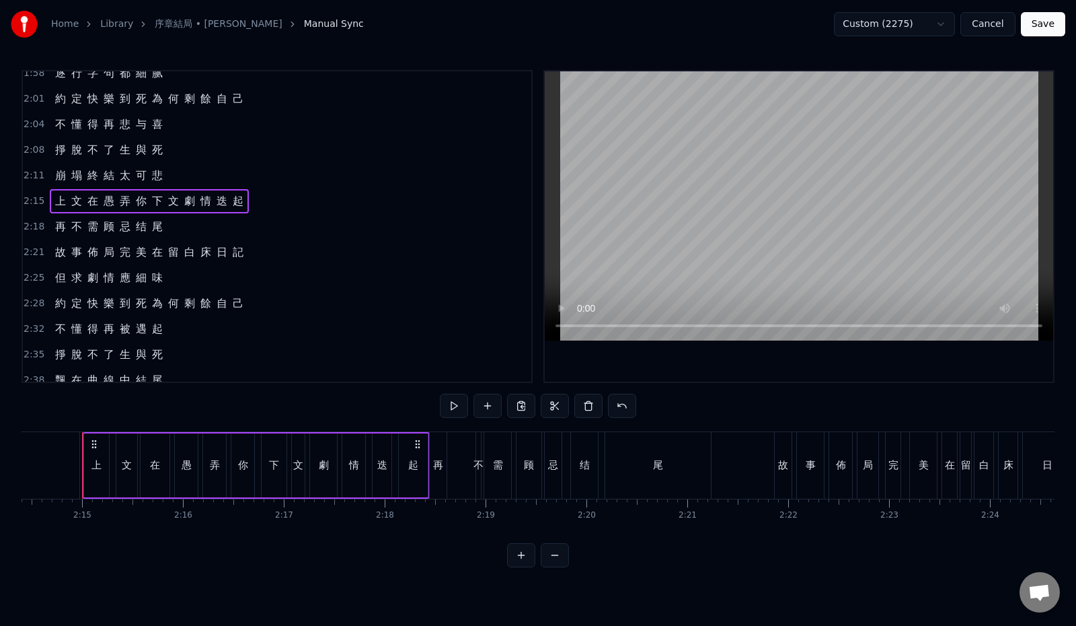
scroll to position [0, 13556]
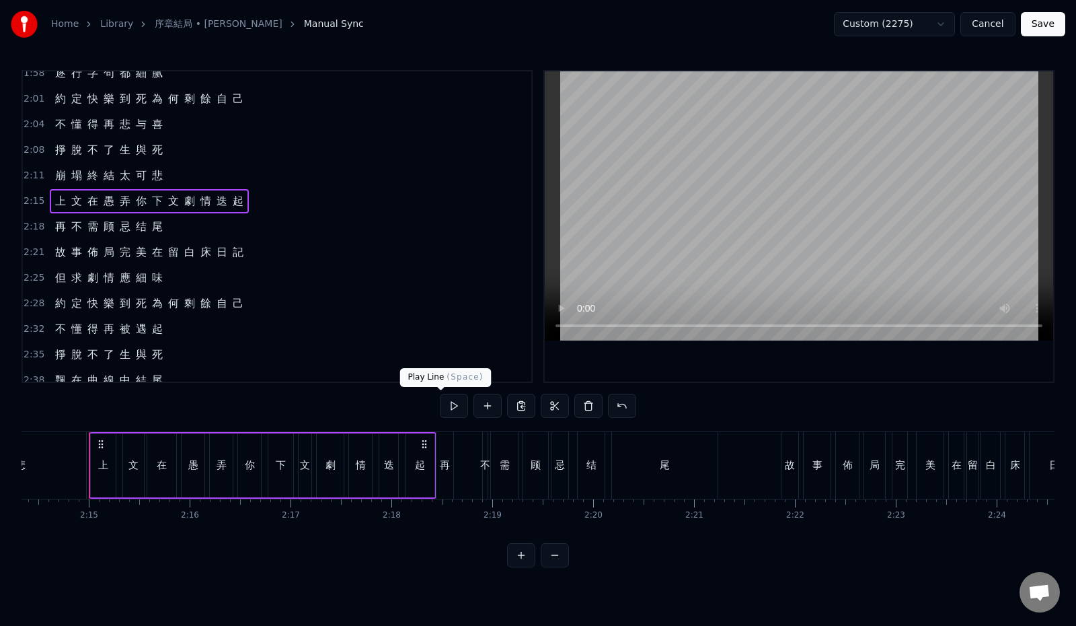
click at [441, 408] on button at bounding box center [454, 406] width 28 height 24
click at [183, 228] on div "2:18 再 不 需 [PERSON_NAME] 结 尾" at bounding box center [277, 227] width 509 height 26
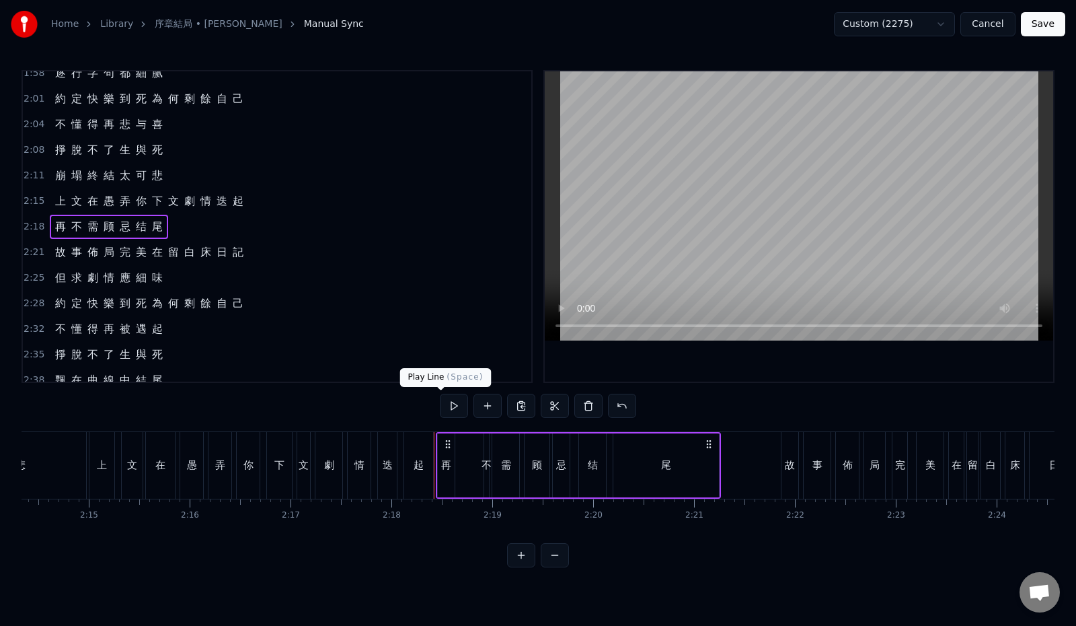
click at [443, 410] on button at bounding box center [454, 406] width 28 height 24
click at [157, 229] on span "尾" at bounding box center [157, 226] width 13 height 15
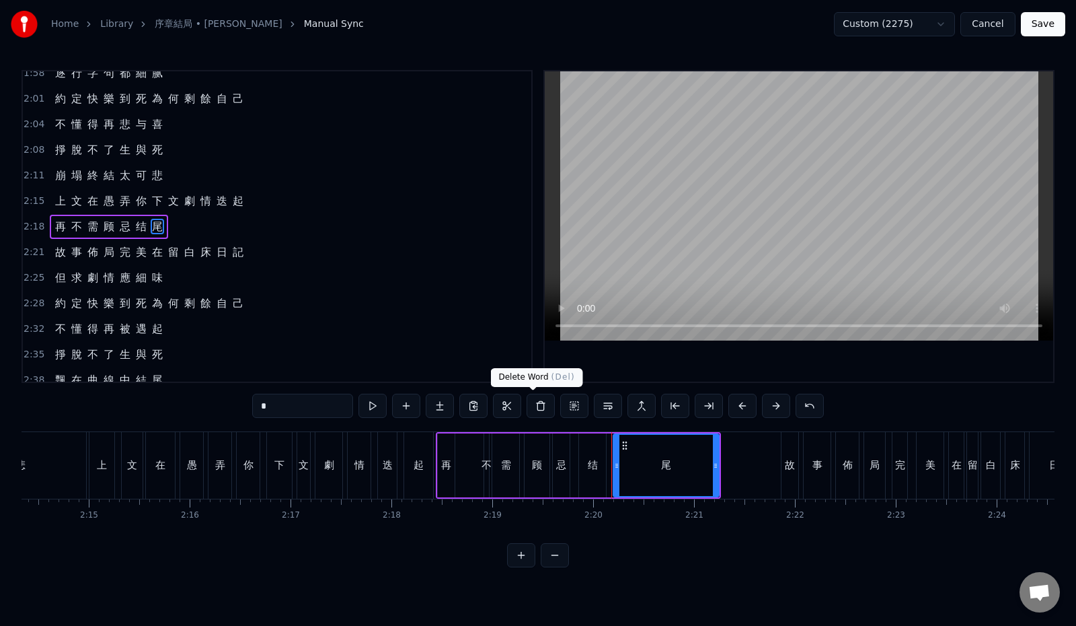
click at [533, 410] on button at bounding box center [541, 406] width 28 height 24
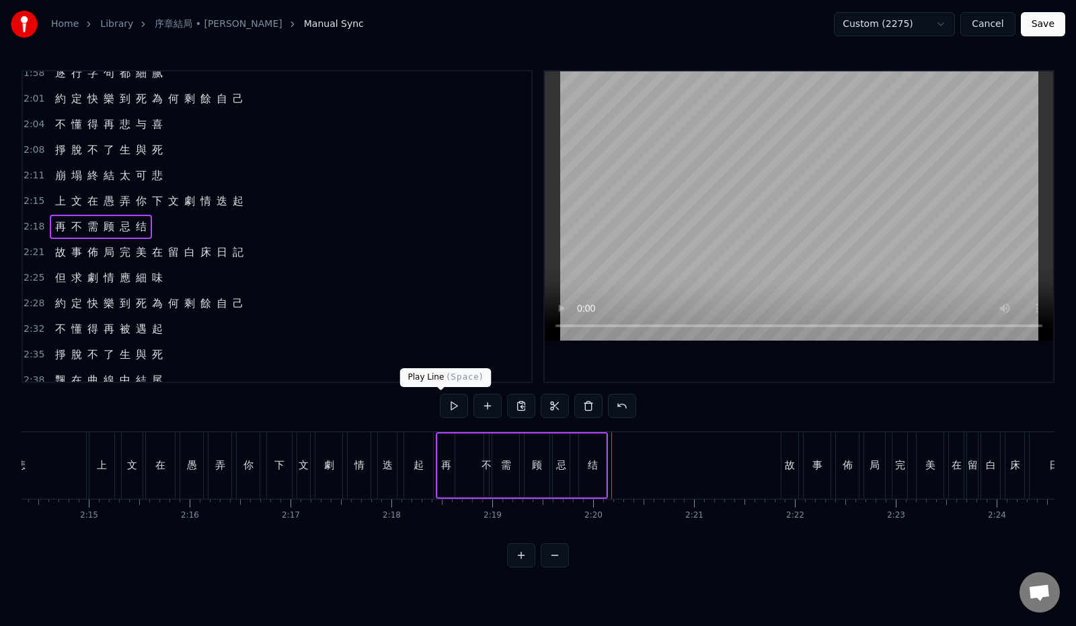
click at [440, 407] on button at bounding box center [454, 406] width 28 height 24
click at [59, 225] on span "再" at bounding box center [60, 226] width 13 height 15
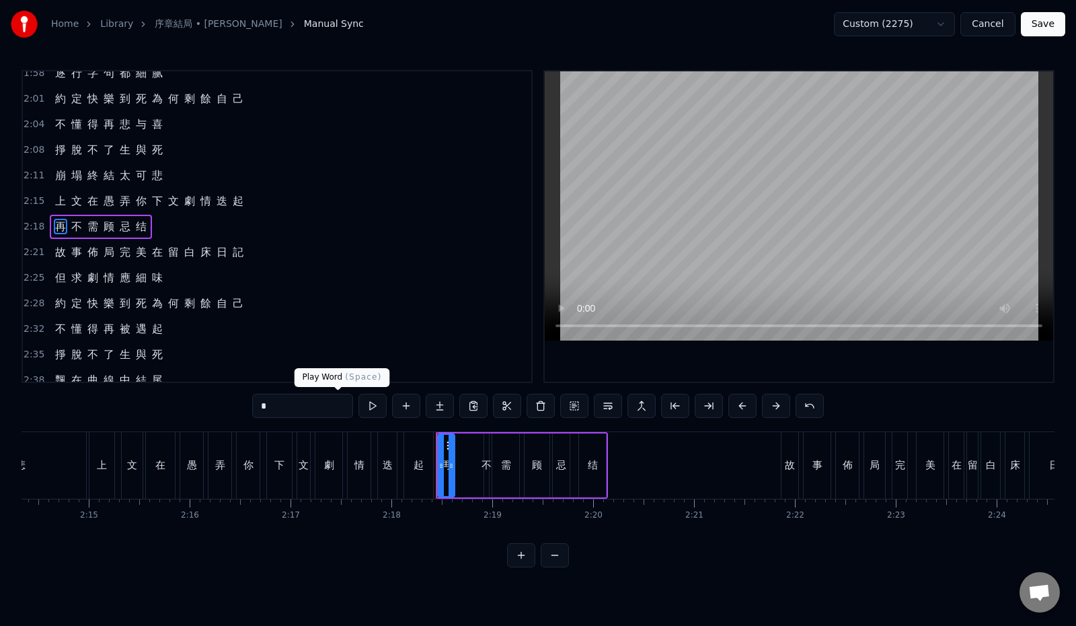
click at [359, 406] on button at bounding box center [373, 406] width 28 height 24
click at [74, 224] on span "不" at bounding box center [76, 226] width 13 height 15
click at [63, 225] on span "再" at bounding box center [60, 226] width 13 height 15
type input "*"
click at [253, 204] on div "2:15 上 文 在 愚 弄 你 下 文 劇 情 迭 起" at bounding box center [277, 201] width 509 height 26
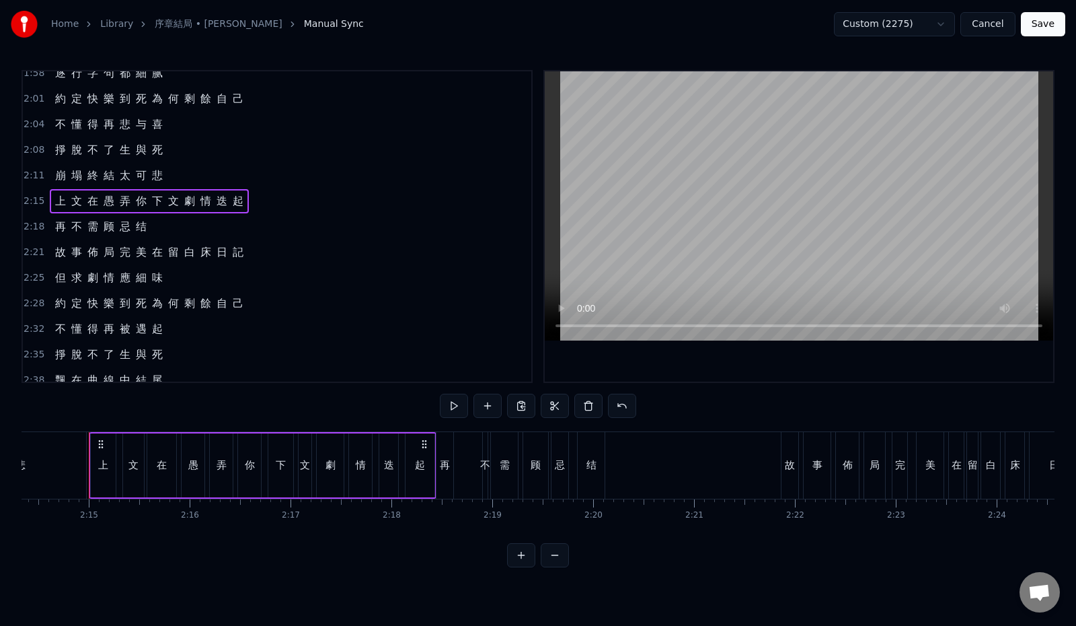
click at [257, 256] on div "2:21 故 事 佈 局 完 美 在 留 白 床 日 記" at bounding box center [277, 252] width 509 height 26
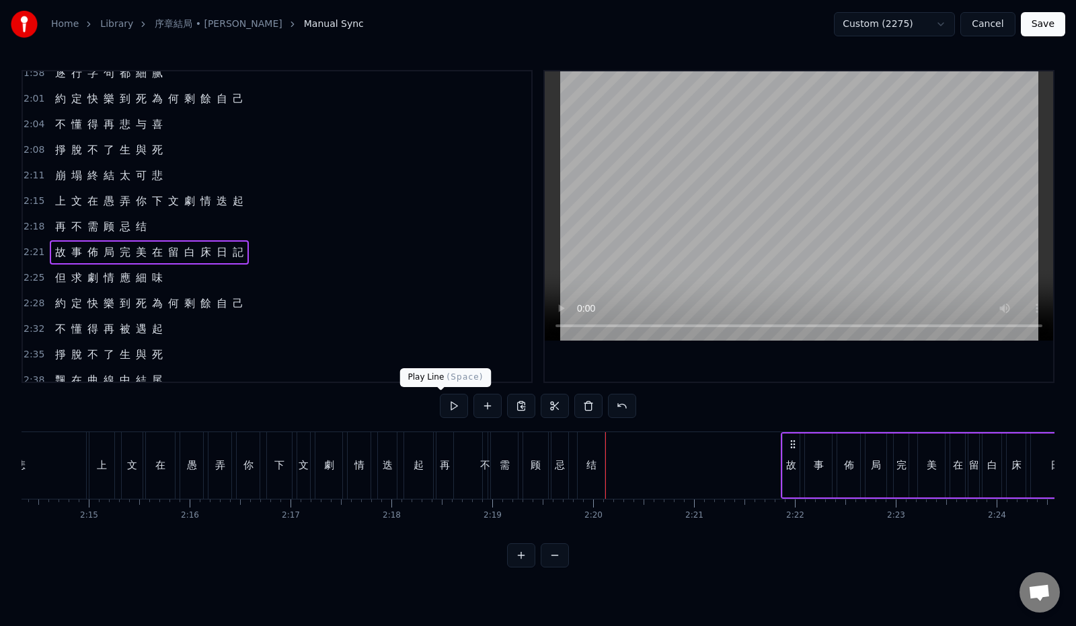
click at [443, 404] on button at bounding box center [454, 406] width 28 height 24
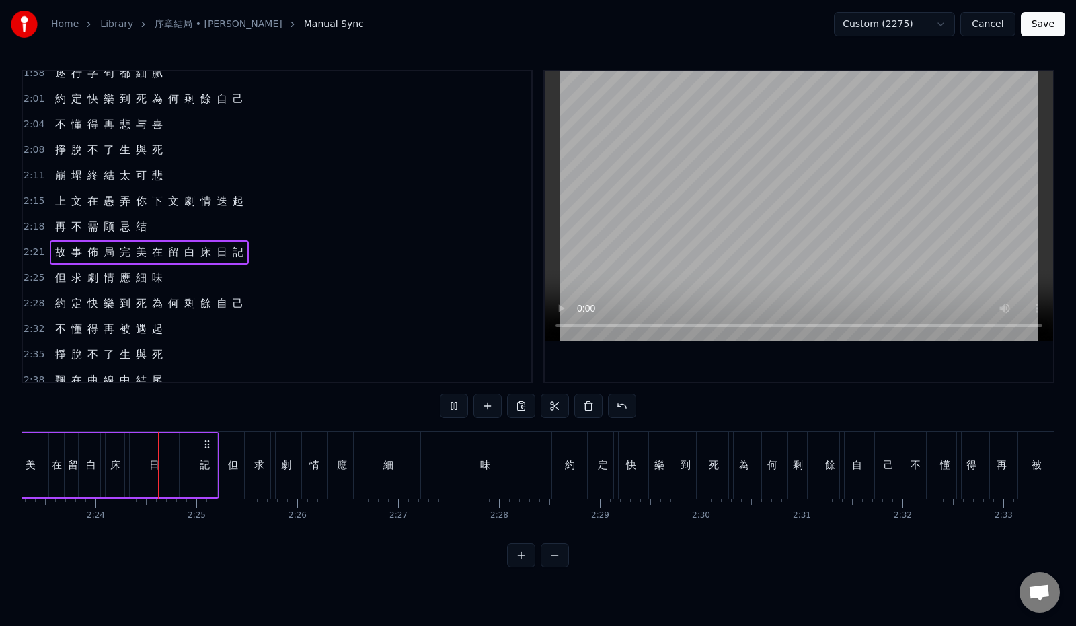
click at [443, 404] on button at bounding box center [454, 406] width 28 height 24
click at [205, 254] on span "床" at bounding box center [205, 251] width 13 height 15
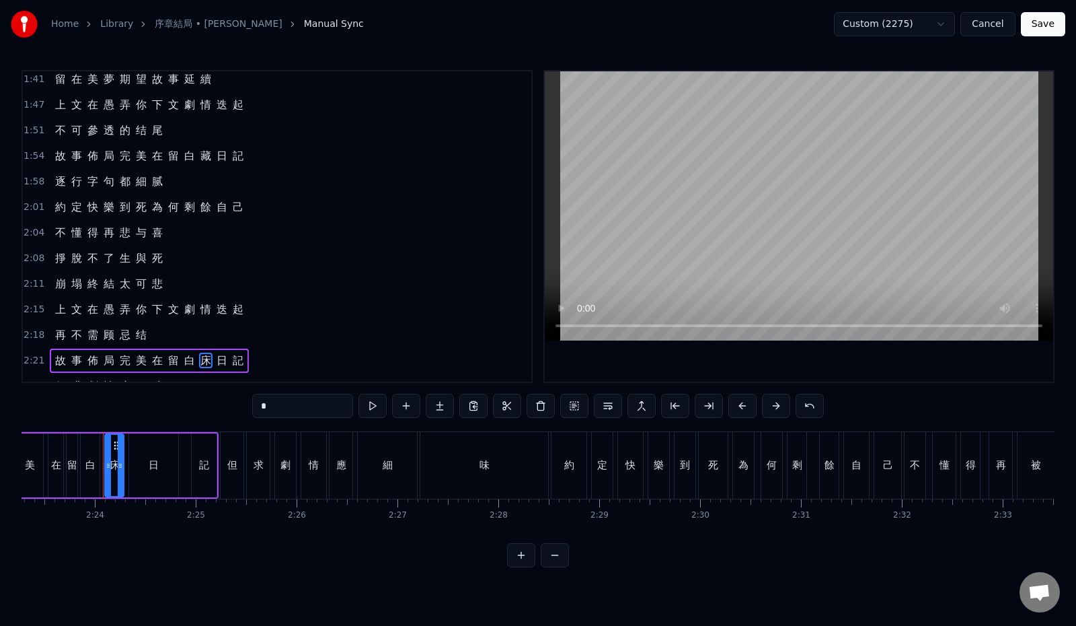
scroll to position [387, 0]
click at [199, 151] on span "藏" at bounding box center [205, 156] width 13 height 15
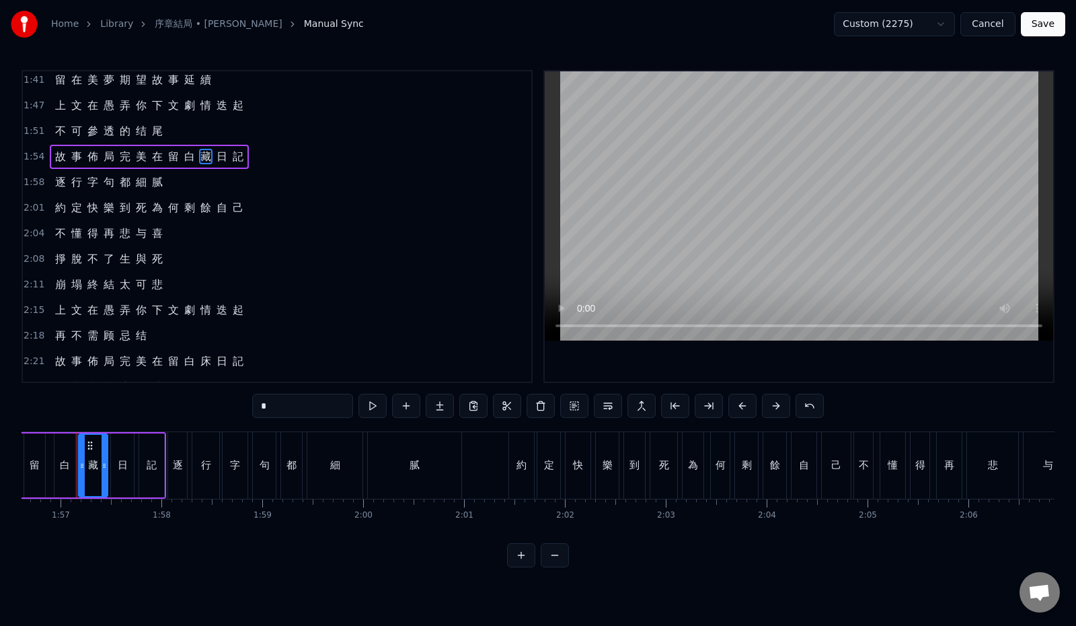
scroll to position [0, 11755]
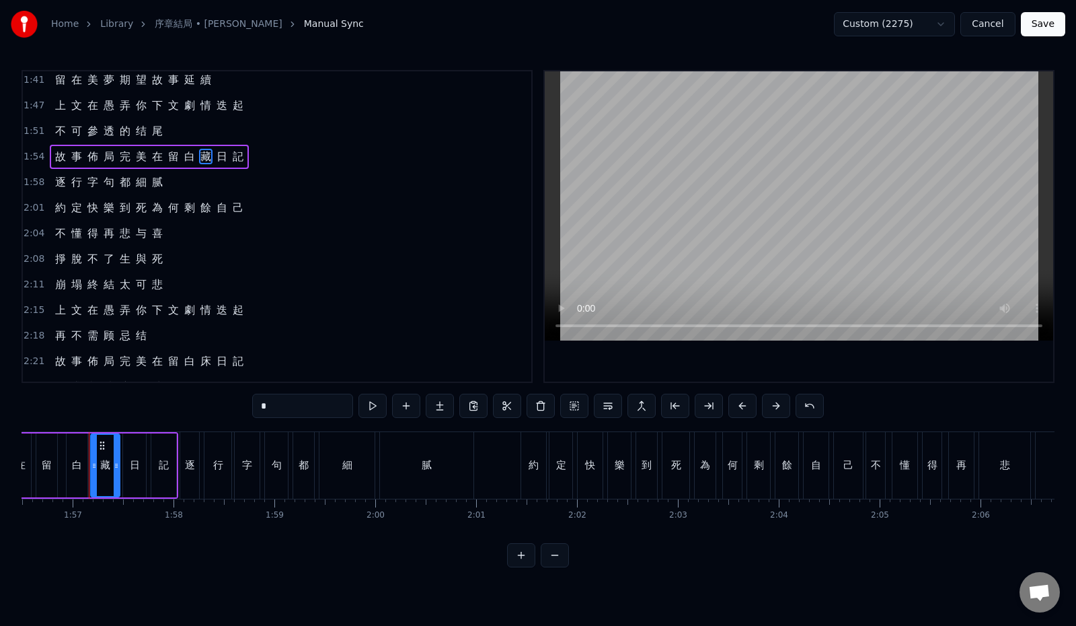
drag, startPoint x: 242, startPoint y: 402, endPoint x: 201, endPoint y: 389, distance: 42.3
click at [212, 402] on div "0:12 最 初 的 一 幕 請 再 度 回 味 0:19 與 你 翻 過 幾 遍 逾 越 生 死 0:26 每 一 章 一 頁 也 精 彩 演 技 0:33…" at bounding box center [538, 318] width 1033 height 497
click at [207, 365] on span "床" at bounding box center [205, 360] width 13 height 15
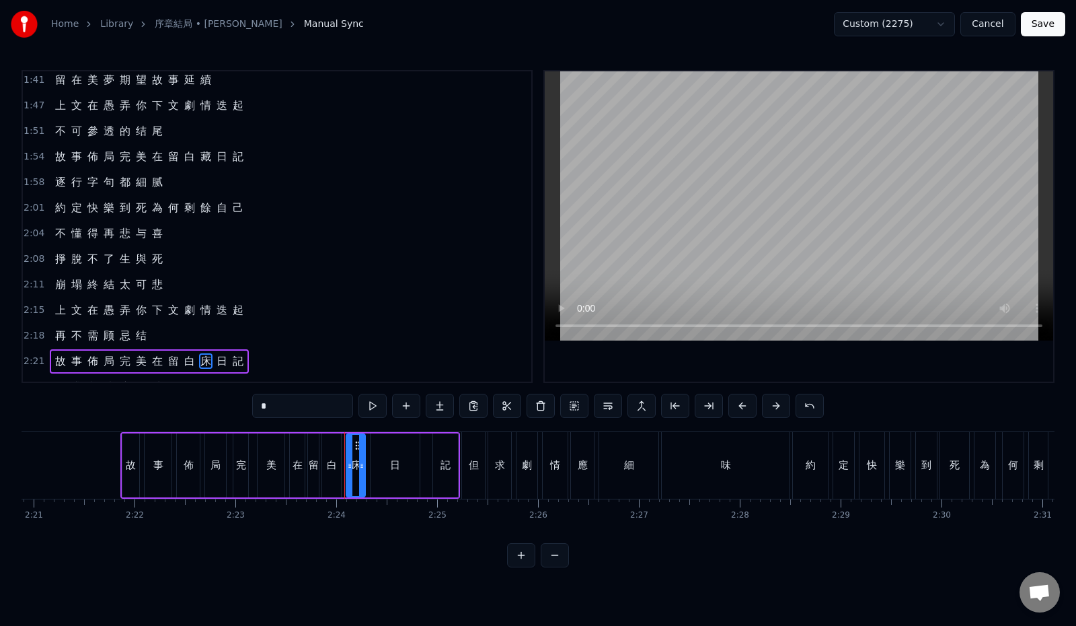
scroll to position [0, 14472]
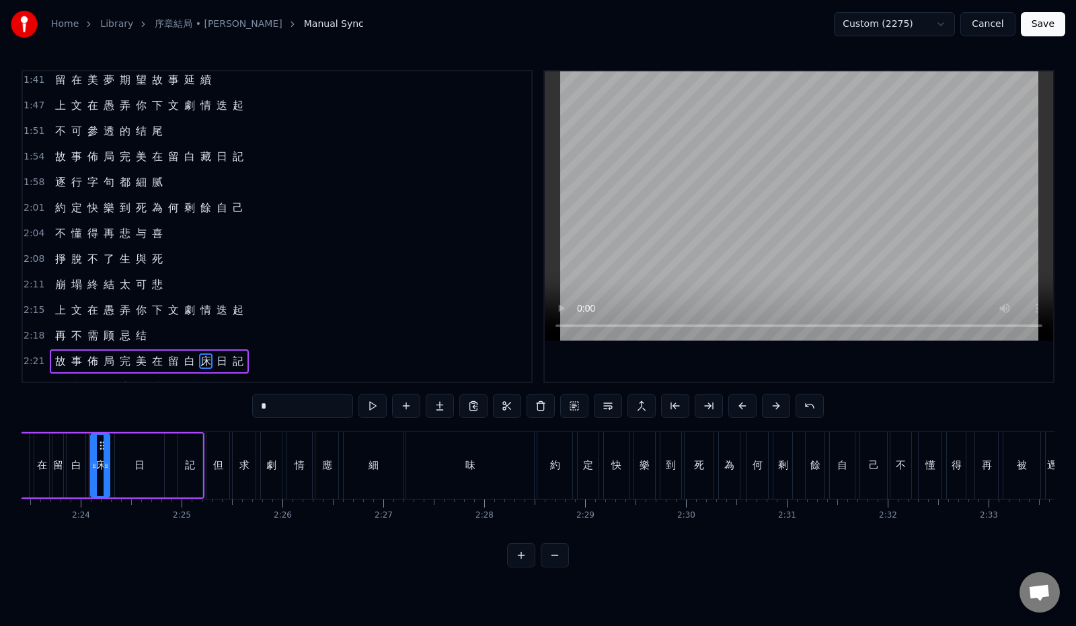
drag, startPoint x: 261, startPoint y: 406, endPoint x: 217, endPoint y: 406, distance: 43.7
click at [252, 407] on input "*" at bounding box center [302, 406] width 101 height 24
paste input "text"
type input "*"
click at [313, 343] on div "2:18 再 不 需 [PERSON_NAME] 结" at bounding box center [277, 336] width 509 height 26
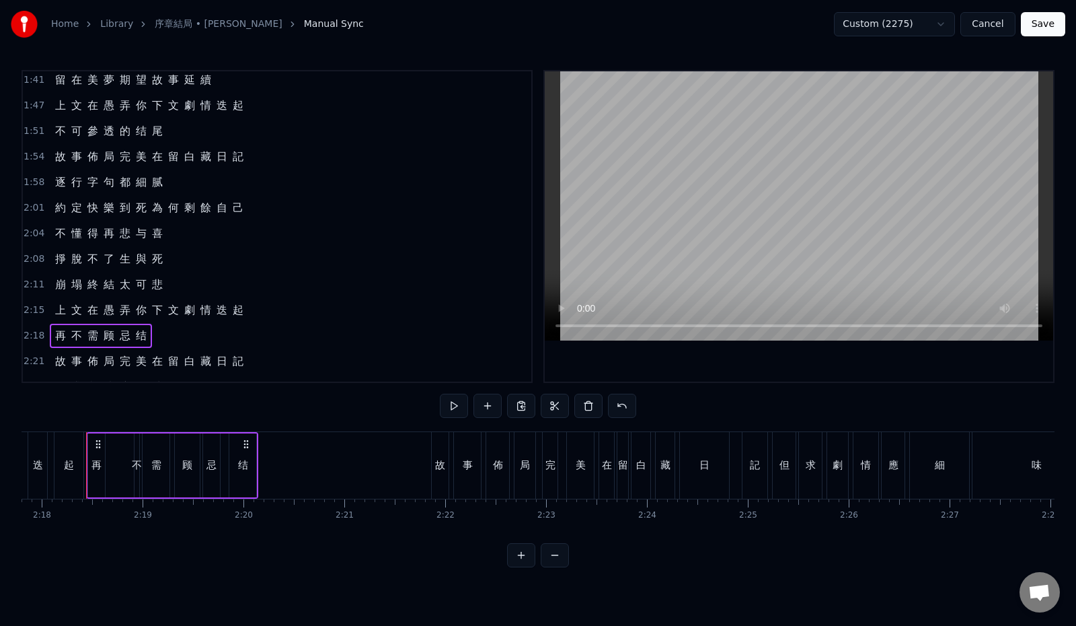
scroll to position [0, 13903]
click at [272, 359] on div "2:21 故 事 佈 局 完 美 在 留 白 藏 日 記" at bounding box center [277, 361] width 509 height 26
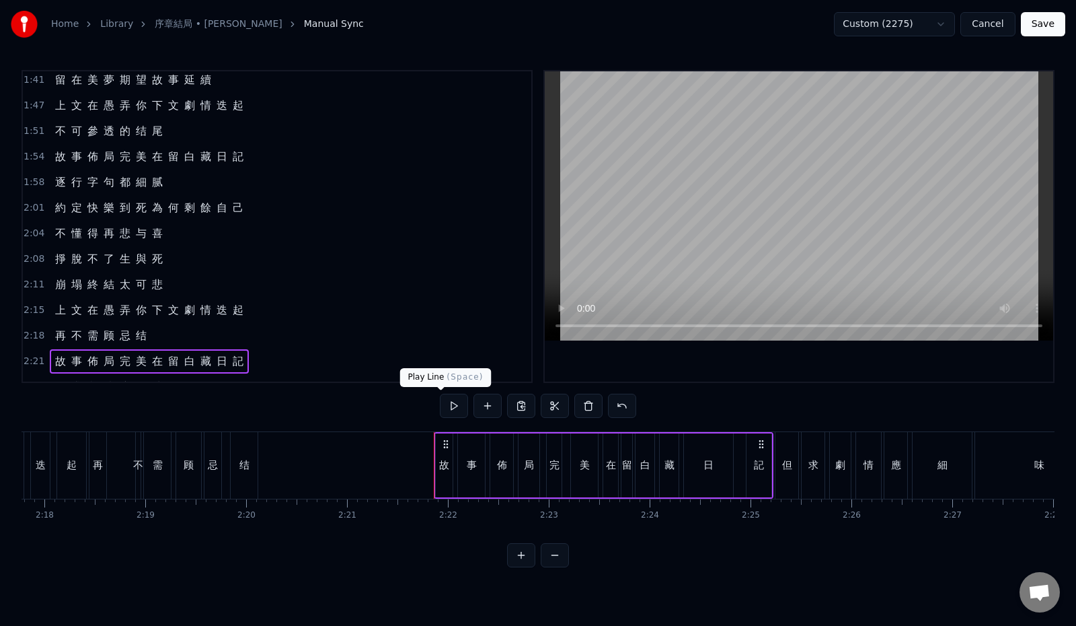
click at [445, 406] on button at bounding box center [454, 406] width 28 height 24
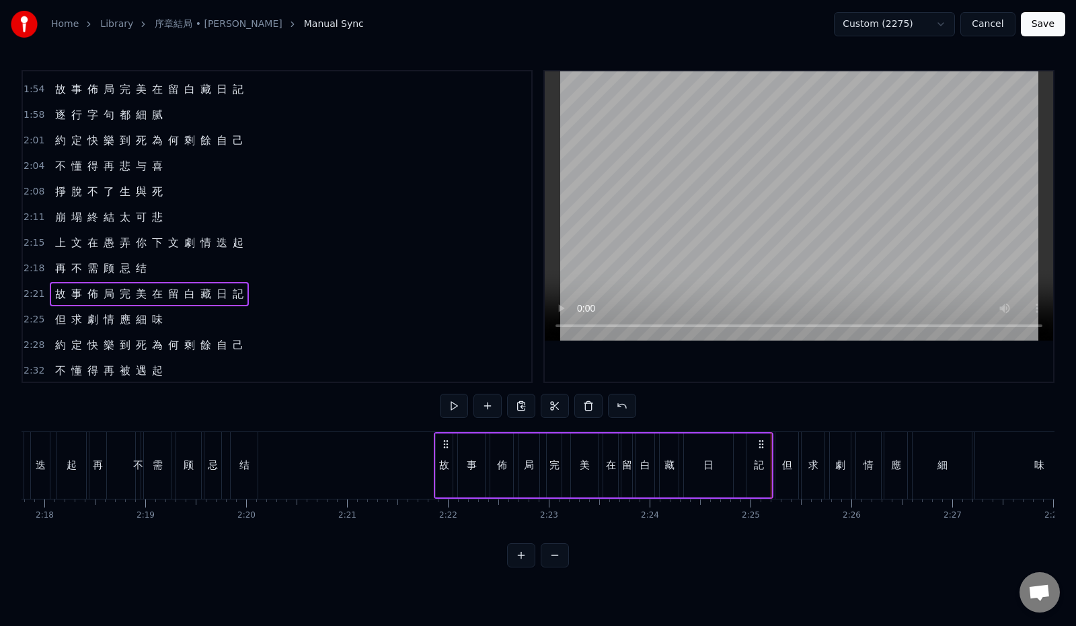
click at [199, 322] on div "2:25 但 求 劇 情 應 細 味" at bounding box center [277, 320] width 509 height 26
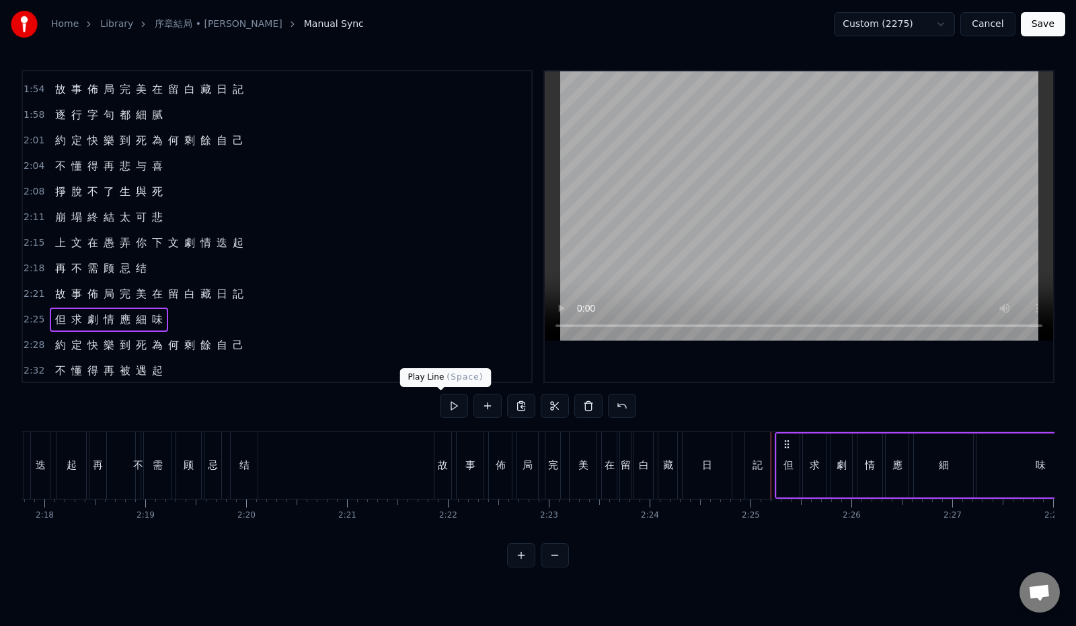
click at [440, 403] on button at bounding box center [454, 406] width 28 height 24
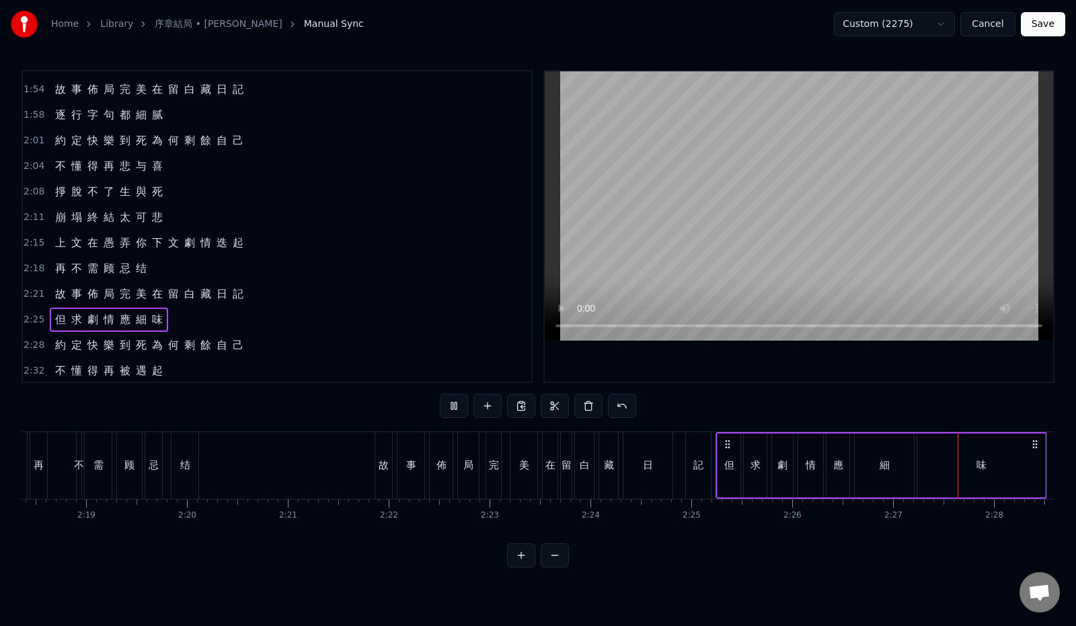
click at [440, 403] on button at bounding box center [454, 406] width 28 height 24
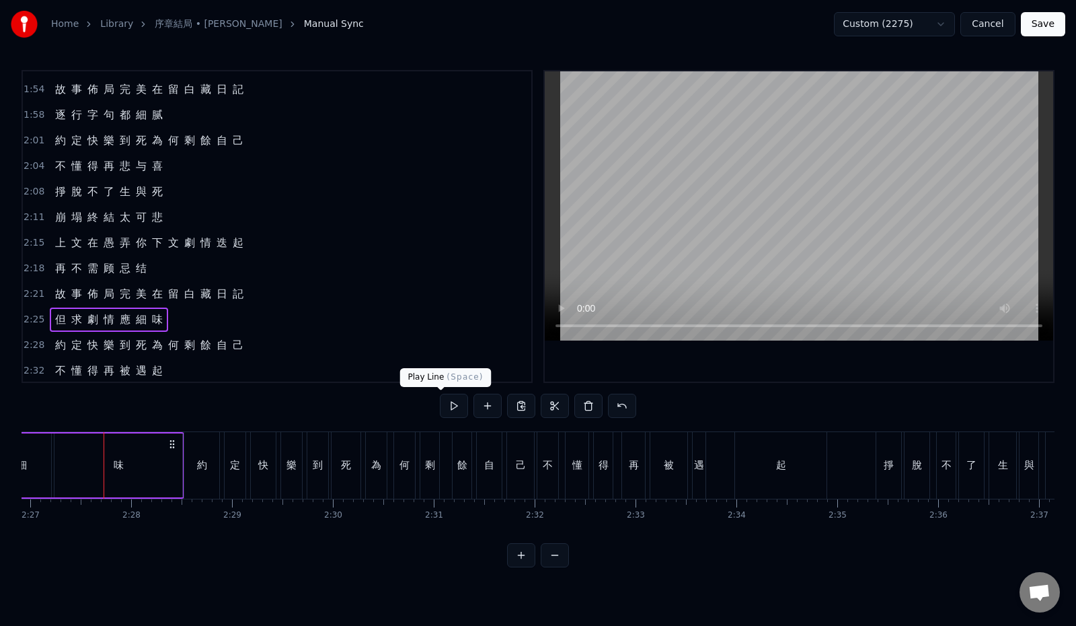
click at [119, 321] on span "應" at bounding box center [124, 318] width 13 height 15
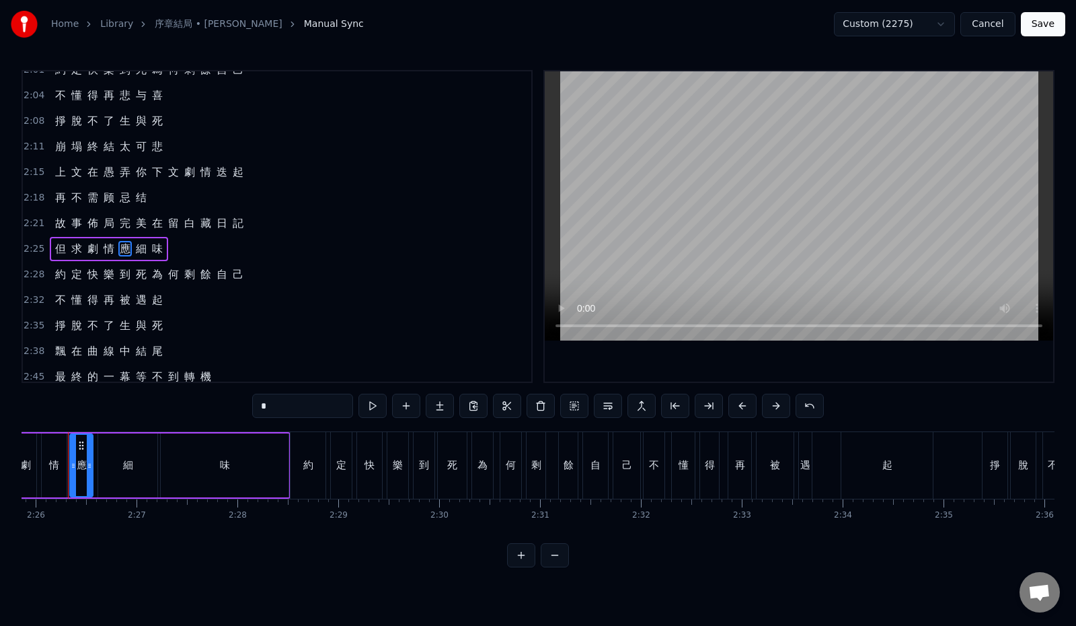
scroll to position [0, 14698]
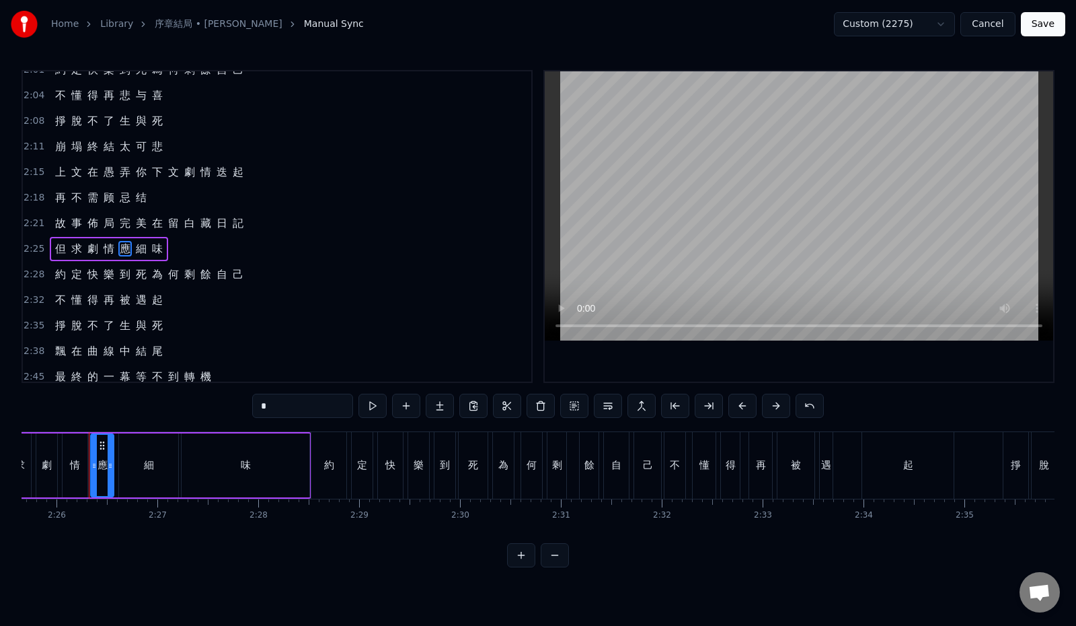
drag, startPoint x: 252, startPoint y: 412, endPoint x: 213, endPoint y: 405, distance: 39.6
click at [211, 408] on div "0:12 最 初 的 一 幕 請 再 度 回 味 0:19 與 你 翻 過 幾 遍 逾 越 生 死 0:26 每 一 章 一 頁 也 精 彩 演 技 0:33…" at bounding box center [538, 318] width 1033 height 497
click at [124, 249] on span "應" at bounding box center [124, 248] width 13 height 15
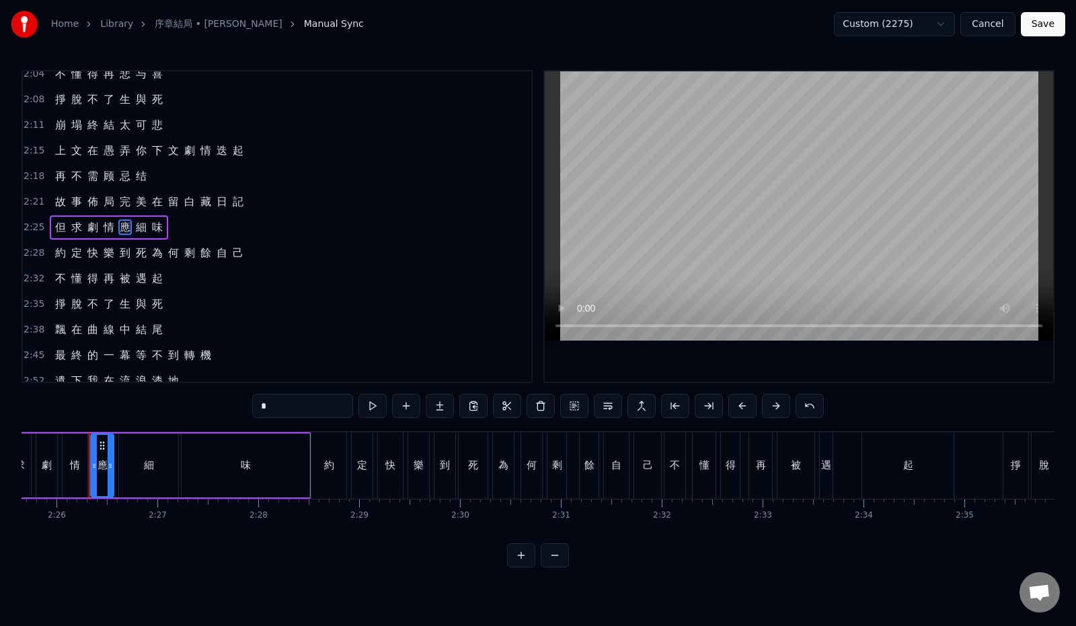
scroll to position [548, 0]
drag, startPoint x: 252, startPoint y: 408, endPoint x: 196, endPoint y: 404, distance: 55.4
click at [196, 404] on div "0:12 最 初 的 一 幕 請 再 度 回 味 0:19 與 你 翻 過 幾 遍 逾 越 生 死 0:26 每 一 章 一 頁 也 精 彩 演 技 0:33…" at bounding box center [538, 318] width 1033 height 497
paste input "**"
click at [154, 226] on span "味" at bounding box center [157, 226] width 13 height 15
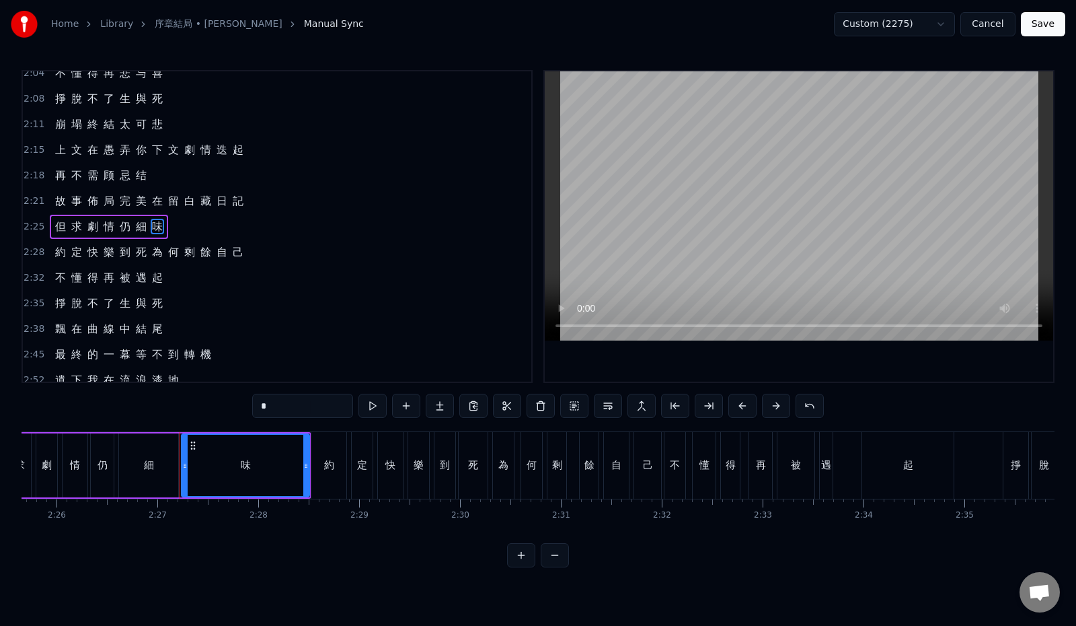
drag, startPoint x: 249, startPoint y: 411, endPoint x: 181, endPoint y: 414, distance: 68.0
click at [181, 414] on div "0:12 最 初 的 一 幕 請 再 度 回 味 0:19 與 你 翻 過 幾 遍 逾 越 生 死 0:26 每 一 章 一 頁 也 精 彩 演 技 0:33…" at bounding box center [538, 318] width 1033 height 497
paste input "**"
drag, startPoint x: 256, startPoint y: 406, endPoint x: 218, endPoint y: 404, distance: 37.7
click at [252, 404] on input "**" at bounding box center [302, 406] width 101 height 24
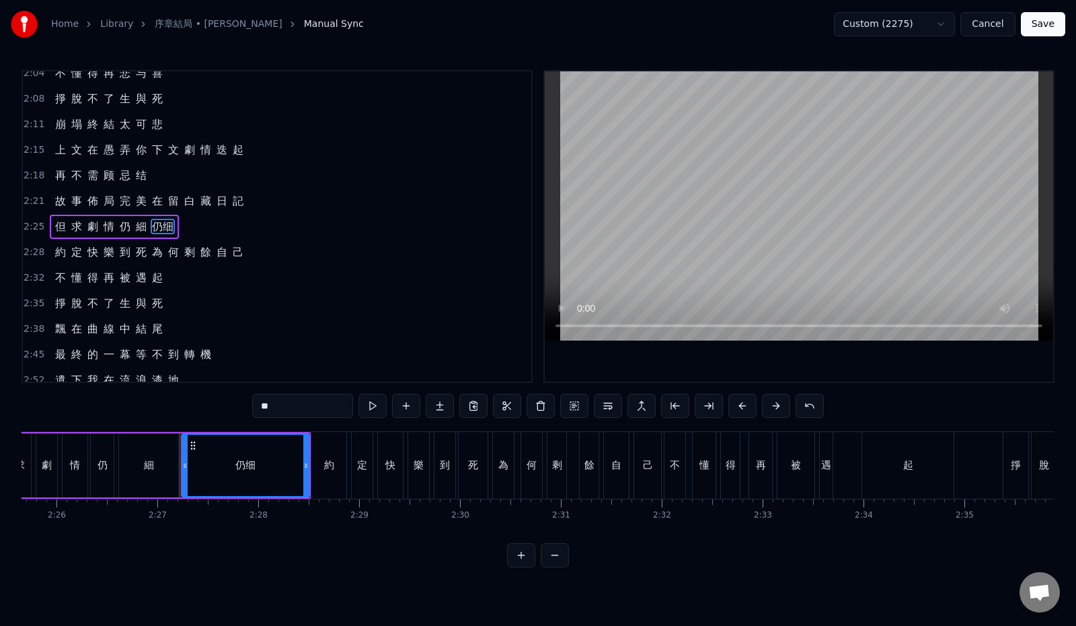
paste input "*"
drag, startPoint x: 243, startPoint y: 407, endPoint x: 216, endPoint y: 406, distance: 26.9
click at [252, 406] on input "***" at bounding box center [302, 406] width 101 height 24
type input "*"
click at [270, 202] on div "2:21 故 事 佈 局 完 美 在 留 白 藏 日 記" at bounding box center [277, 201] width 509 height 26
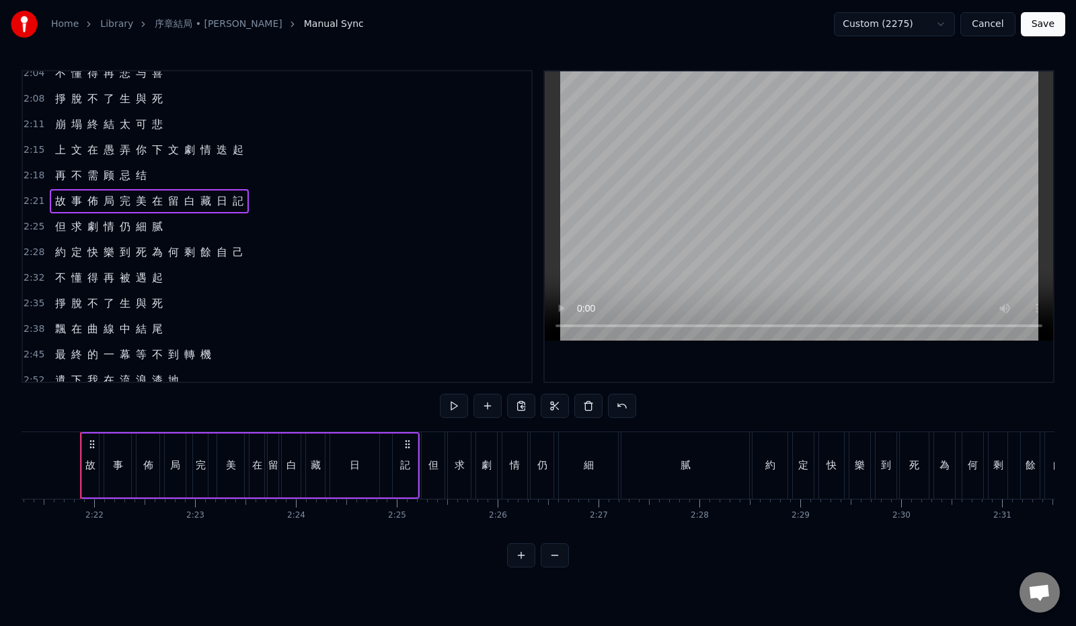
scroll to position [0, 14248]
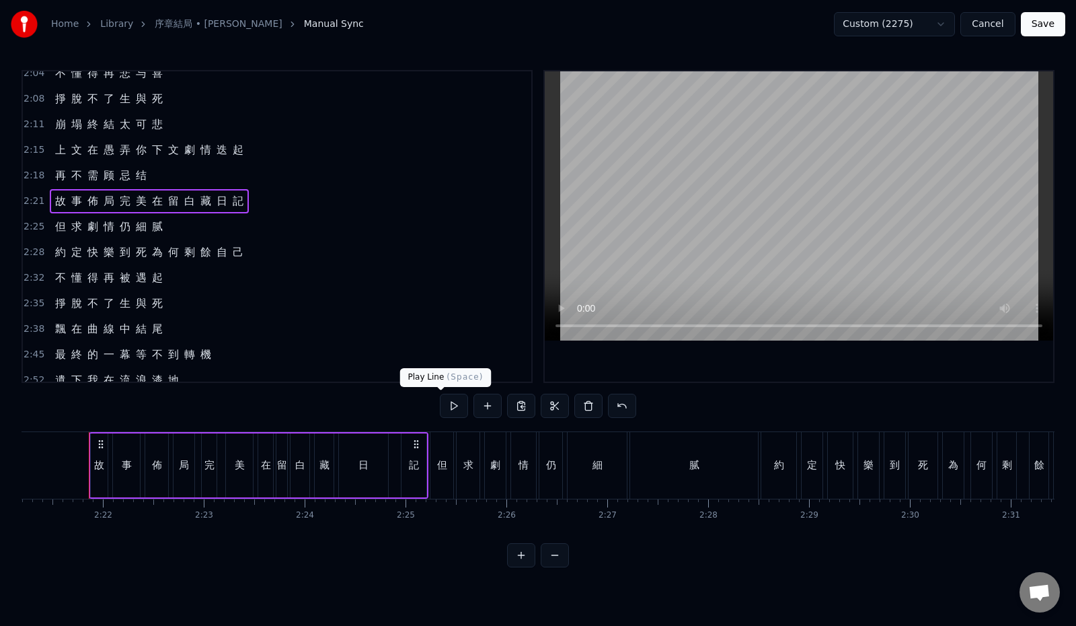
click at [441, 412] on button at bounding box center [454, 406] width 28 height 24
click at [172, 229] on div "2:25 但 求 劇 情 仍 細 腻" at bounding box center [277, 227] width 509 height 26
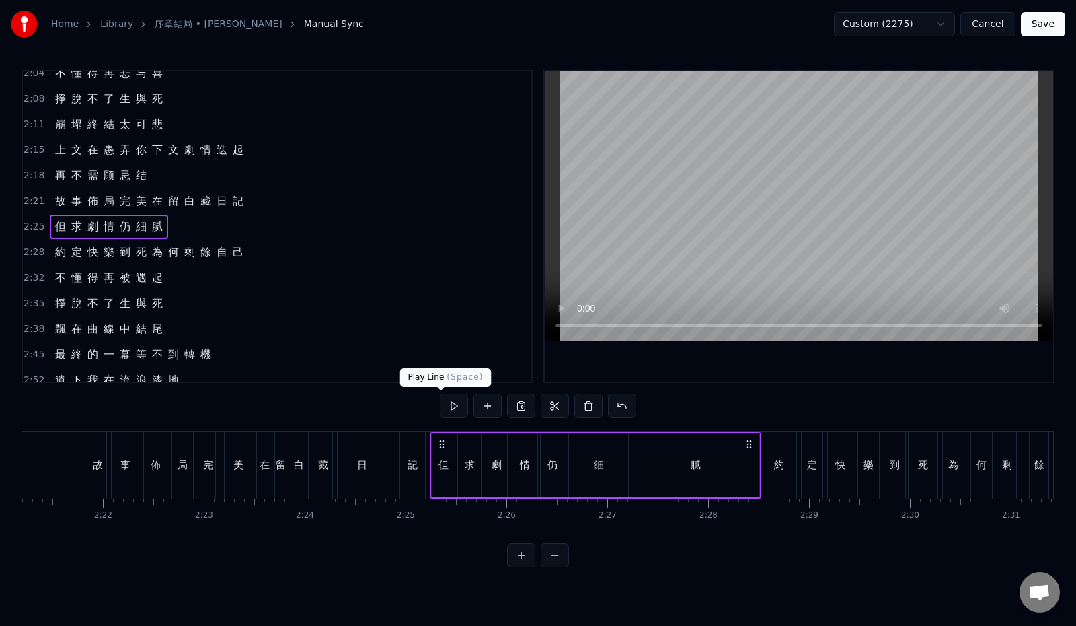
click at [440, 408] on button at bounding box center [454, 406] width 28 height 24
click at [272, 254] on div "2:28 約 定 快 樂 到 死 為 何 剩 餘 自 己" at bounding box center [277, 252] width 509 height 26
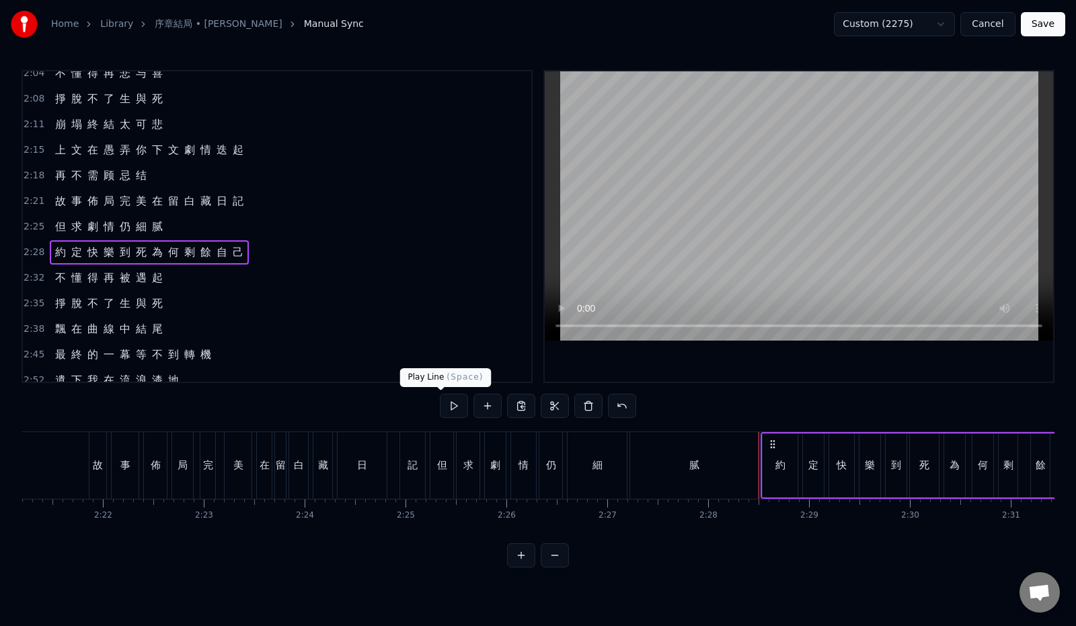
click at [447, 402] on button at bounding box center [454, 406] width 28 height 24
click at [440, 404] on button at bounding box center [454, 406] width 28 height 24
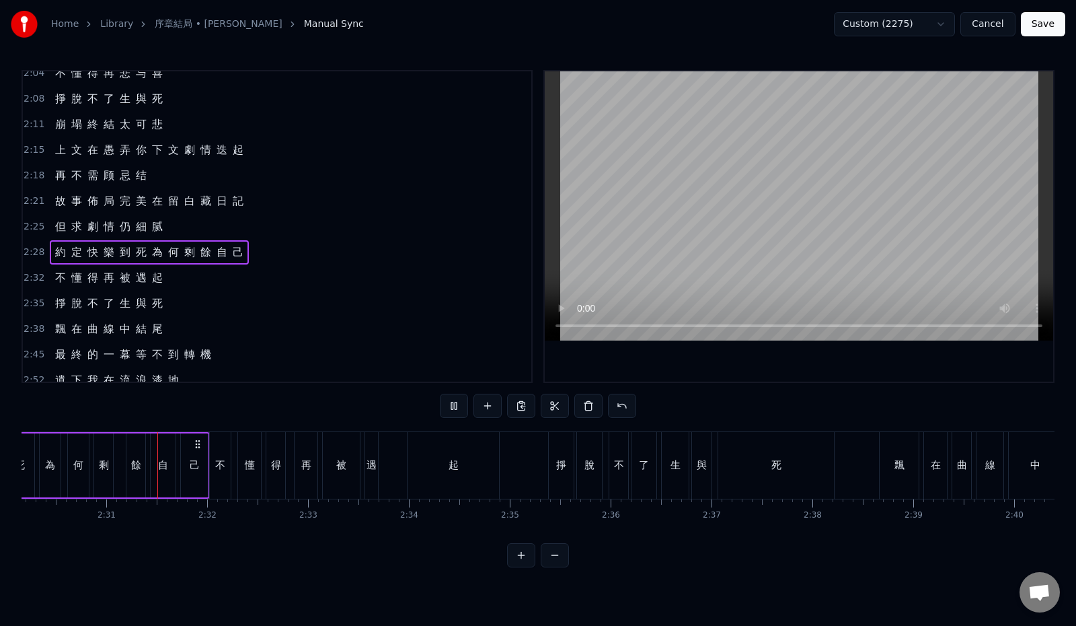
scroll to position [0, 15157]
click at [213, 279] on div "2:32 不 懂 得 再 被 遇 起" at bounding box center [277, 278] width 509 height 26
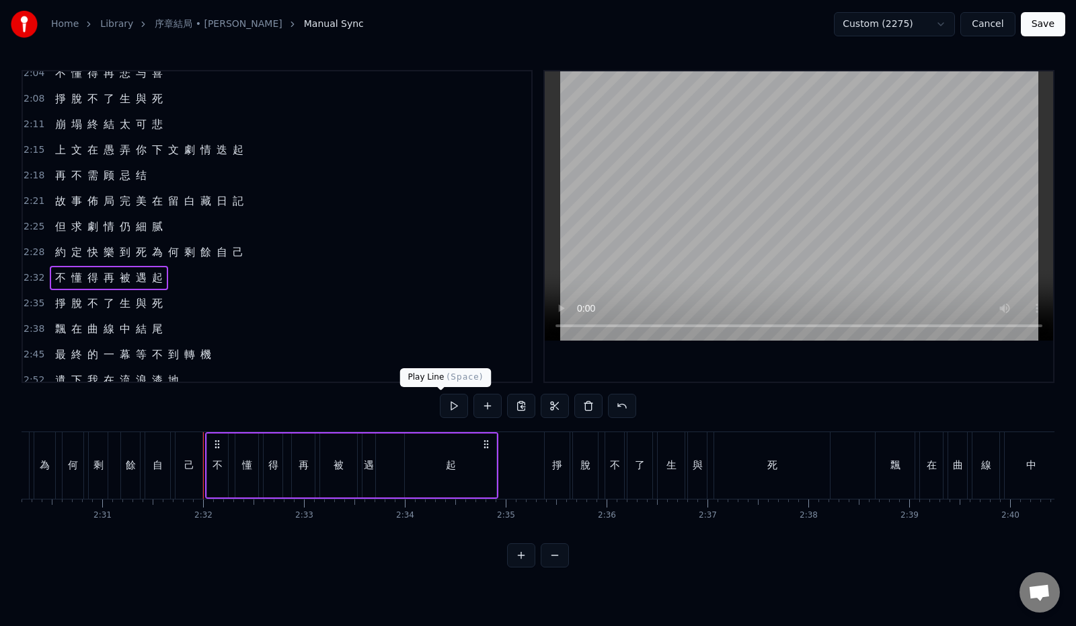
click at [440, 410] on button at bounding box center [454, 406] width 28 height 24
click at [441, 408] on button at bounding box center [454, 406] width 28 height 24
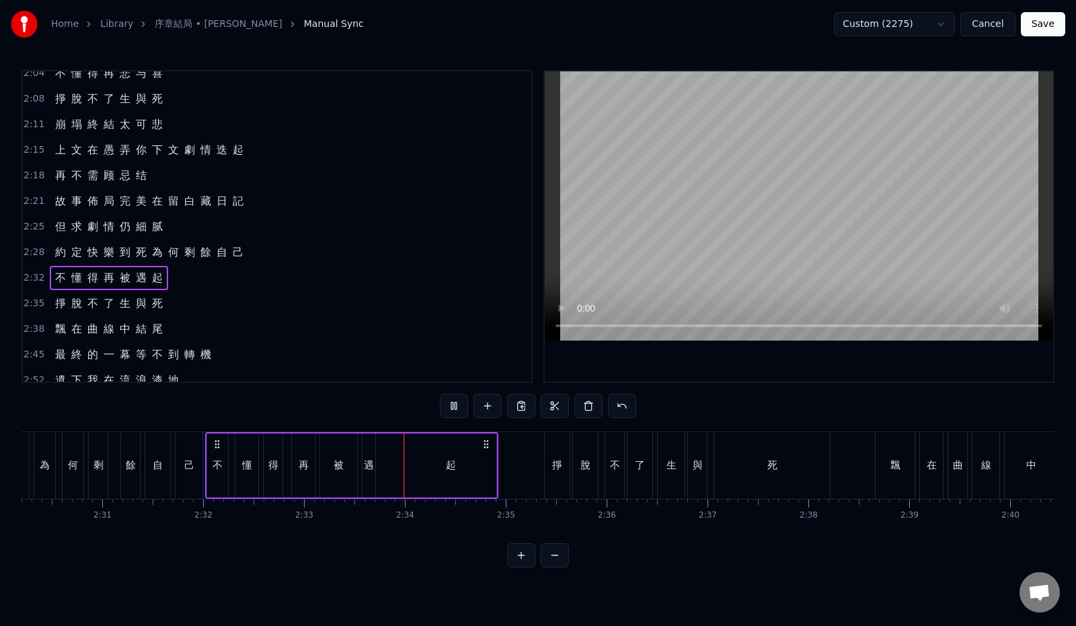
click at [441, 408] on button at bounding box center [454, 406] width 28 height 24
click at [190, 277] on div "2:32 不 懂 得 再 被 遇 起" at bounding box center [277, 278] width 509 height 26
click at [440, 410] on button at bounding box center [454, 406] width 28 height 24
click at [135, 274] on span "遇" at bounding box center [141, 277] width 13 height 15
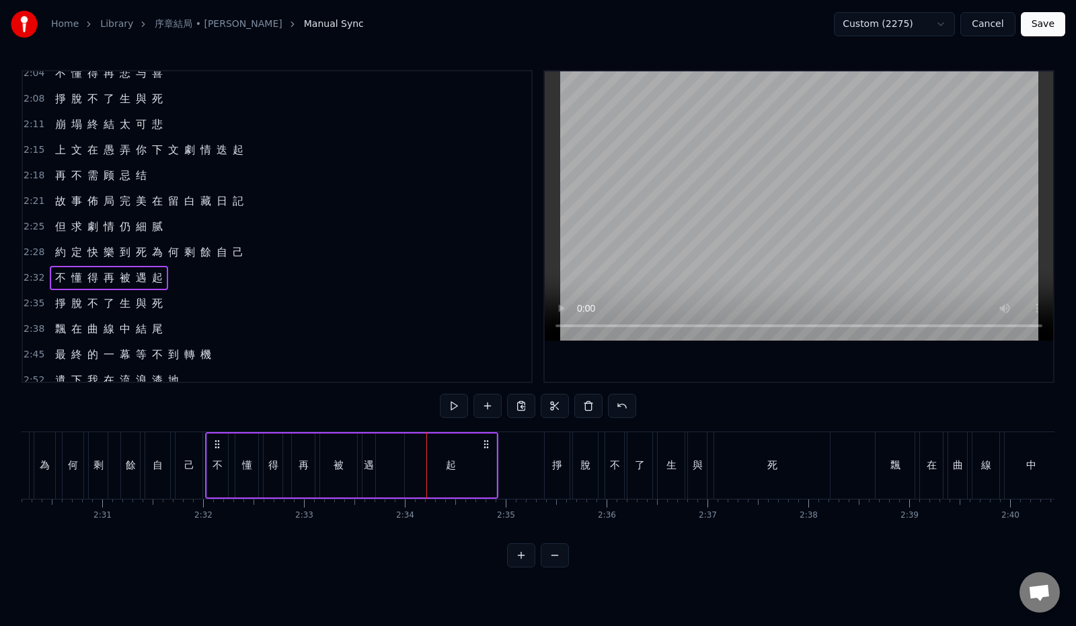
scroll to position [559, 0]
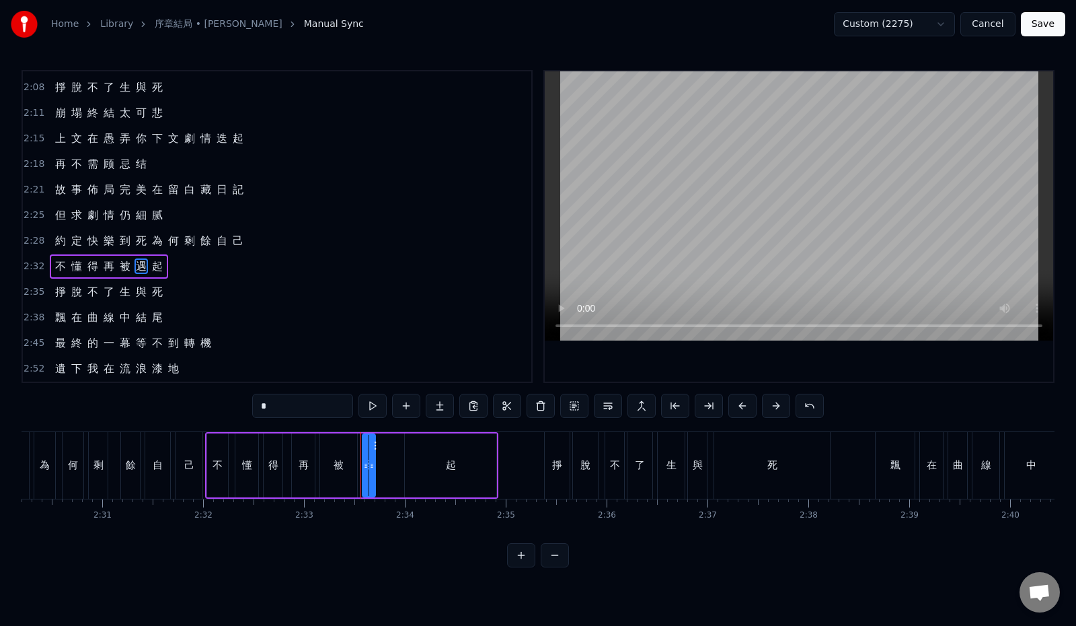
click at [252, 401] on input "*" at bounding box center [302, 406] width 101 height 24
paste input "**"
drag, startPoint x: 233, startPoint y: 408, endPoint x: 221, endPoint y: 408, distance: 12.1
click at [252, 408] on input "**" at bounding box center [302, 406] width 101 height 24
click at [120, 268] on span "被" at bounding box center [124, 265] width 13 height 15
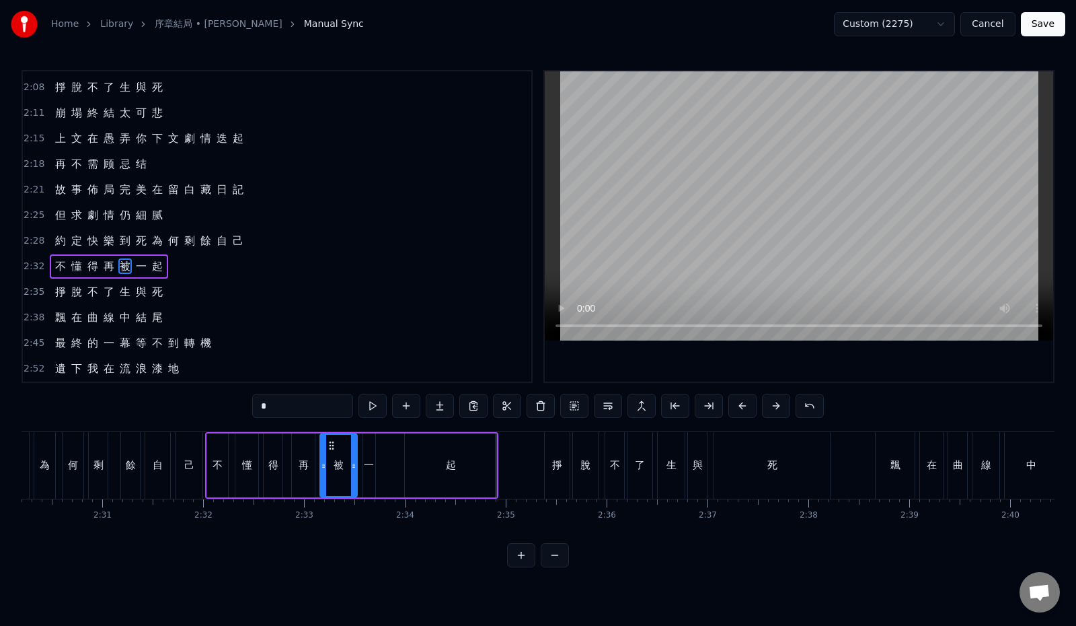
click at [123, 262] on span "被" at bounding box center [124, 265] width 13 height 15
click at [208, 404] on div "0:12 最 初 的 一 幕 請 再 度 回 味 0:19 與 你 翻 過 幾 遍 逾 越 生 死 0:26 每 一 章 一 頁 也 精 彩 演 技 0:33…" at bounding box center [538, 318] width 1033 height 497
paste input "**"
drag, startPoint x: 283, startPoint y: 406, endPoint x: 235, endPoint y: 408, distance: 47.8
click at [252, 408] on input "***" at bounding box center [302, 406] width 101 height 24
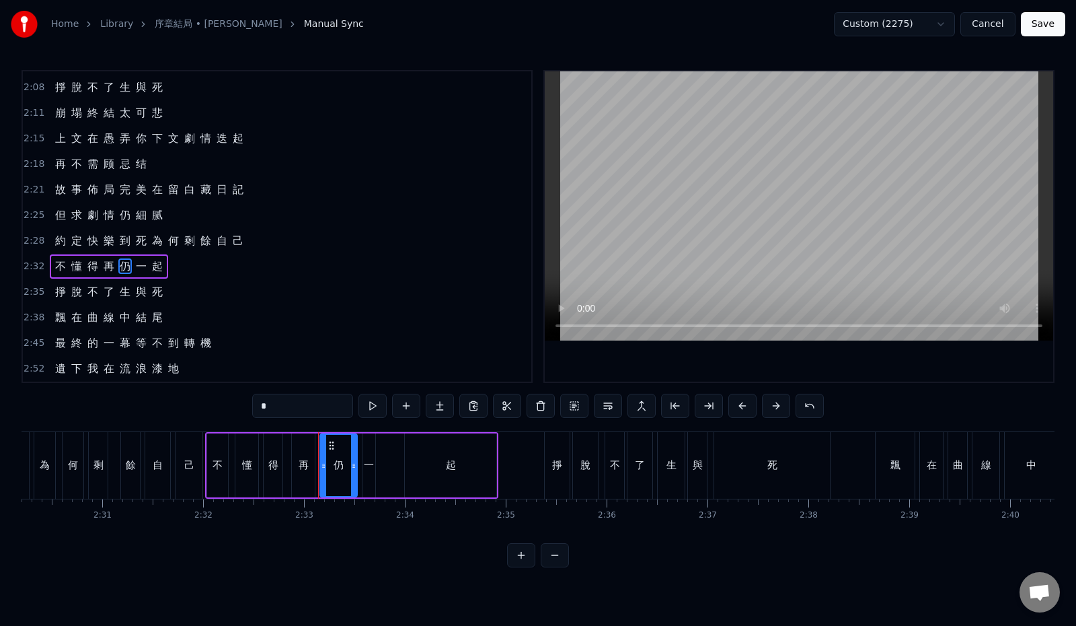
type input "*"
click at [198, 263] on div "2:32 不 懂 得 再 仍 一 起" at bounding box center [277, 267] width 509 height 26
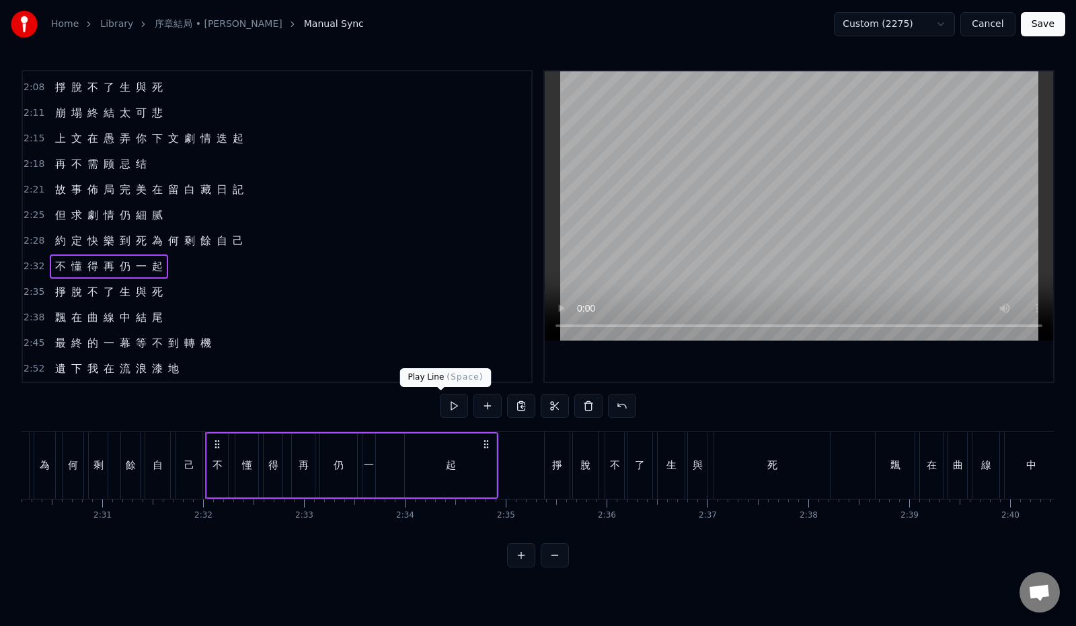
click at [442, 409] on button at bounding box center [454, 406] width 28 height 24
click at [192, 289] on div "2:35 掙 脫 不 了 生 與 死" at bounding box center [277, 292] width 509 height 26
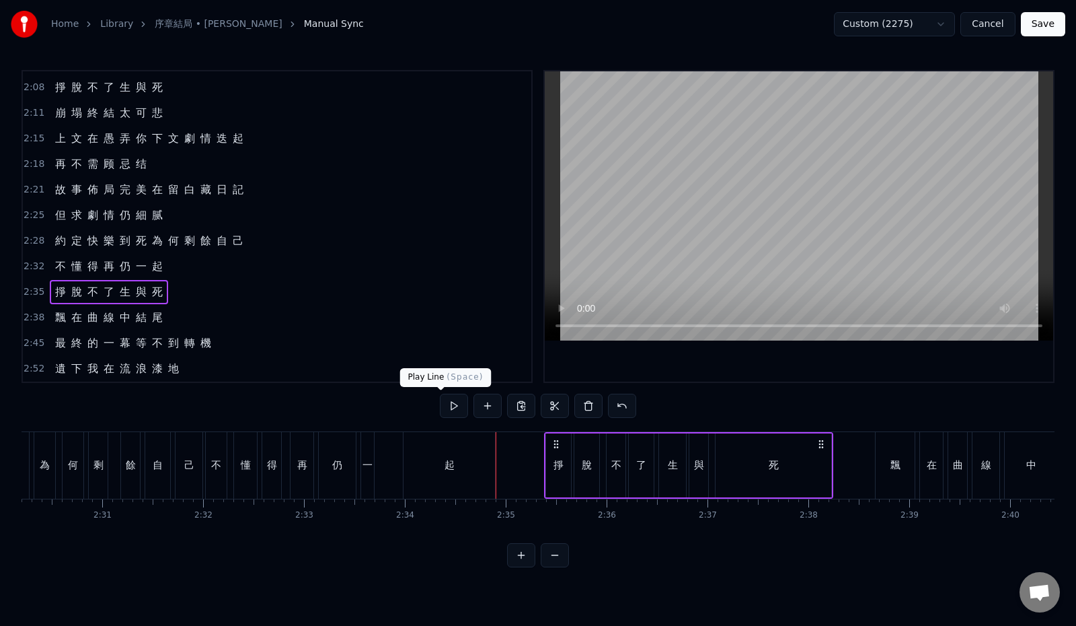
click at [440, 404] on button at bounding box center [454, 406] width 28 height 24
click at [193, 307] on div "2:38 飄 在 曲 線 中 結 尾" at bounding box center [277, 318] width 509 height 26
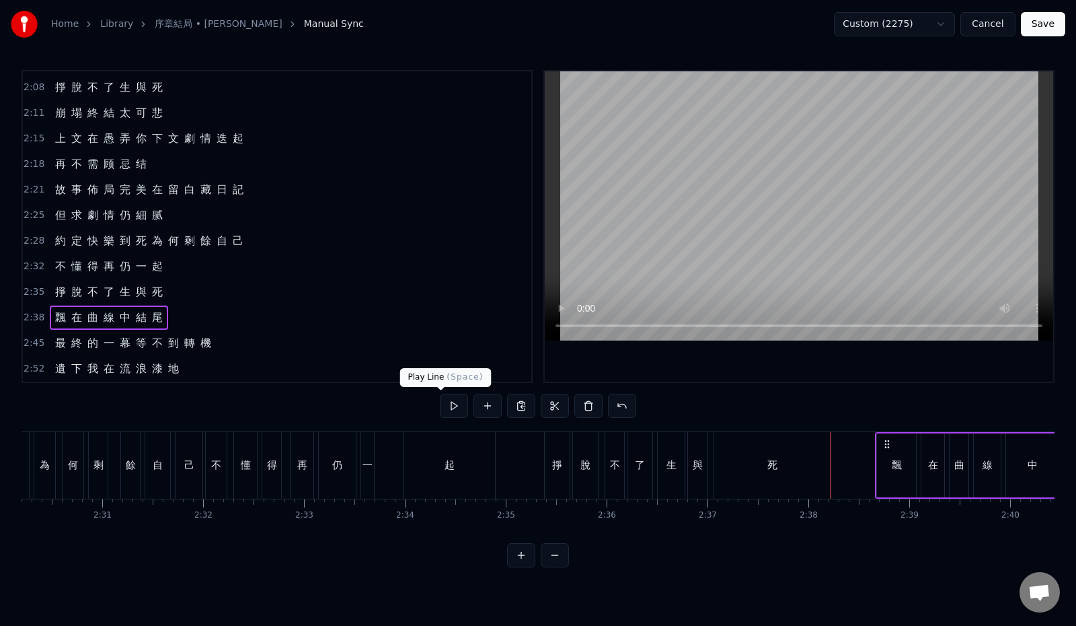
click at [440, 409] on button at bounding box center [454, 406] width 28 height 24
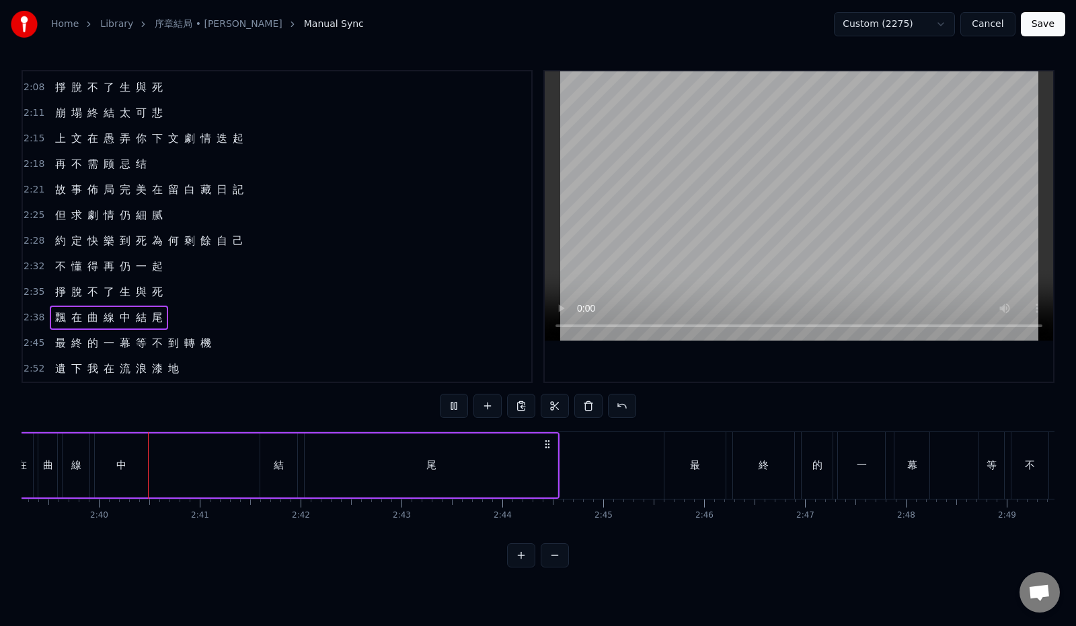
scroll to position [0, 16072]
click at [440, 409] on button at bounding box center [454, 406] width 28 height 24
click at [194, 309] on div "2:38 飄 在 曲 線 中 結 尾" at bounding box center [277, 318] width 509 height 26
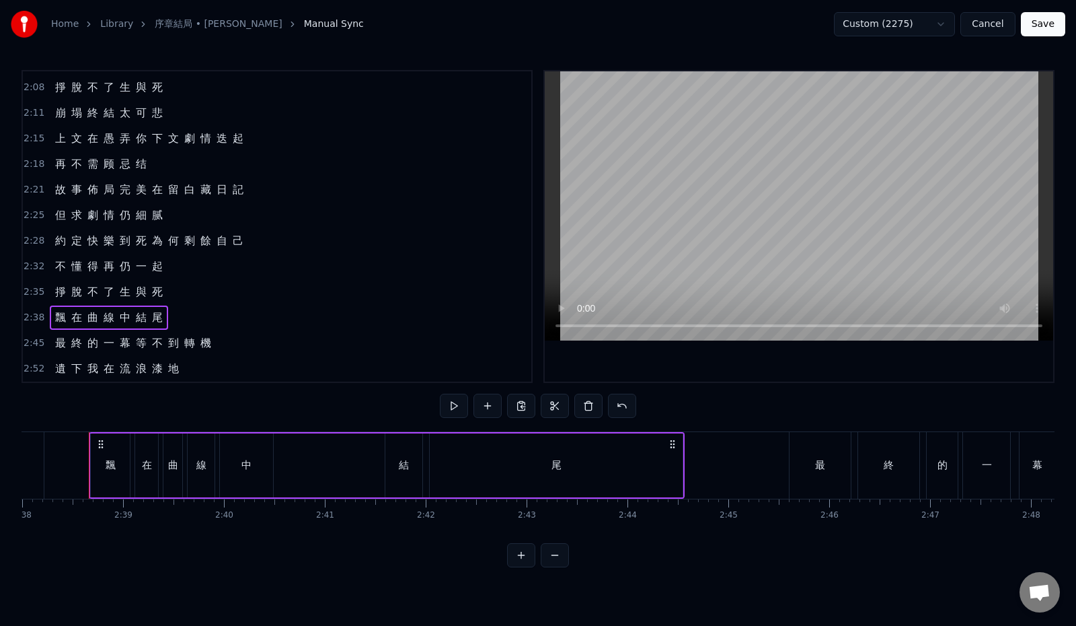
click at [178, 292] on div "2:35 掙 脫 不 了 生 與 死" at bounding box center [277, 292] width 509 height 26
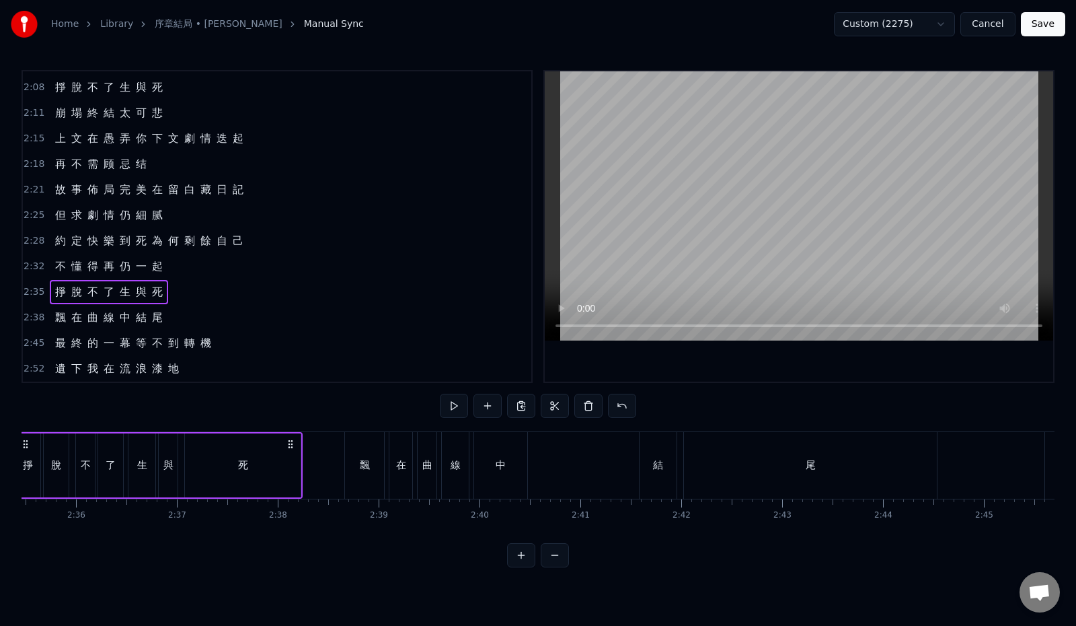
scroll to position [0, 15612]
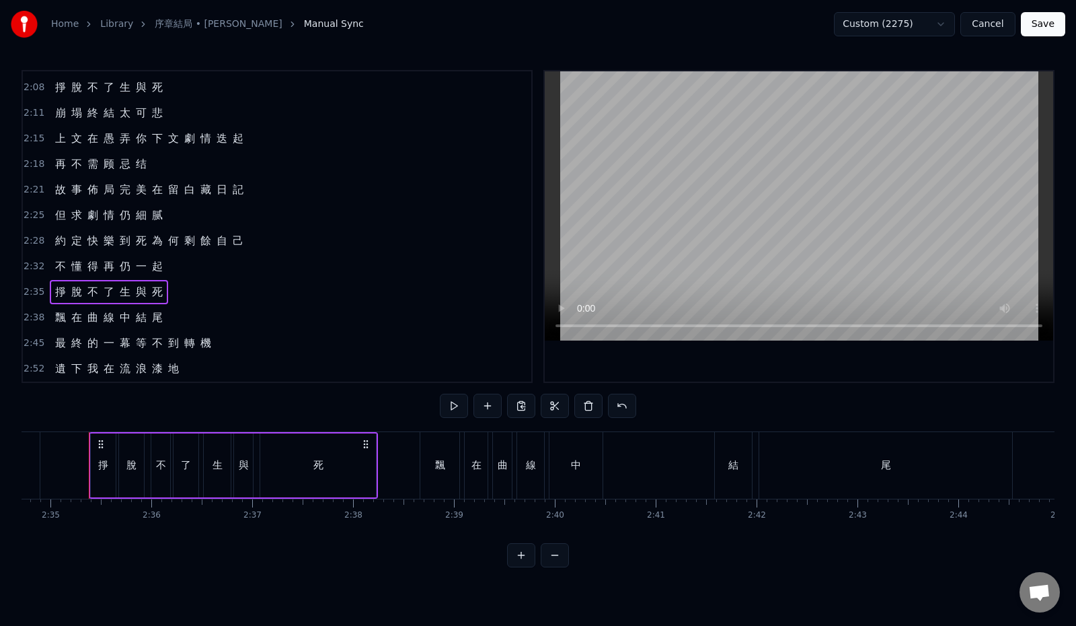
click at [181, 311] on div "2:38 飄 在 曲 線 中 結 尾" at bounding box center [277, 318] width 509 height 26
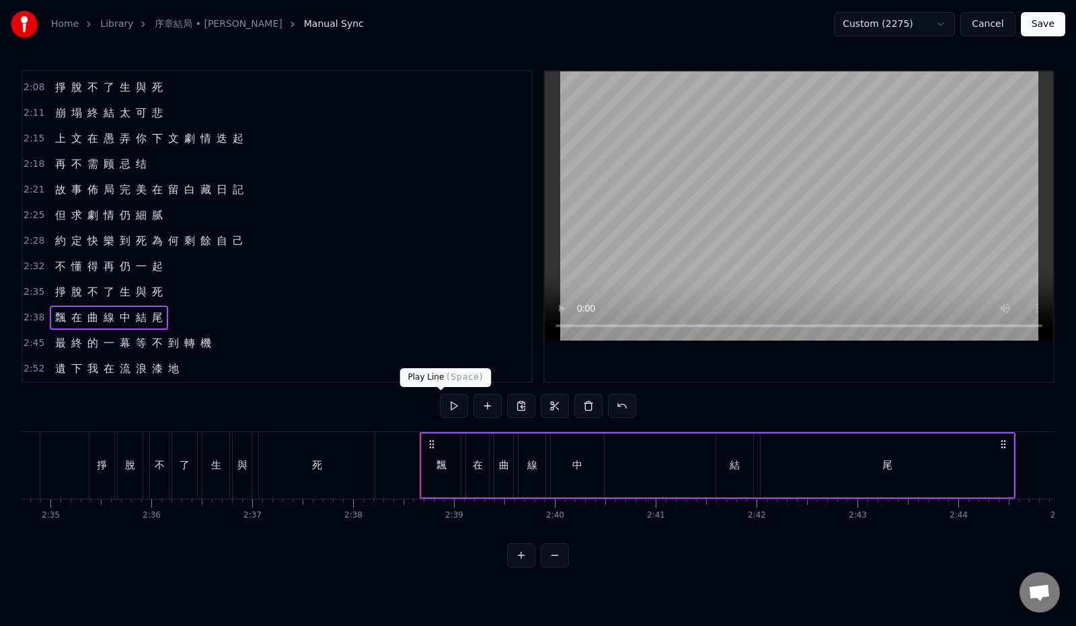
click at [440, 403] on button at bounding box center [454, 406] width 28 height 24
click at [235, 342] on div "2:45 最 終 的 一 幕 等 不 到 轉 機" at bounding box center [277, 343] width 509 height 26
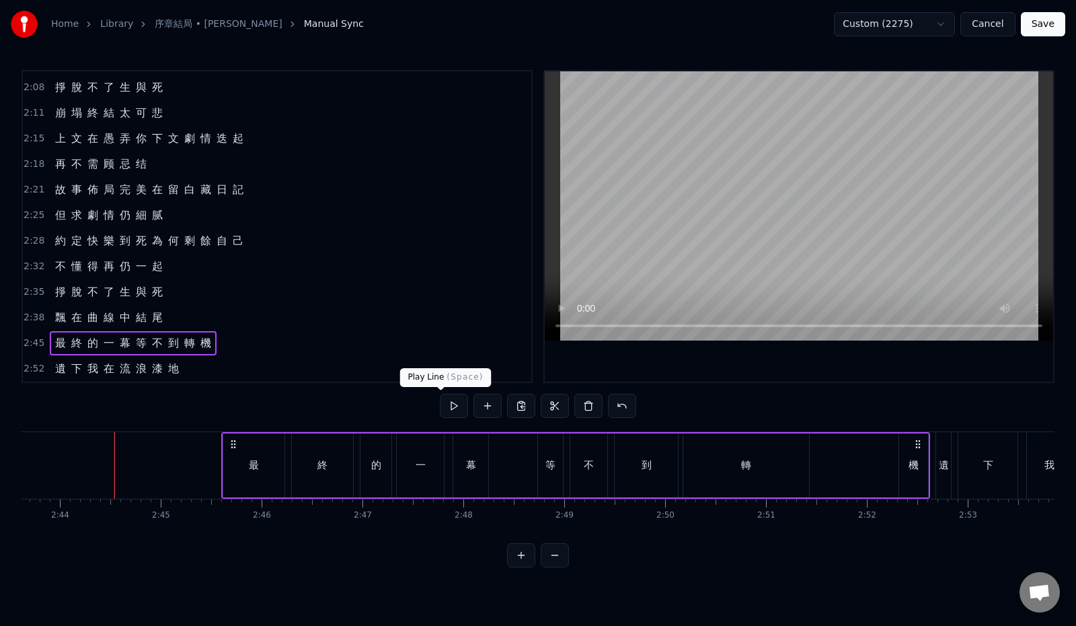
scroll to position [0, 16536]
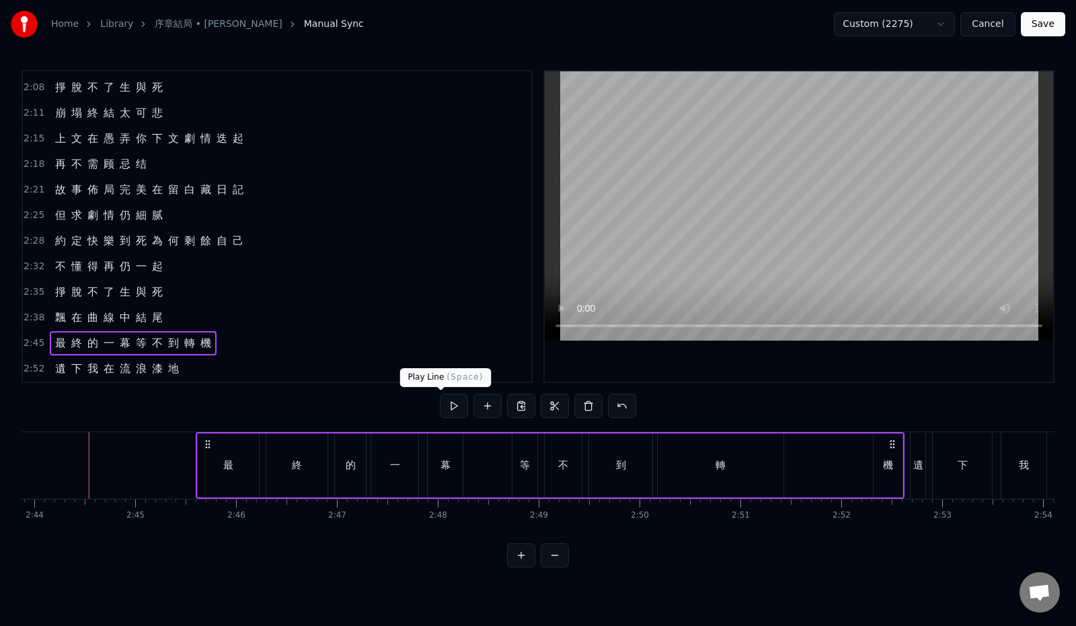
click at [441, 402] on button at bounding box center [454, 406] width 28 height 24
click at [440, 408] on button at bounding box center [454, 406] width 28 height 24
click at [213, 370] on div "2:52 遺 下 我 在 流 浪 漆 地" at bounding box center [277, 369] width 509 height 26
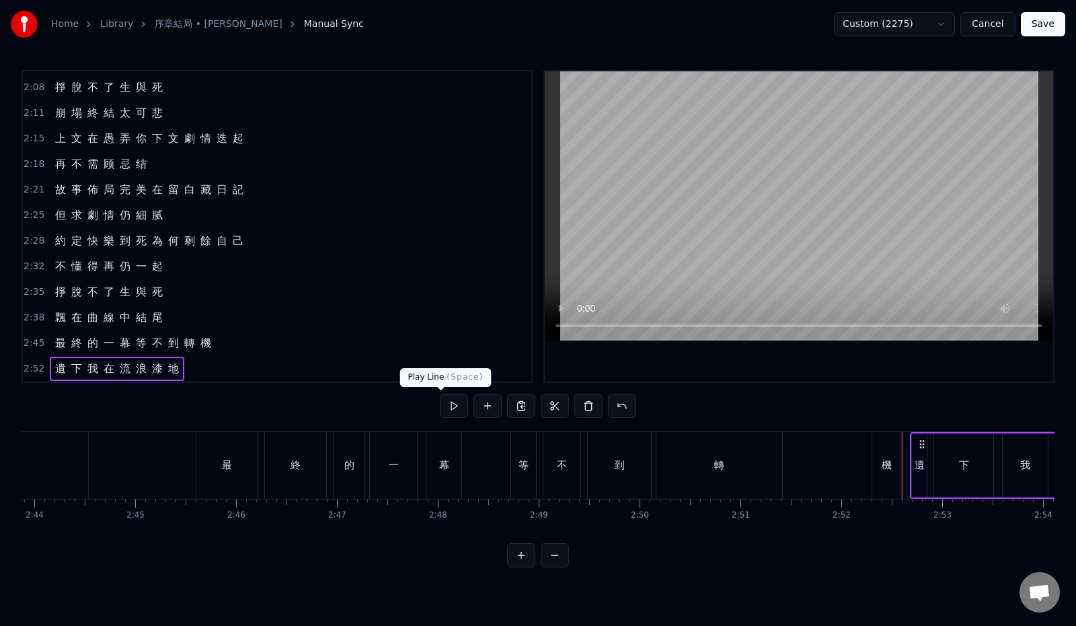
click at [442, 407] on button at bounding box center [454, 406] width 28 height 24
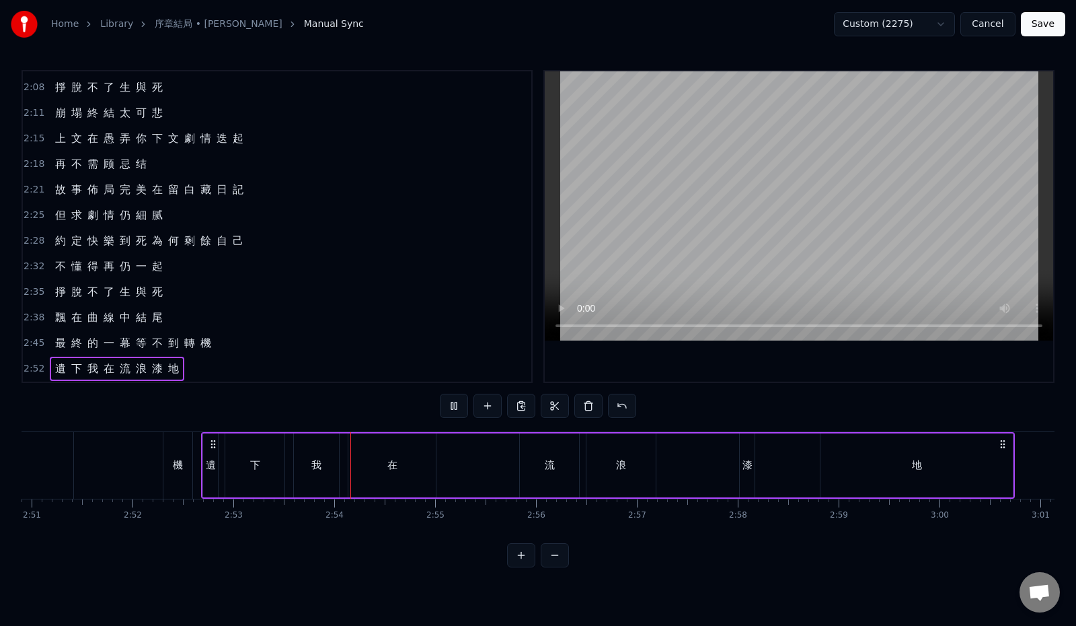
scroll to position [0, 17459]
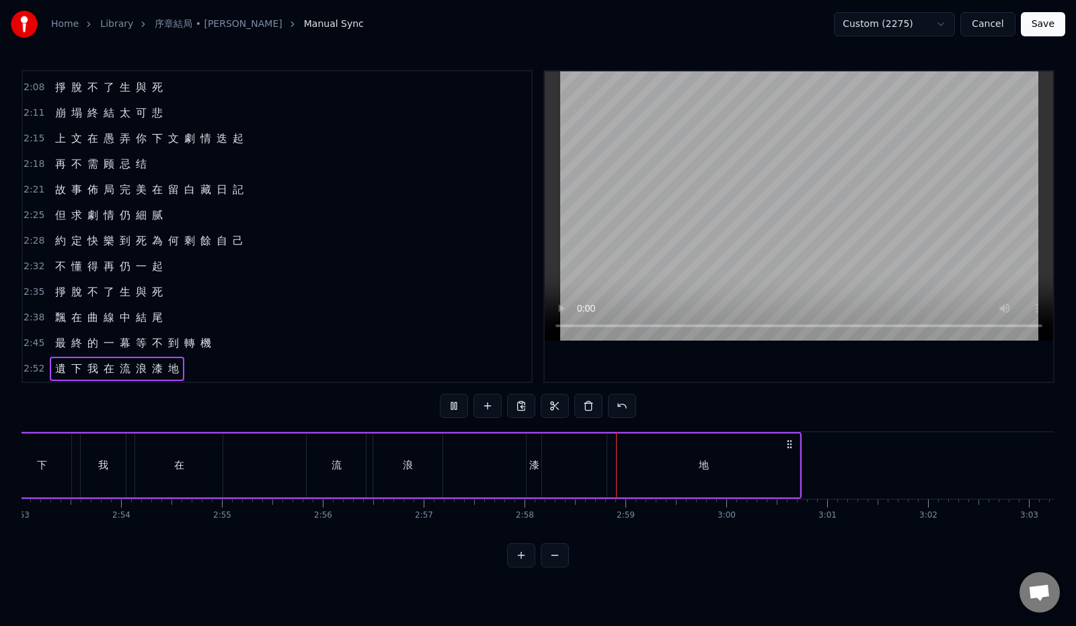
click at [1033, 26] on button "Save" at bounding box center [1043, 24] width 44 height 24
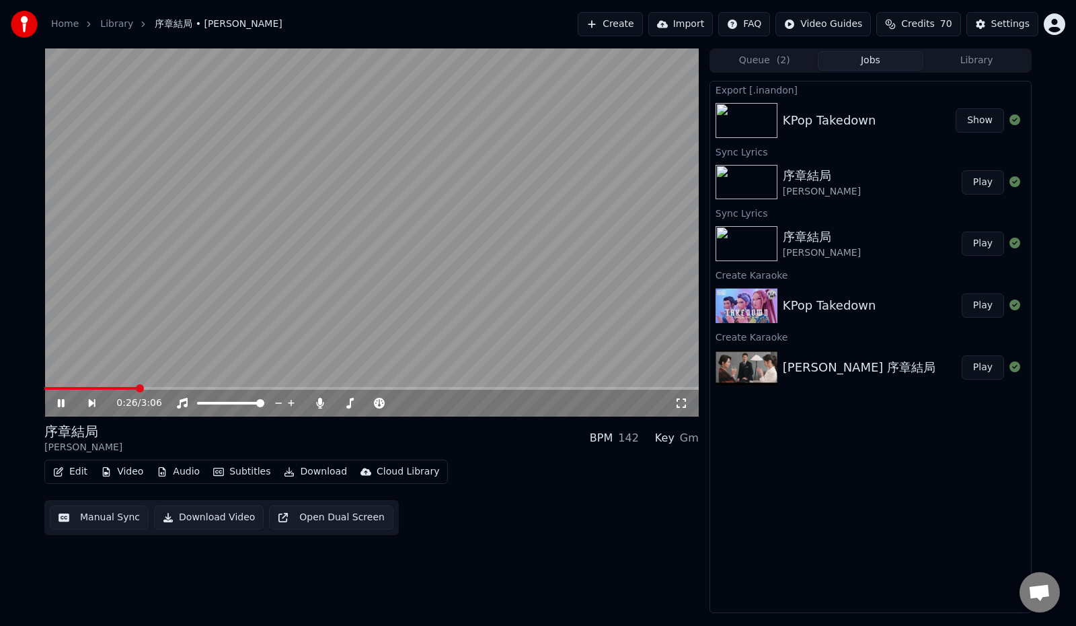
click at [59, 400] on icon at bounding box center [61, 403] width 7 height 8
click at [133, 389] on span at bounding box center [135, 388] width 8 height 8
click at [65, 401] on icon at bounding box center [70, 403] width 31 height 11
click at [66, 401] on icon at bounding box center [70, 403] width 31 height 11
click at [133, 391] on div "0:26 / 3:06" at bounding box center [371, 403] width 655 height 27
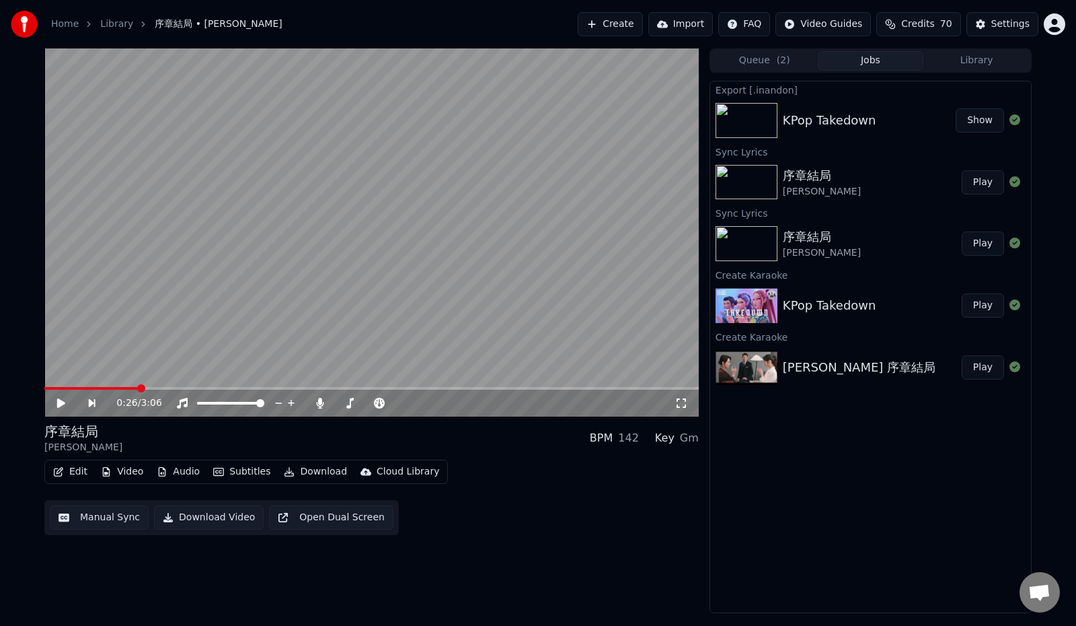
click at [131, 389] on span at bounding box center [91, 388] width 94 height 3
click at [62, 402] on icon at bounding box center [61, 402] width 8 height 9
click at [108, 388] on span at bounding box center [75, 388] width 63 height 3
click at [276, 387] on span at bounding box center [160, 388] width 232 height 3
click at [257, 387] on span at bounding box center [162, 388] width 237 height 3
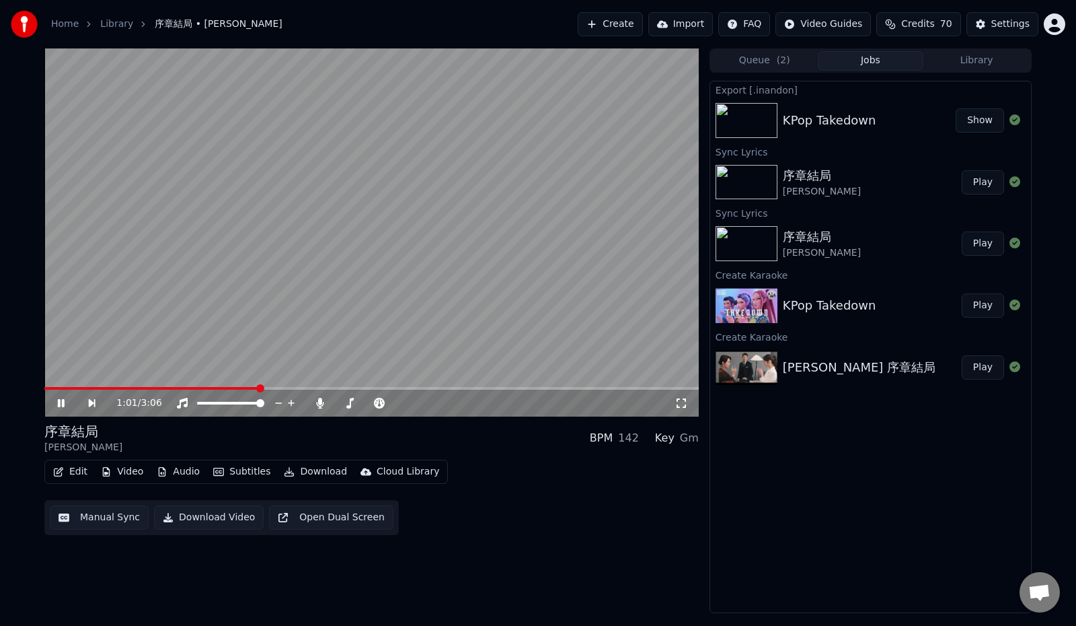
drag, startPoint x: 148, startPoint y: 395, endPoint x: 159, endPoint y: 395, distance: 11.4
click at [152, 395] on div "1:01 / 3:06" at bounding box center [371, 403] width 655 height 27
click at [59, 403] on icon at bounding box center [61, 403] width 7 height 8
click at [61, 401] on icon at bounding box center [61, 402] width 8 height 9
click at [597, 385] on video at bounding box center [371, 232] width 655 height 368
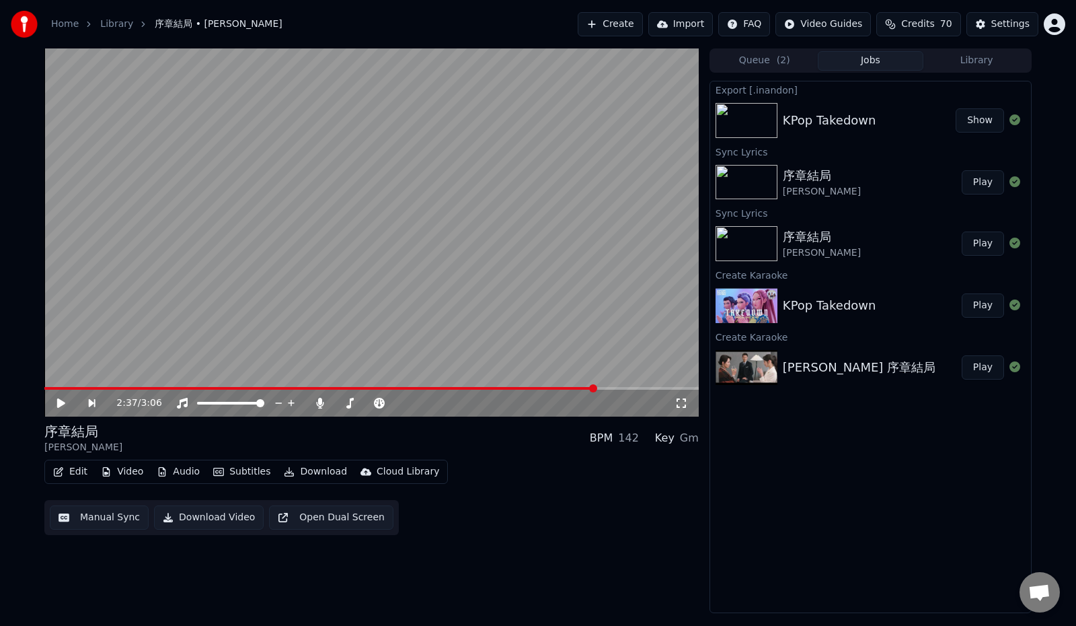
click at [596, 387] on span at bounding box center [320, 388] width 552 height 3
click at [64, 399] on icon at bounding box center [70, 403] width 31 height 11
click at [64, 399] on icon at bounding box center [61, 403] width 7 height 8
click at [570, 386] on video at bounding box center [371, 232] width 655 height 368
click at [62, 404] on icon at bounding box center [61, 403] width 7 height 8
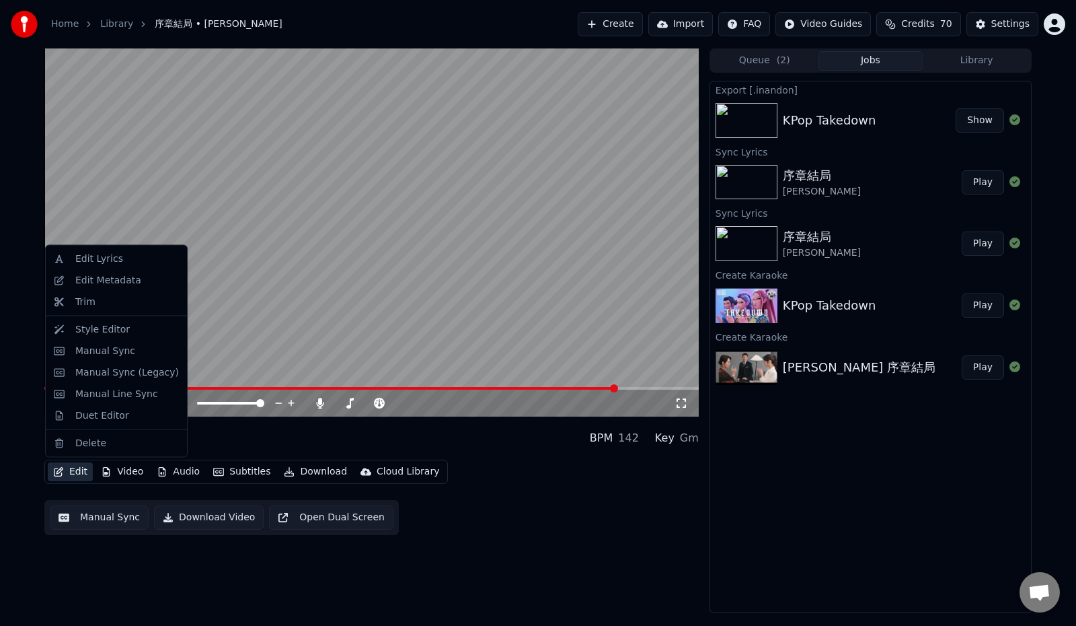
click at [63, 469] on icon "button" at bounding box center [58, 471] width 11 height 9
click at [106, 352] on div "Manual Sync" at bounding box center [105, 350] width 60 height 13
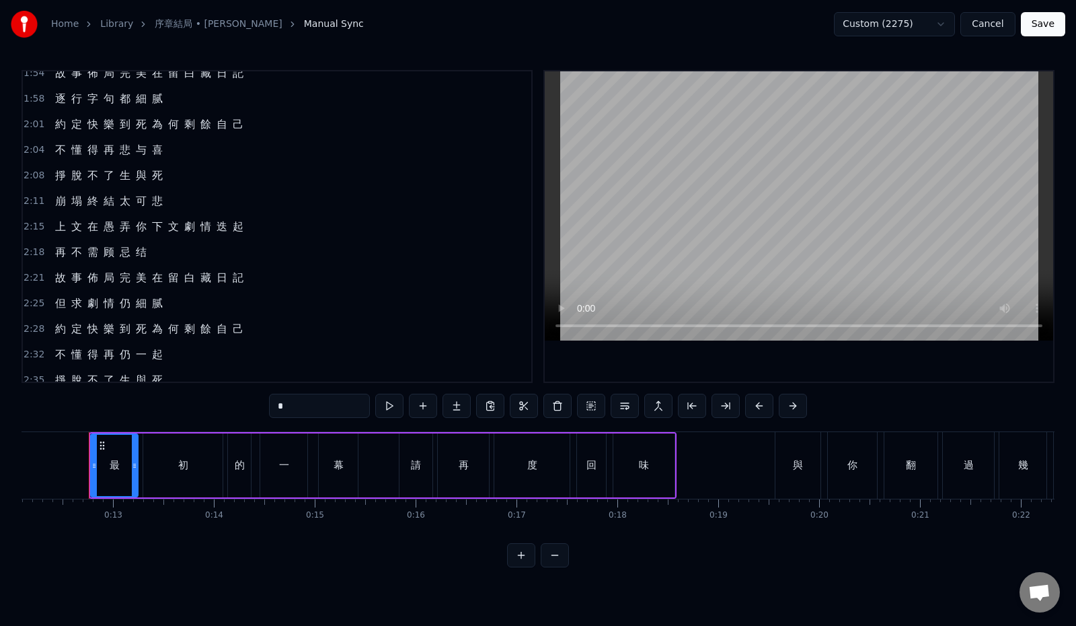
scroll to position [559, 0]
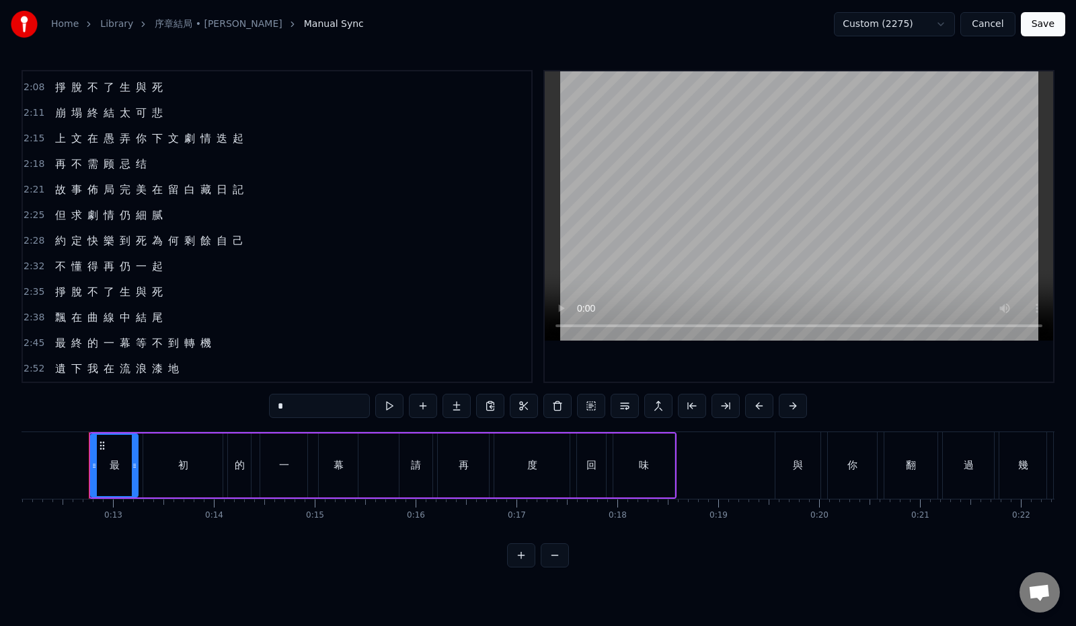
click at [200, 318] on div "2:38 飄 在 曲 線 中 結 尾" at bounding box center [277, 318] width 509 height 26
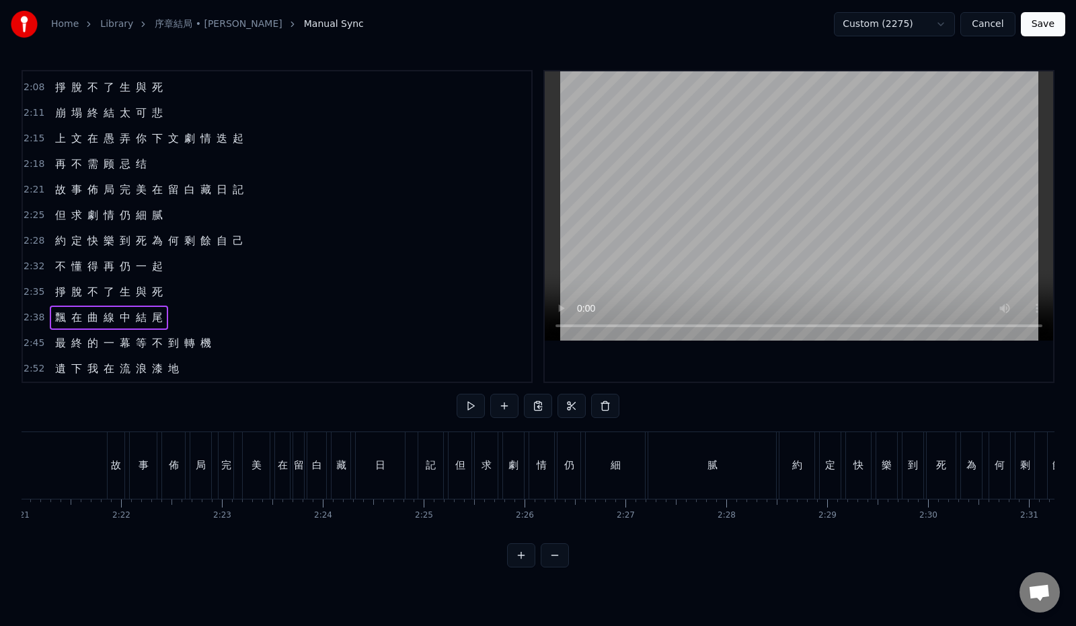
scroll to position [0, 15943]
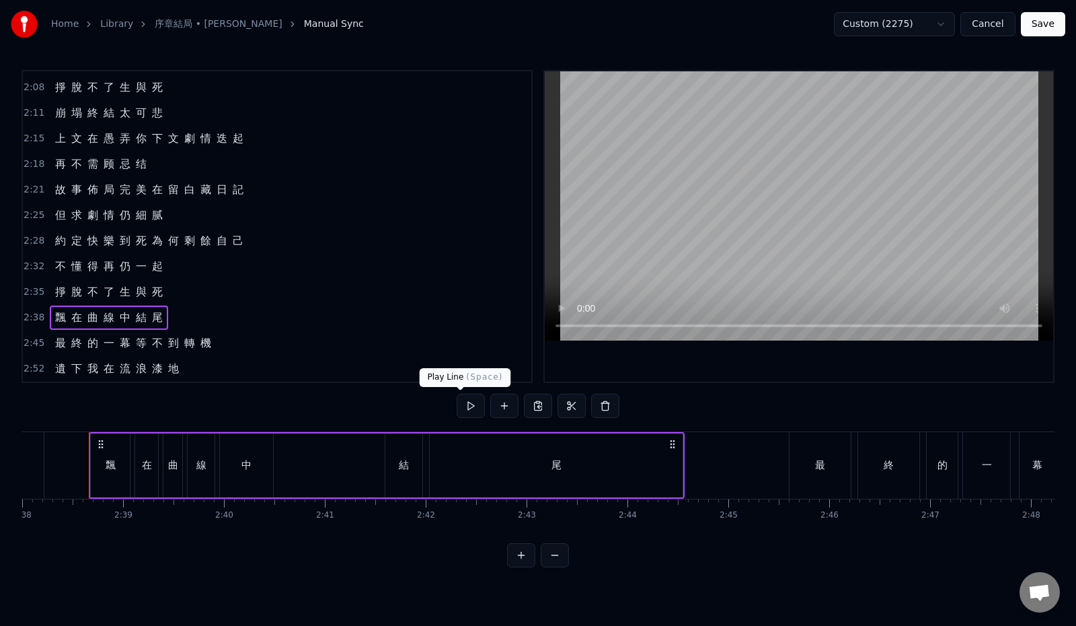
click at [460, 404] on button at bounding box center [471, 406] width 28 height 24
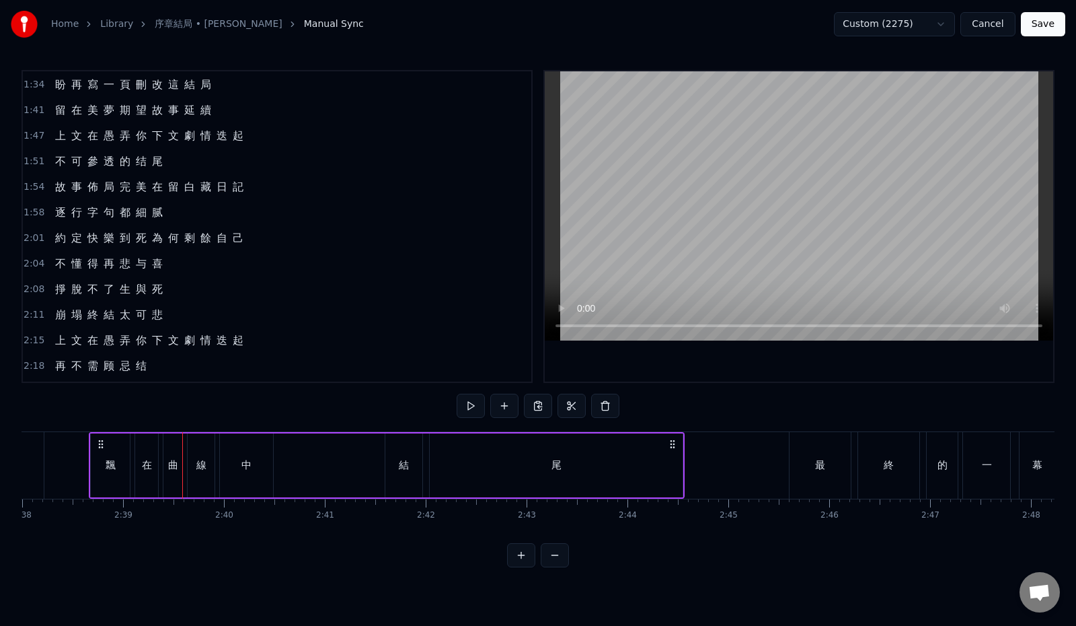
scroll to position [290, 0]
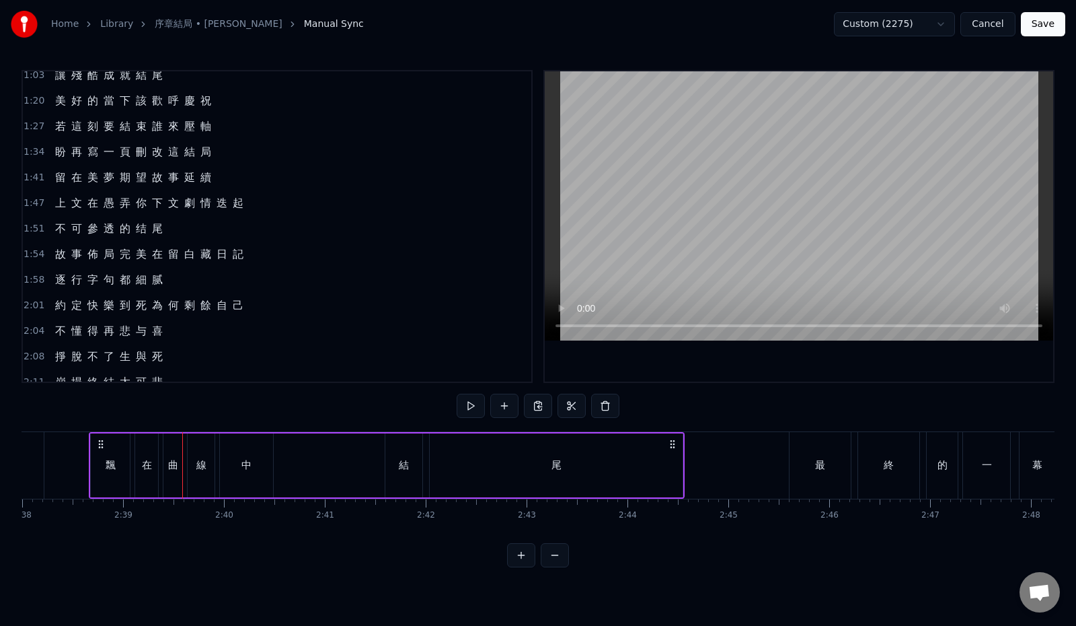
click at [60, 76] on span "讓" at bounding box center [60, 74] width 13 height 15
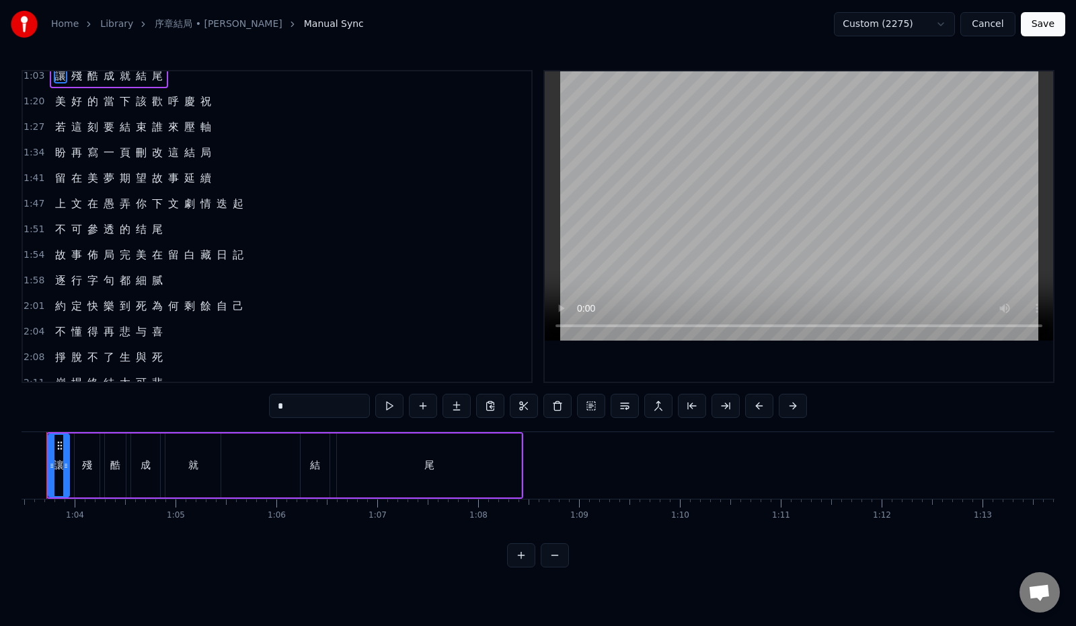
scroll to position [0, 6363]
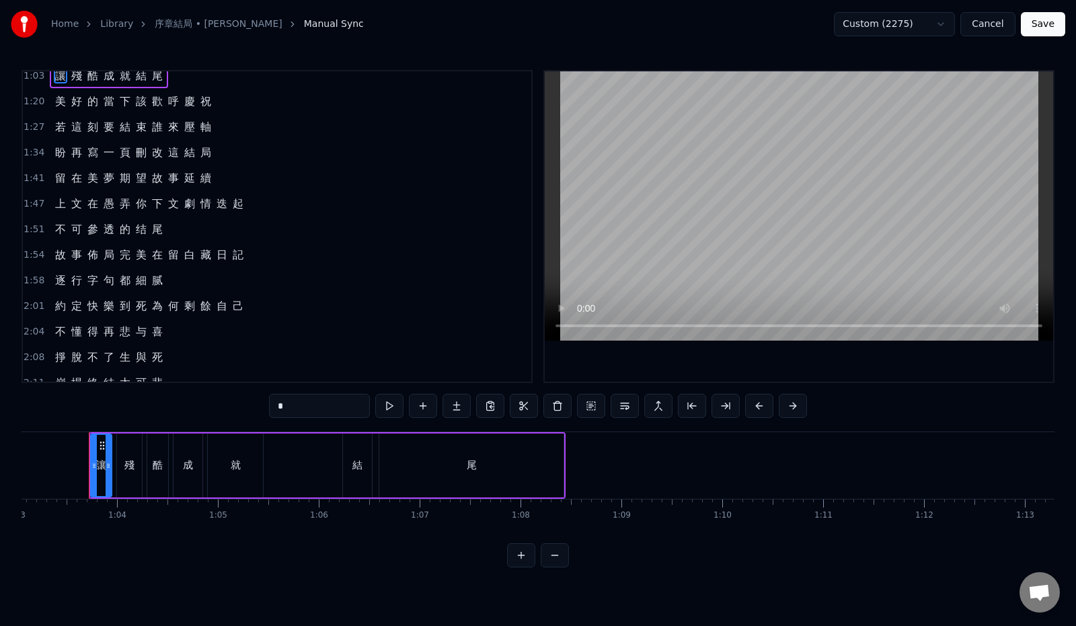
click at [225, 403] on div "0:12 最 初 的 一 幕 請 再 度 回 味 0:19 與 你 翻 過 幾 遍 逾 越 生 死 0:26 每 一 章 一 頁 也 精 彩 演 技 0:33…" at bounding box center [538, 318] width 1033 height 497
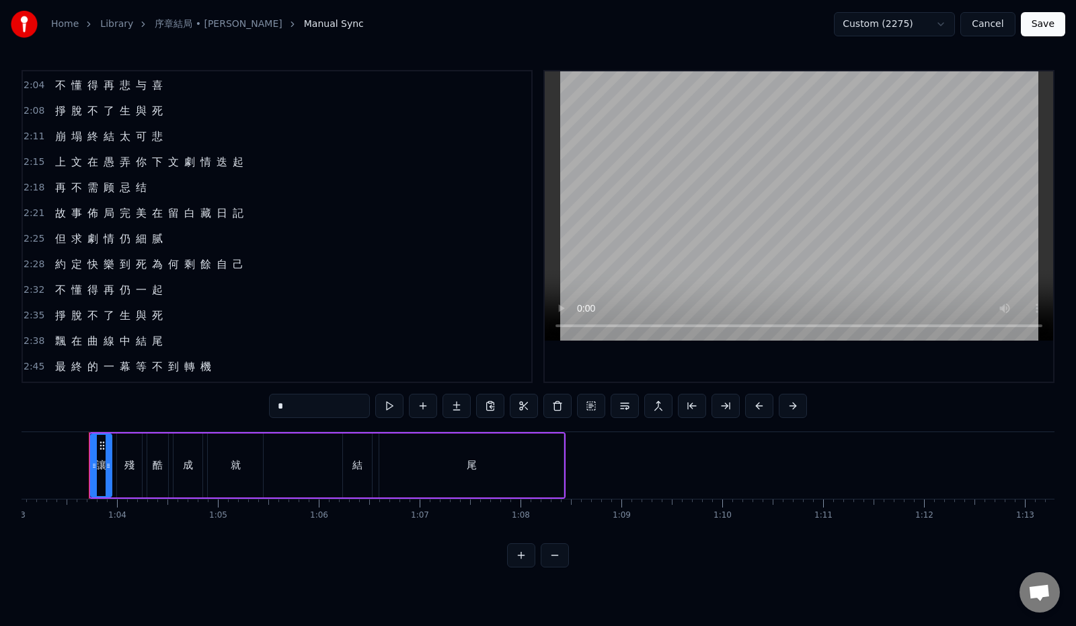
scroll to position [559, 0]
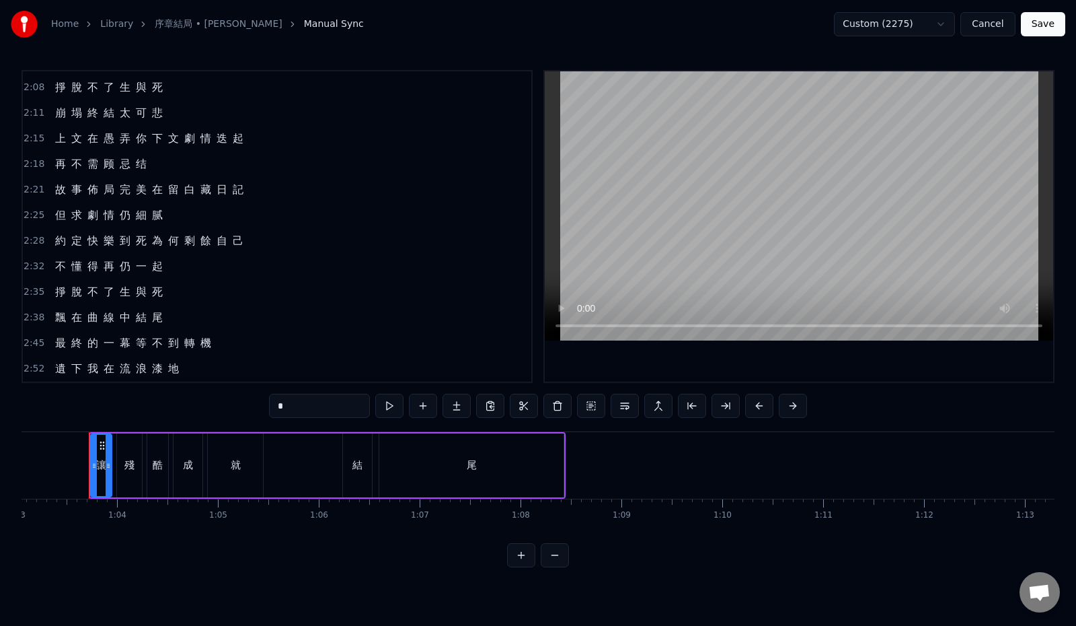
click at [62, 324] on span "飄" at bounding box center [60, 316] width 13 height 15
type input "*"
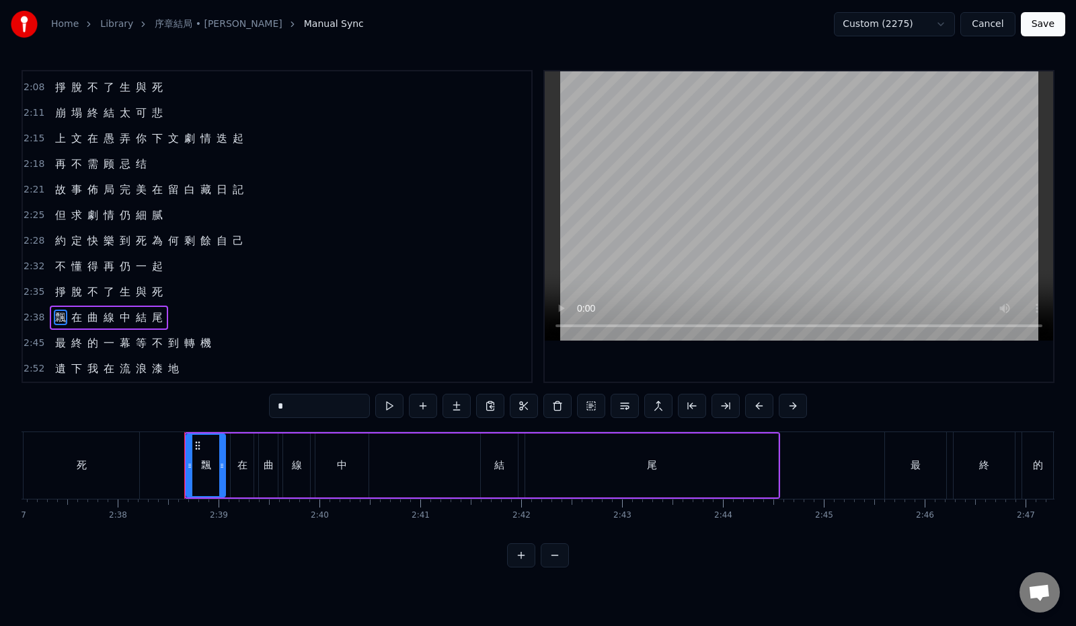
scroll to position [0, 15943]
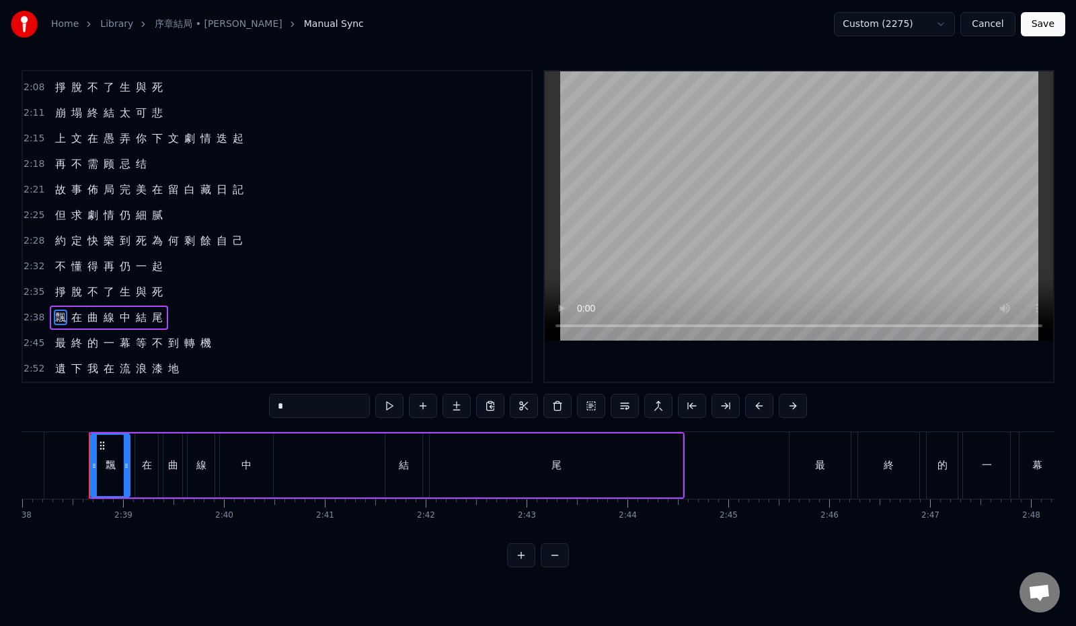
click at [183, 321] on div "2:38 飄 在 曲 線 中 結 尾" at bounding box center [277, 318] width 509 height 26
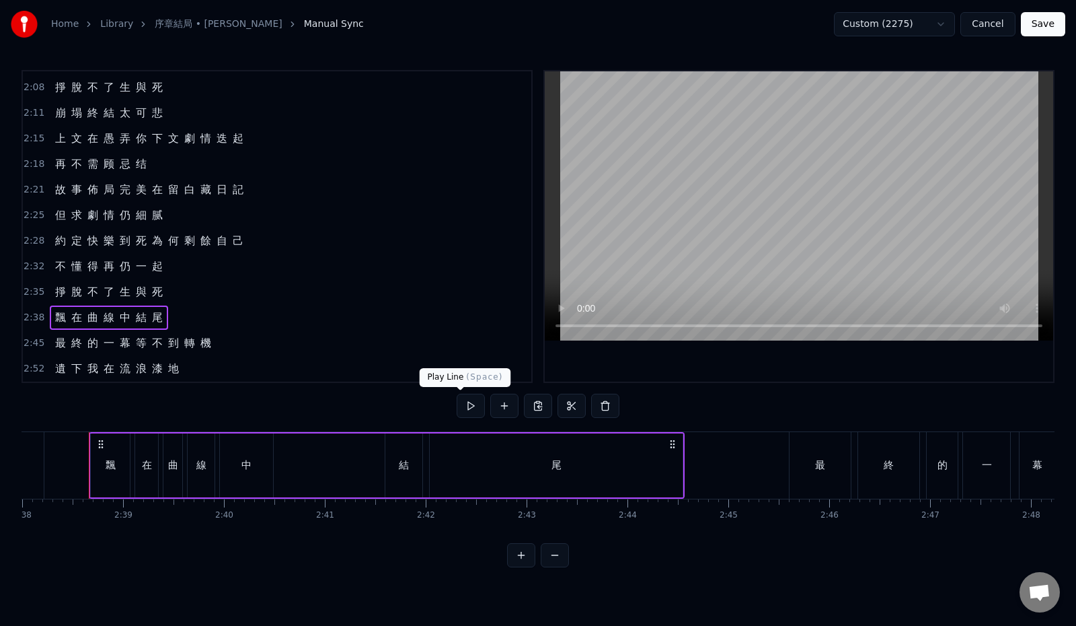
click at [457, 413] on button at bounding box center [471, 406] width 28 height 24
click at [54, 313] on span "飄" at bounding box center [60, 316] width 13 height 15
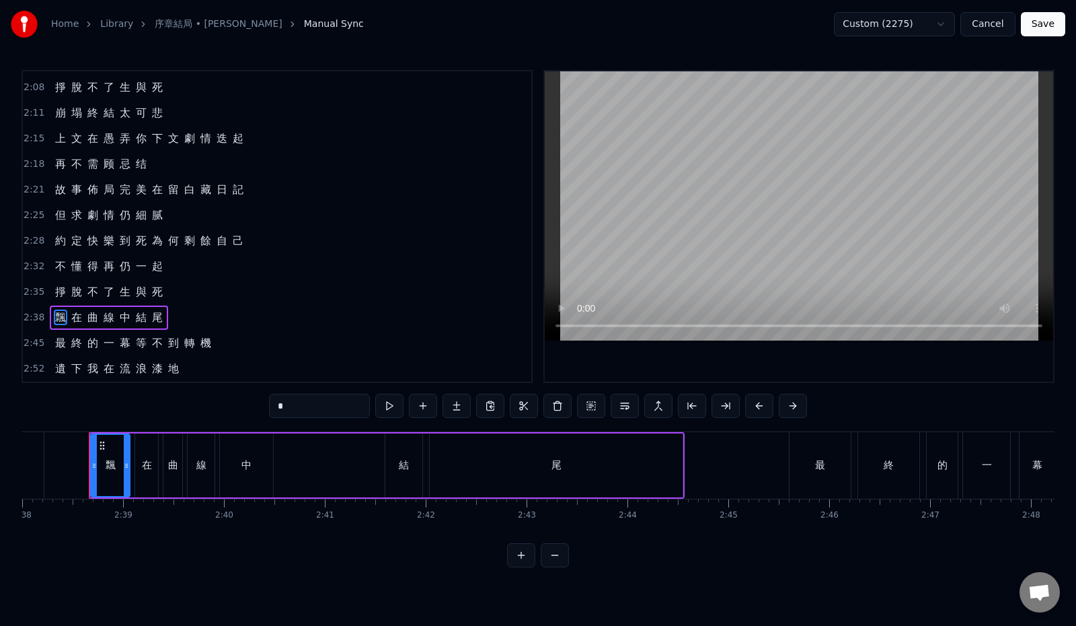
drag, startPoint x: 283, startPoint y: 408, endPoint x: 226, endPoint y: 404, distance: 56.7
click at [226, 404] on div "0:12 最 初 的 一 幕 請 再 度 回 味 0:19 與 你 翻 過 幾 遍 逾 越 生 死 0:26 每 一 章 一 頁 也 精 彩 演 技 0:33…" at bounding box center [538, 318] width 1033 height 497
click at [73, 319] on span "在" at bounding box center [76, 316] width 13 height 15
drag, startPoint x: 258, startPoint y: 409, endPoint x: 215, endPoint y: 406, distance: 43.9
click at [215, 406] on div "0:12 最 初 的 一 幕 請 再 度 回 味 0:19 與 你 翻 過 幾 遍 逾 越 生 死 0:26 每 一 章 一 頁 也 精 彩 演 技 0:33…" at bounding box center [538, 318] width 1033 height 497
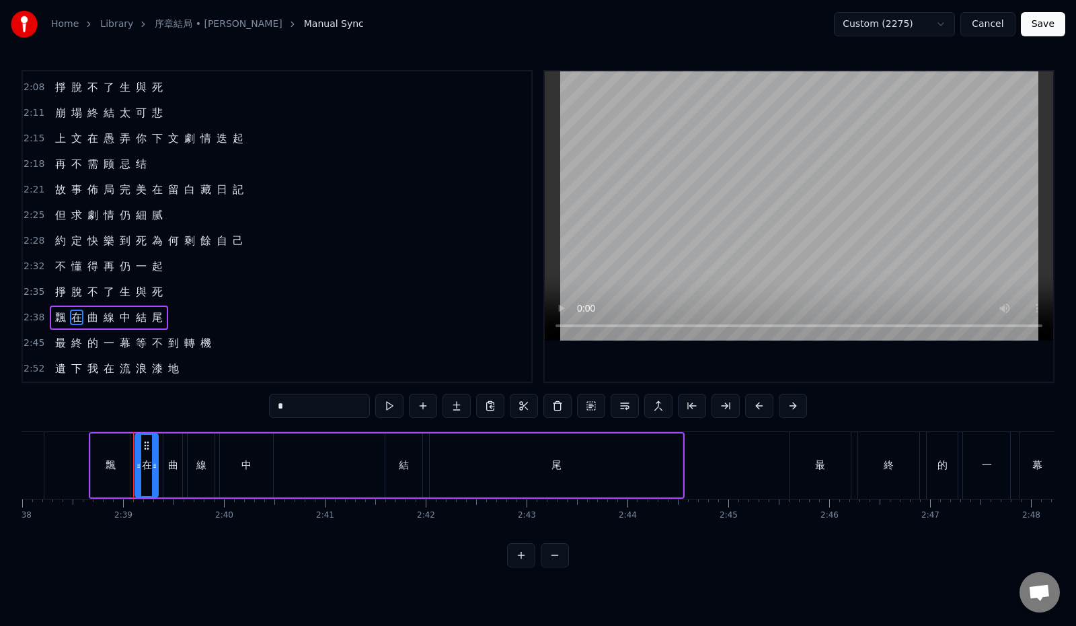
paste input "text"
click at [86, 314] on span "曲" at bounding box center [92, 316] width 13 height 15
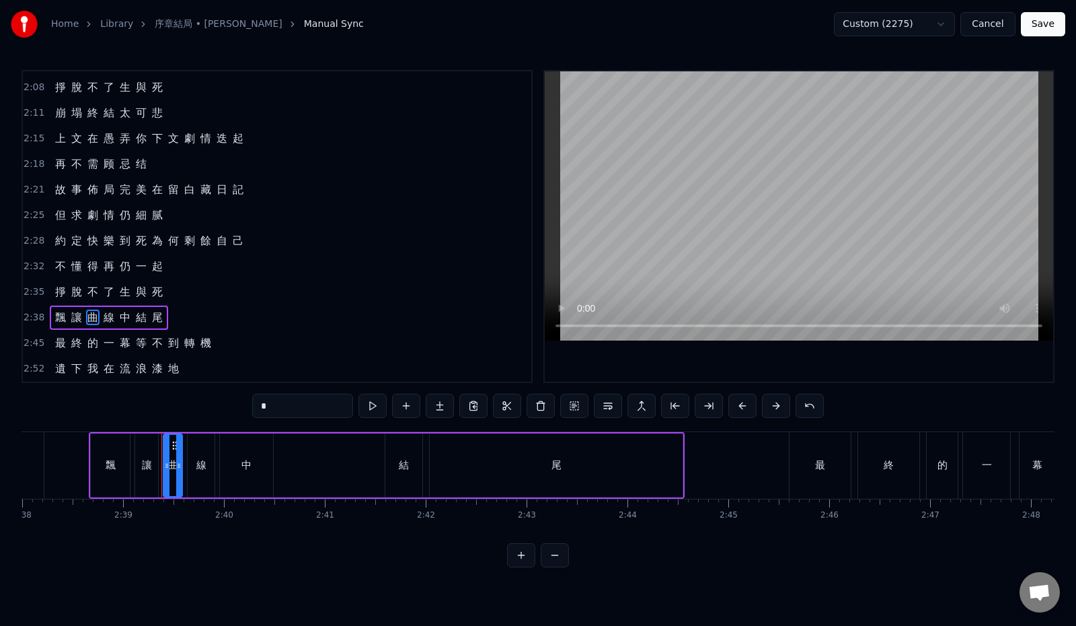
drag, startPoint x: 245, startPoint y: 408, endPoint x: 219, endPoint y: 406, distance: 26.3
click at [252, 406] on input "*" at bounding box center [302, 406] width 101 height 24
click at [61, 319] on span "飄" at bounding box center [60, 316] width 13 height 15
click at [213, 408] on div "0:12 最 初 的 一 幕 請 再 度 回 味 0:19 與 你 翻 過 幾 遍 逾 越 生 死 0:26 每 一 章 一 頁 也 精 彩 演 技 0:33…" at bounding box center [538, 318] width 1033 height 497
paste input "**"
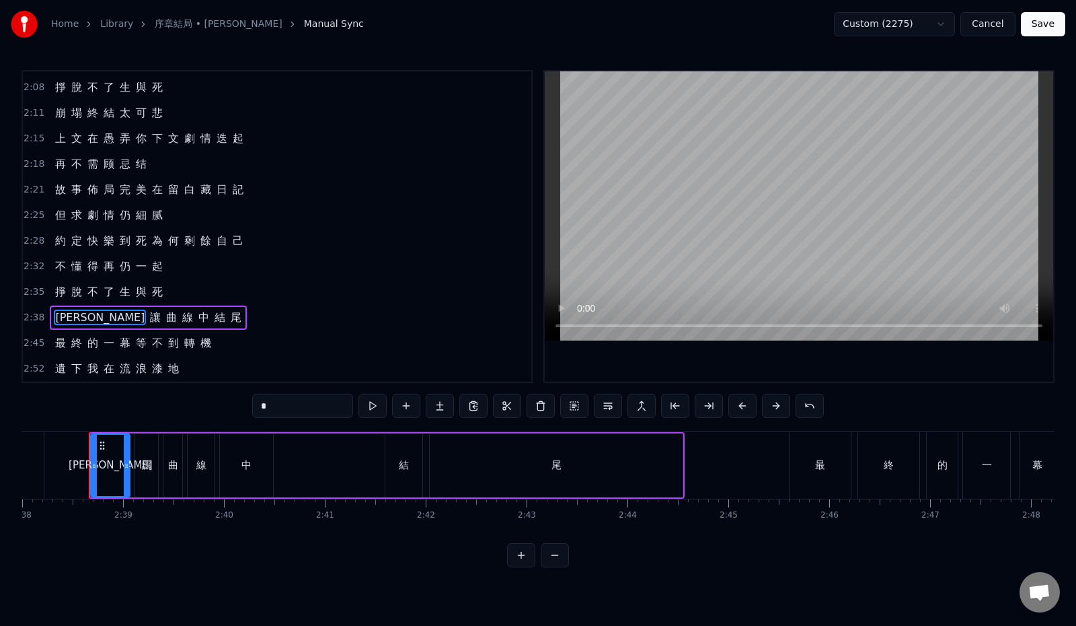
click at [149, 318] on span "讓" at bounding box center [155, 316] width 13 height 15
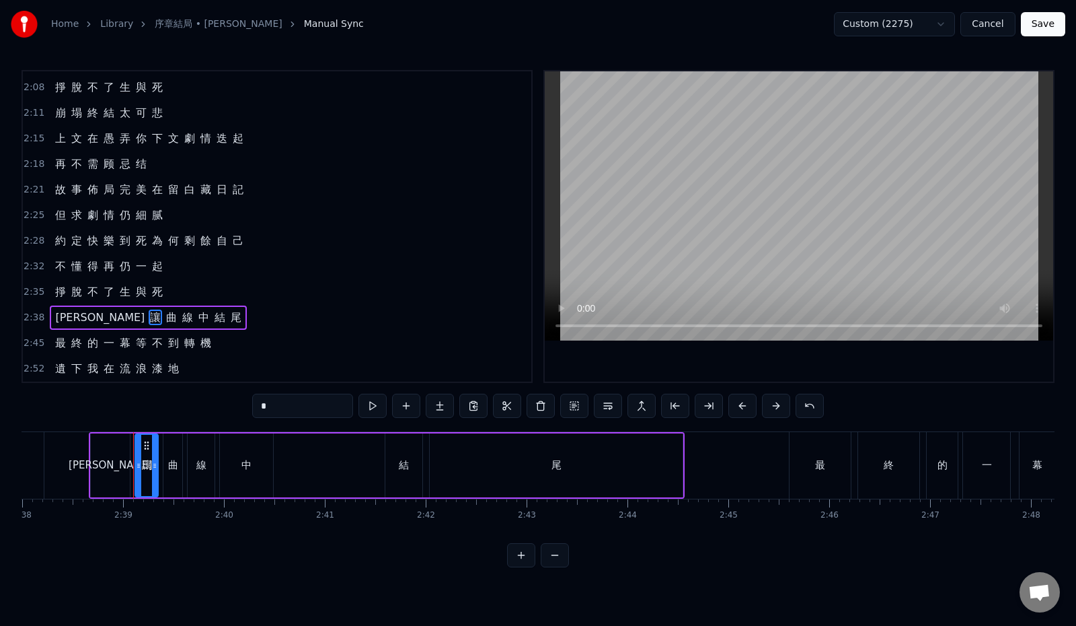
drag, startPoint x: 248, startPoint y: 405, endPoint x: 214, endPoint y: 393, distance: 35.7
click at [252, 404] on input "*" at bounding box center [302, 406] width 101 height 24
paste input "**"
drag, startPoint x: 261, startPoint y: 408, endPoint x: 246, endPoint y: 406, distance: 14.9
click at [252, 406] on input "***" at bounding box center [302, 406] width 101 height 24
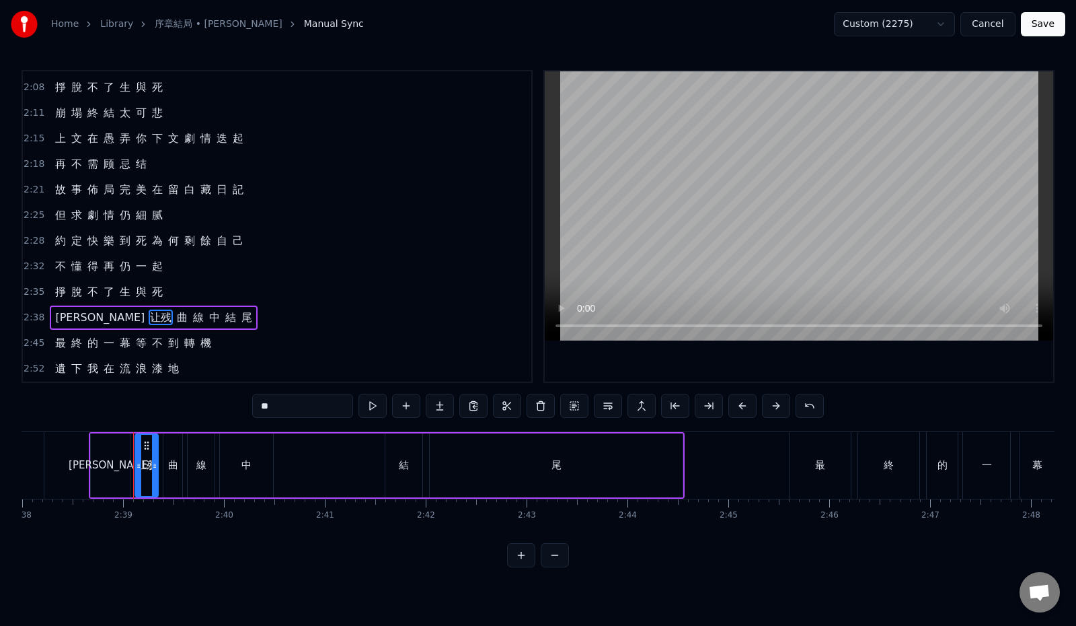
drag, startPoint x: 231, startPoint y: 406, endPoint x: 210, endPoint y: 408, distance: 21.0
click at [210, 408] on div "0:12 最 初 的 一 幕 請 再 度 回 味 0:19 與 你 翻 過 幾 遍 逾 越 生 死 0:26 每 一 章 一 頁 也 精 彩 演 技 0:33…" at bounding box center [538, 318] width 1033 height 497
click at [165, 317] on span "曲" at bounding box center [171, 316] width 13 height 15
drag, startPoint x: 243, startPoint y: 404, endPoint x: 211, endPoint y: 403, distance: 32.3
click at [211, 403] on div "0:12 最 初 的 一 幕 請 再 度 回 味 0:19 與 你 翻 過 幾 遍 逾 越 生 死 0:26 每 一 章 一 頁 也 精 彩 演 技 0:33…" at bounding box center [538, 318] width 1033 height 497
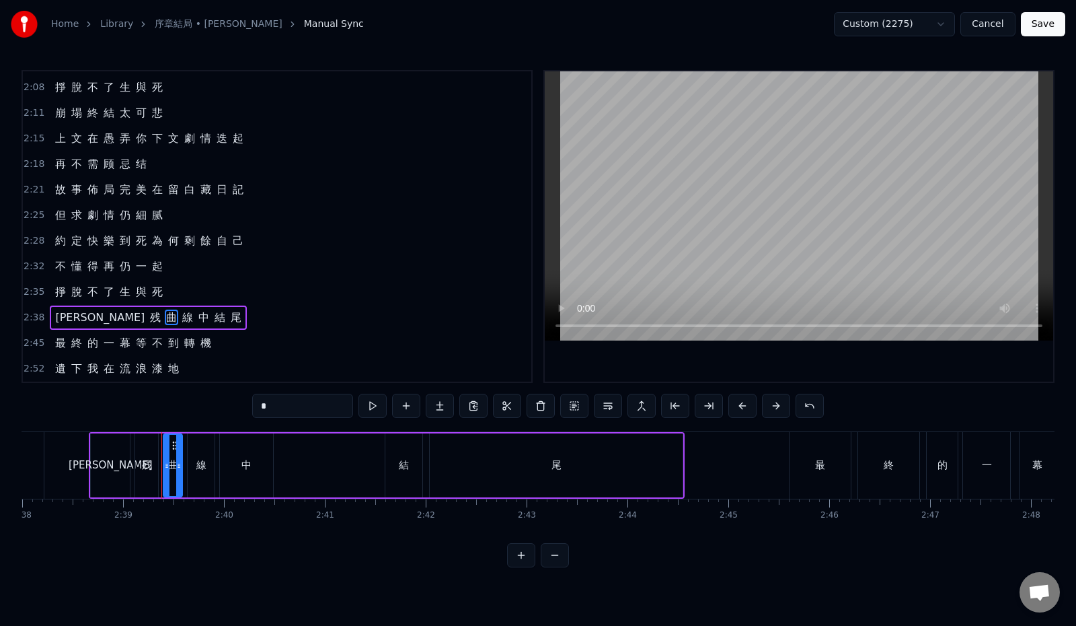
paste input "**"
drag, startPoint x: 225, startPoint y: 406, endPoint x: 206, endPoint y: 406, distance: 18.8
click at [206, 406] on div "0:12 最 初 的 一 幕 請 再 度 回 味 0:19 與 你 翻 過 幾 遍 逾 越 生 死 0:26 每 一 章 一 頁 也 精 彩 演 技 0:33…" at bounding box center [538, 318] width 1033 height 497
click at [181, 315] on span "線" at bounding box center [187, 316] width 13 height 15
drag, startPoint x: 246, startPoint y: 406, endPoint x: 207, endPoint y: 396, distance: 41.0
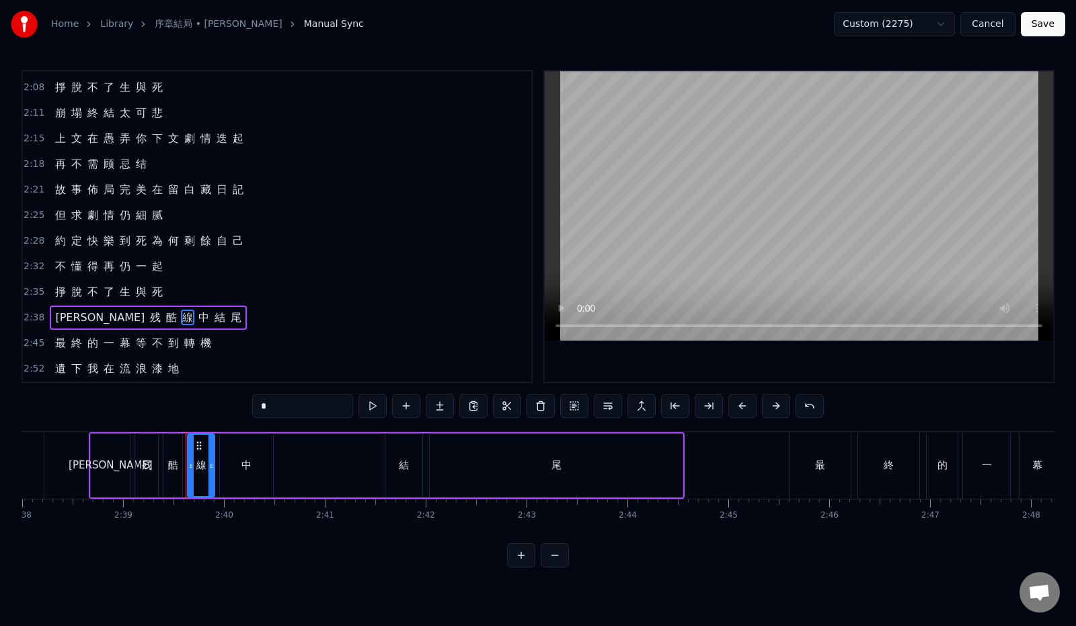
click at [202, 402] on div "0:12 最 初 的 一 幕 請 再 度 回 味 0:19 與 你 翻 過 幾 遍 逾 越 生 死 0:26 每 一 章 一 頁 也 精 彩 演 技 0:33…" at bounding box center [538, 318] width 1033 height 497
paste input "*"
click at [197, 318] on span "中" at bounding box center [203, 316] width 13 height 15
drag, startPoint x: 262, startPoint y: 408, endPoint x: 202, endPoint y: 400, distance: 60.4
click at [202, 400] on div "0:12 最 初 的 一 幕 請 再 度 回 味 0:19 與 你 翻 過 幾 遍 逾 越 生 死 0:26 每 一 章 一 頁 也 精 彩 演 技 0:33…" at bounding box center [538, 318] width 1033 height 497
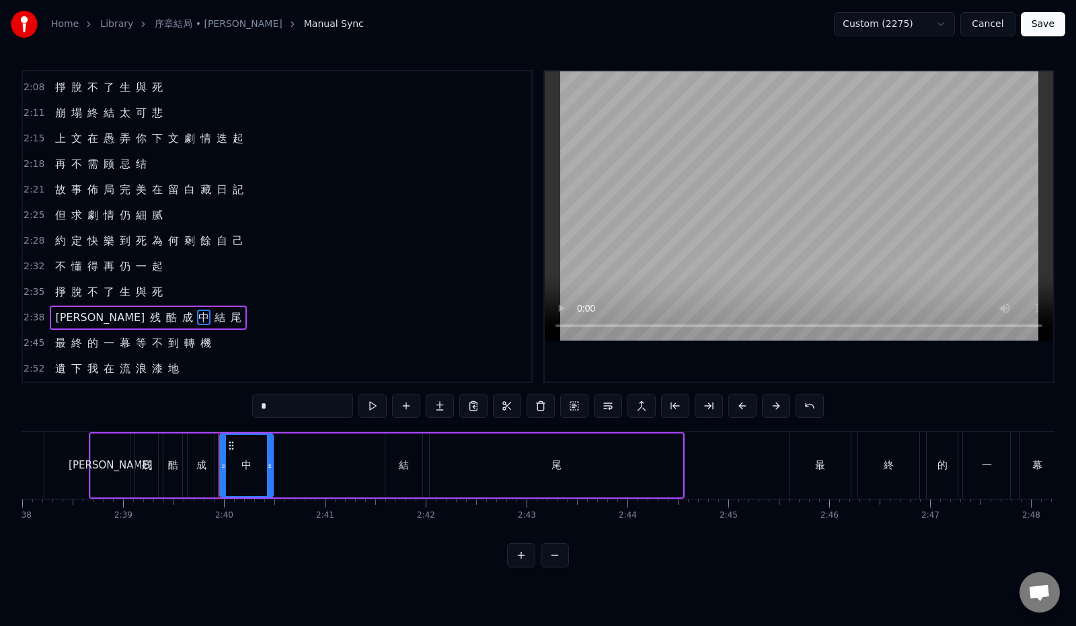
paste input "*"
drag, startPoint x: 234, startPoint y: 405, endPoint x: 217, endPoint y: 408, distance: 17.2
click at [252, 408] on input "**" at bounding box center [302, 406] width 101 height 24
type input "*"
click at [184, 289] on div "2:35 掙 脫 不 了 生 與 死" at bounding box center [277, 292] width 509 height 26
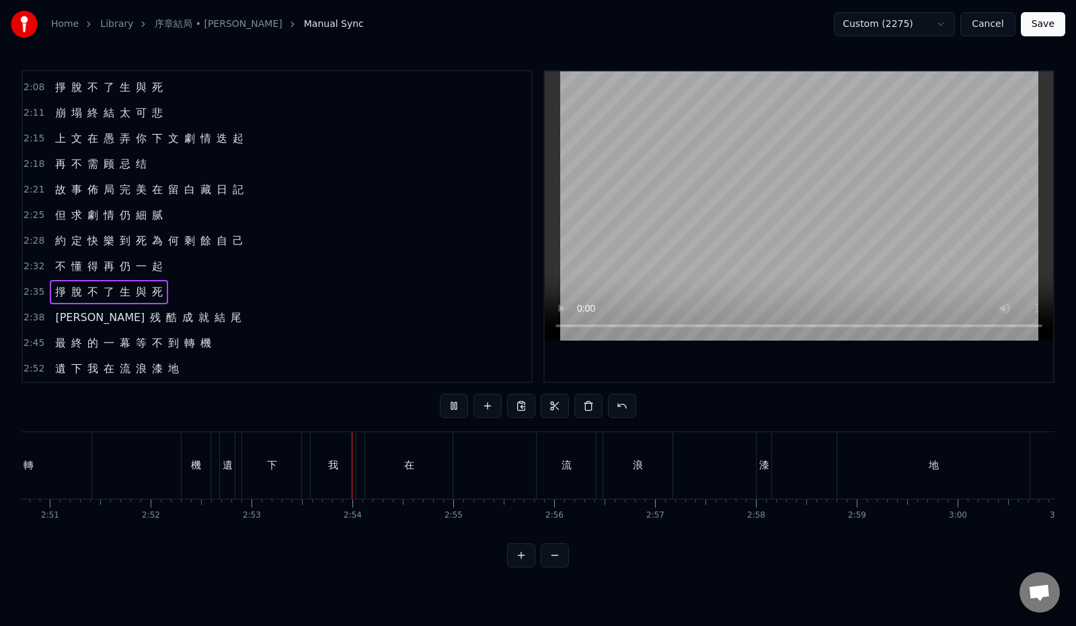
scroll to position [0, 17442]
click at [229, 340] on div "2:45 最 終 的 一 幕 等 不 到 轉 機" at bounding box center [277, 343] width 509 height 26
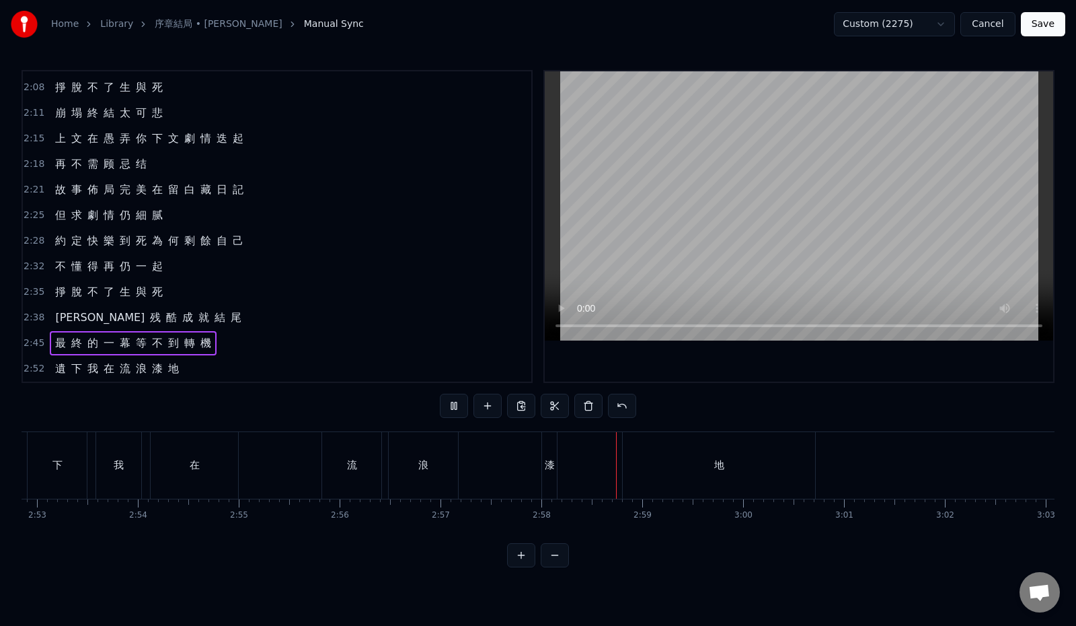
click at [207, 318] on div "2:38 让 残 酷 成 就 結 尾" at bounding box center [277, 318] width 509 height 26
click at [243, 343] on div "2:45 最 終 的 一 幕 等 不 到 轉 機" at bounding box center [277, 343] width 509 height 26
click at [441, 405] on button at bounding box center [454, 406] width 28 height 24
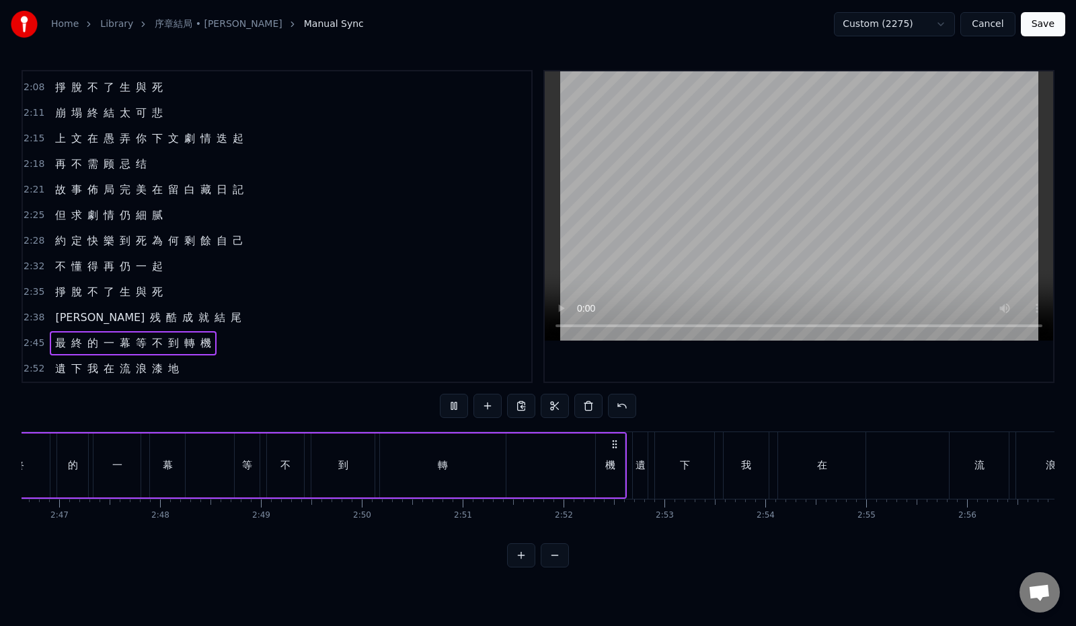
scroll to position [0, 16744]
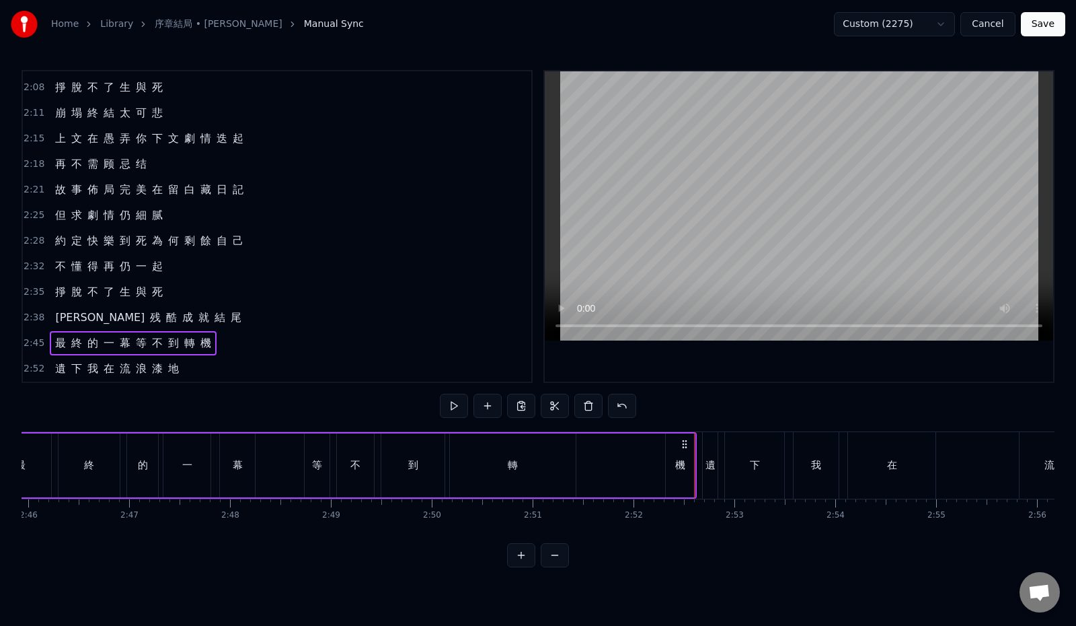
click at [675, 473] on div "機" at bounding box center [680, 465] width 29 height 64
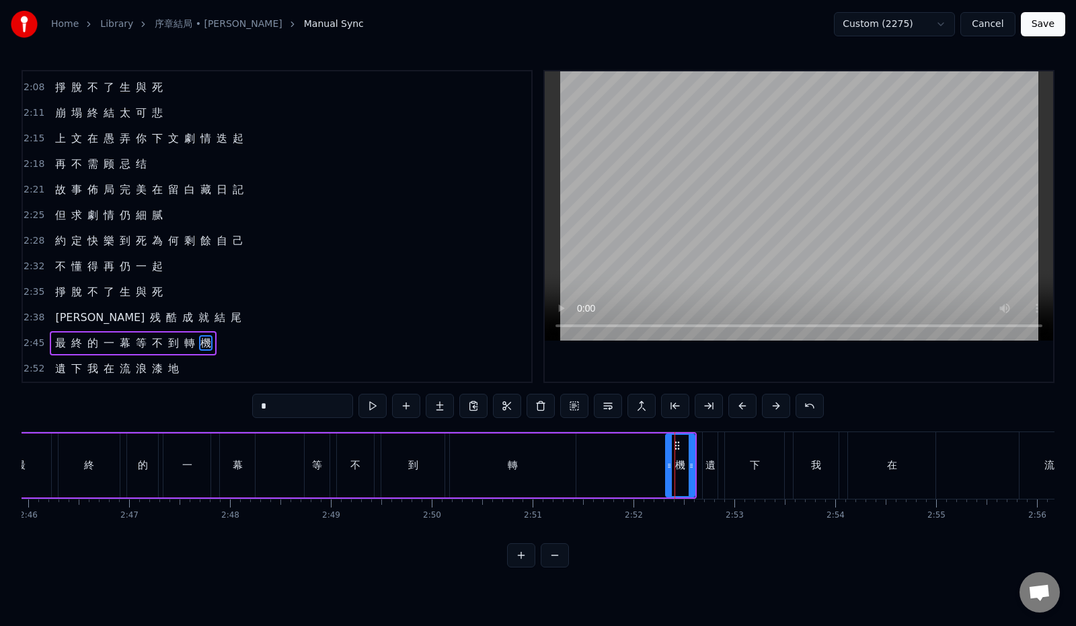
click at [527, 468] on div "轉" at bounding box center [513, 465] width 126 height 64
click at [518, 468] on div "轉" at bounding box center [513, 464] width 10 height 15
type input "*"
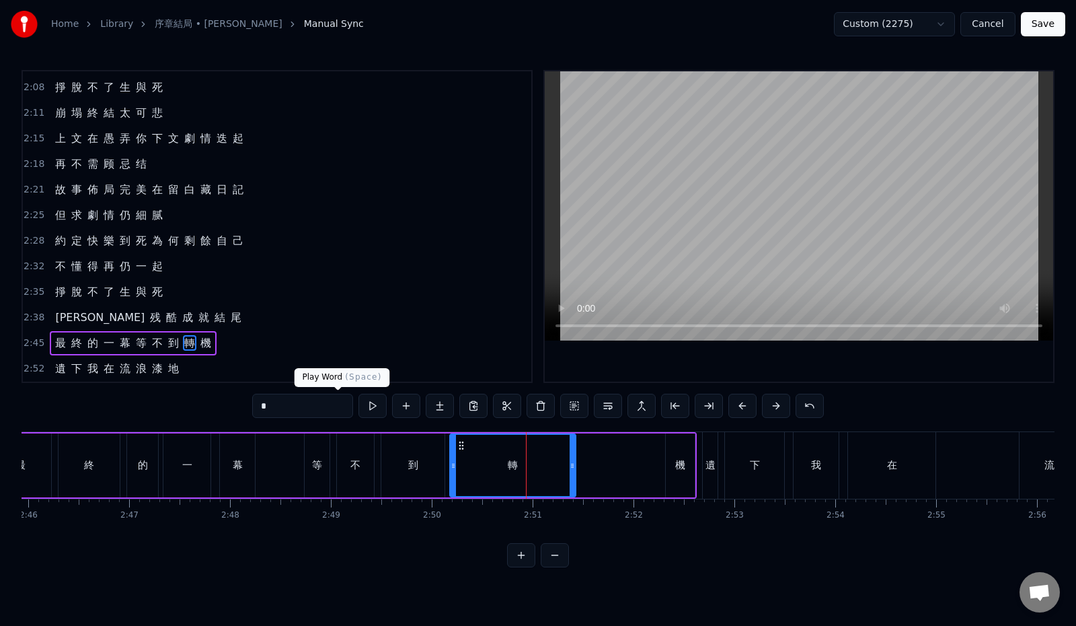
click at [359, 403] on button at bounding box center [373, 406] width 28 height 24
drag, startPoint x: 559, startPoint y: 467, endPoint x: 531, endPoint y: 472, distance: 28.0
click at [531, 472] on div at bounding box center [529, 465] width 5 height 61
drag, startPoint x: 678, startPoint y: 467, endPoint x: 657, endPoint y: 471, distance: 21.9
click at [657, 471] on div "最 終 的 一 幕 等 不 到 轉 機" at bounding box center [342, 465] width 709 height 67
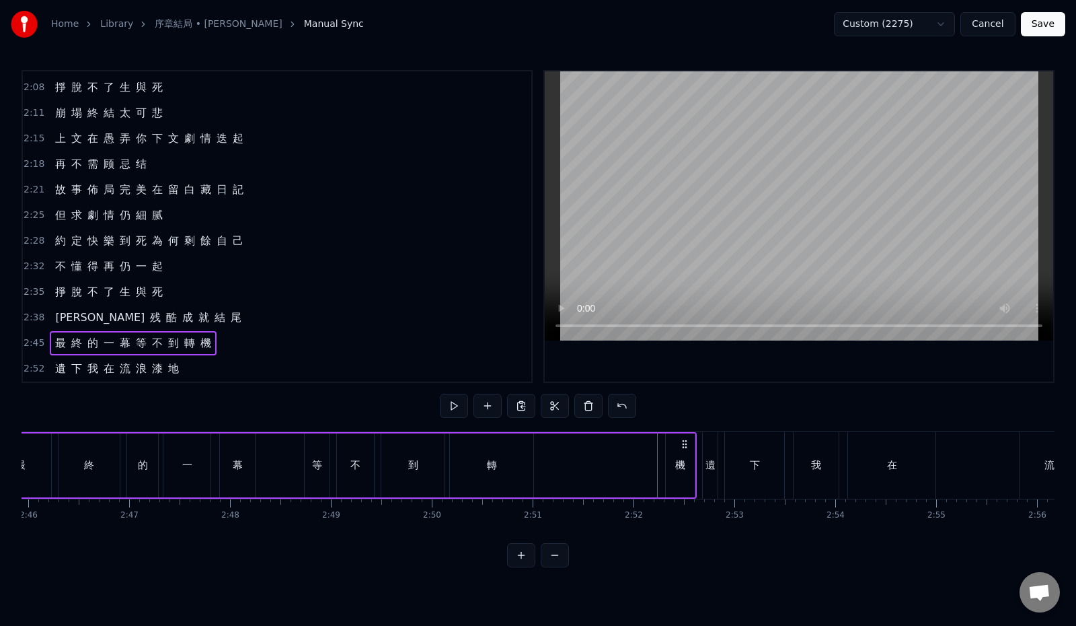
click at [679, 467] on div "機" at bounding box center [680, 464] width 10 height 15
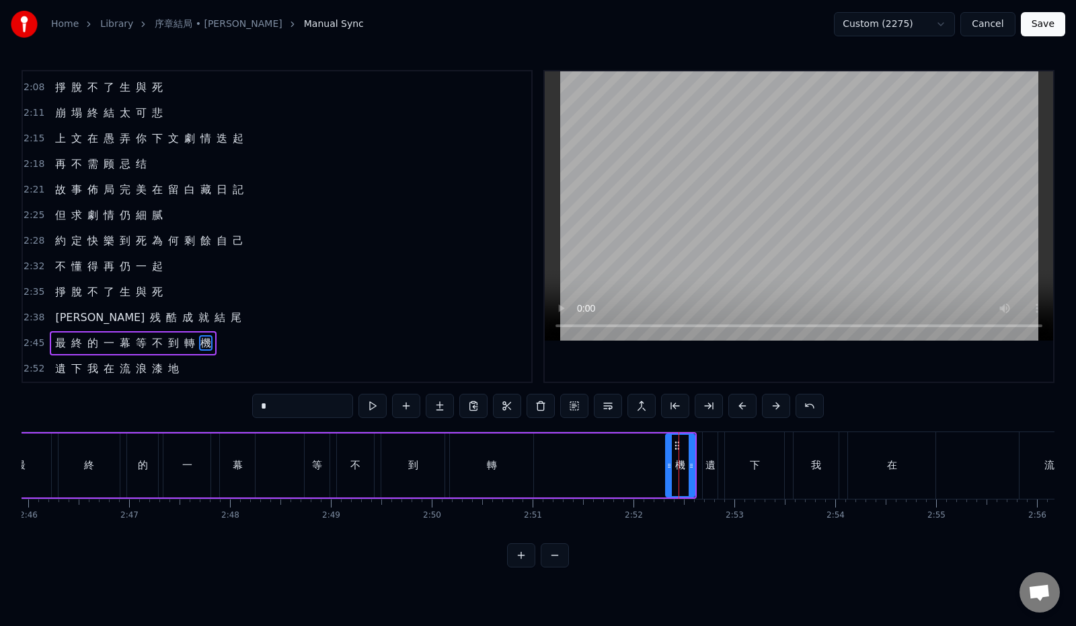
click at [674, 468] on div "機" at bounding box center [681, 465] width 28 height 61
drag, startPoint x: 676, startPoint y: 444, endPoint x: 548, endPoint y: 459, distance: 129.4
click at [548, 459] on div "機" at bounding box center [553, 465] width 28 height 61
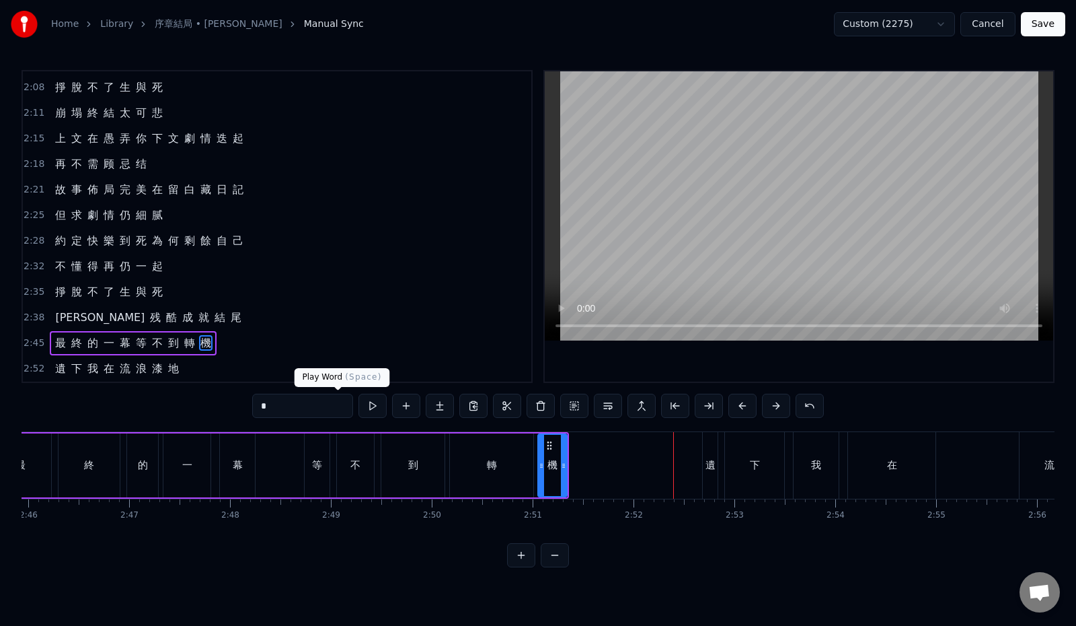
click at [359, 404] on button at bounding box center [373, 406] width 28 height 24
click at [252, 347] on div "2:45 最 終 的 一 幕 等 不 到 轉 機" at bounding box center [277, 343] width 509 height 26
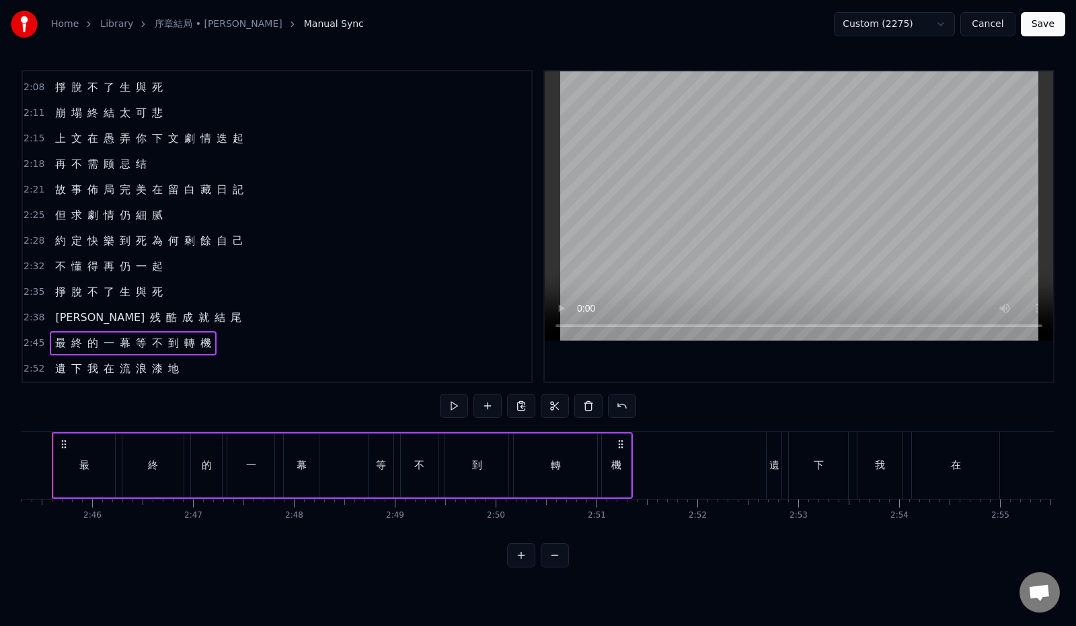
scroll to position [0, 16643]
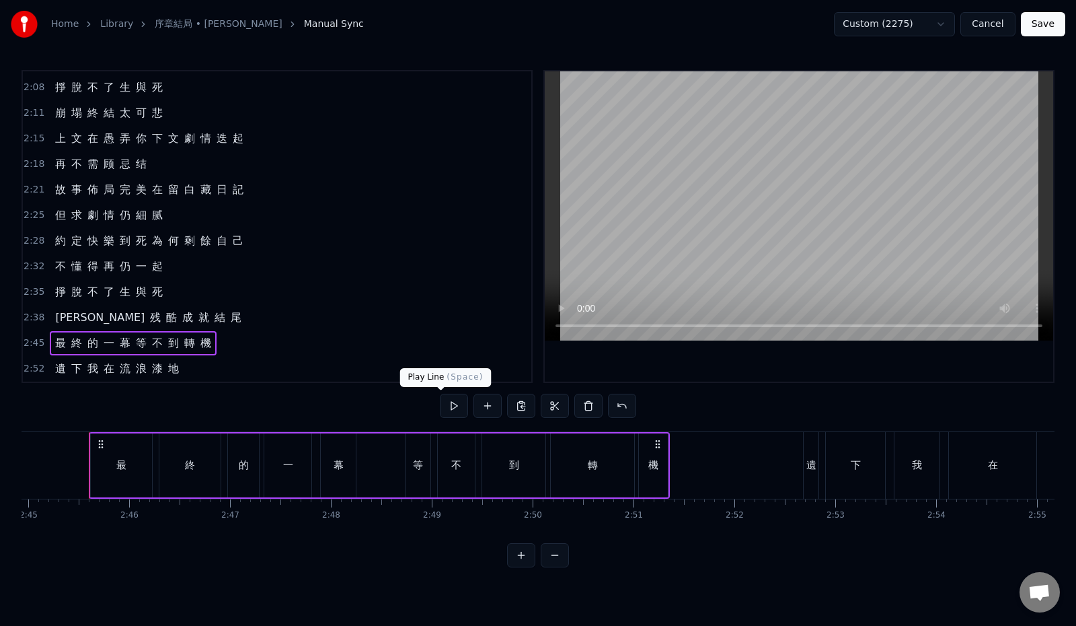
click at [443, 408] on button at bounding box center [454, 406] width 28 height 24
click at [219, 373] on div "2:52 遺 下 我 在 流 浪 漆 地" at bounding box center [277, 369] width 509 height 26
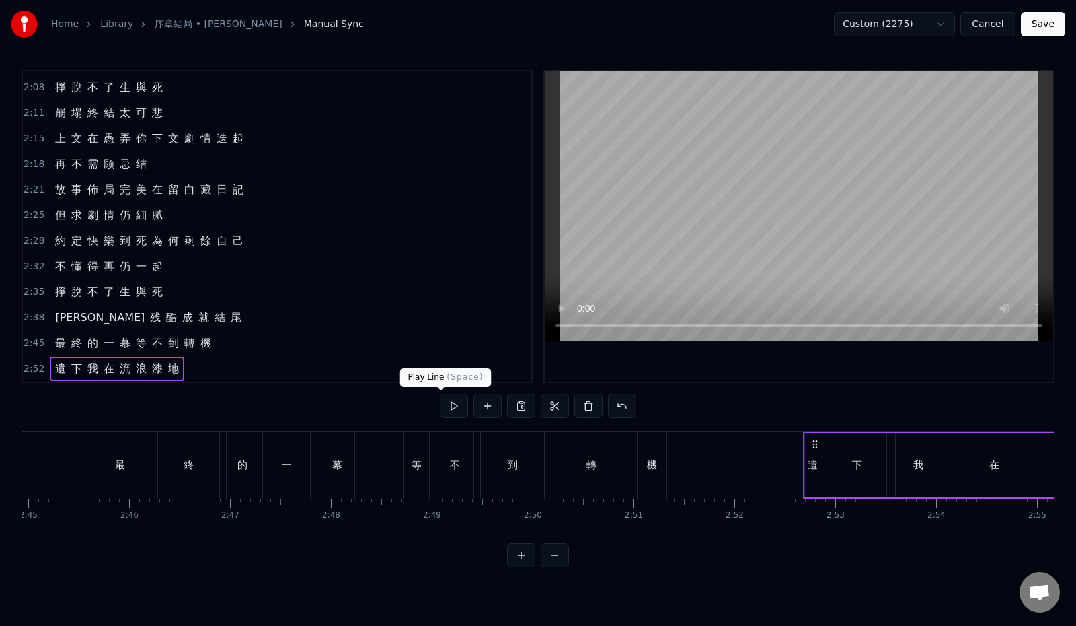
click at [440, 408] on button at bounding box center [454, 406] width 28 height 24
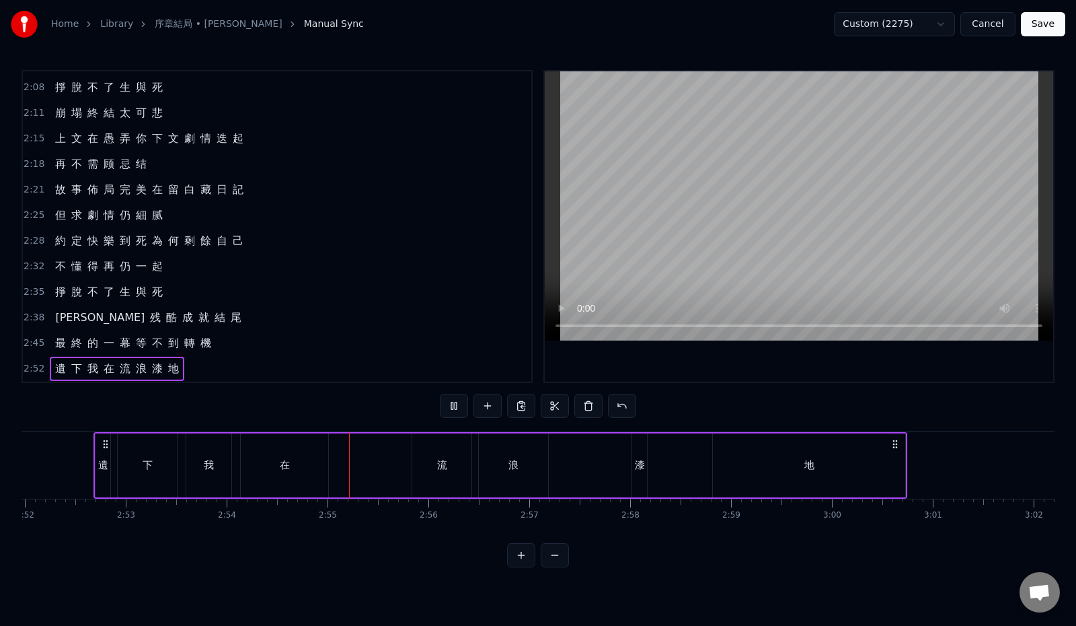
scroll to position [0, 17568]
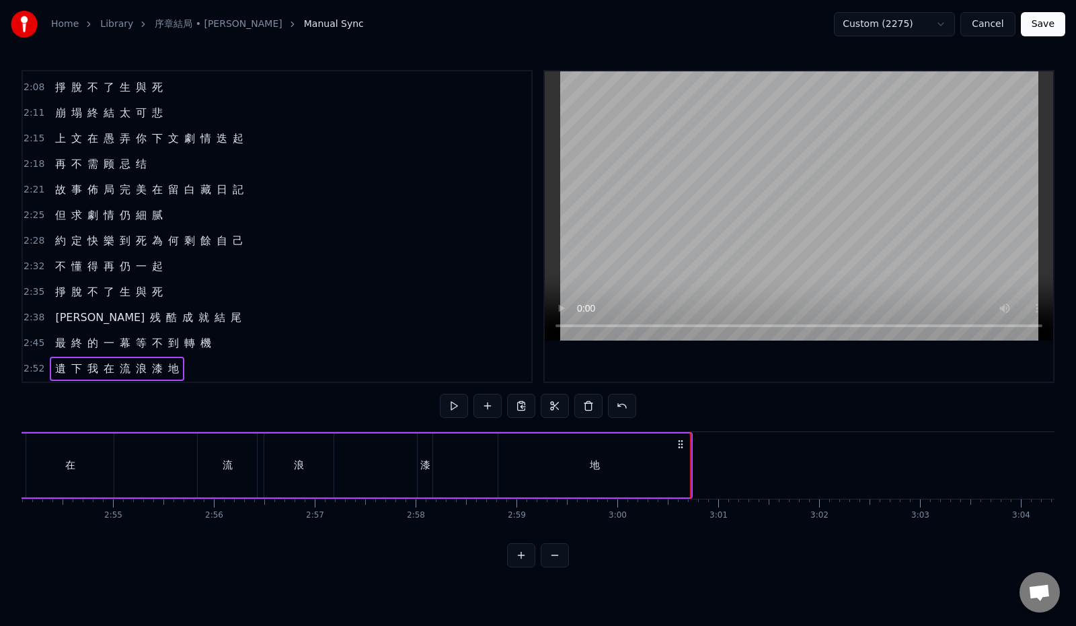
click at [160, 371] on span "漆" at bounding box center [157, 368] width 13 height 15
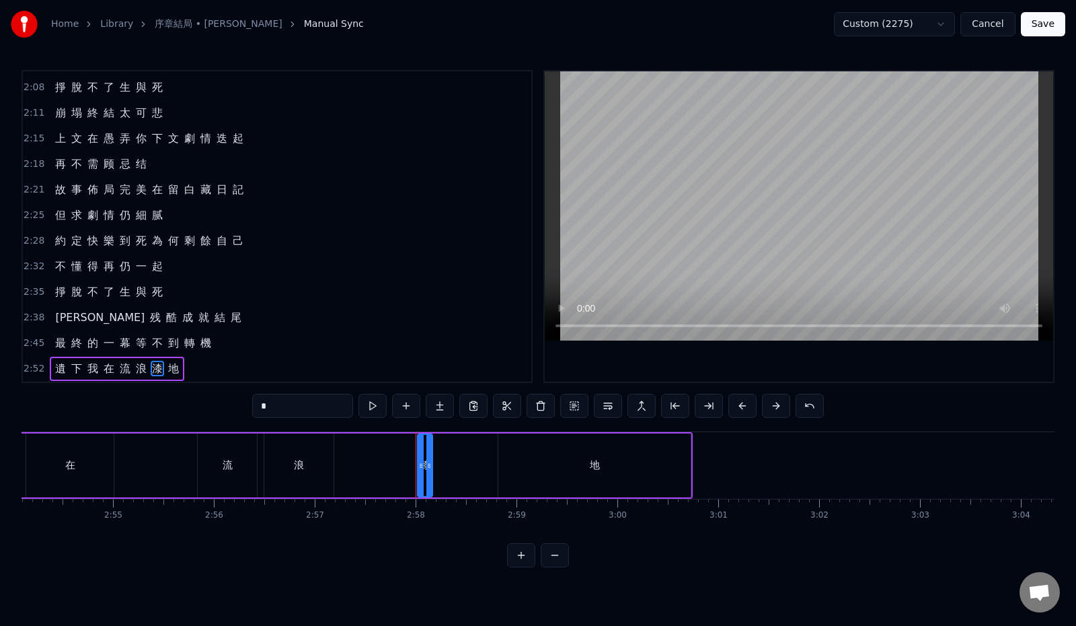
drag, startPoint x: 252, startPoint y: 407, endPoint x: 205, endPoint y: 405, distance: 47.1
click at [205, 405] on div "0:12 最 初 的 一 幕 請 再 度 回 味 0:19 與 你 翻 過 幾 遍 逾 越 生 死 0:26 每 一 章 一 頁 也 精 彩 演 技 0:33…" at bounding box center [538, 318] width 1033 height 497
paste input "text"
type input "*"
click at [1038, 32] on button "Save" at bounding box center [1043, 24] width 44 height 24
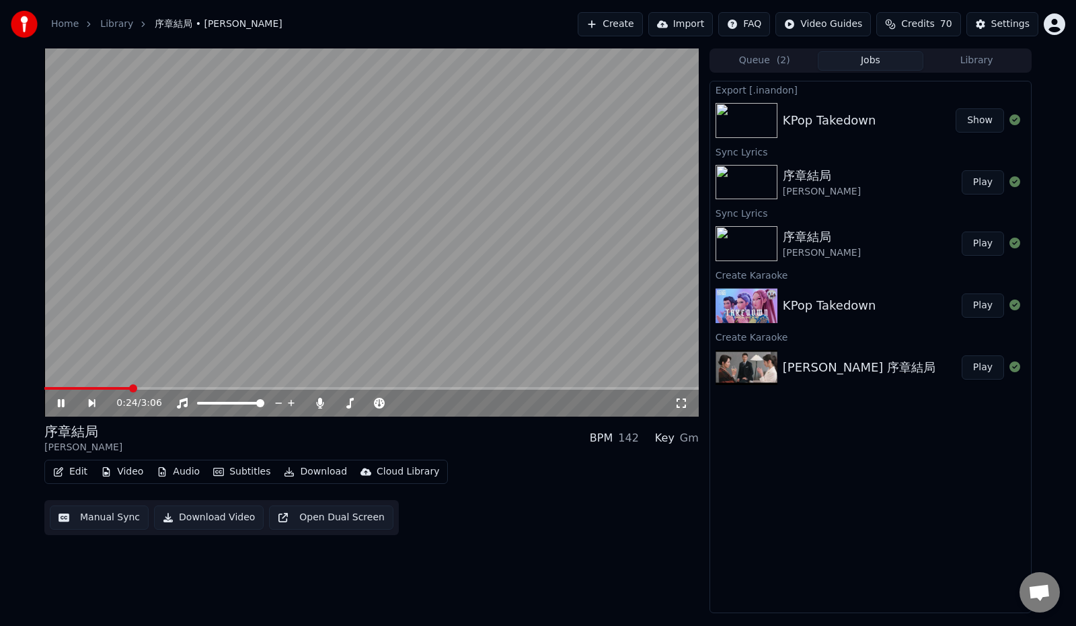
click at [62, 397] on div "0:24 / 3:06" at bounding box center [372, 402] width 644 height 13
click at [61, 404] on icon at bounding box center [70, 403] width 31 height 11
click at [63, 476] on icon "button" at bounding box center [58, 471] width 11 height 9
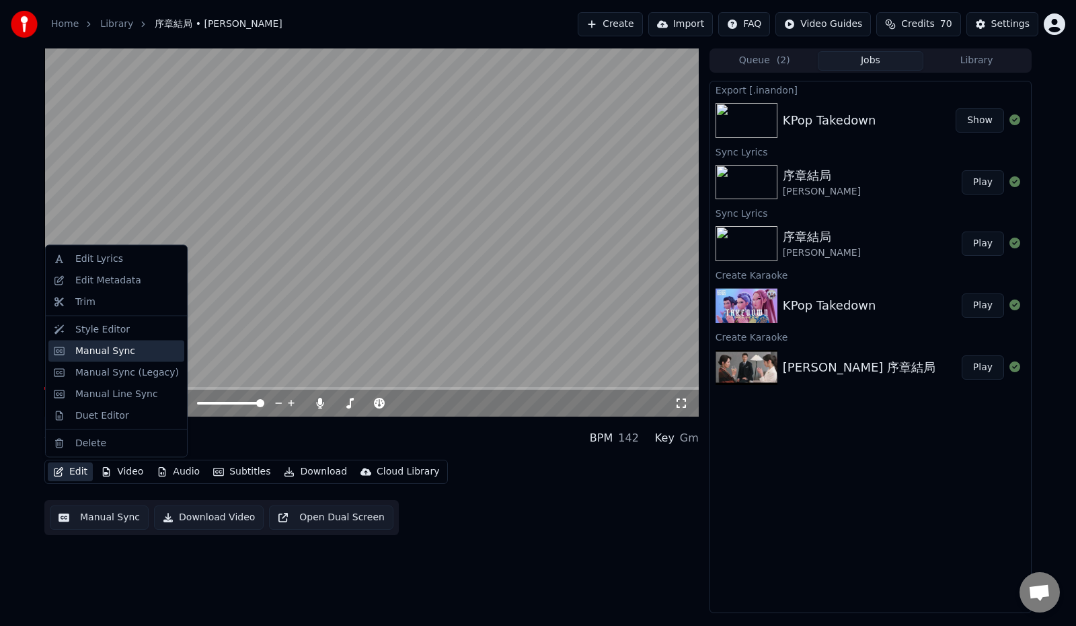
click at [123, 354] on div "Manual Sync" at bounding box center [105, 350] width 60 height 13
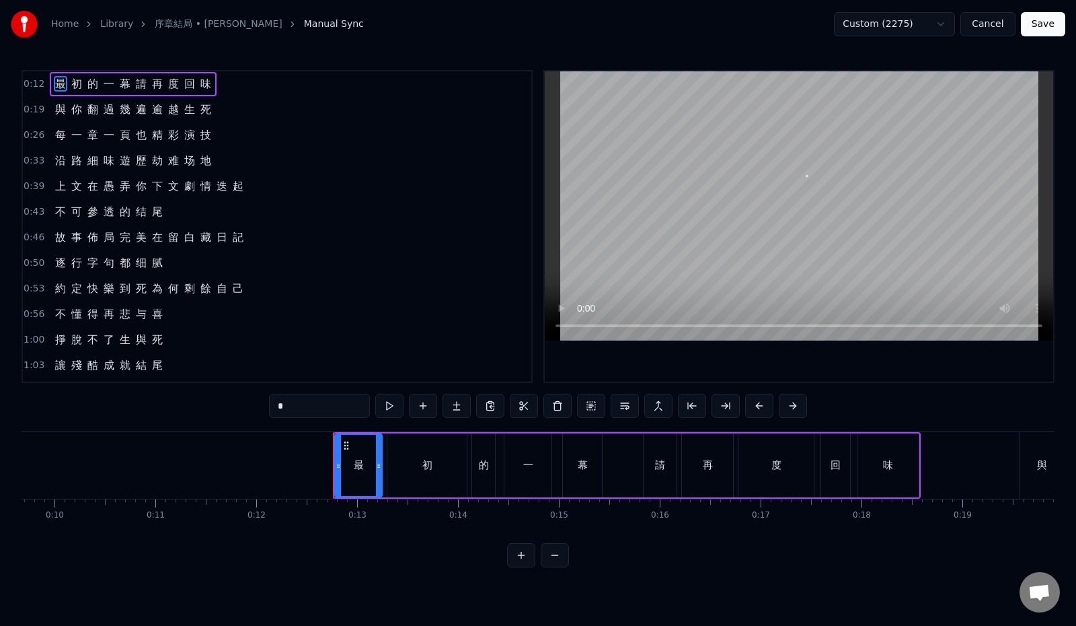
scroll to position [0, 1220]
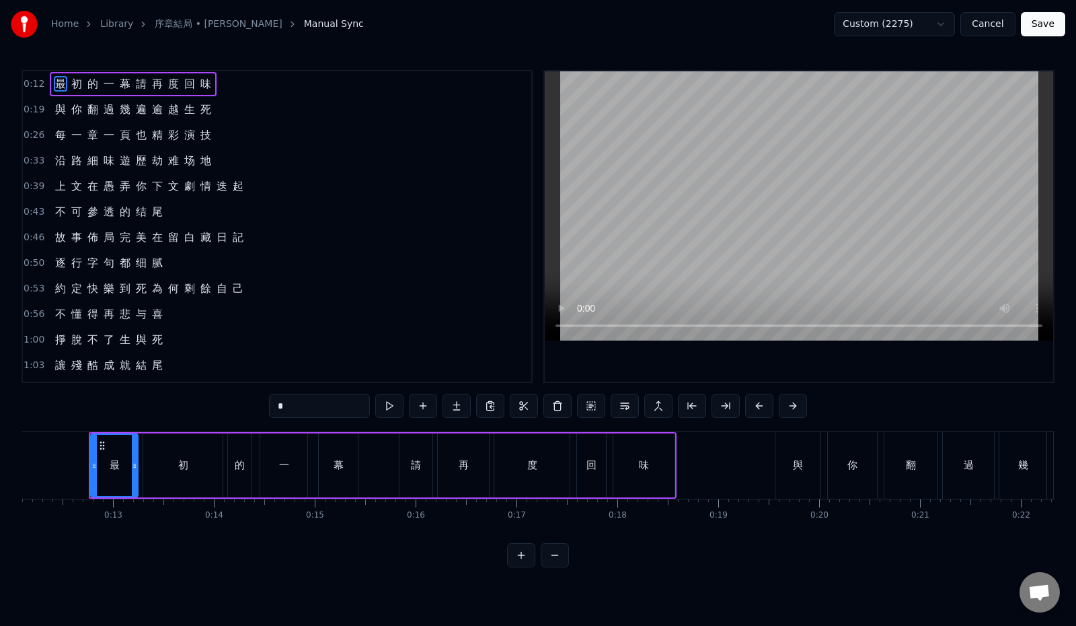
click at [183, 138] on span "演" at bounding box center [189, 134] width 13 height 15
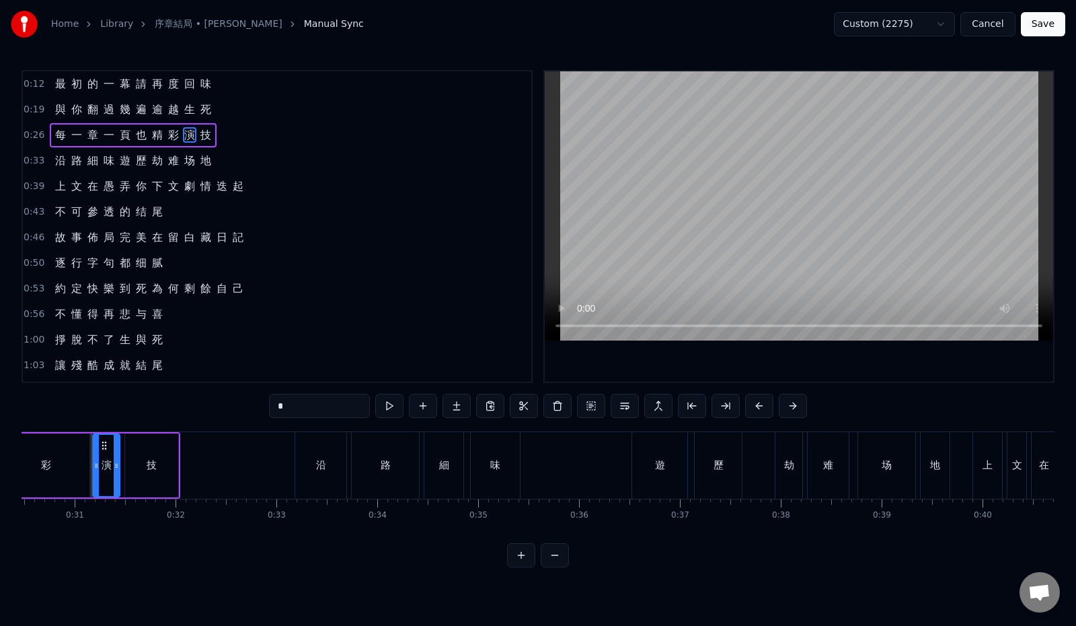
scroll to position [0, 3077]
drag, startPoint x: 254, startPoint y: 402, endPoint x: 233, endPoint y: 405, distance: 20.4
click at [269, 405] on input "*" at bounding box center [319, 406] width 101 height 24
paste input "text"
type input "*"
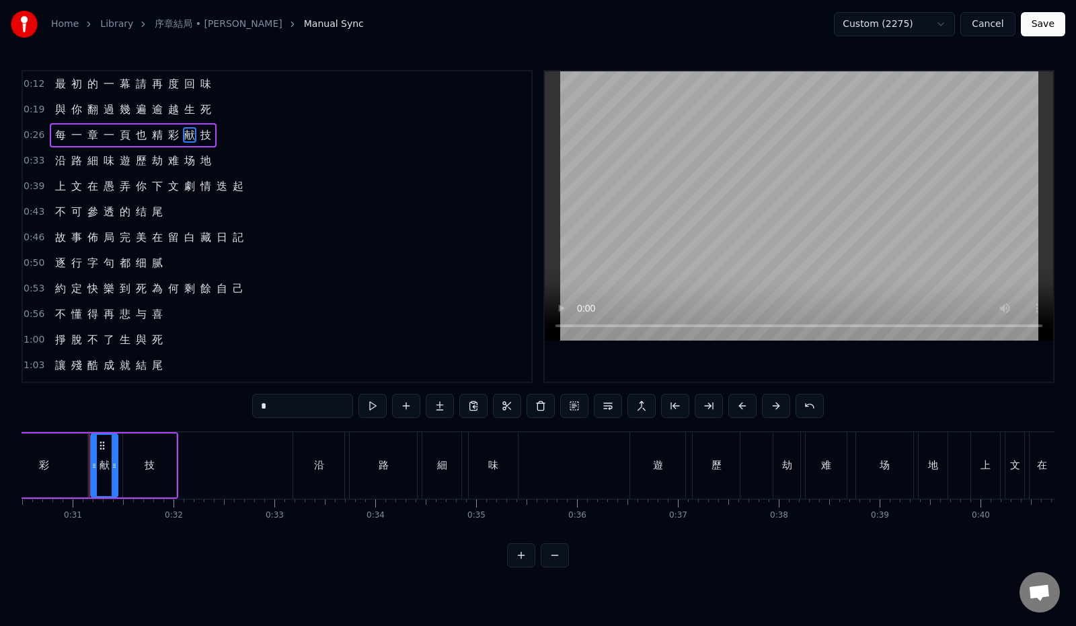
click at [242, 128] on div "0:26 每 一 章 一 頁 也 精 彩 献 技" at bounding box center [277, 135] width 509 height 26
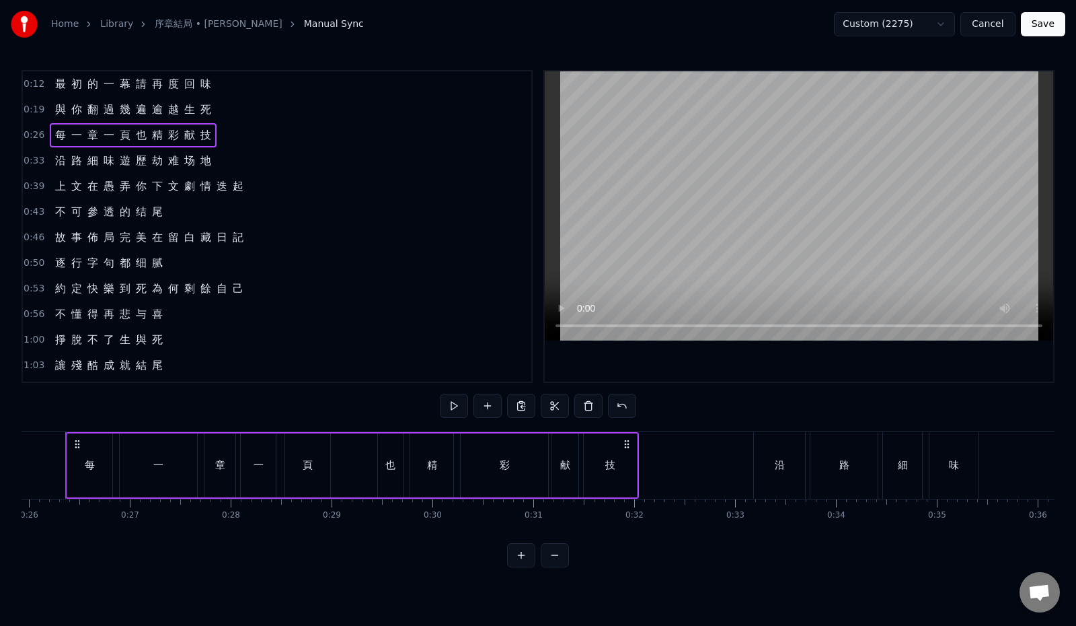
scroll to position [0, 2593]
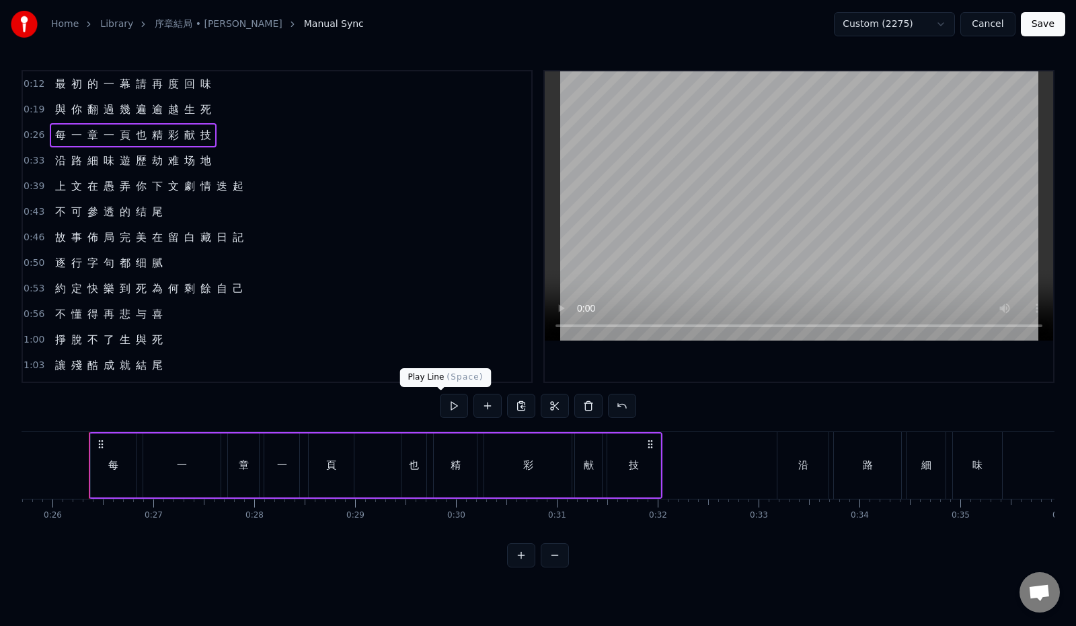
click at [440, 398] on button at bounding box center [454, 406] width 28 height 24
click at [1041, 18] on button "Save" at bounding box center [1043, 24] width 44 height 24
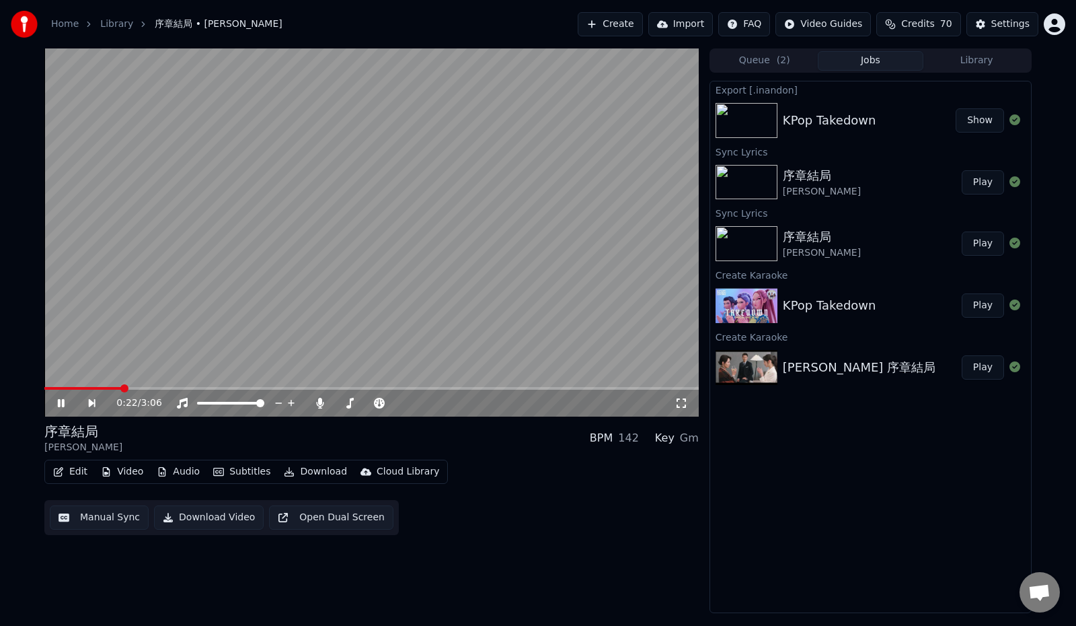
click at [122, 389] on span at bounding box center [82, 388] width 77 height 3
click at [114, 387] on span at bounding box center [85, 388] width 83 height 3
click at [65, 404] on icon at bounding box center [70, 403] width 31 height 11
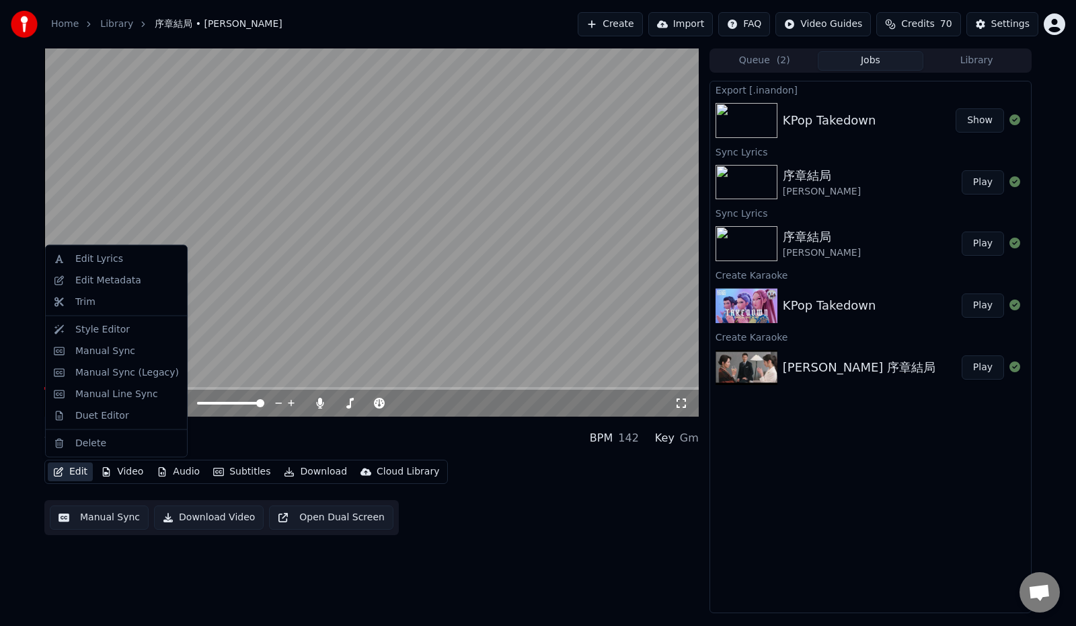
click at [73, 469] on button "Edit" at bounding box center [70, 471] width 45 height 19
click at [119, 350] on div "Manual Sync" at bounding box center [105, 350] width 60 height 13
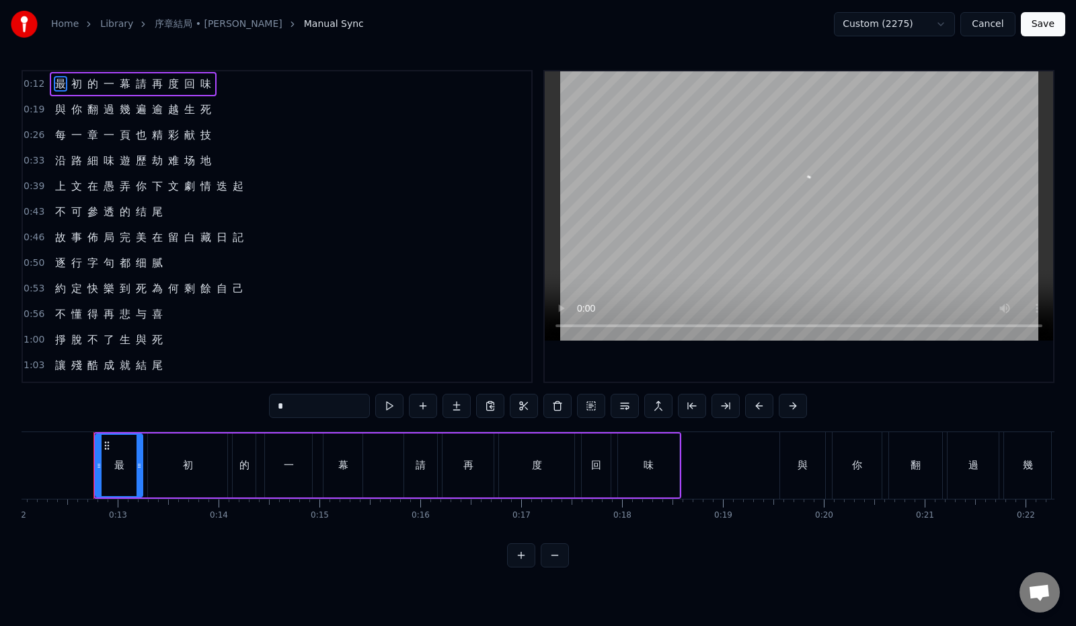
scroll to position [0, 1220]
click at [139, 113] on span "遍" at bounding box center [141, 109] width 13 height 15
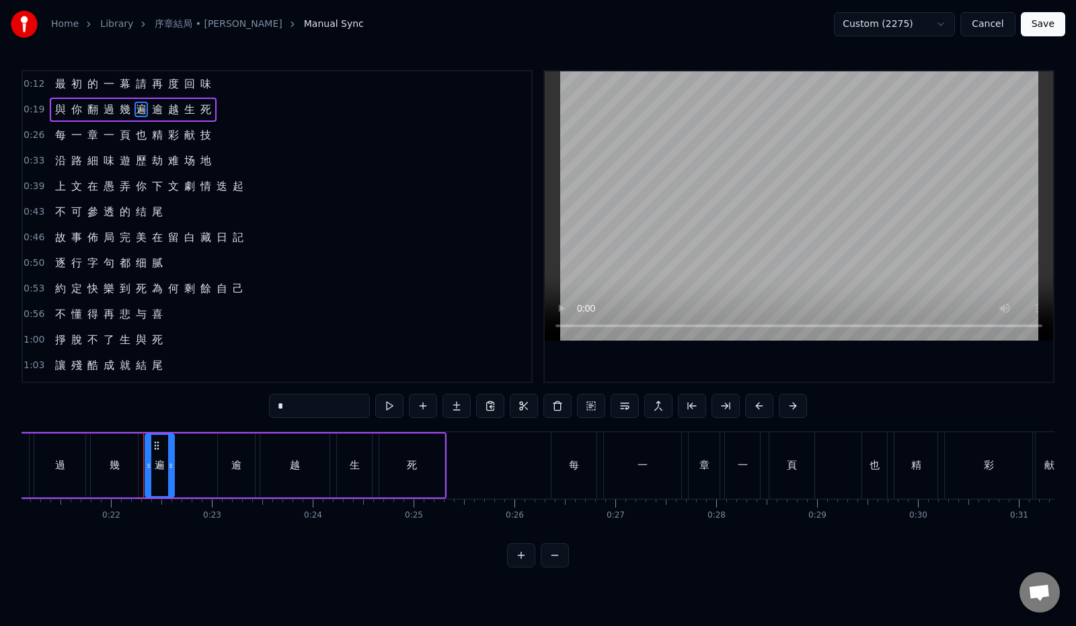
scroll to position [0, 2185]
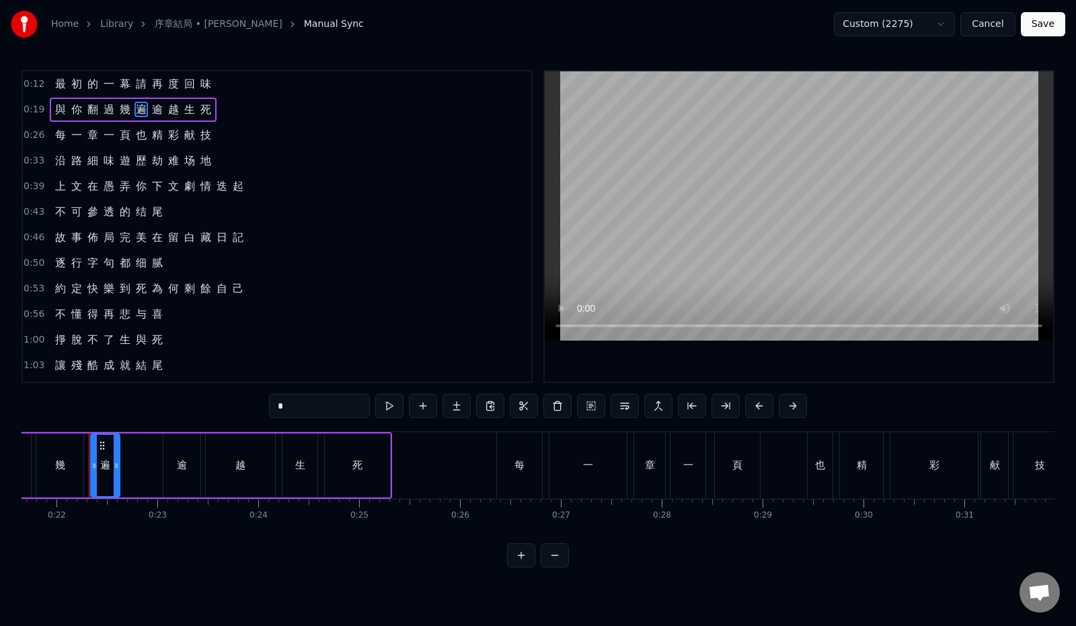
drag, startPoint x: 270, startPoint y: 408, endPoint x: 233, endPoint y: 404, distance: 37.2
click at [233, 404] on div "0:12 最 初 的 一 幕 請 再 度 回 味 0:19 與 你 翻 過 幾 遍 逾 越 生 死 0:26 每 一 章 一 頁 也 精 彩 献 技 0:33…" at bounding box center [538, 318] width 1033 height 497
paste input "text"
type input "*"
click at [287, 86] on div "0:12 最 初 的 一 幕 請 再 度 回 味" at bounding box center [277, 84] width 509 height 26
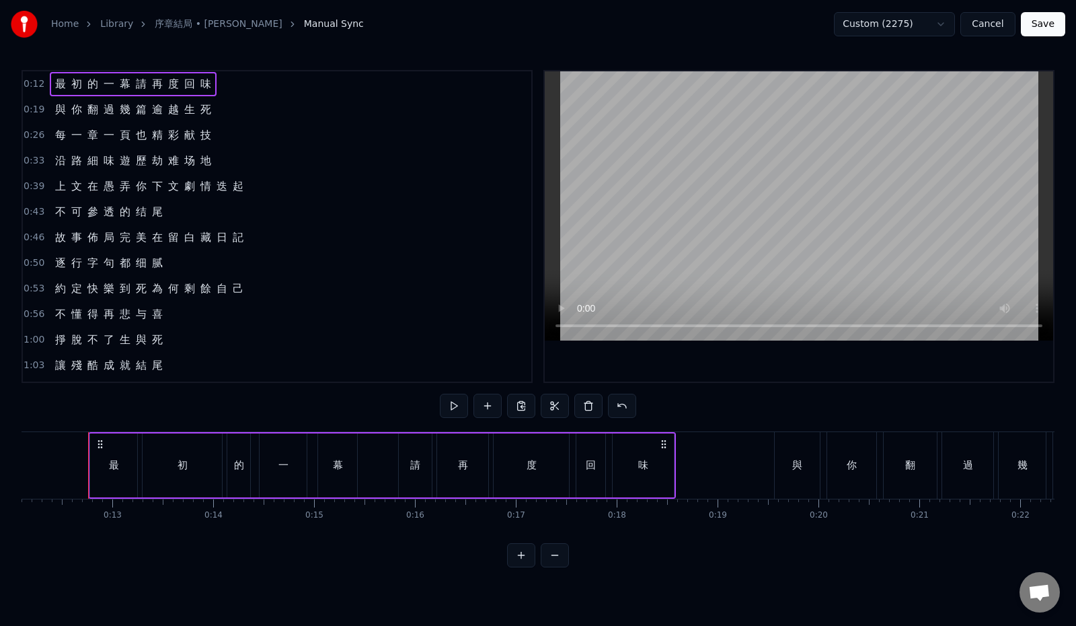
scroll to position [0, 1220]
click at [1051, 28] on button "Save" at bounding box center [1043, 24] width 44 height 24
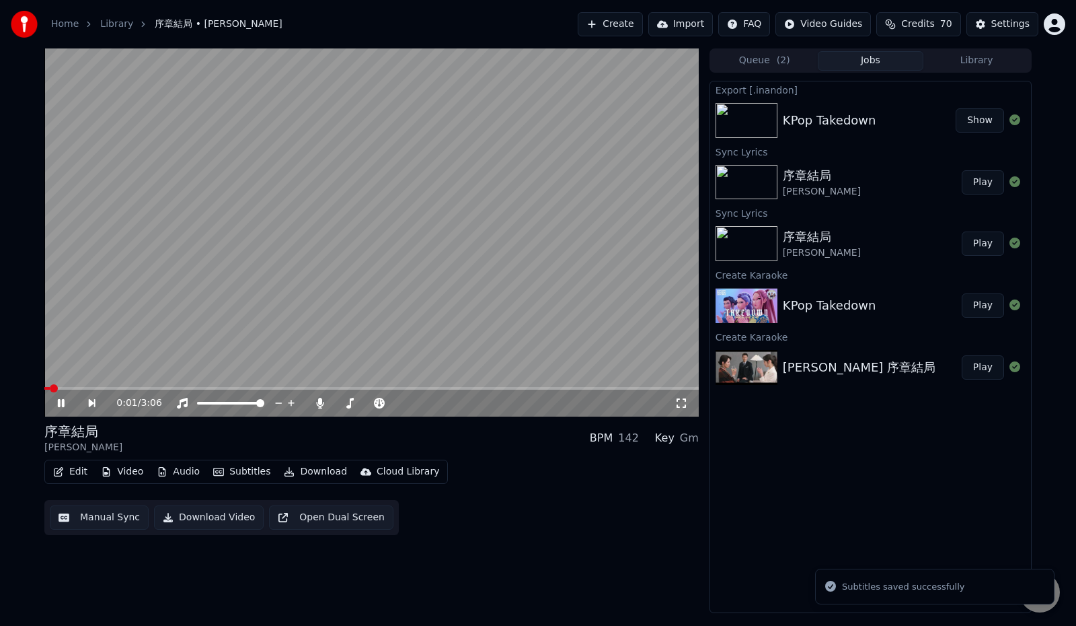
click at [63, 386] on video at bounding box center [371, 232] width 655 height 368
click at [60, 401] on icon at bounding box center [61, 402] width 8 height 9
click at [71, 387] on span at bounding box center [371, 388] width 655 height 3
click at [88, 389] on span at bounding box center [371, 388] width 655 height 3
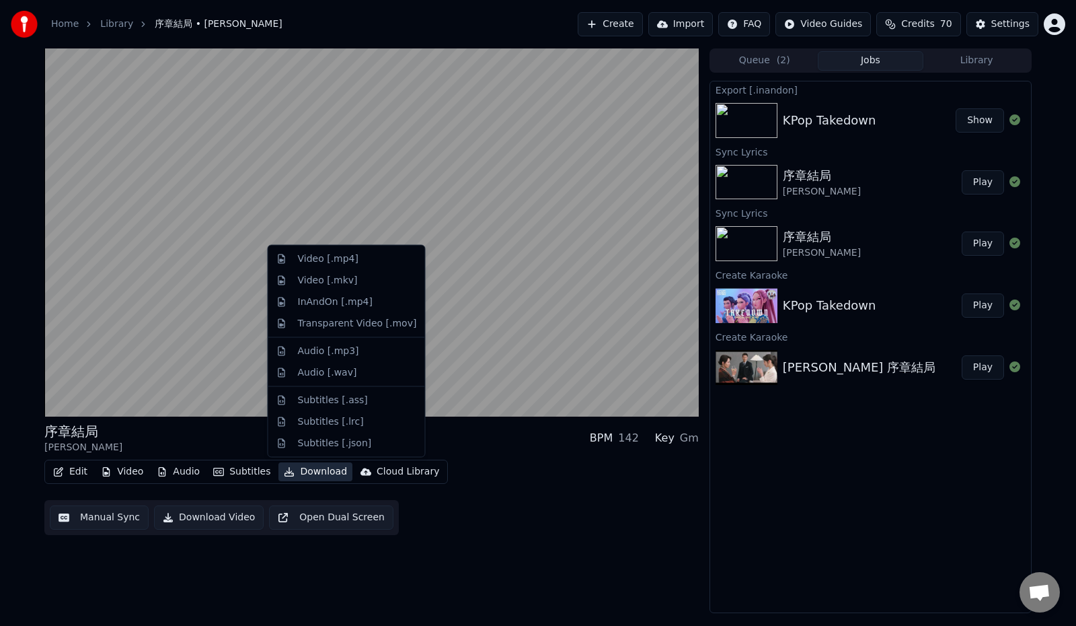
click at [309, 474] on button "Download" at bounding box center [316, 471] width 74 height 19
click at [374, 312] on div "Transparent Video [.mov]" at bounding box center [346, 323] width 151 height 22
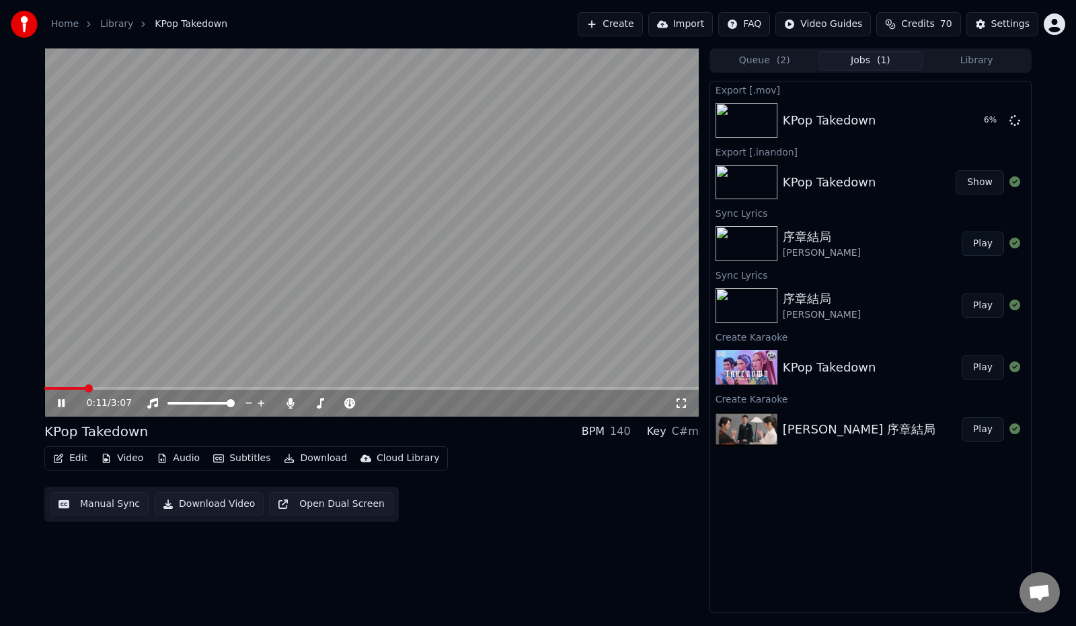
click at [982, 246] on button "Play" at bounding box center [983, 243] width 42 height 24
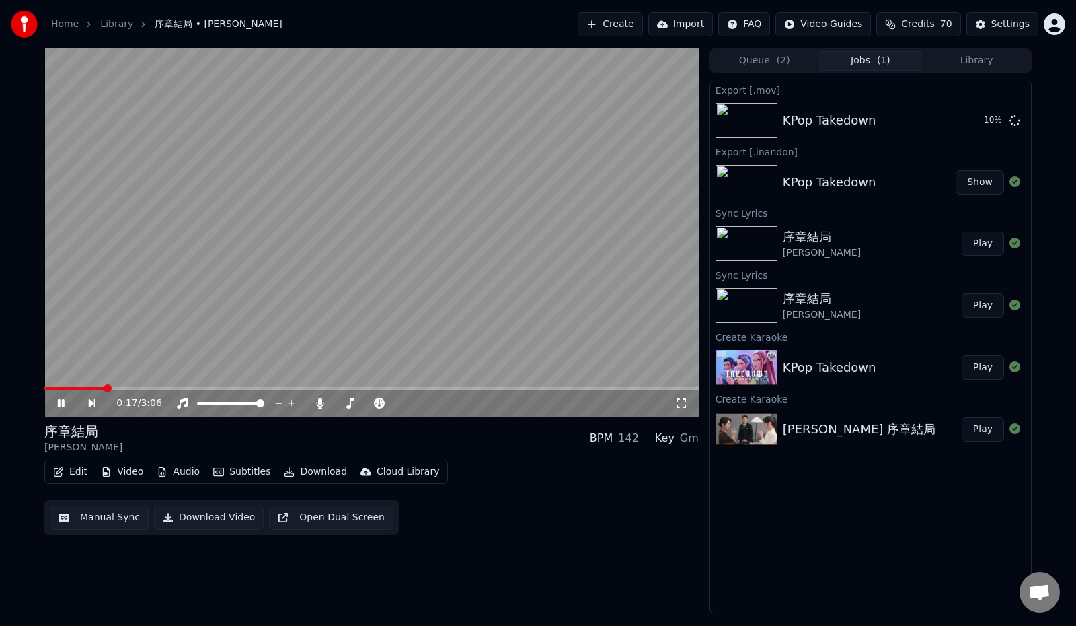
click at [104, 390] on span at bounding box center [108, 388] width 8 height 8
click at [305, 392] on span at bounding box center [305, 388] width 8 height 8
click at [108, 390] on span at bounding box center [111, 388] width 8 height 8
click at [81, 390] on span at bounding box center [83, 388] width 8 height 8
click at [86, 388] on span at bounding box center [65, 388] width 42 height 3
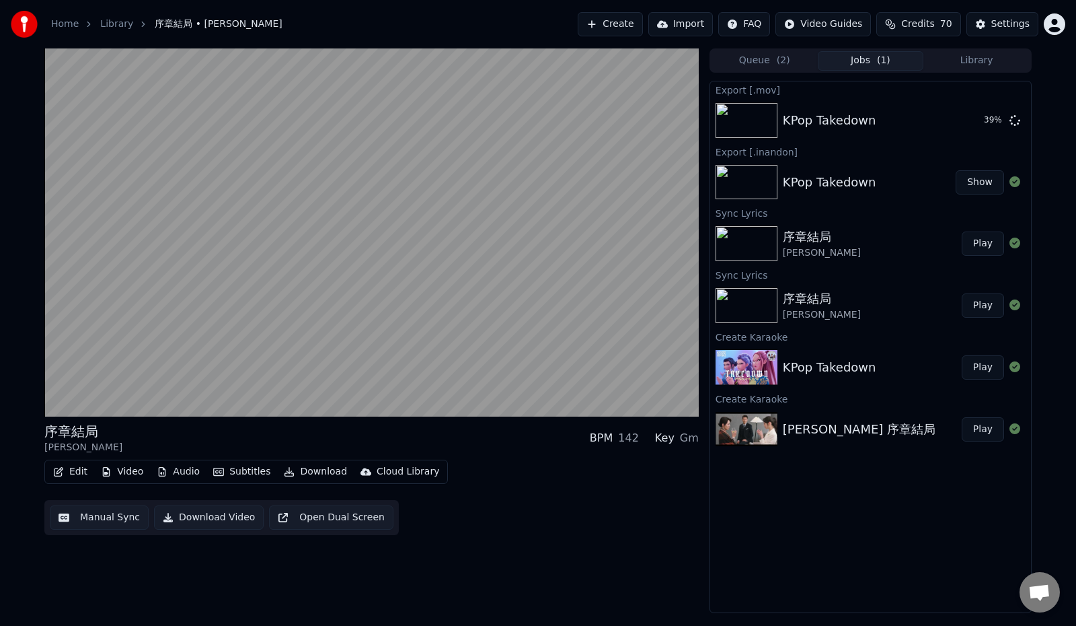
click at [311, 472] on button "Download" at bounding box center [316, 471] width 74 height 19
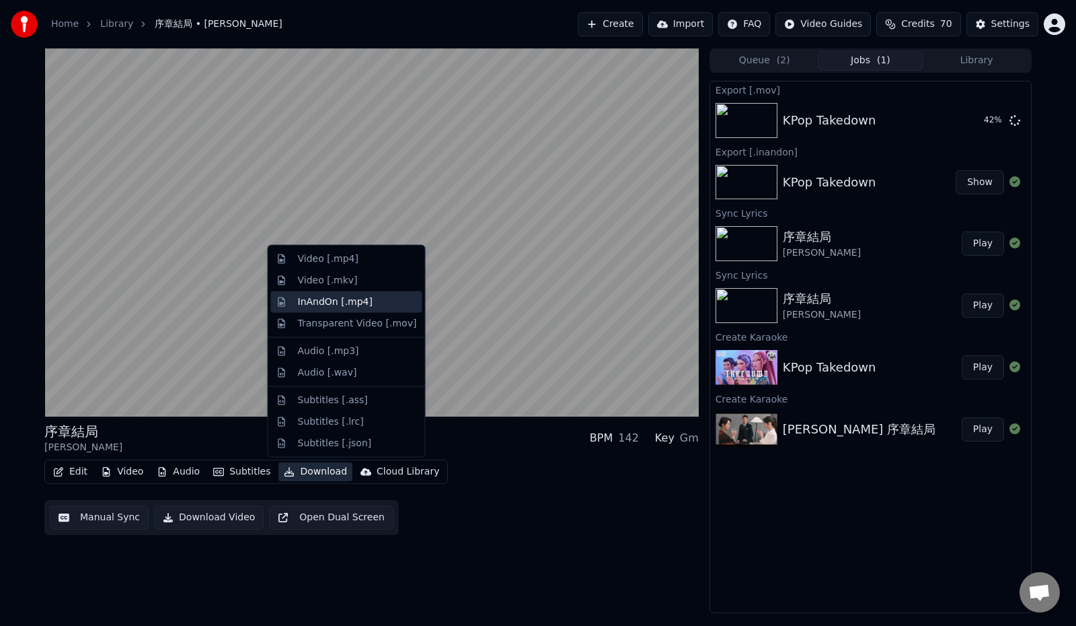
click at [330, 307] on div "InAndOn [.mp4]" at bounding box center [335, 301] width 75 height 13
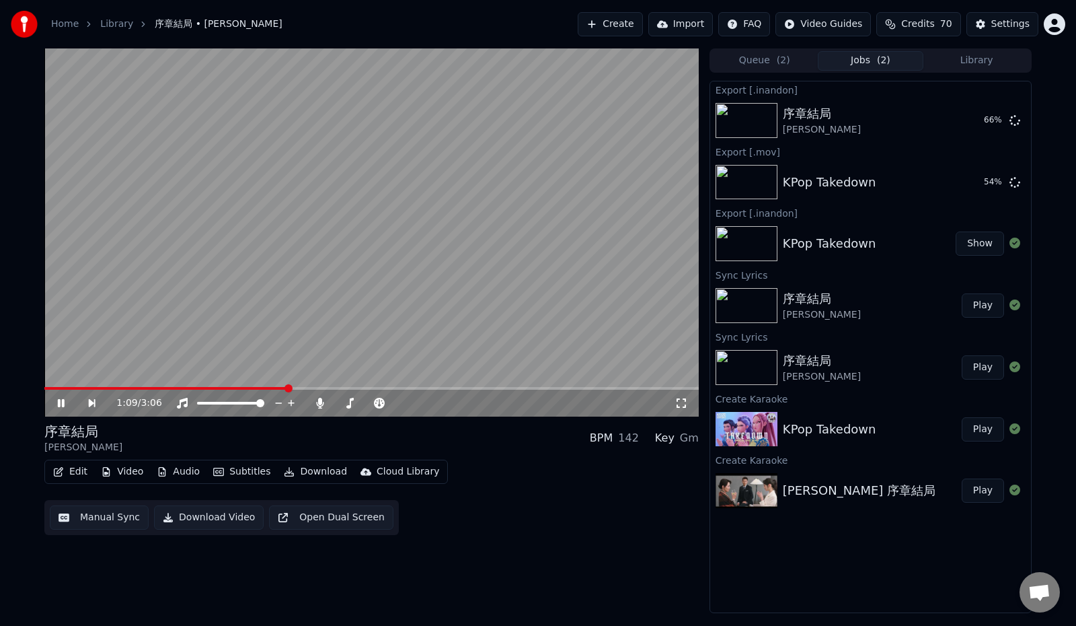
click at [309, 472] on button "Download" at bounding box center [316, 471] width 74 height 19
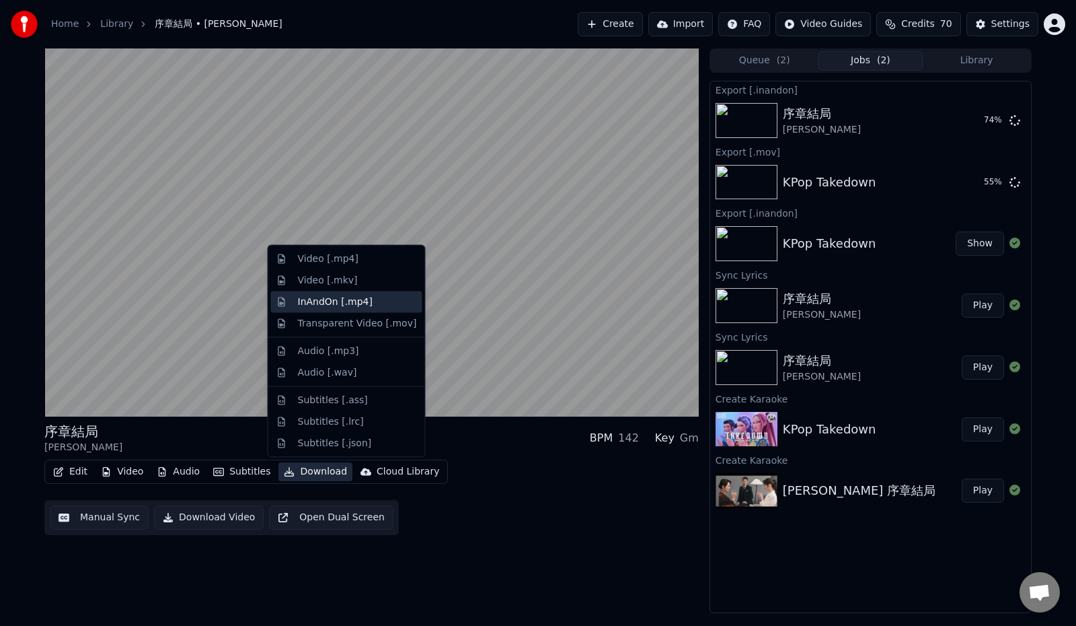
click at [345, 304] on div "InAndOn [.mp4]" at bounding box center [335, 301] width 75 height 13
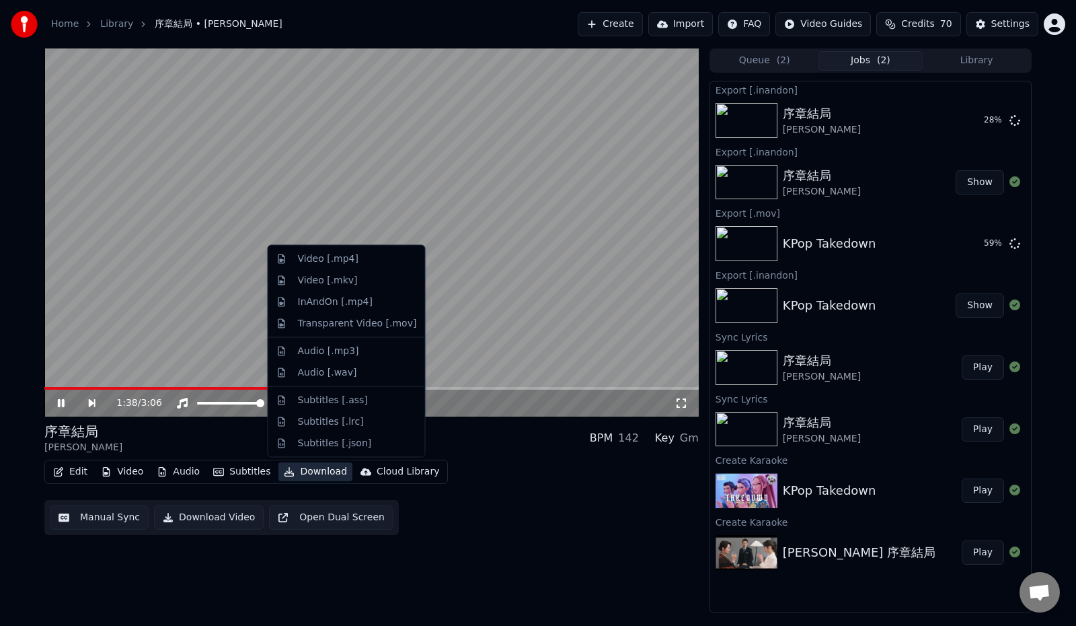
click at [308, 474] on button "Download" at bounding box center [316, 471] width 74 height 19
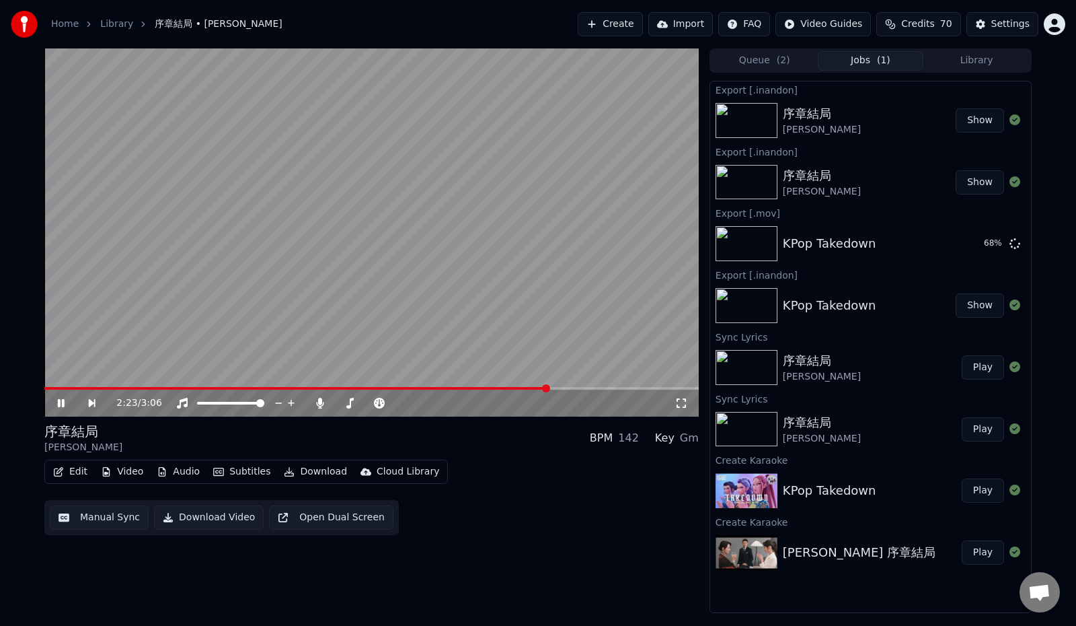
click at [975, 120] on button "Show" at bounding box center [980, 120] width 48 height 24
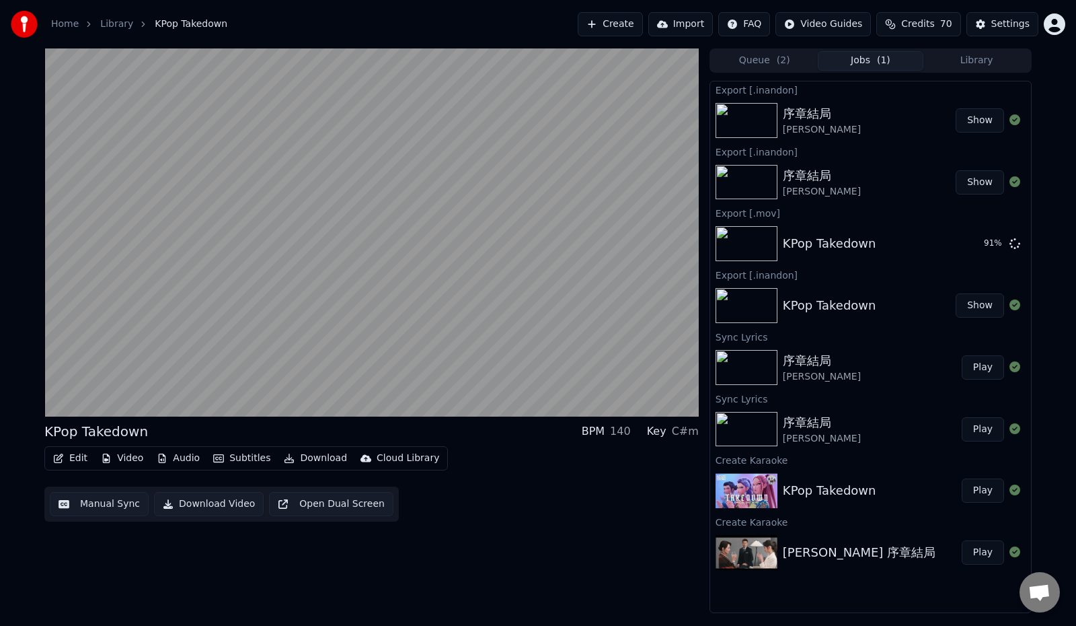
click at [982, 186] on button "Show" at bounding box center [980, 182] width 48 height 24
click at [977, 181] on button "Show" at bounding box center [980, 182] width 48 height 24
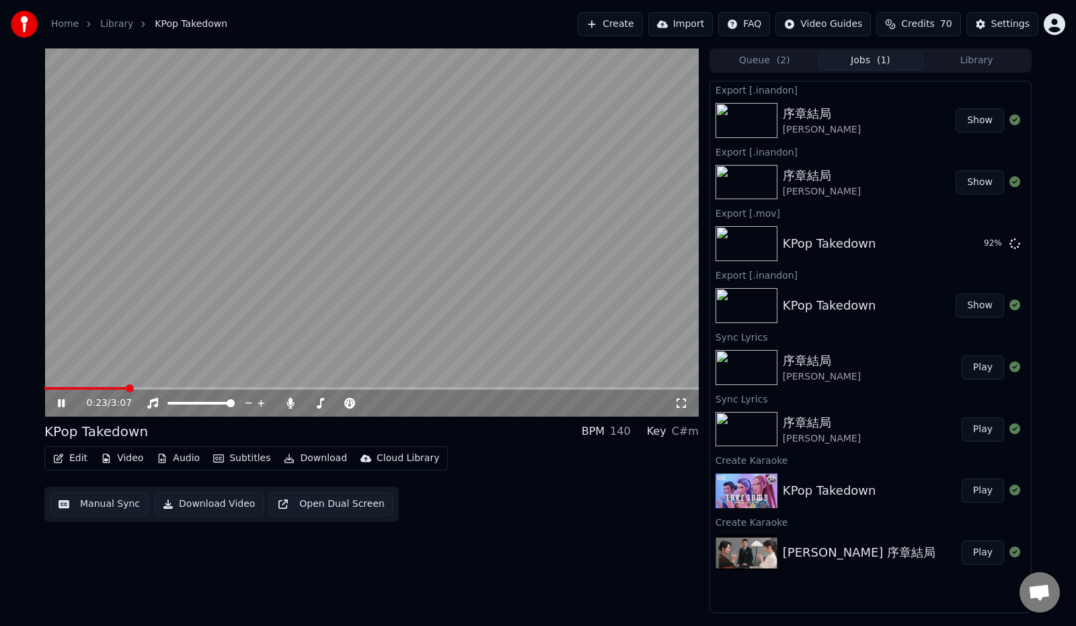
click at [61, 405] on icon at bounding box center [71, 403] width 32 height 11
click at [978, 181] on button "Show" at bounding box center [980, 182] width 48 height 24
click at [981, 180] on button "Show" at bounding box center [980, 182] width 48 height 24
click at [977, 242] on button "Show" at bounding box center [980, 243] width 48 height 24
click at [974, 244] on button "Show" at bounding box center [980, 243] width 48 height 24
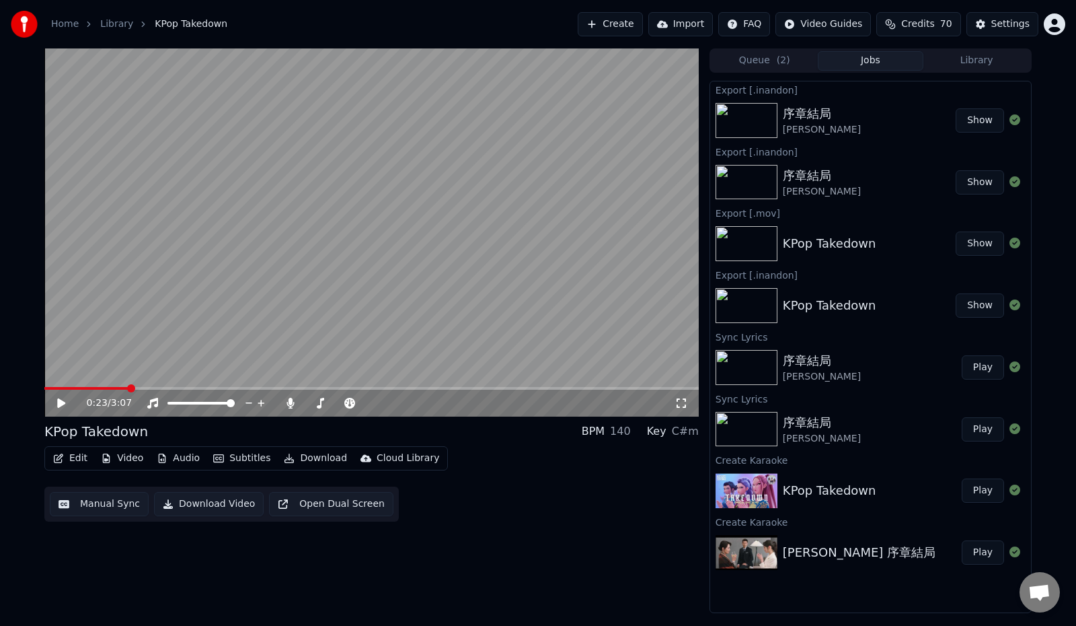
click at [304, 459] on button "Download" at bounding box center [316, 458] width 74 height 19
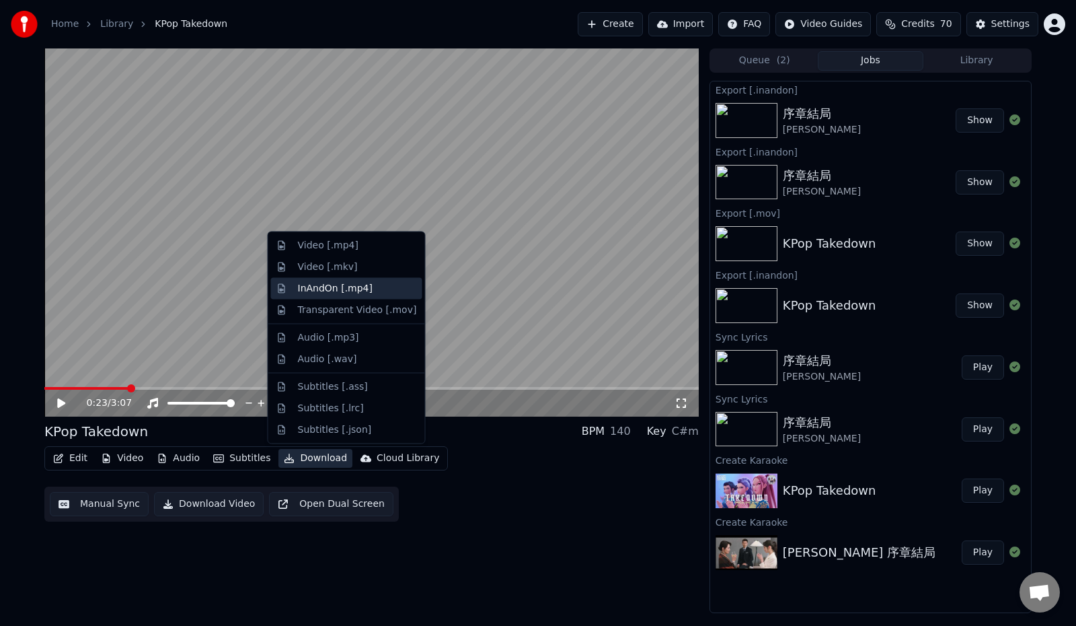
click at [342, 288] on div "InAndOn [.mp4]" at bounding box center [335, 287] width 75 height 13
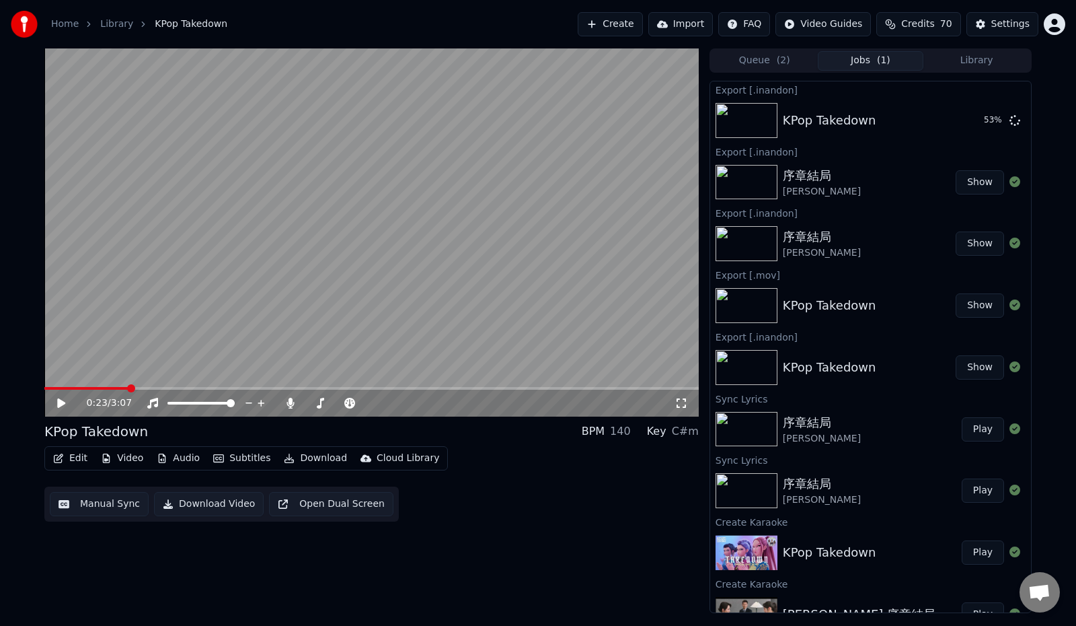
click at [60, 400] on icon at bounding box center [61, 402] width 8 height 9
click at [291, 403] on icon at bounding box center [290, 403] width 7 height 11
click at [67, 401] on icon at bounding box center [71, 403] width 32 height 11
click at [295, 406] on icon at bounding box center [290, 403] width 13 height 11
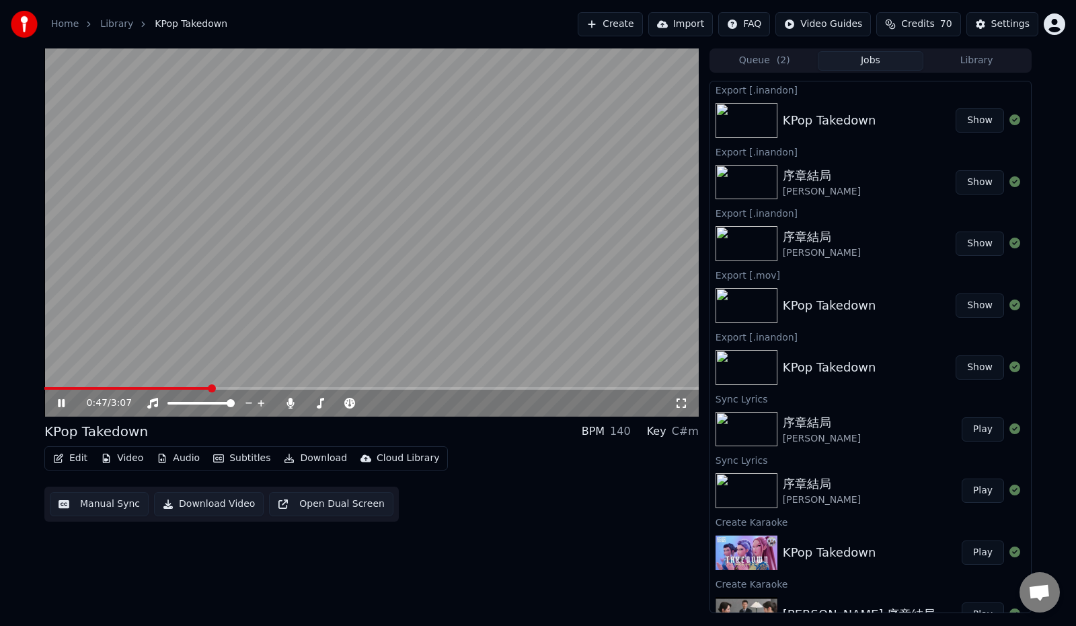
click at [967, 120] on button "Show" at bounding box center [980, 120] width 48 height 24
click at [60, 402] on icon at bounding box center [61, 403] width 7 height 8
click at [758, 120] on img at bounding box center [747, 120] width 62 height 35
click at [752, 112] on img at bounding box center [747, 120] width 62 height 35
click at [964, 122] on button "Show" at bounding box center [980, 120] width 48 height 24
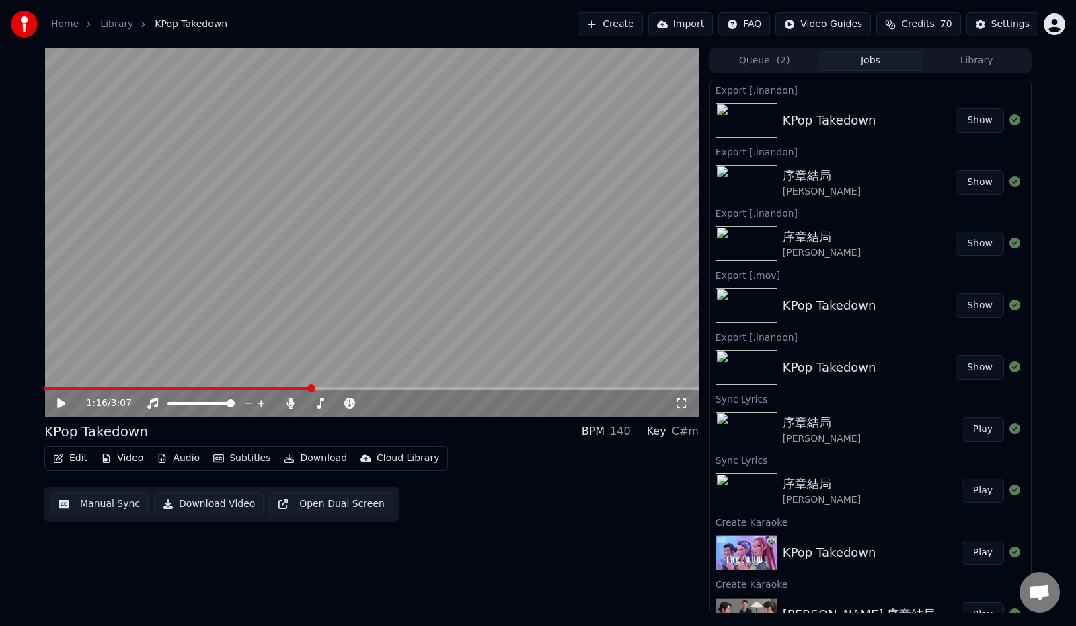
click at [966, 119] on button "Show" at bounding box center [980, 120] width 48 height 24
click at [971, 120] on button "Show" at bounding box center [980, 120] width 48 height 24
click at [969, 122] on button "Show" at bounding box center [980, 120] width 48 height 24
click at [966, 118] on button "Show" at bounding box center [980, 120] width 48 height 24
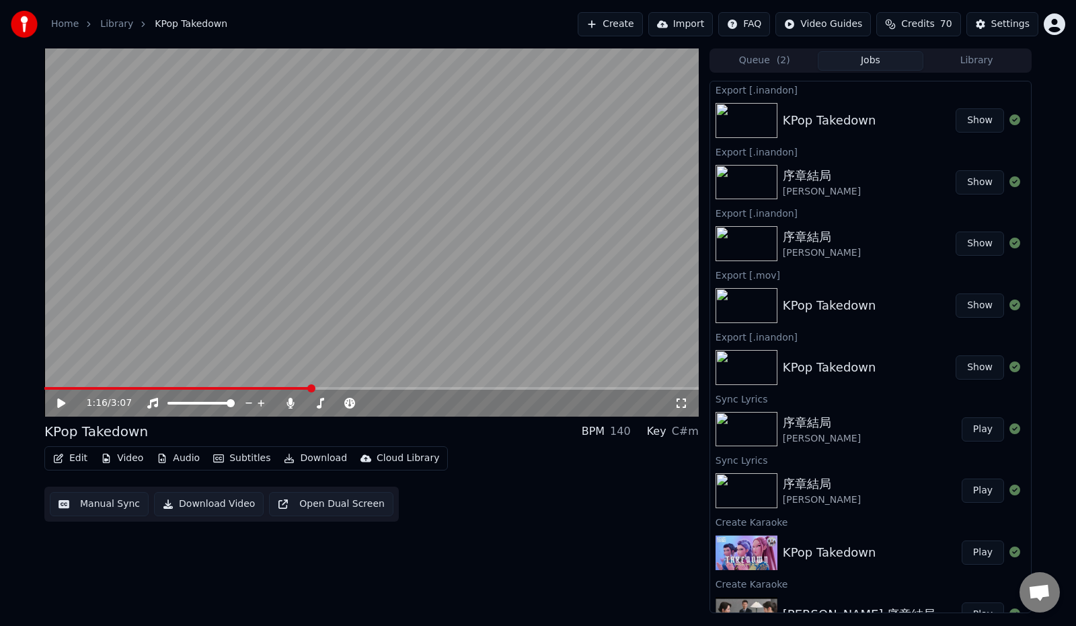
click at [966, 118] on button "Show" at bounding box center [980, 120] width 48 height 24
